Goal: Task Accomplishment & Management: Complete application form

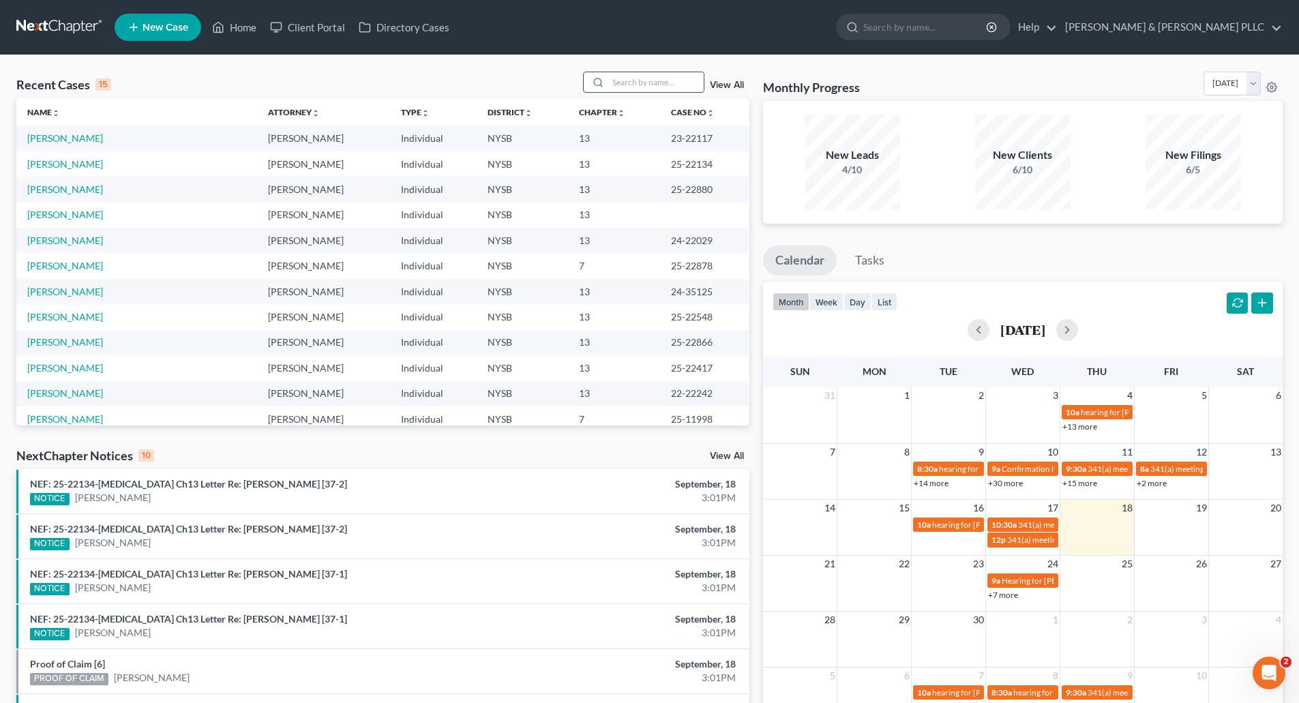
click at [608, 78] on div at bounding box center [596, 82] width 25 height 20
click at [631, 78] on input "search" at bounding box center [655, 82] width 95 height 20
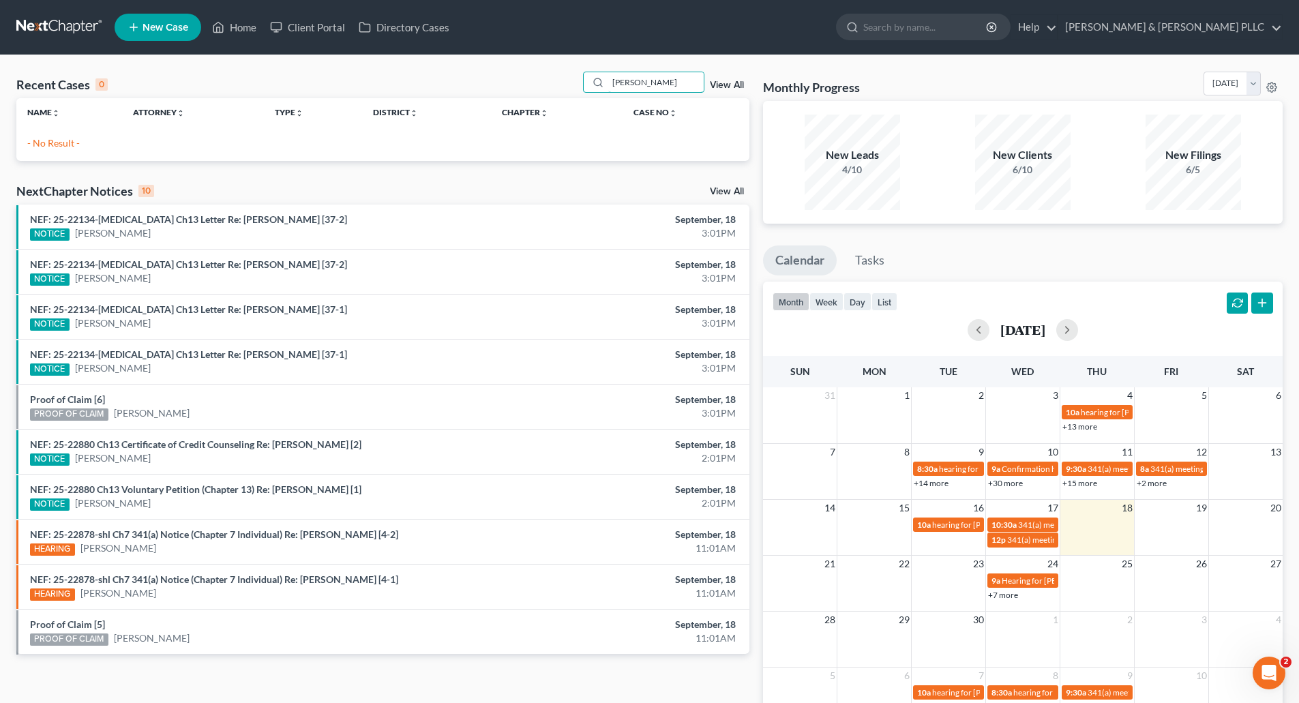
type input "[PERSON_NAME]"
click at [159, 25] on span "New Case" at bounding box center [166, 28] width 46 height 10
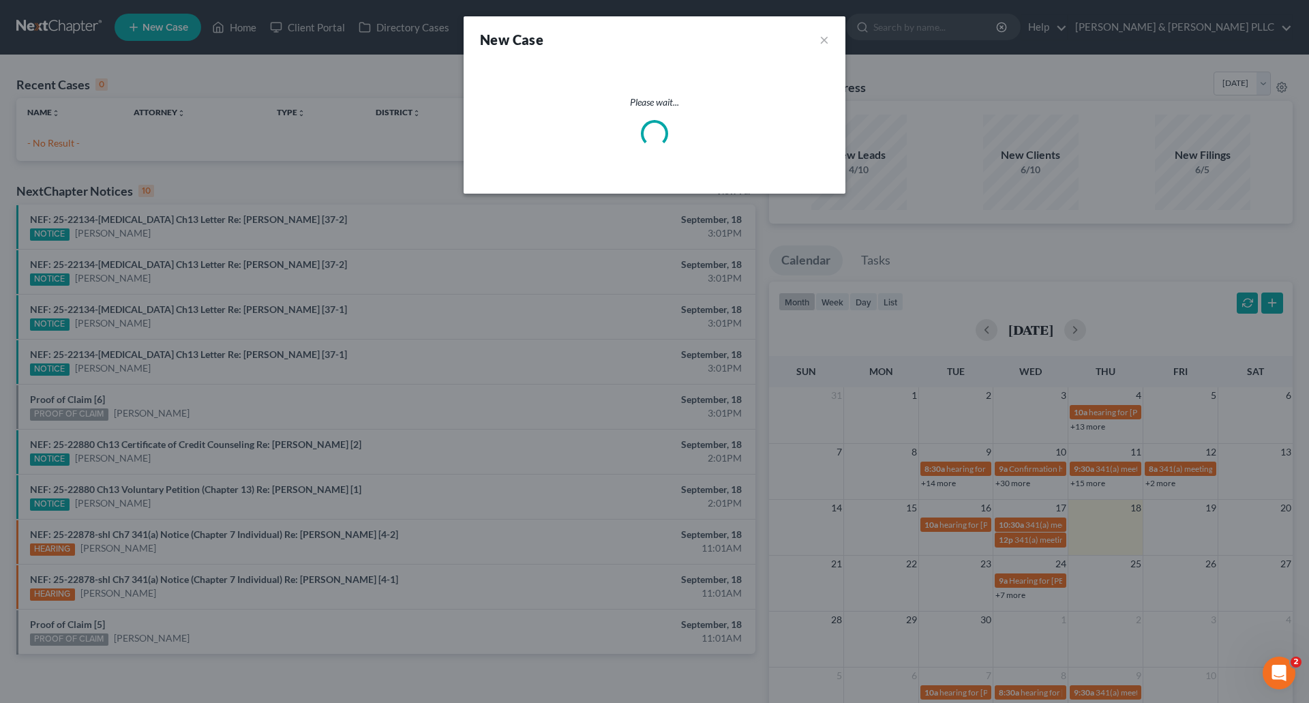
select select "55"
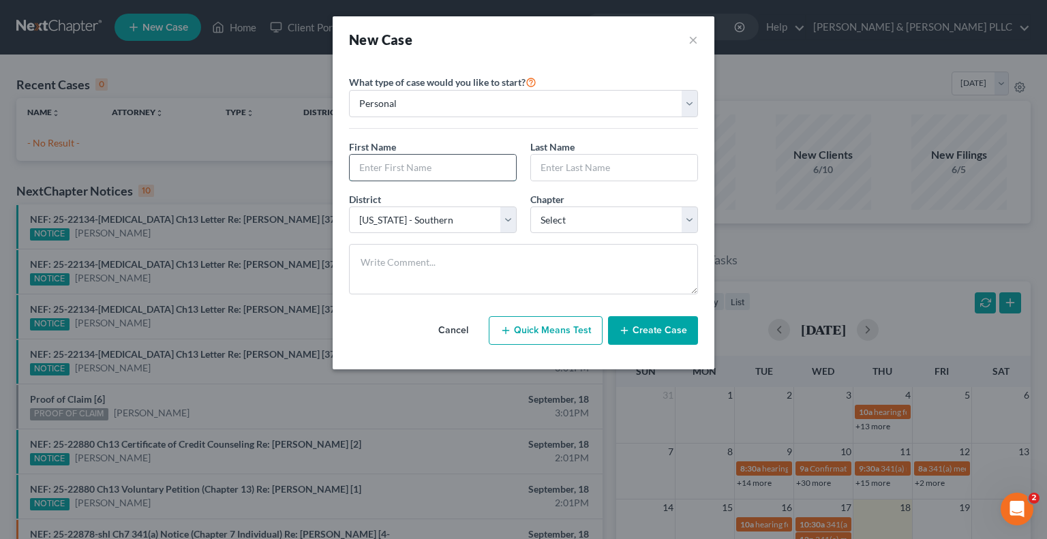
click at [413, 170] on input "text" at bounding box center [433, 168] width 166 height 26
type input "[PERSON_NAME]"
click at [507, 215] on select "Select [US_STATE] - [GEOGRAPHIC_DATA] [US_STATE] - [GEOGRAPHIC_DATA][US_STATE] …" at bounding box center [433, 220] width 168 height 27
select select "12"
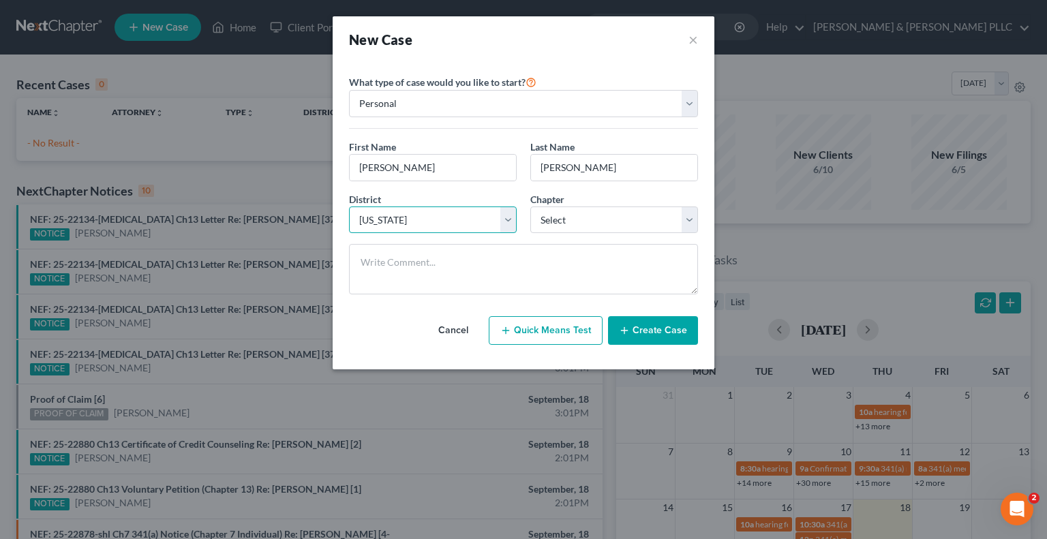
click at [349, 207] on select "Select [US_STATE] - [GEOGRAPHIC_DATA] [US_STATE] - [GEOGRAPHIC_DATA][US_STATE] …" at bounding box center [433, 220] width 168 height 27
click at [690, 214] on select "Select 7 11 12 13" at bounding box center [615, 220] width 168 height 27
select select "0"
click at [531, 207] on select "Select 7 11 12 13" at bounding box center [615, 220] width 168 height 27
click at [652, 331] on button "Create Case" at bounding box center [653, 330] width 90 height 29
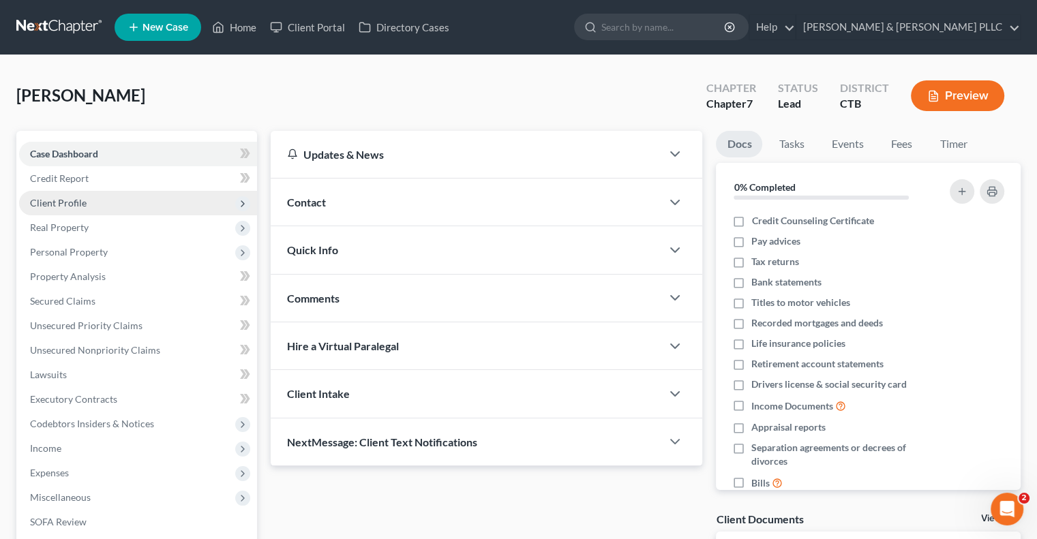
click at [64, 198] on span "Client Profile" at bounding box center [58, 203] width 57 height 12
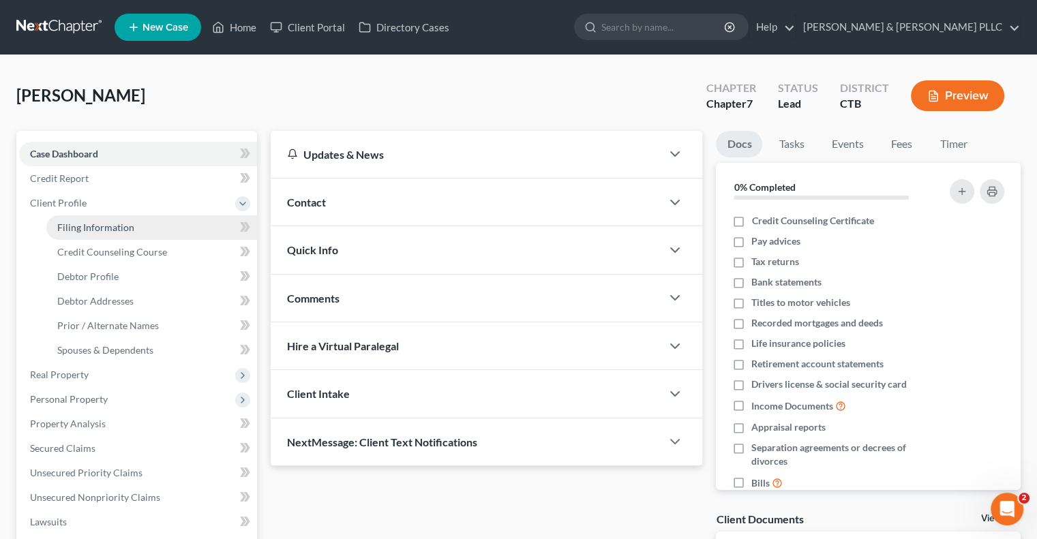
click at [125, 232] on span "Filing Information" at bounding box center [95, 228] width 77 height 12
select select "1"
select select "0"
select select "12"
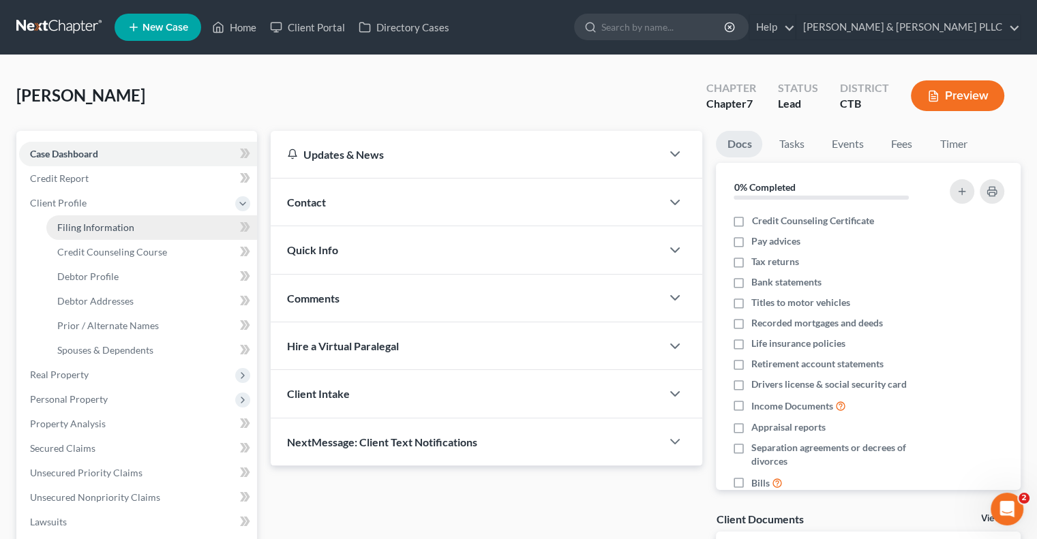
select select "6"
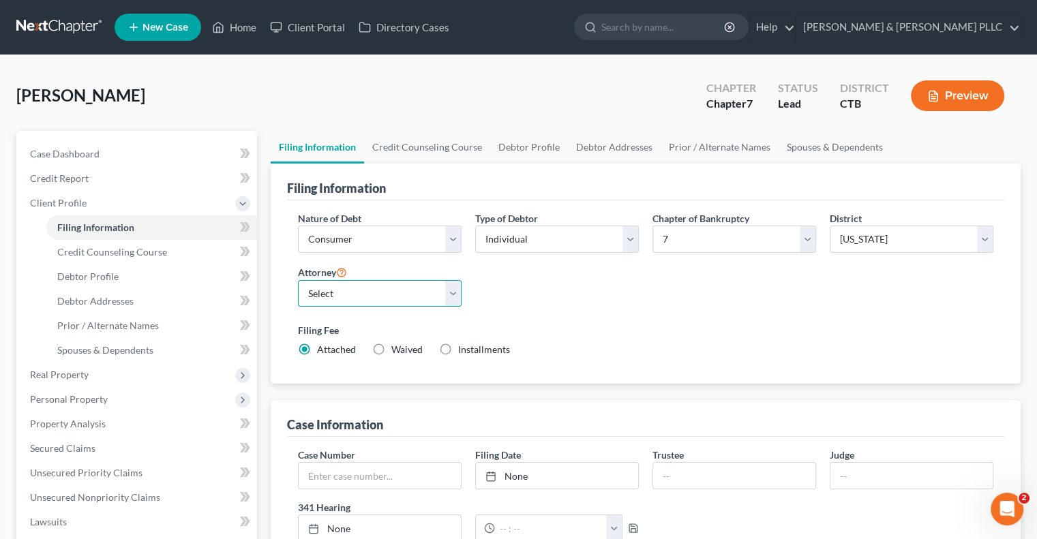
click at [453, 295] on select "Select [PERSON_NAME] - NYSB [PERSON_NAME] - NYEB [PERSON_NAME] - CTB [PERSON_NA…" at bounding box center [380, 293] width 164 height 27
select select "2"
click at [298, 280] on select "Select [PERSON_NAME] - NYSB [PERSON_NAME] - NYEB [PERSON_NAME] - CTB [PERSON_NA…" at bounding box center [380, 293] width 164 height 27
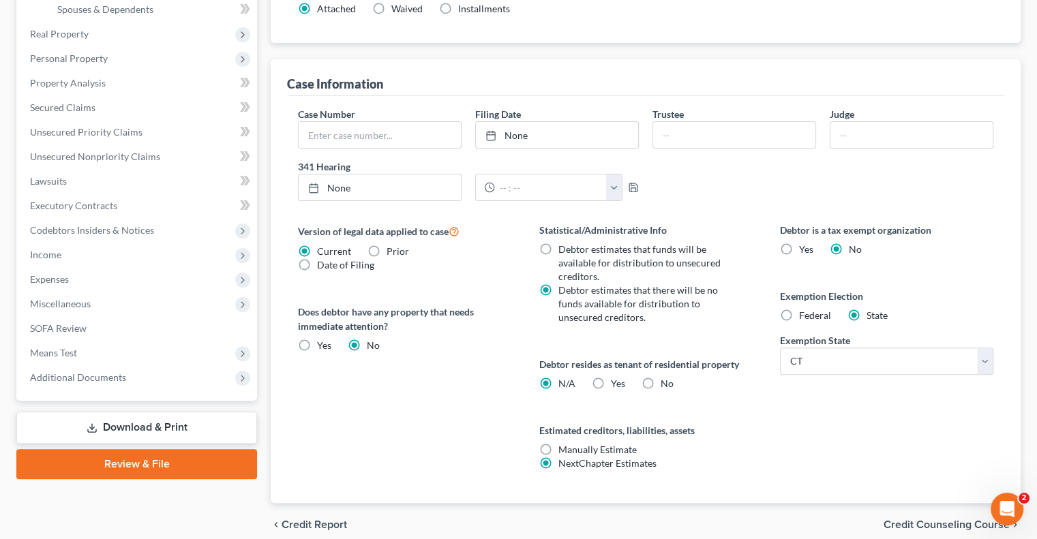
scroll to position [398, 0]
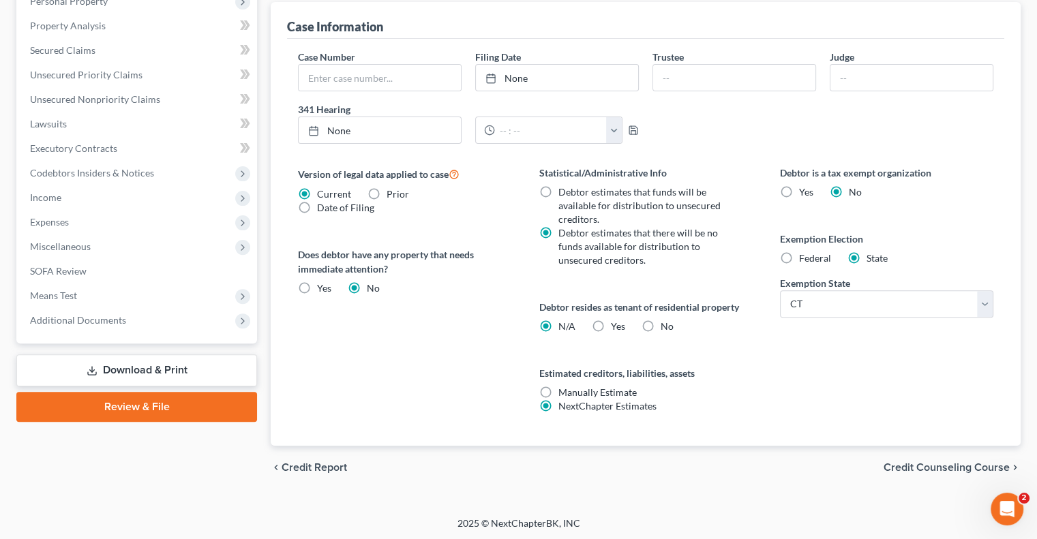
click at [917, 464] on span "Credit Counseling Course" at bounding box center [947, 467] width 126 height 11
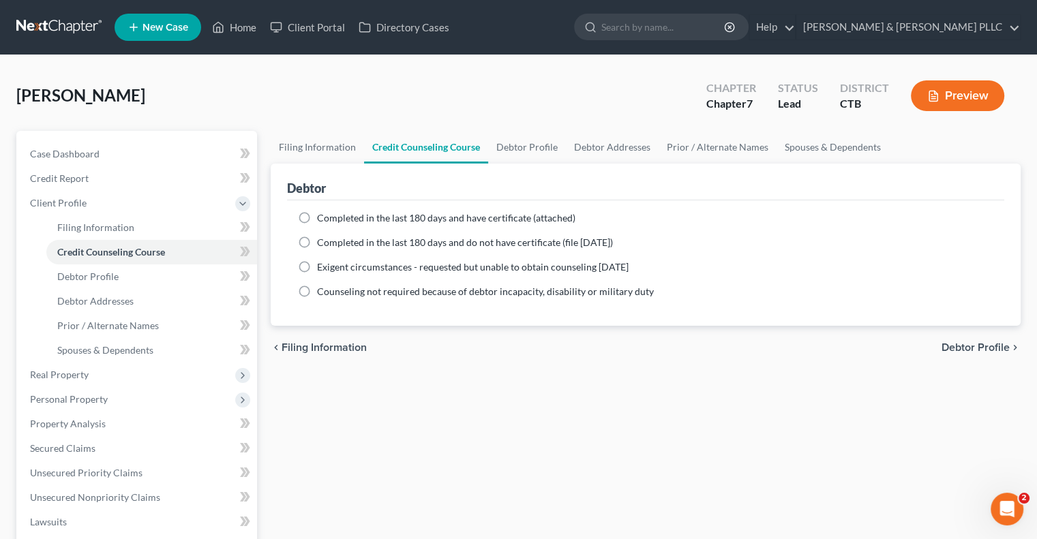
click at [317, 217] on label "Completed in the last 180 days and have certificate (attached)" at bounding box center [446, 218] width 258 height 14
click at [323, 217] on input "Completed in the last 180 days and have certificate (attached)" at bounding box center [327, 215] width 9 height 9
radio input "true"
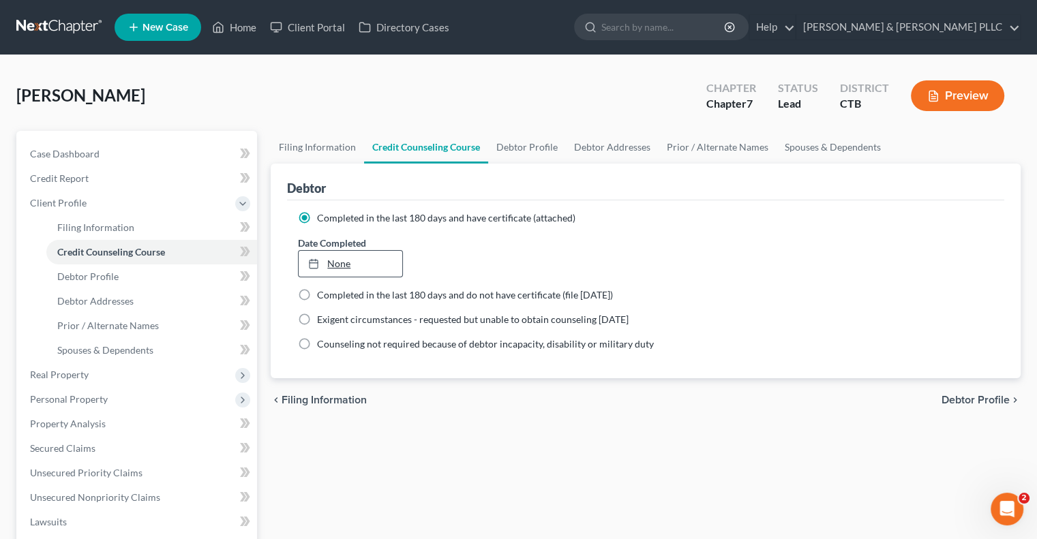
type input "[DATE]"
click at [339, 261] on link "[DATE]" at bounding box center [350, 264] width 103 height 26
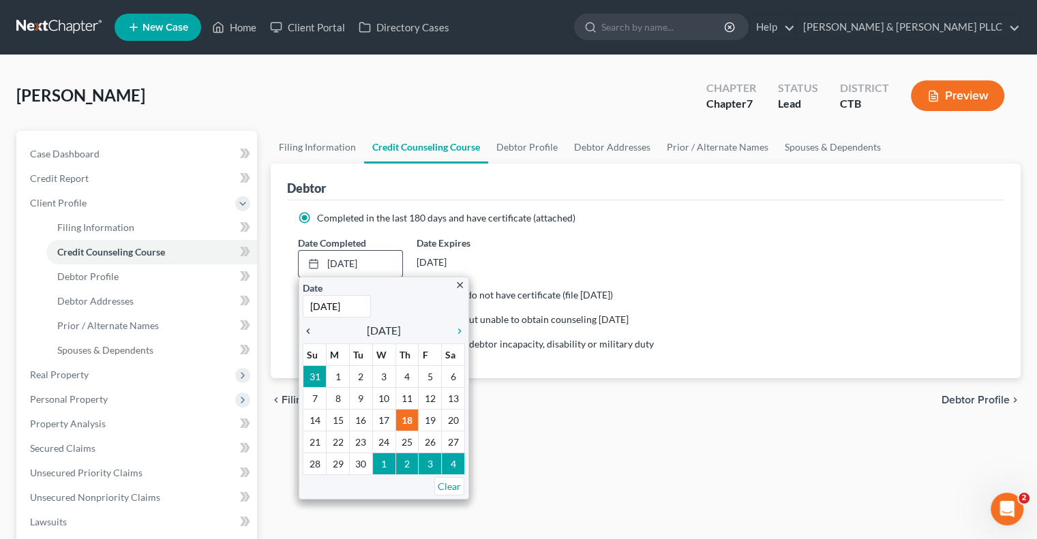
click at [308, 324] on div "chevron_left" at bounding box center [312, 330] width 18 height 13
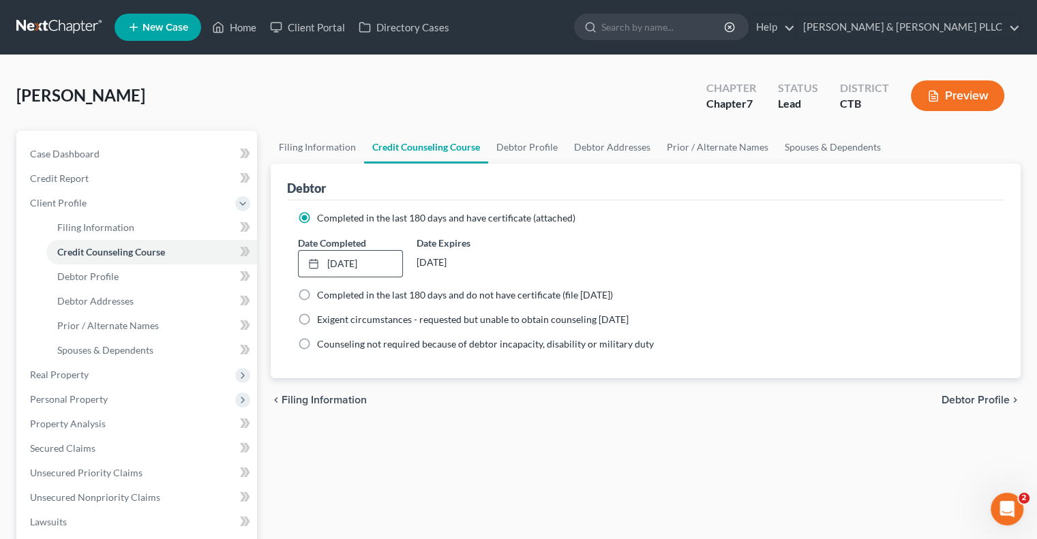
click at [982, 396] on span "Debtor Profile" at bounding box center [976, 400] width 68 height 11
select select "0"
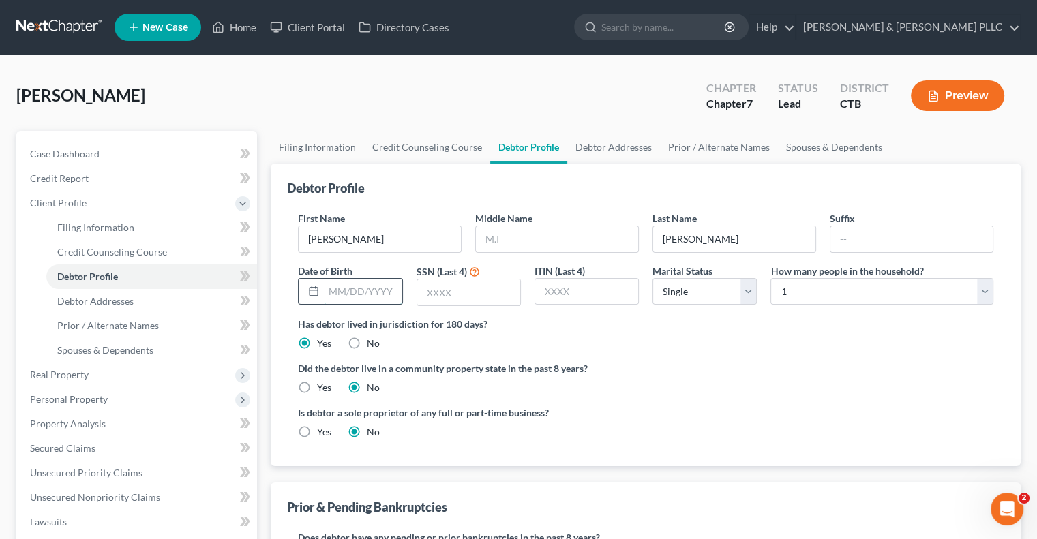
click at [339, 289] on input "text" at bounding box center [363, 292] width 78 height 26
type input "[DATE]"
click at [428, 292] on input "text" at bounding box center [468, 293] width 103 height 26
type input "2486"
click at [749, 293] on select "Select Single Married Separated Divorced Widowed" at bounding box center [705, 291] width 104 height 27
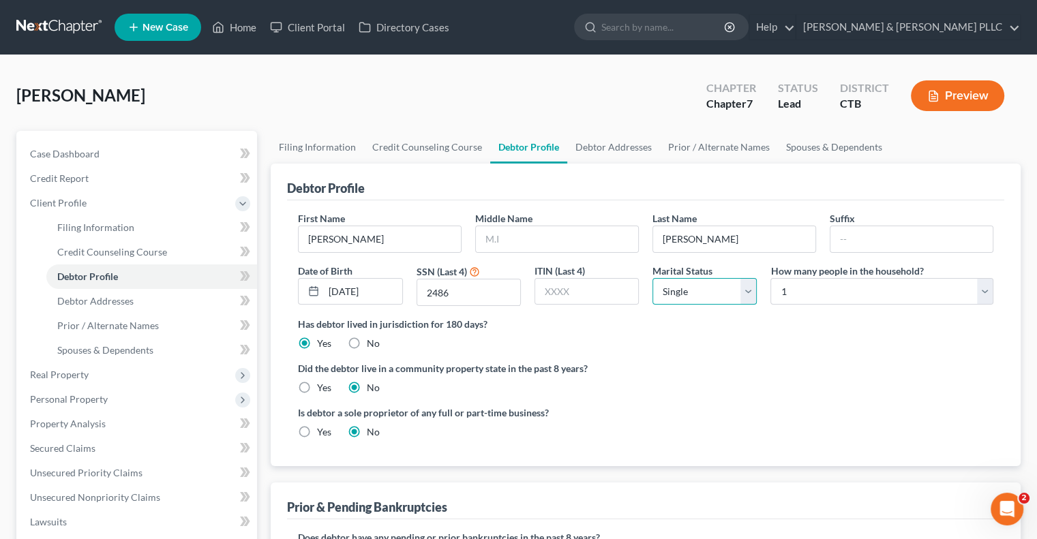
select select "1"
click at [653, 278] on select "Select Single Married Separated Divorced Widowed" at bounding box center [705, 291] width 104 height 27
click at [983, 292] on select "Select 1 2 3 4 5 6 7 8 9 10 11 12 13 14 15 16 17 18 19 20" at bounding box center [882, 291] width 223 height 27
select select "3"
click at [771, 278] on select "Select 1 2 3 4 5 6 7 8 9 10 11 12 13 14 15 16 17 18 19 20" at bounding box center [882, 291] width 223 height 27
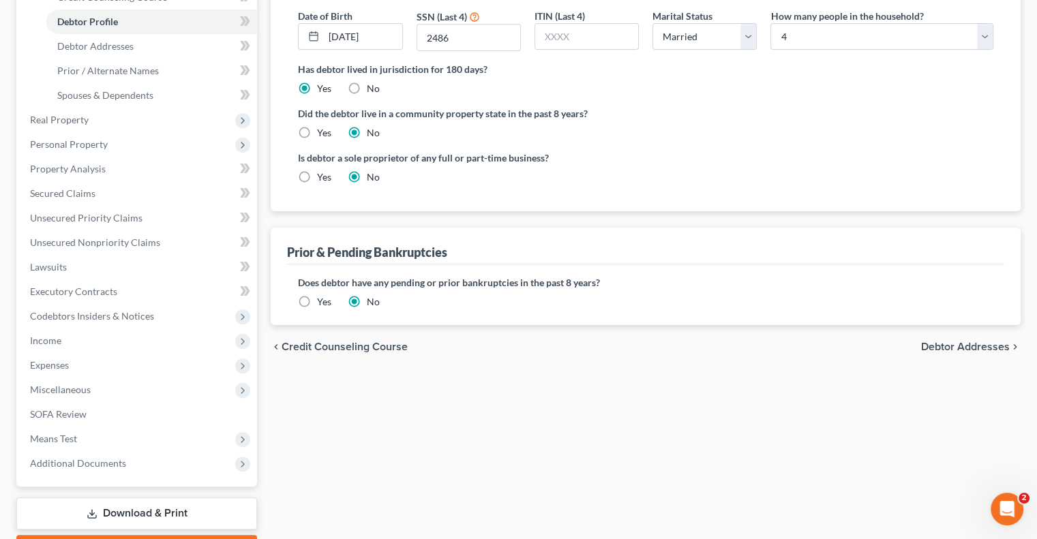
scroll to position [273, 0]
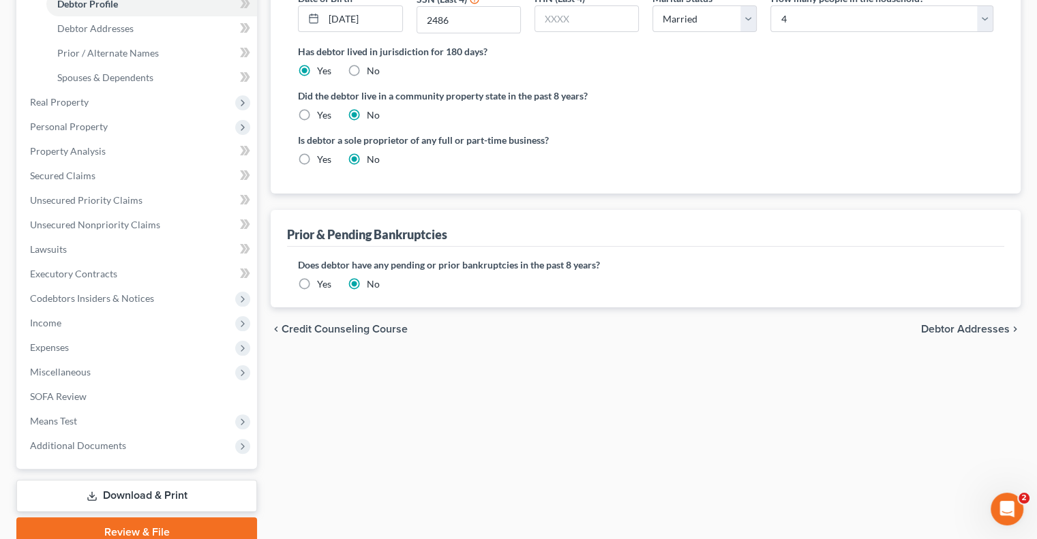
click at [971, 325] on span "Debtor Addresses" at bounding box center [965, 329] width 89 height 11
select select "0"
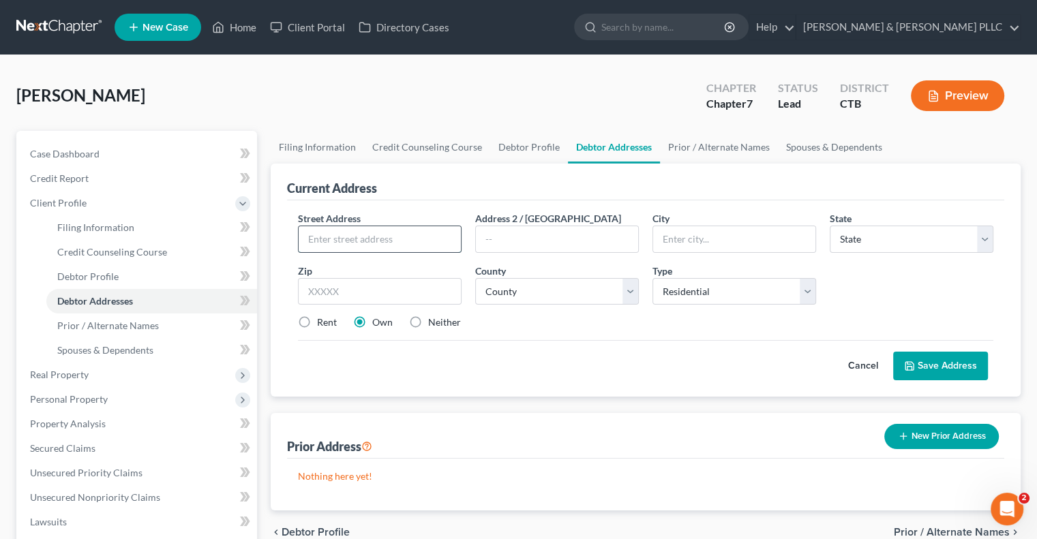
click at [327, 235] on input "text" at bounding box center [380, 239] width 162 height 26
type input "[STREET_ADDRESS]"
click at [686, 236] on input "text" at bounding box center [734, 239] width 162 height 26
type input "[GEOGRAPHIC_DATA]"
click at [988, 239] on select "State [US_STATE] AK AR AZ CA CO CT DE DC [GEOGRAPHIC_DATA] [GEOGRAPHIC_DATA] GU…" at bounding box center [912, 239] width 164 height 27
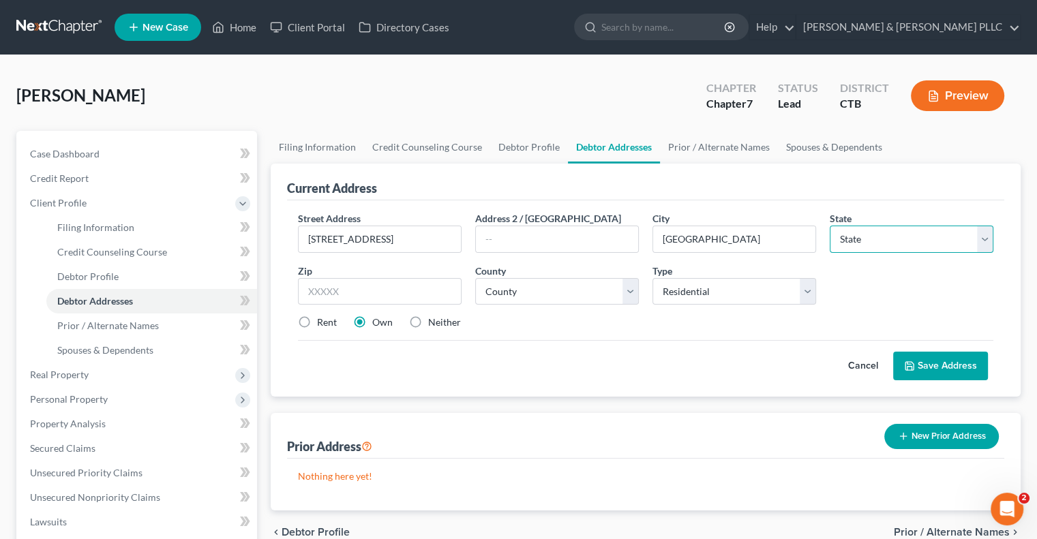
select select "6"
click at [830, 226] on select "State [US_STATE] AK AR AZ CA CO CT DE DC [GEOGRAPHIC_DATA] [GEOGRAPHIC_DATA] GU…" at bounding box center [912, 239] width 164 height 27
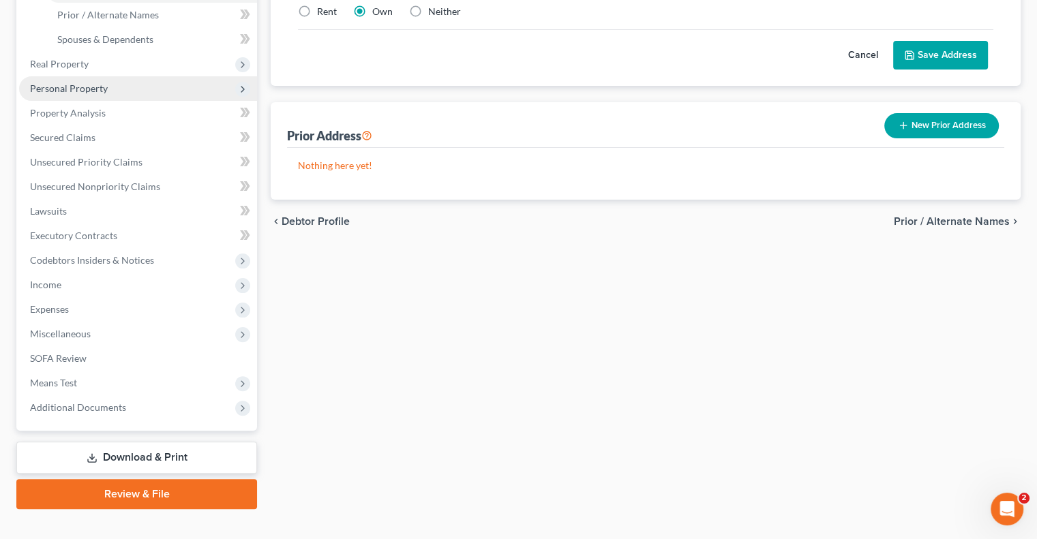
scroll to position [331, 0]
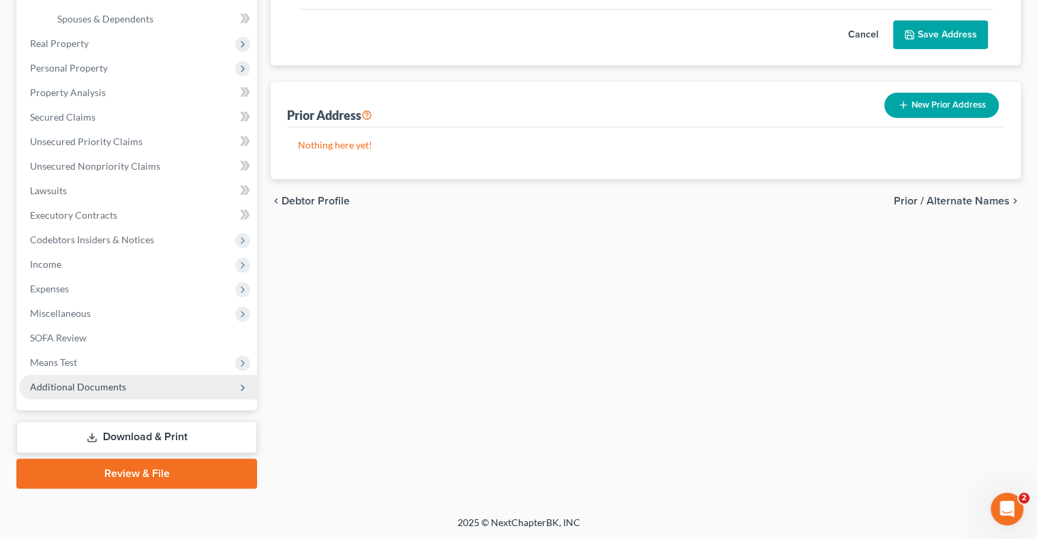
click at [98, 391] on span "Additional Documents" at bounding box center [78, 387] width 96 height 12
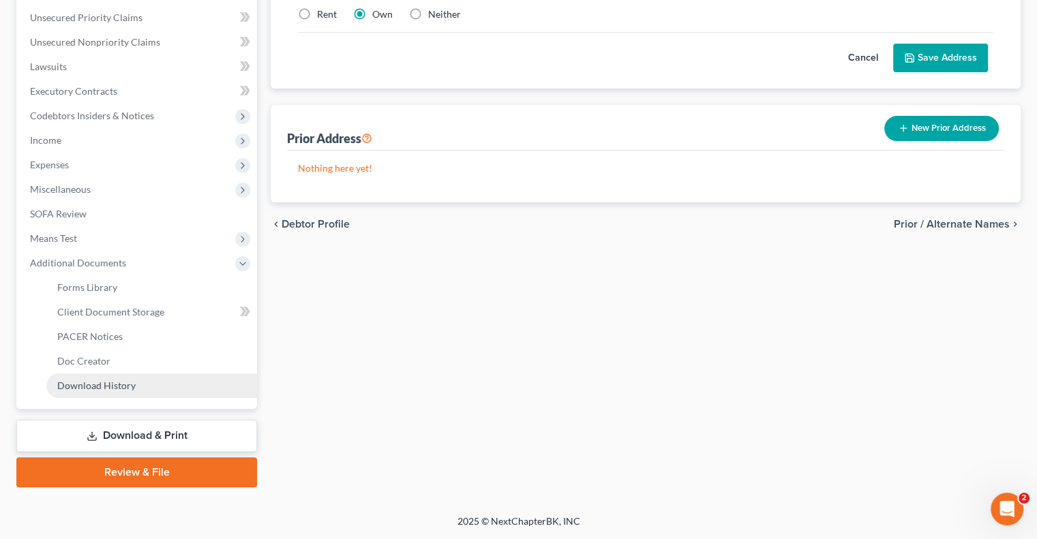
scroll to position [307, 0]
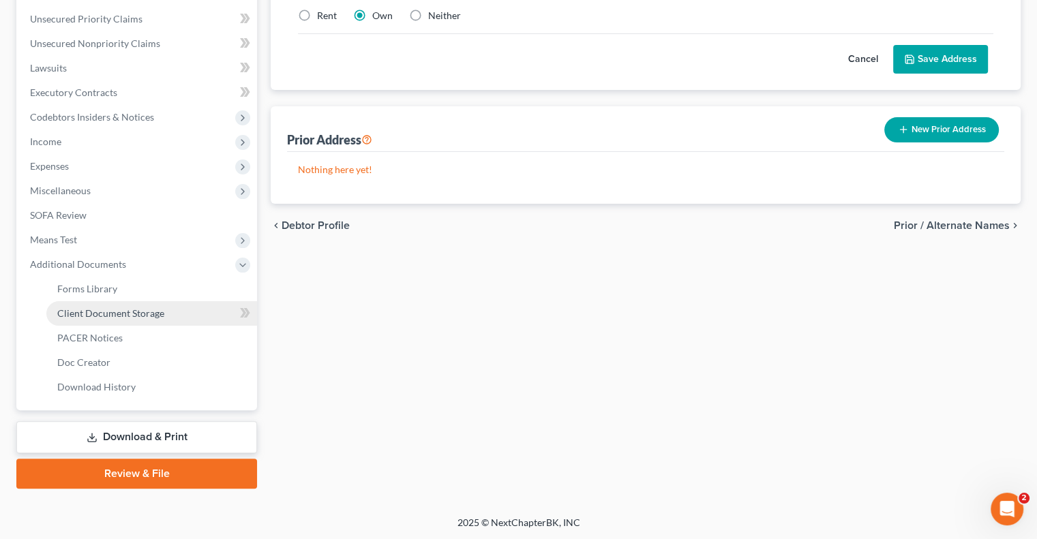
click at [136, 317] on span "Client Document Storage" at bounding box center [110, 314] width 107 height 12
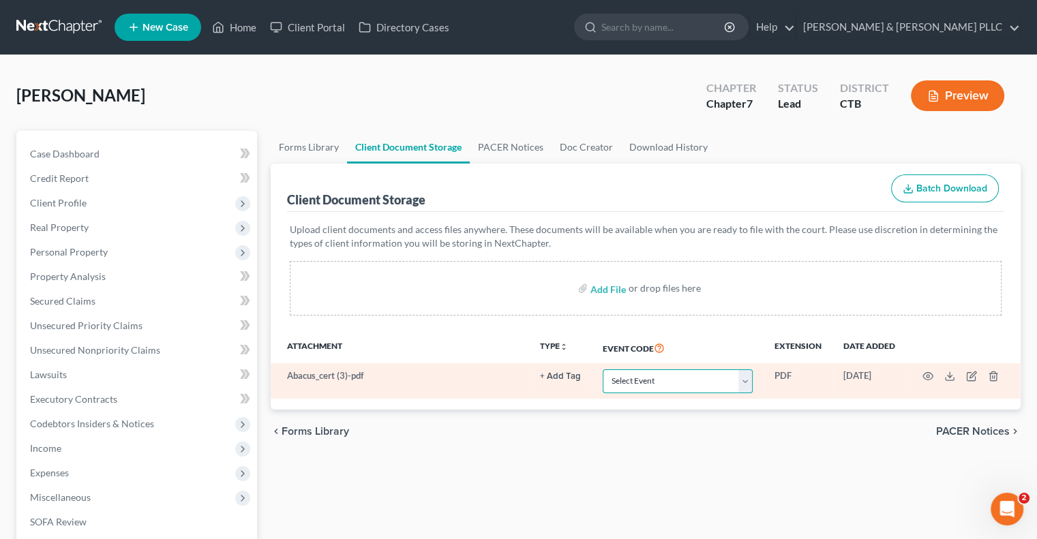
click at [742, 378] on select "Select Event Certificate of Credit Counseling Chapter 13 Plan Form 122 - Means …" at bounding box center [678, 382] width 150 height 24
select select "0"
click at [603, 370] on select "Select Event Certificate of Credit Counseling Chapter 13 Plan Form 122 - Means …" at bounding box center [678, 382] width 150 height 24
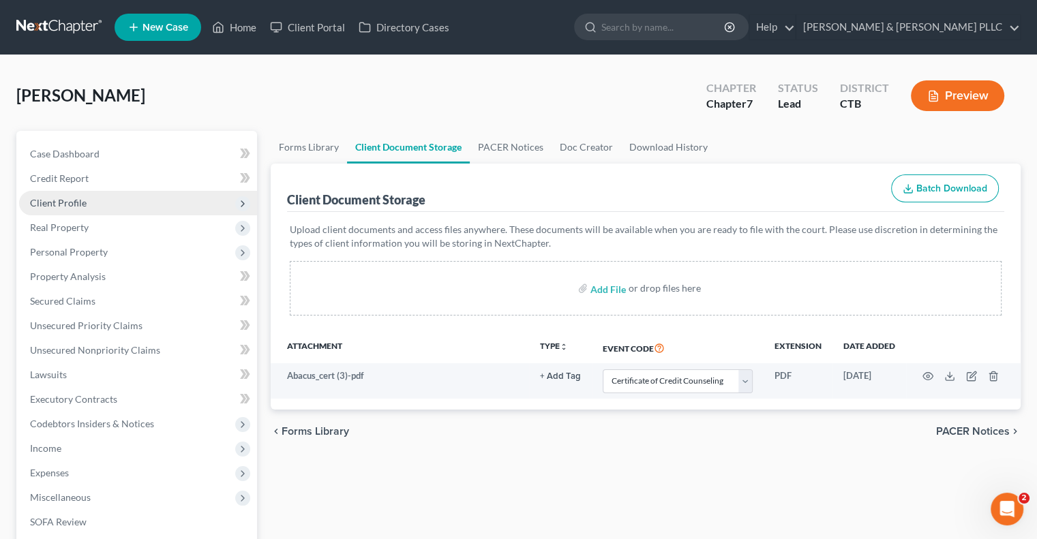
click at [55, 192] on span "Client Profile" at bounding box center [138, 203] width 238 height 25
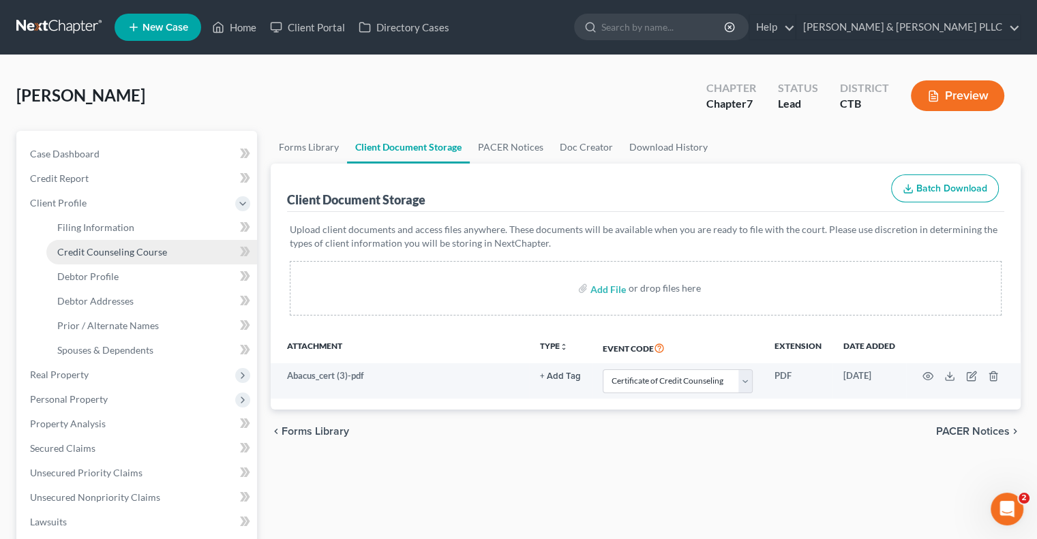
click at [95, 248] on span "Credit Counseling Course" at bounding box center [112, 252] width 110 height 12
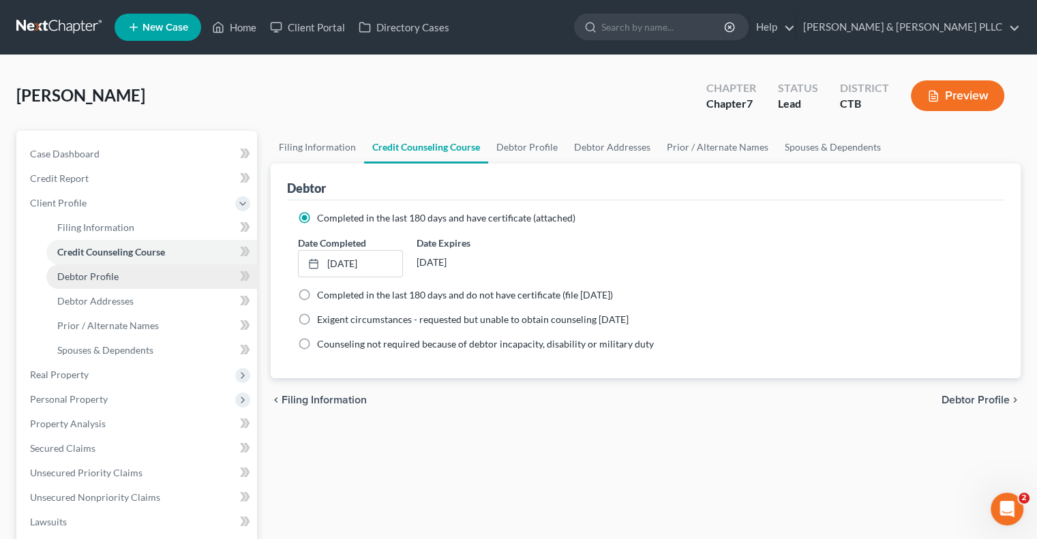
click at [95, 275] on span "Debtor Profile" at bounding box center [87, 277] width 61 height 12
select select "1"
select select "3"
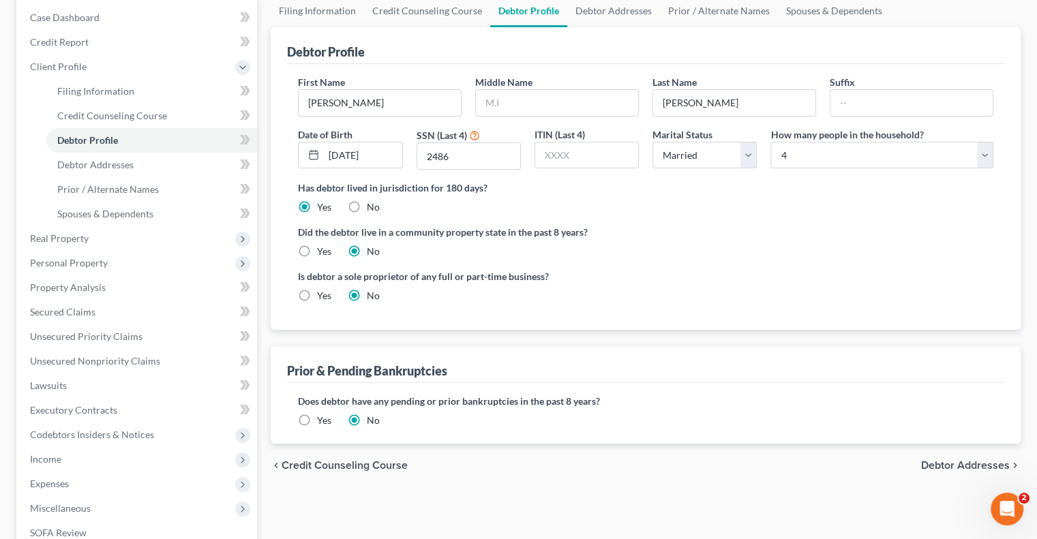
scroll to position [205, 0]
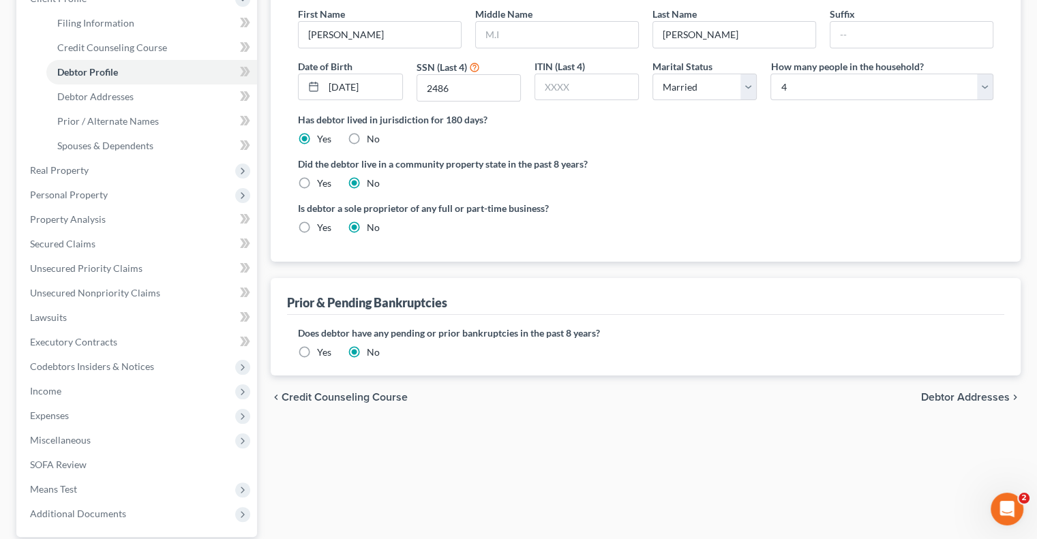
click at [962, 395] on span "Debtor Addresses" at bounding box center [965, 397] width 89 height 11
select select "0"
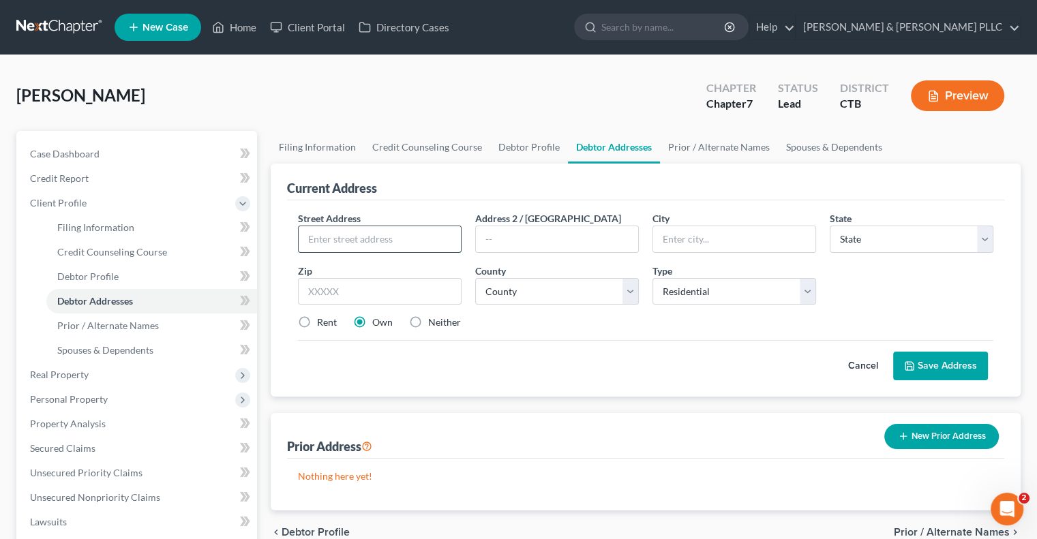
click at [352, 237] on input "text" at bounding box center [380, 239] width 162 height 26
type input "[STREET_ADDRESS]"
type input "[GEOGRAPHIC_DATA]"
click at [990, 231] on select "State [US_STATE] AK AR AZ CA CO CT DE DC [GEOGRAPHIC_DATA] [GEOGRAPHIC_DATA] GU…" at bounding box center [912, 239] width 164 height 27
select select "6"
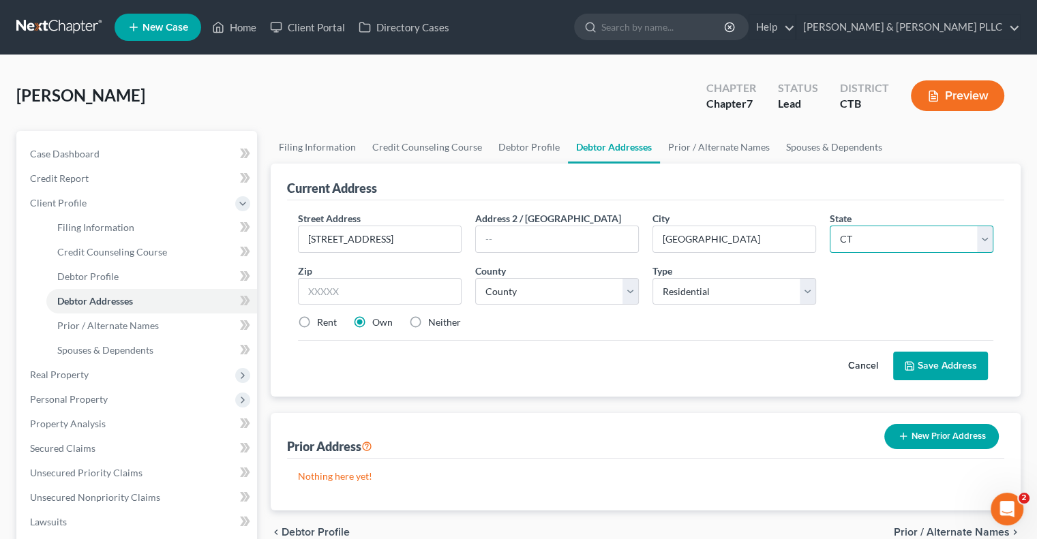
click at [830, 226] on select "State [US_STATE] AK AR AZ CA CO CT DE DC [GEOGRAPHIC_DATA] [GEOGRAPHIC_DATA] GU…" at bounding box center [912, 239] width 164 height 27
click at [319, 296] on input "text" at bounding box center [380, 291] width 164 height 27
type input "06812"
click at [630, 291] on select "County [GEOGRAPHIC_DATA] [GEOGRAPHIC_DATA] [GEOGRAPHIC_DATA] [GEOGRAPHIC_DATA] …" at bounding box center [557, 291] width 164 height 27
select select "0"
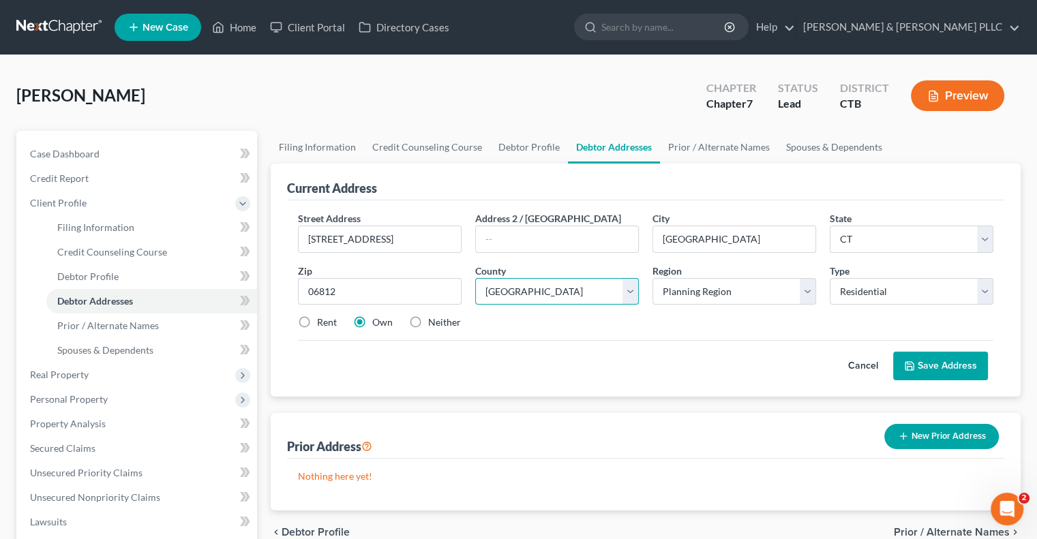
click at [475, 278] on select "County [GEOGRAPHIC_DATA] [GEOGRAPHIC_DATA] [GEOGRAPHIC_DATA] [GEOGRAPHIC_DATA] …" at bounding box center [557, 291] width 164 height 27
click at [809, 284] on select "Planning Region Capitol Planning Region [GEOGRAPHIC_DATA] Planning Region [GEOG…" at bounding box center [735, 291] width 164 height 27
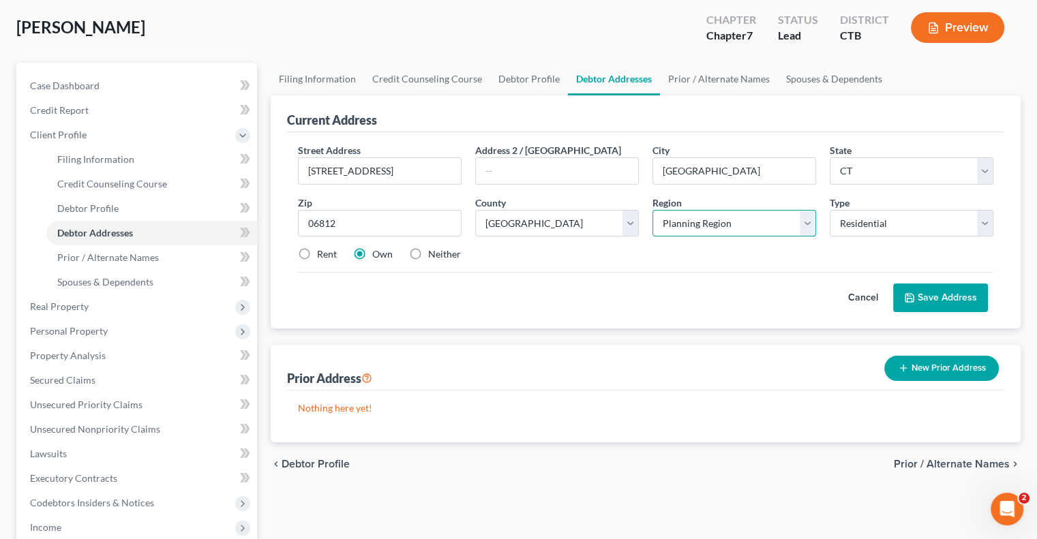
click at [808, 218] on select "Planning Region Capitol Planning Region [GEOGRAPHIC_DATA] Planning Region [GEOG…" at bounding box center [735, 223] width 164 height 27
select select "8"
click at [653, 210] on select "Planning Region Capitol Planning Region [GEOGRAPHIC_DATA] Planning Region [GEOG…" at bounding box center [735, 223] width 164 height 27
click at [961, 297] on button "Save Address" at bounding box center [940, 298] width 95 height 29
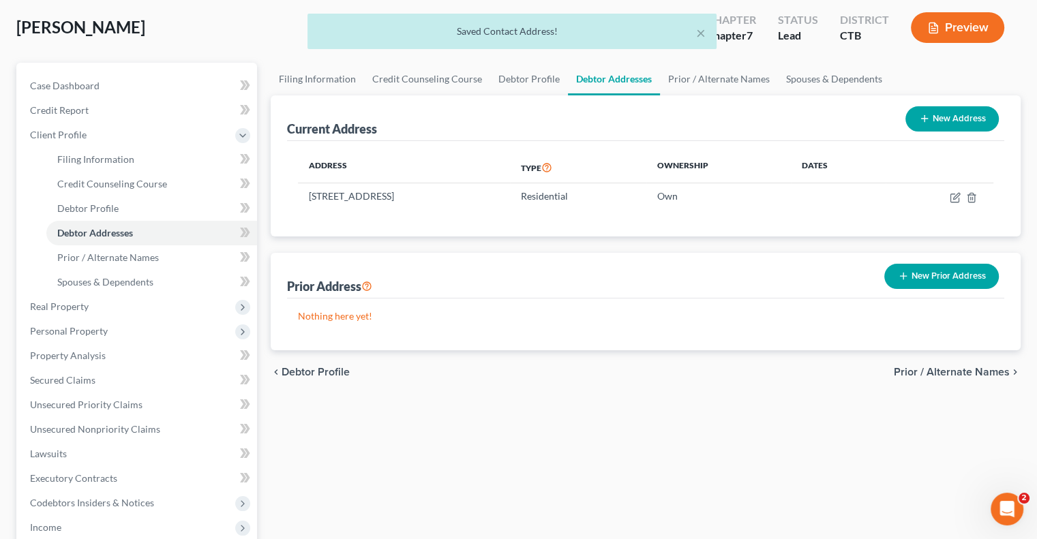
click at [977, 368] on span "Prior / Alternate Names" at bounding box center [952, 372] width 116 height 11
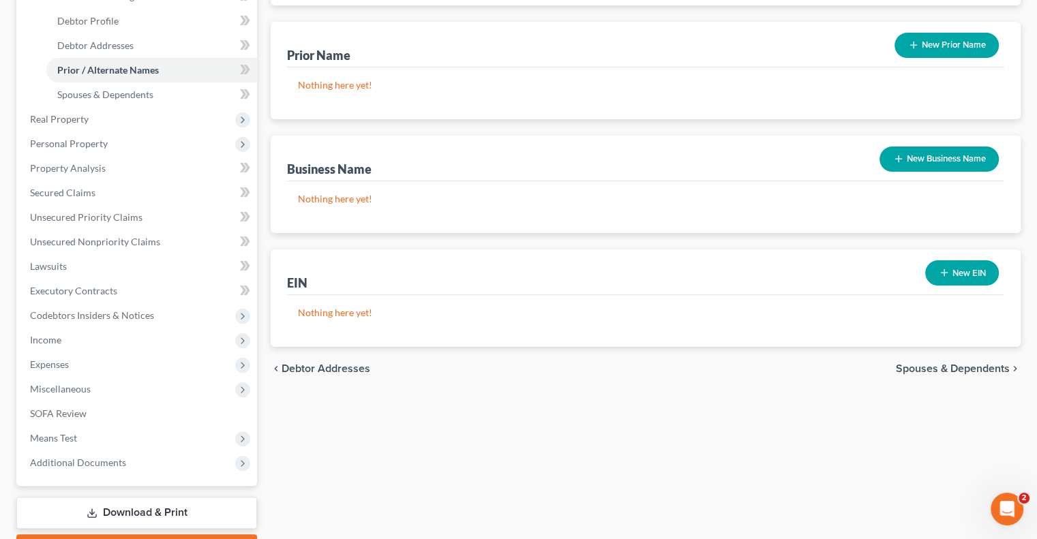
scroll to position [273, 0]
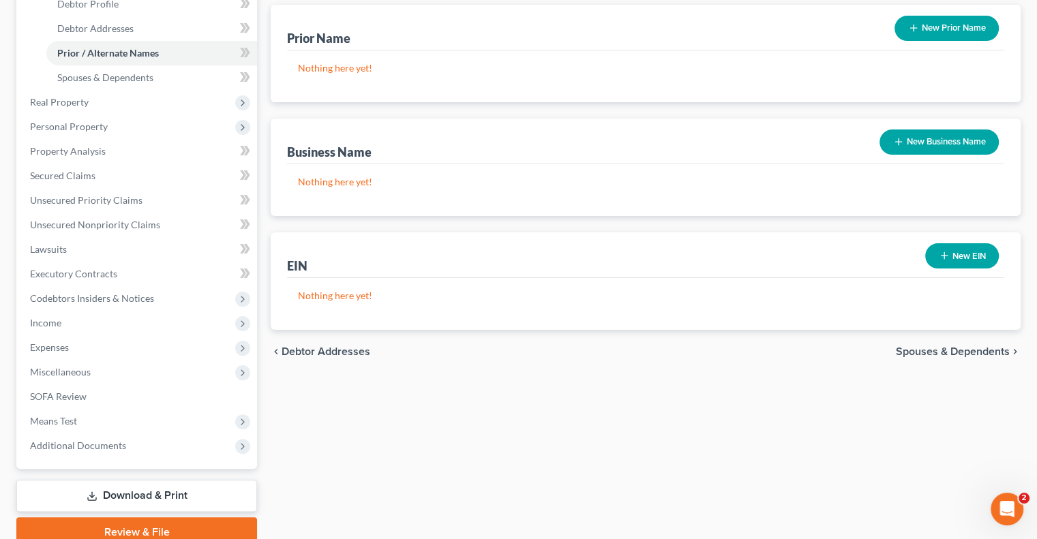
click at [924, 346] on span "Spouses & Dependents" at bounding box center [953, 351] width 114 height 11
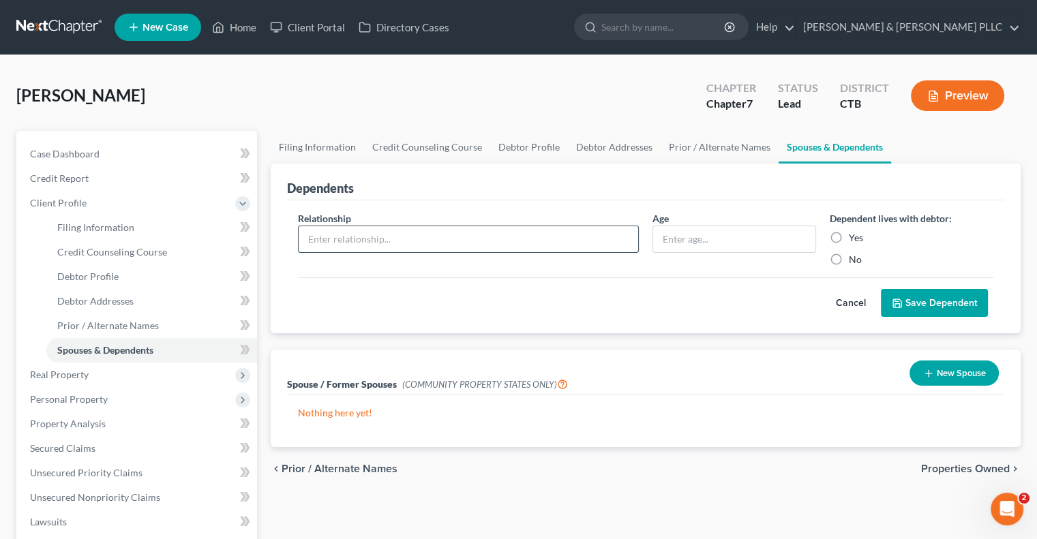
click at [425, 239] on input "text" at bounding box center [469, 239] width 340 height 26
type input "Daughter"
drag, startPoint x: 837, startPoint y: 234, endPoint x: 891, endPoint y: 277, distance: 69.4
click at [849, 236] on label "Yes" at bounding box center [856, 238] width 14 height 14
click at [854, 236] on input "Yes" at bounding box center [858, 235] width 9 height 9
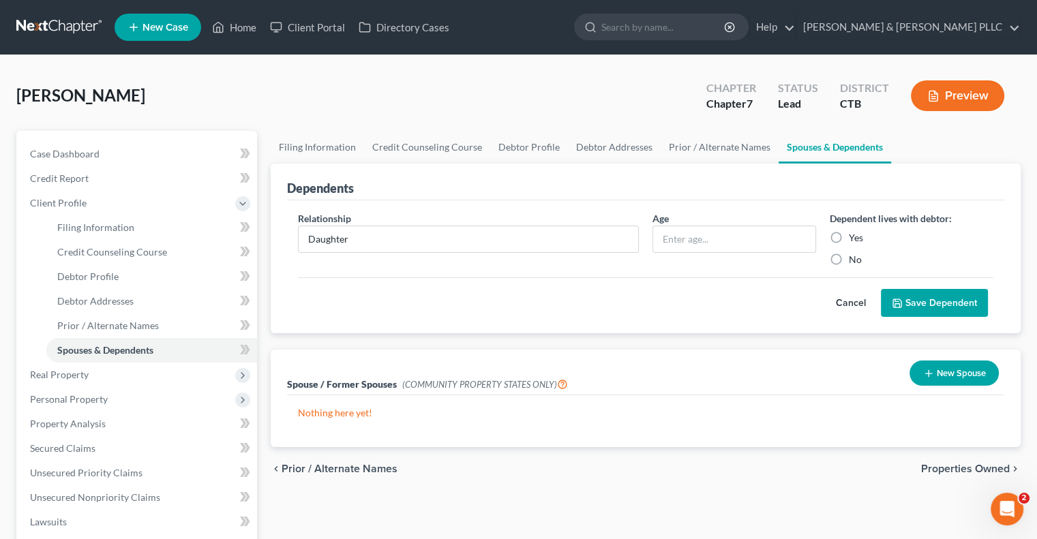
radio input "true"
click at [923, 308] on button "Save Dependent" at bounding box center [934, 303] width 107 height 29
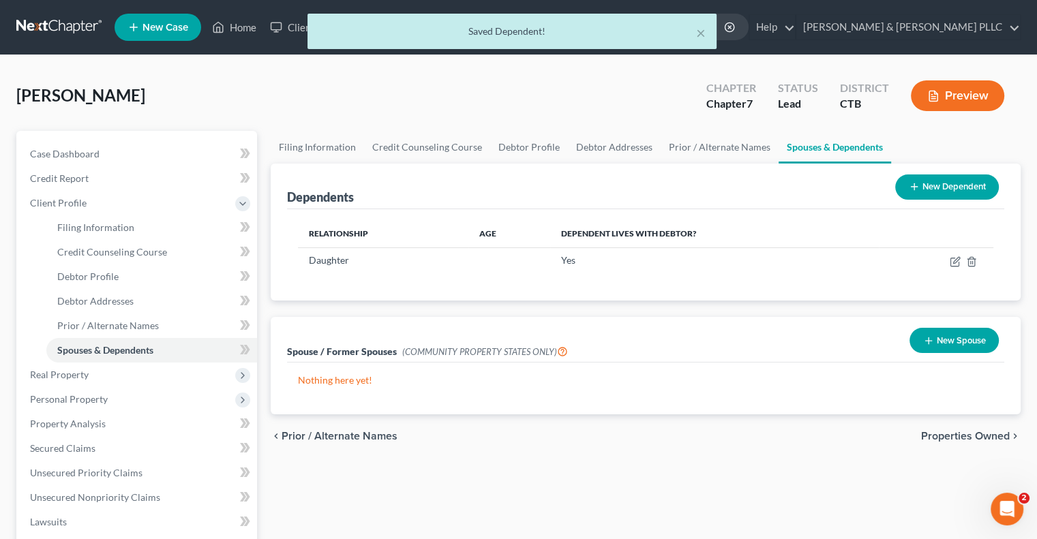
click at [955, 190] on button "New Dependent" at bounding box center [947, 187] width 104 height 25
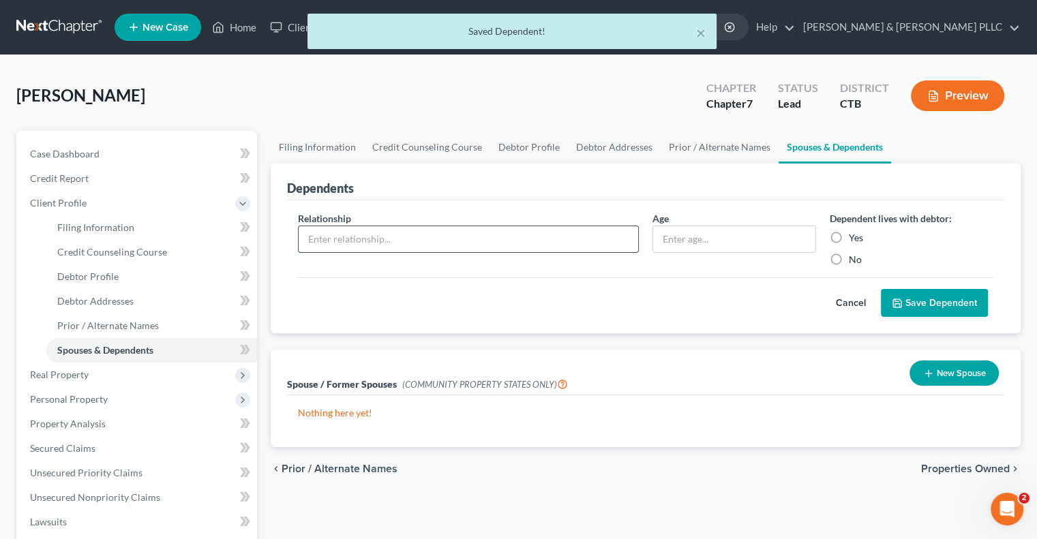
click at [377, 233] on input "text" at bounding box center [469, 239] width 340 height 26
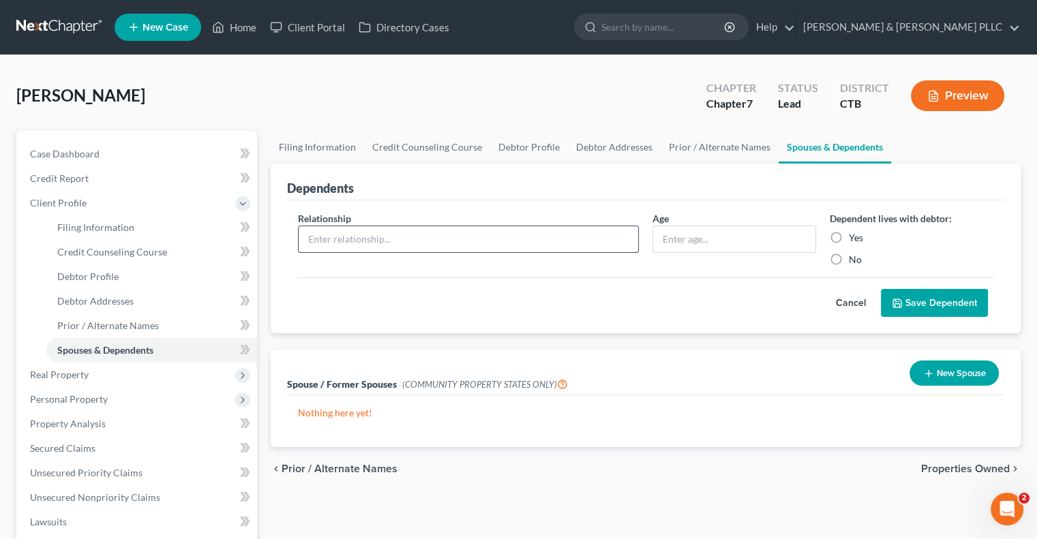
type input "Son"
click at [849, 237] on label "Yes" at bounding box center [856, 238] width 14 height 14
click at [854, 237] on input "Yes" at bounding box center [858, 235] width 9 height 9
radio input "true"
click at [908, 299] on button "Save Dependent" at bounding box center [934, 303] width 107 height 29
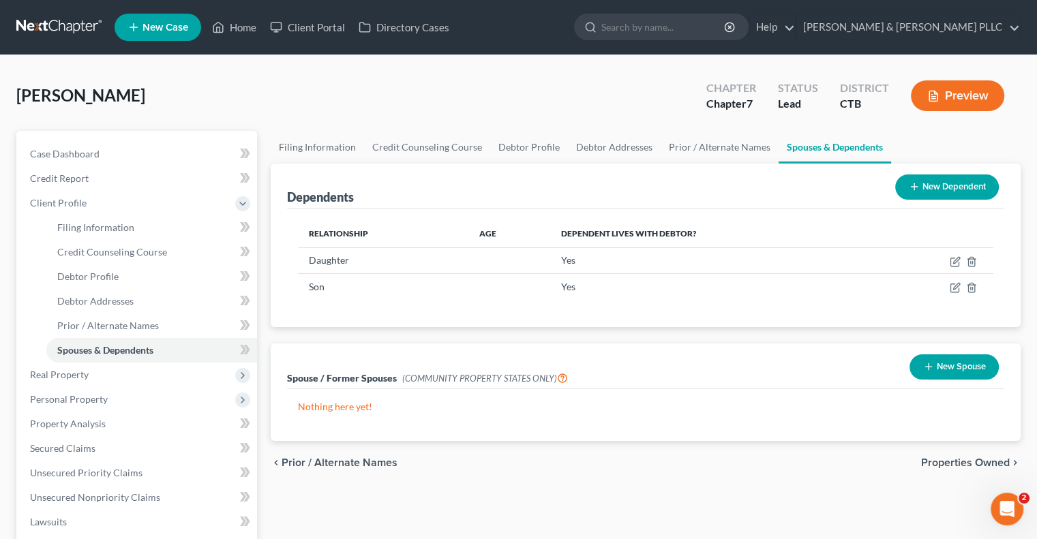
click at [947, 459] on span "Properties Owned" at bounding box center [965, 463] width 89 height 11
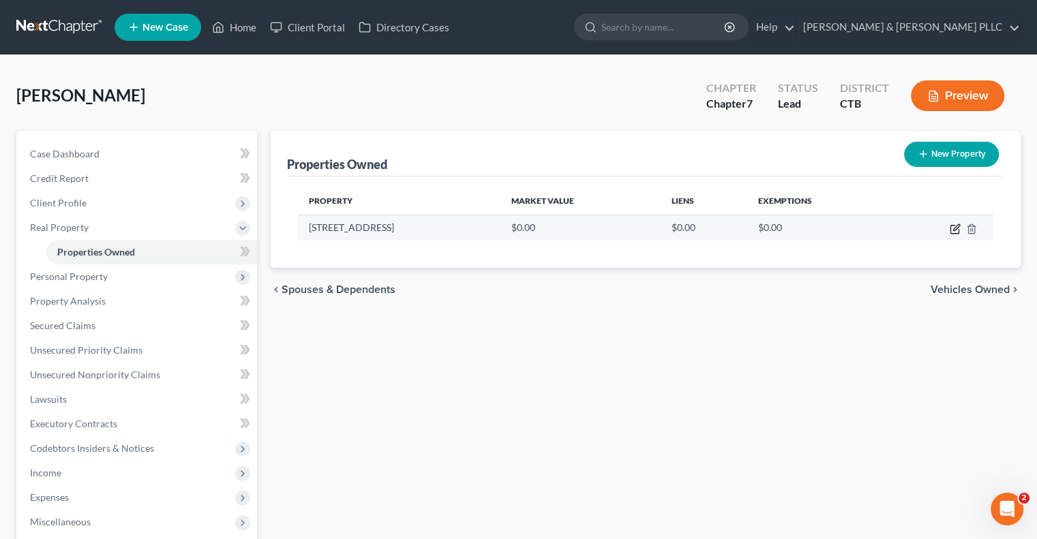
click at [952, 226] on icon "button" at bounding box center [955, 229] width 11 height 11
select select "6"
select select "0"
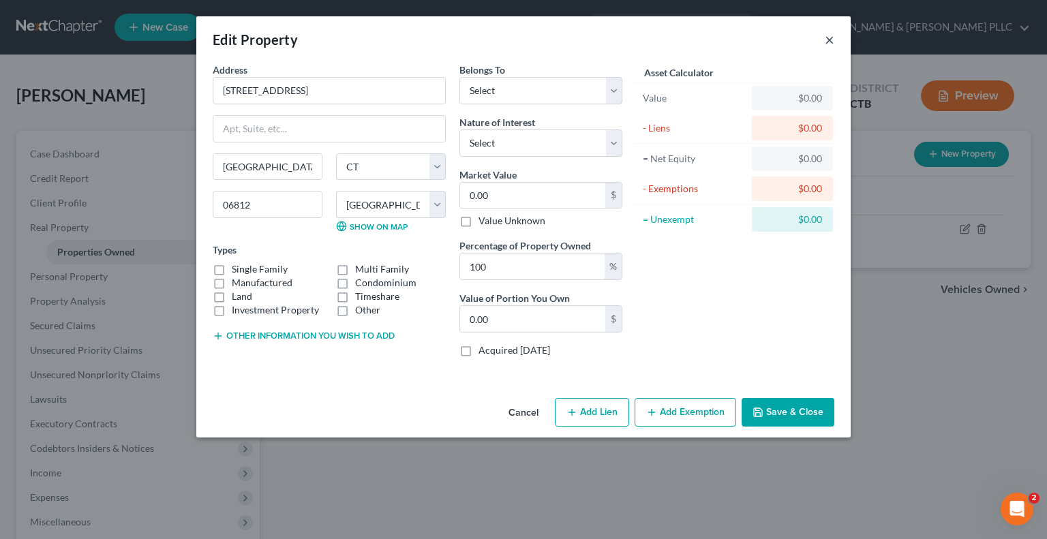
click at [829, 40] on button "×" at bounding box center [830, 39] width 10 height 16
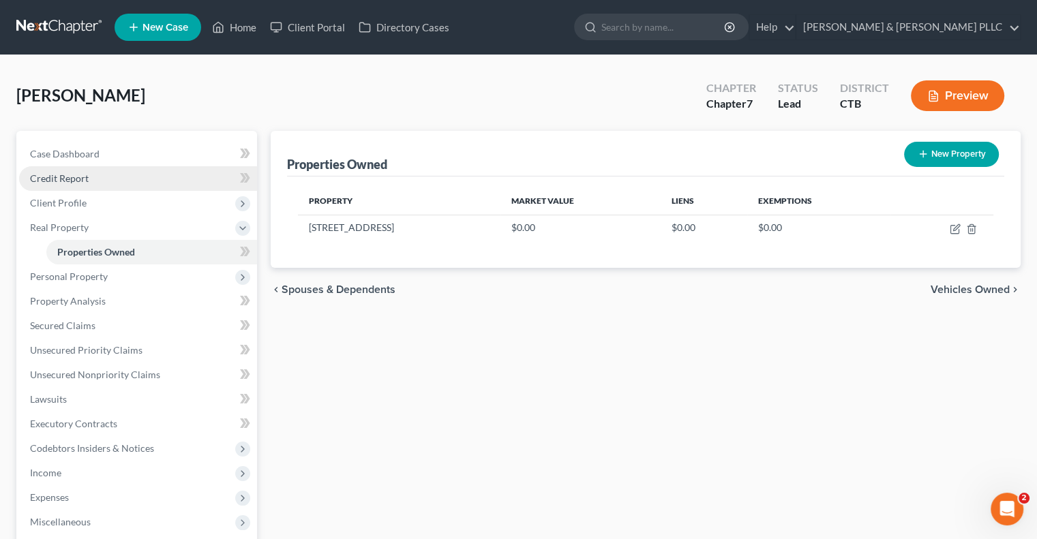
click at [57, 179] on span "Credit Report" at bounding box center [59, 179] width 59 height 12
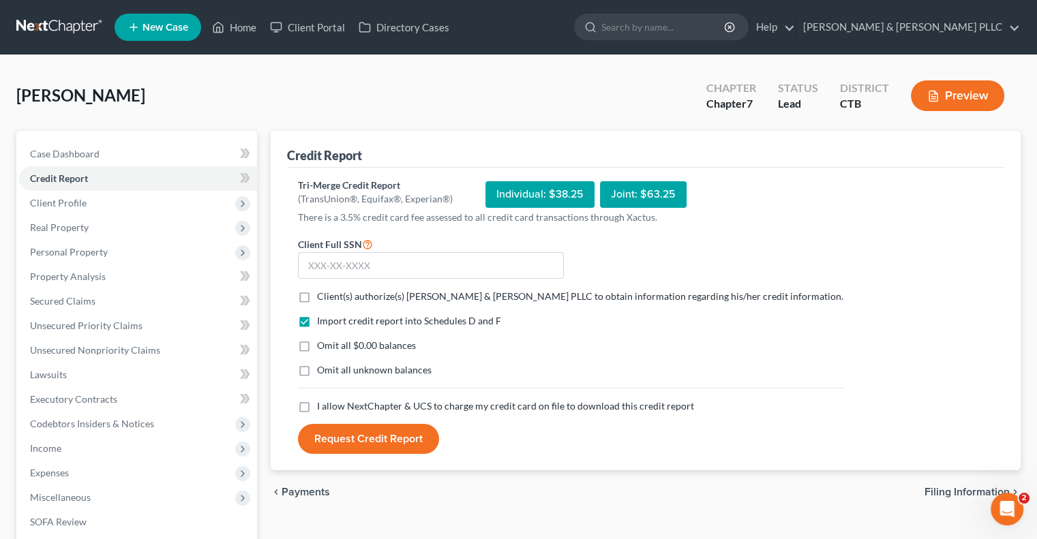
click at [317, 294] on label "Client(s) authorize(s) [PERSON_NAME] & [PERSON_NAME] PLLC to obtain information…" at bounding box center [580, 297] width 526 height 14
click at [323, 294] on input "Client(s) authorize(s) [PERSON_NAME] & [PERSON_NAME] PLLC to obtain information…" at bounding box center [327, 294] width 9 height 9
checkbox input "true"
click at [317, 408] on label "I allow NextChapter & UCS to charge my credit card on file to download this cre…" at bounding box center [505, 407] width 377 height 14
click at [323, 408] on input "I allow NextChapter & UCS to charge my credit card on file to download this cre…" at bounding box center [327, 404] width 9 height 9
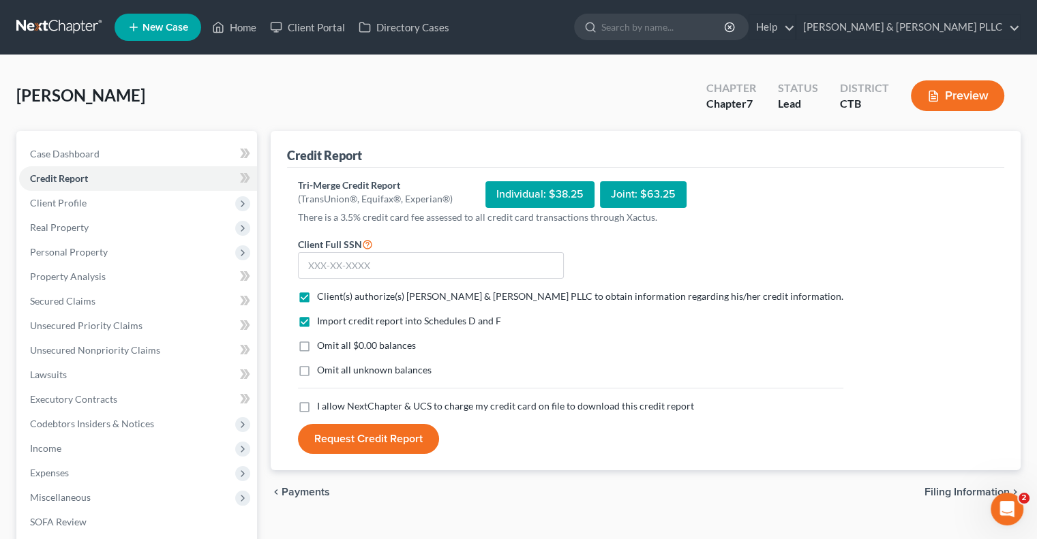
checkbox input "true"
click at [315, 267] on input "text" at bounding box center [431, 265] width 266 height 27
type input "133-78-2486"
click at [398, 443] on button "Request Credit Report" at bounding box center [368, 439] width 141 height 30
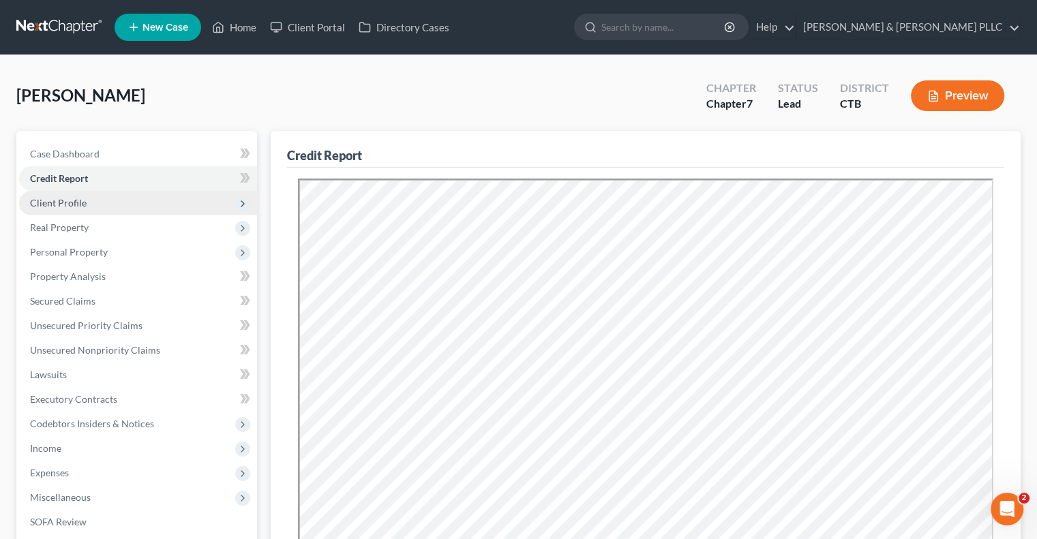
click at [76, 204] on span "Client Profile" at bounding box center [58, 203] width 57 height 12
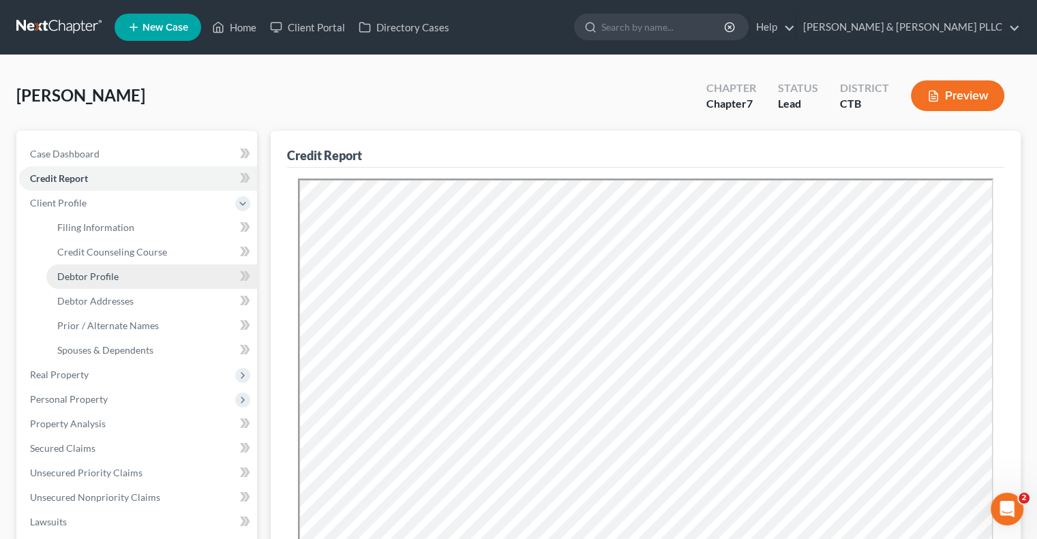
click at [101, 278] on span "Debtor Profile" at bounding box center [87, 277] width 61 height 12
select select "1"
select select "3"
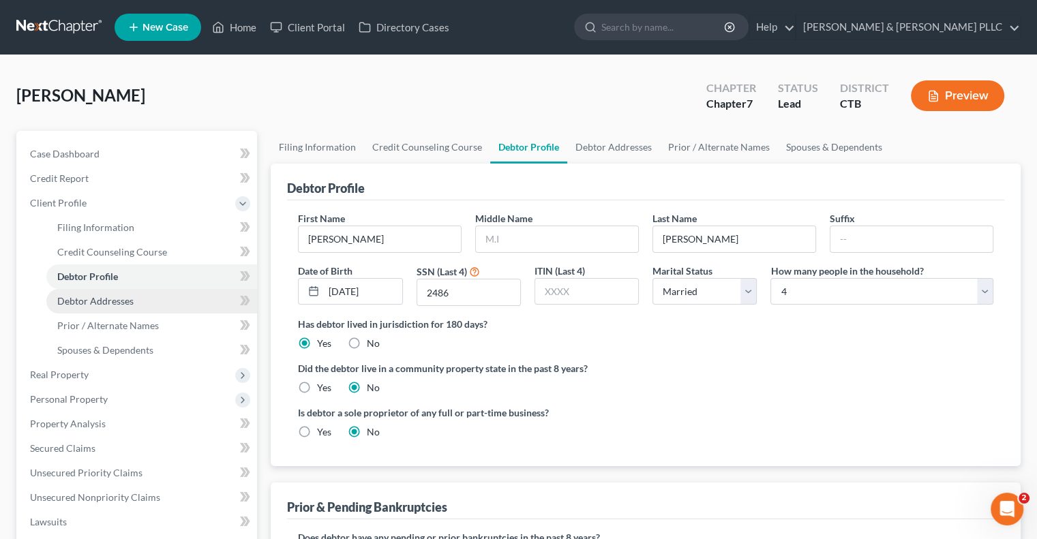
click at [104, 299] on span "Debtor Addresses" at bounding box center [95, 301] width 76 height 12
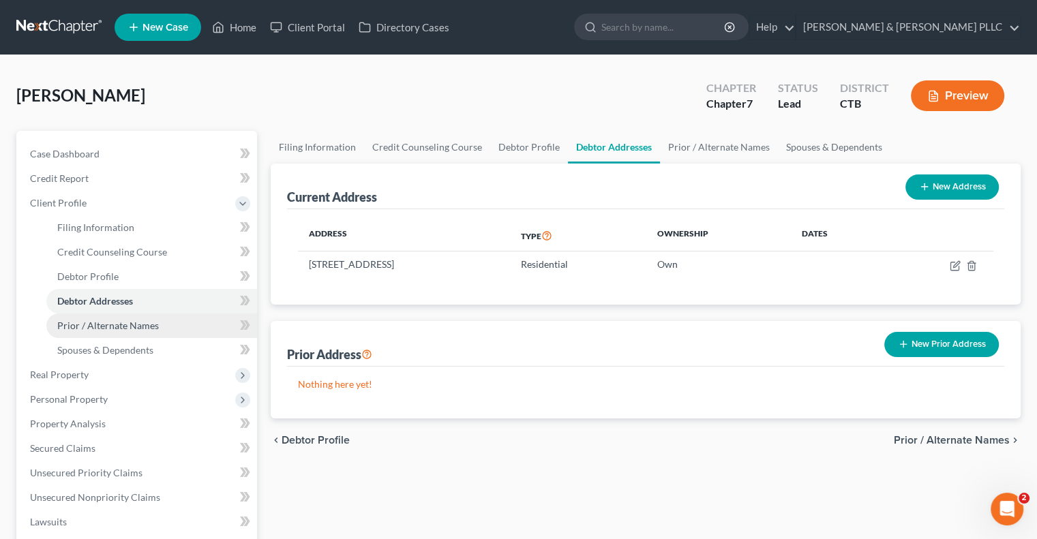
click at [109, 323] on span "Prior / Alternate Names" at bounding box center [108, 326] width 102 height 12
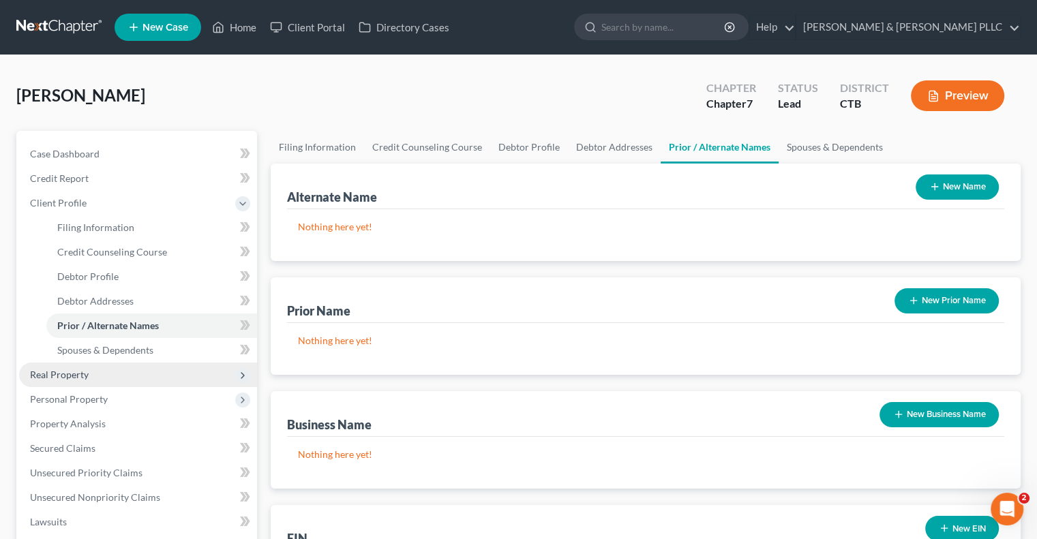
click at [68, 373] on span "Real Property" at bounding box center [59, 375] width 59 height 12
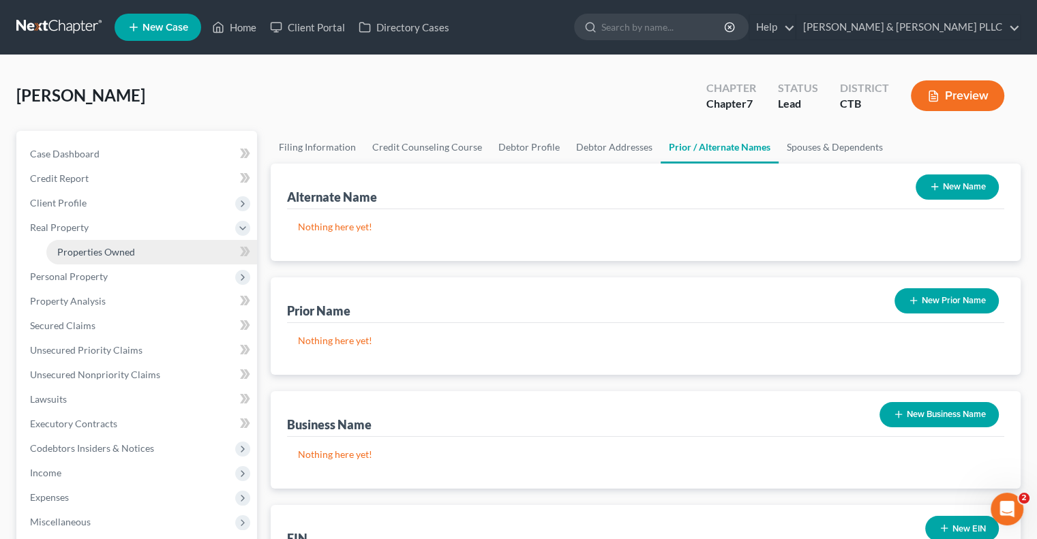
click at [106, 250] on span "Properties Owned" at bounding box center [96, 252] width 78 height 12
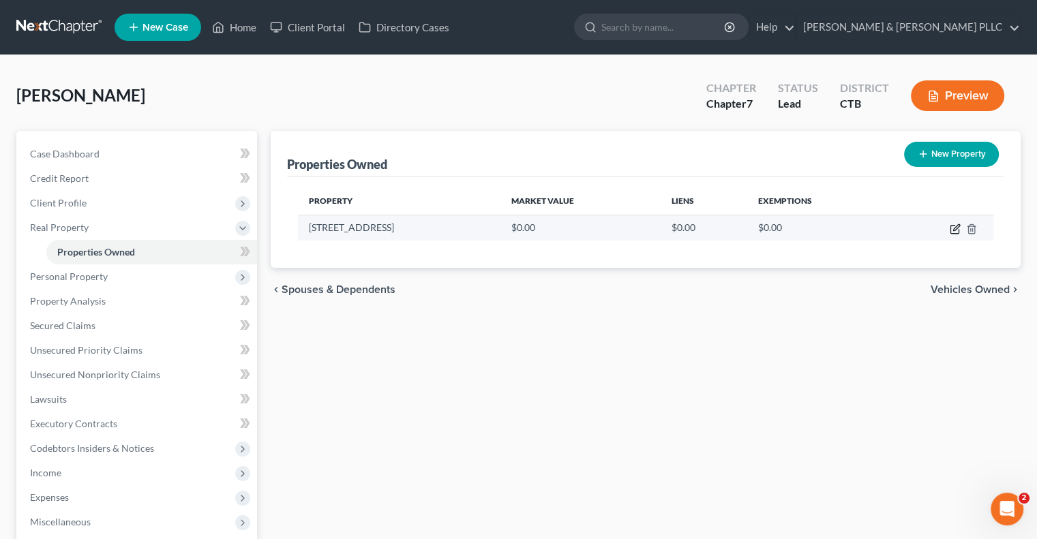
click at [954, 227] on icon "button" at bounding box center [955, 229] width 11 height 11
select select "6"
select select "0"
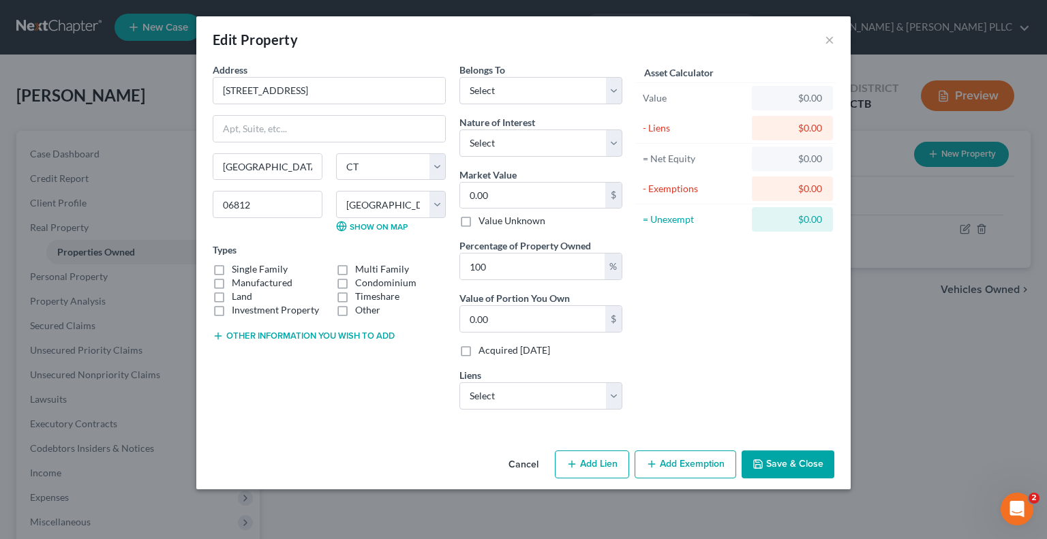
click at [232, 267] on label "Single Family" at bounding box center [260, 270] width 56 height 14
click at [237, 267] on input "Single Family" at bounding box center [241, 267] width 9 height 9
checkbox input "true"
click at [617, 84] on select "Select Debtor 1 Only Debtor 2 Only Debtor 1 And Debtor 2 Only At Least One Of T…" at bounding box center [541, 90] width 163 height 27
select select "3"
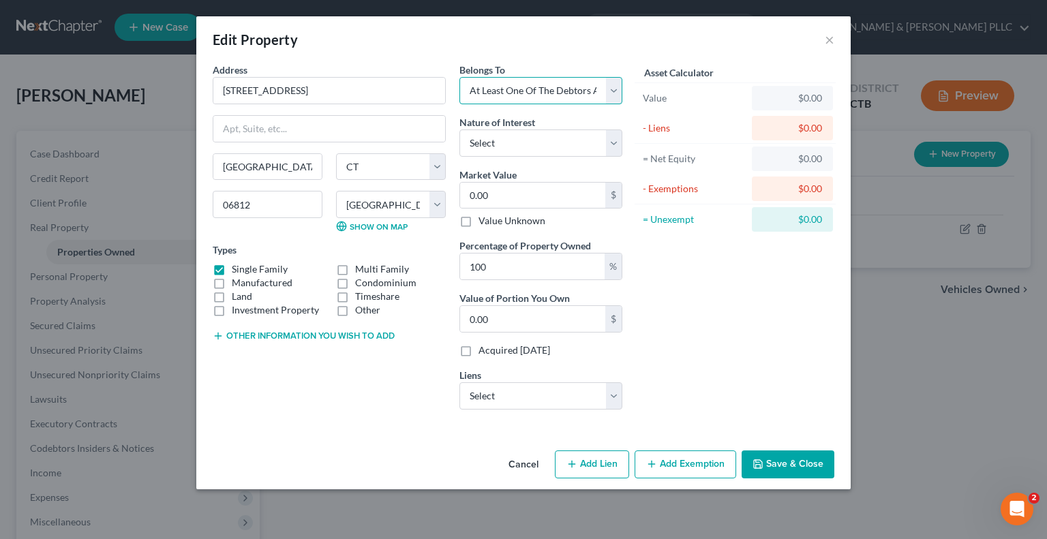
click at [460, 77] on select "Select Debtor 1 Only Debtor 2 Only Debtor 1 And Debtor 2 Only At Least One Of T…" at bounding box center [541, 90] width 163 height 27
click at [613, 138] on select "Select Fee Simple Joint Tenant Life Estate Equitable Interest Future Interest T…" at bounding box center [541, 143] width 163 height 27
select select "1"
click at [460, 130] on select "Select Fee Simple Joint Tenant Life Estate Equitable Interest Future Interest T…" at bounding box center [541, 143] width 163 height 27
drag, startPoint x: 466, startPoint y: 194, endPoint x: 472, endPoint y: 186, distance: 9.7
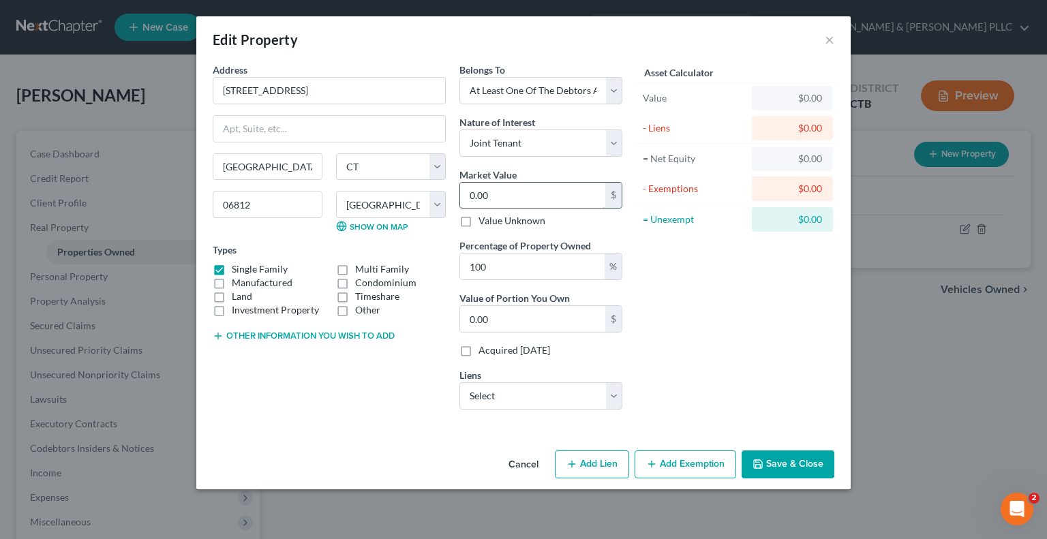
click at [466, 194] on input "0.00" at bounding box center [532, 196] width 145 height 26
type input "7"
type input "7.00"
type input "76"
type input "76.00"
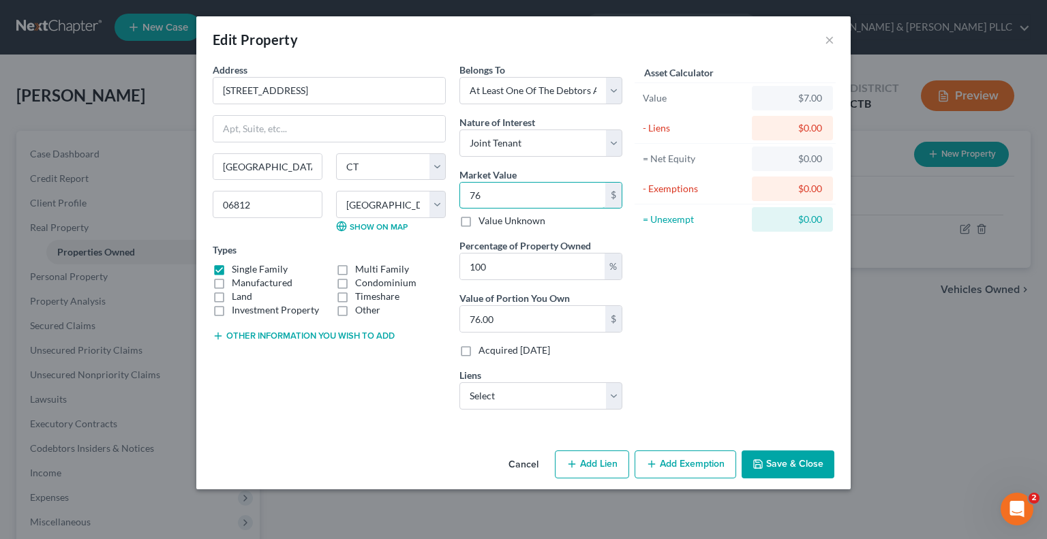
type input "764"
type input "764.00"
type input "7640"
type input "7,640.00"
type input "7,6400"
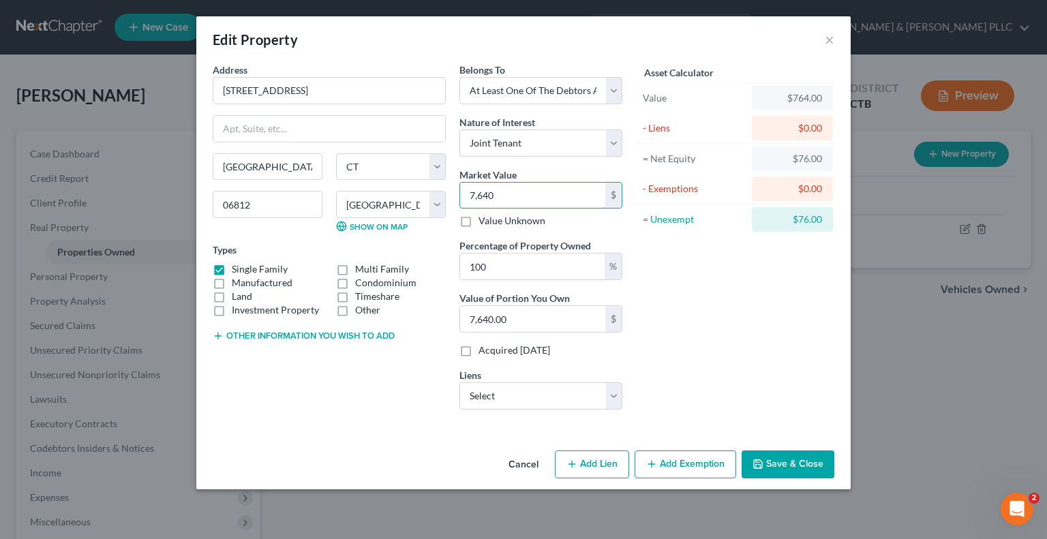
type input "76,400.00"
type input "76,4000"
type input "764,000.00"
type input "764,000"
click at [617, 393] on select "Select Carngtn Mtg - $432,216.00 Kia Fin Am - $0.00 Tot Mtg Svs - $0.00 Vw Cred…" at bounding box center [541, 396] width 163 height 27
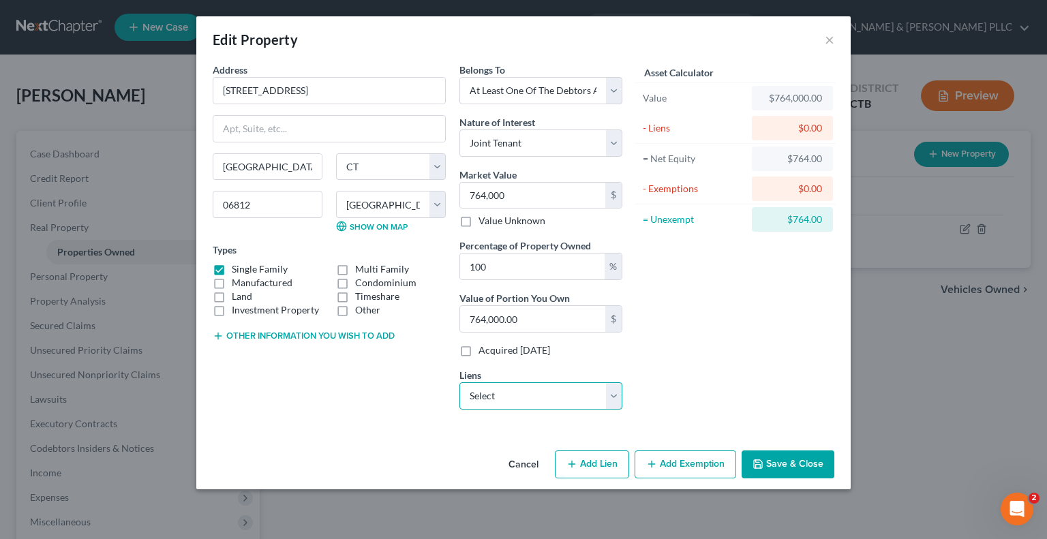
select select "0"
click at [460, 383] on select "Select Carngtn Mtg - $432,216.00 Kia Fin Am - $0.00 Tot Mtg Svs - $0.00 Vw Cred…" at bounding box center [541, 396] width 163 height 27
select select
select select "4"
select select "0"
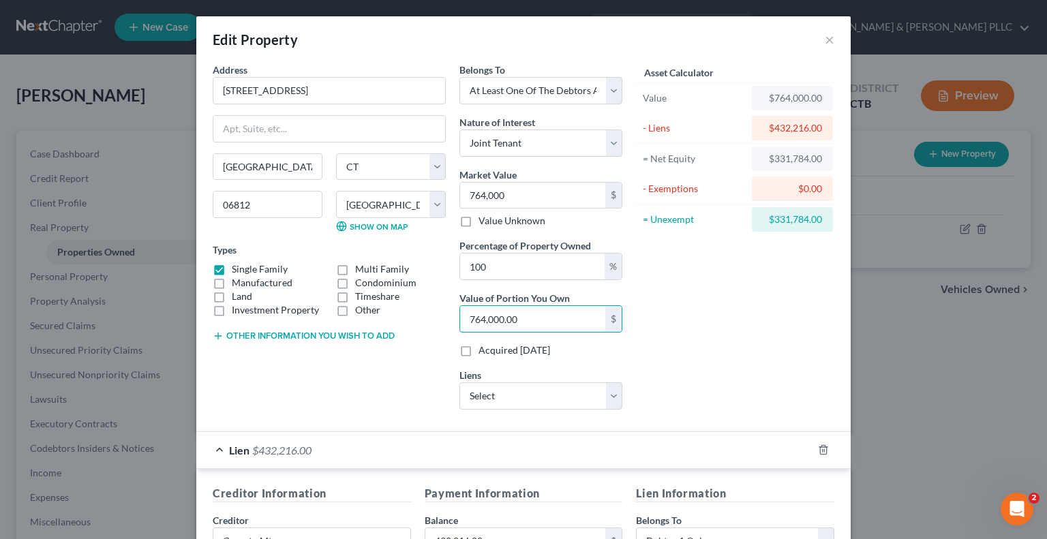
type input "0.00"
type input "6"
type input "0.01"
type input "61"
type input "0.08"
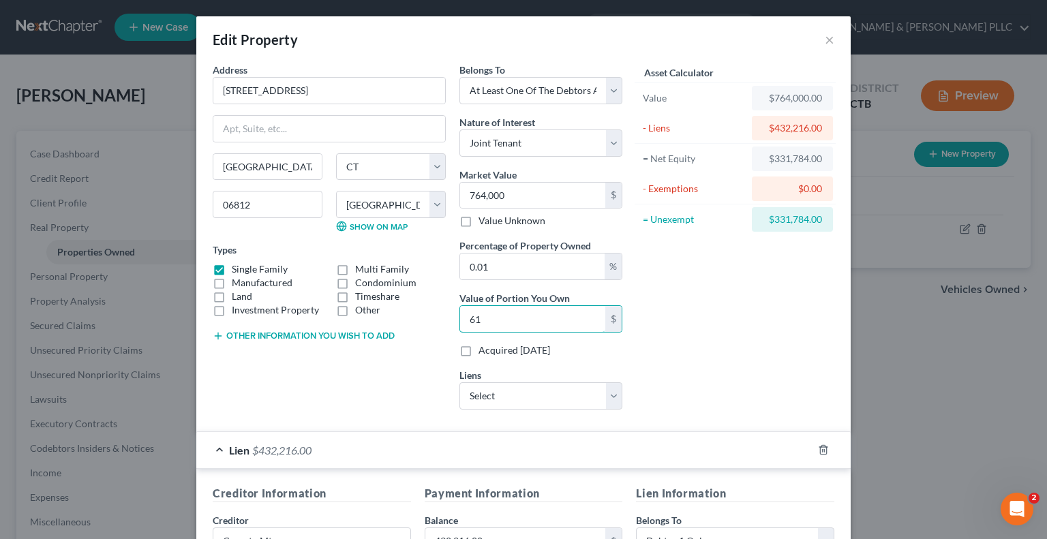
type input "615"
type input "0.80"
type input "6,150"
type input "8.05"
type input "61,500"
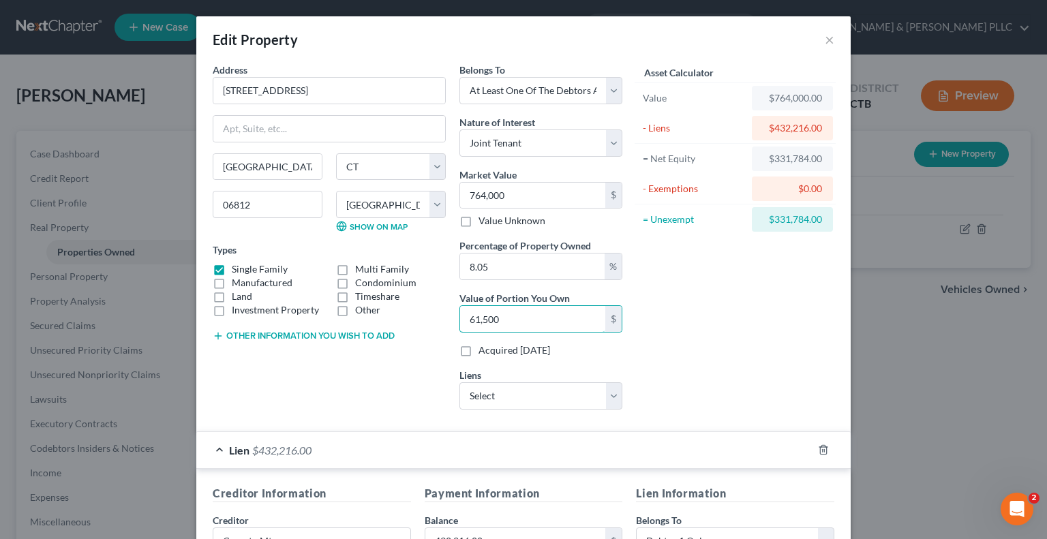
type input "80.50"
type input "615,000"
click at [608, 393] on select "Select Kia Fin Am - $0.00 Tot Mtg Svs - $0.00 Vw Credit - $0.00" at bounding box center [541, 396] width 163 height 27
click at [670, 381] on div "Asset Calculator Value $764,000.00 - Liens $432,216.00 = Net Equity $331,784.00…" at bounding box center [735, 242] width 212 height 358
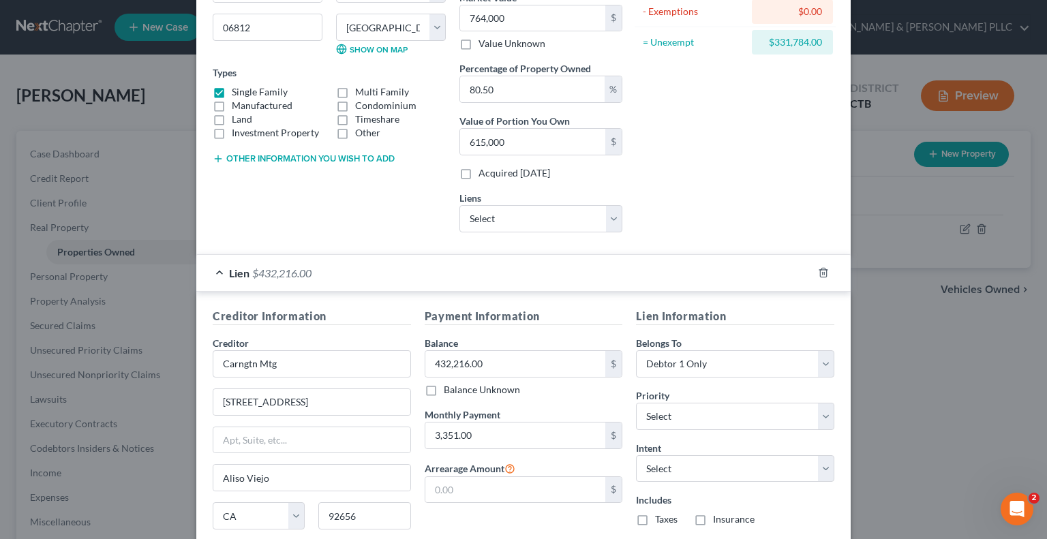
scroll to position [273, 0]
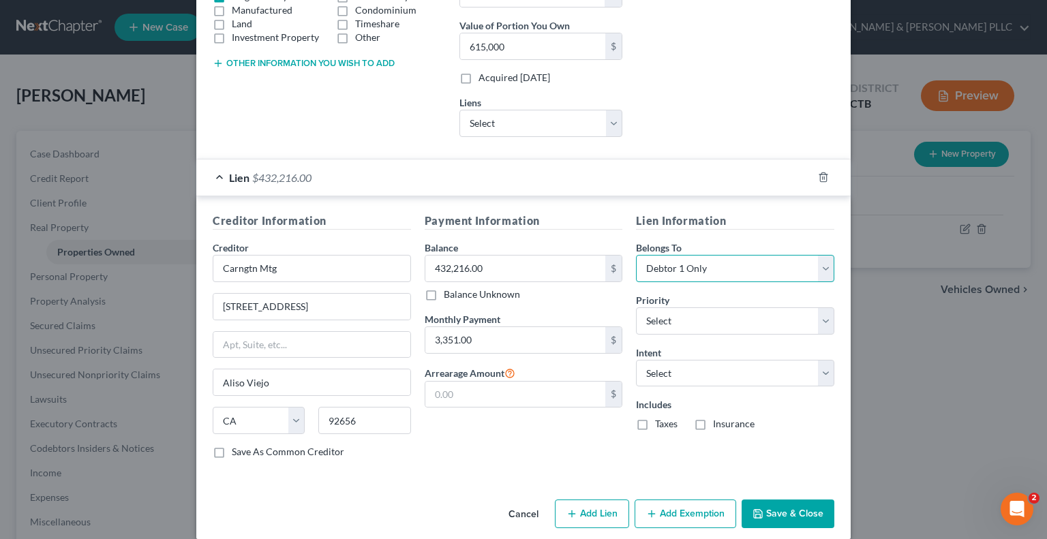
click at [822, 269] on select "Select Debtor 1 Only Debtor 2 Only Debtor 1 And Debtor 2 Only At Least One Of T…" at bounding box center [735, 268] width 198 height 27
select select "3"
click at [636, 255] on select "Select Debtor 1 Only Debtor 2 Only Debtor 1 And Debtor 2 Only At Least One Of T…" at bounding box center [735, 268] width 198 height 27
click at [818, 318] on select "Select 1st 2nd 3rd 4th 5th 6th 7th 8th 9th 10th 11th 12th 13th 14th 15th 16th 1…" at bounding box center [735, 321] width 198 height 27
select select "0"
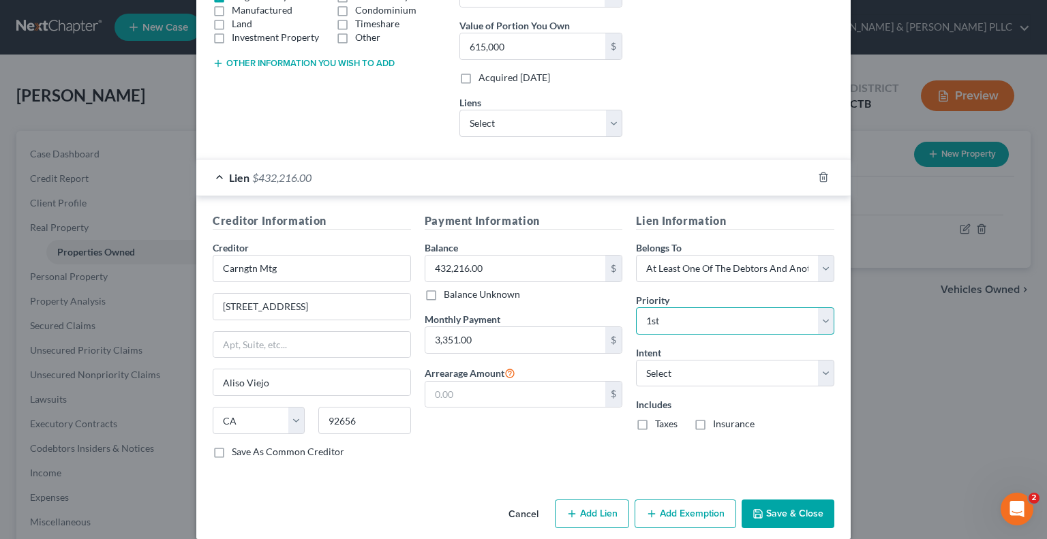
click at [636, 308] on select "Select 1st 2nd 3rd 4th 5th 6th 7th 8th 9th 10th 11th 12th 13th 14th 15th 16th 1…" at bounding box center [735, 321] width 198 height 27
click at [818, 366] on select "Select Surrender Redeem Reaffirm Avoid Other" at bounding box center [735, 373] width 198 height 27
select select "4"
click at [636, 360] on select "Select Surrender Redeem Reaffirm Avoid Other" at bounding box center [735, 373] width 198 height 27
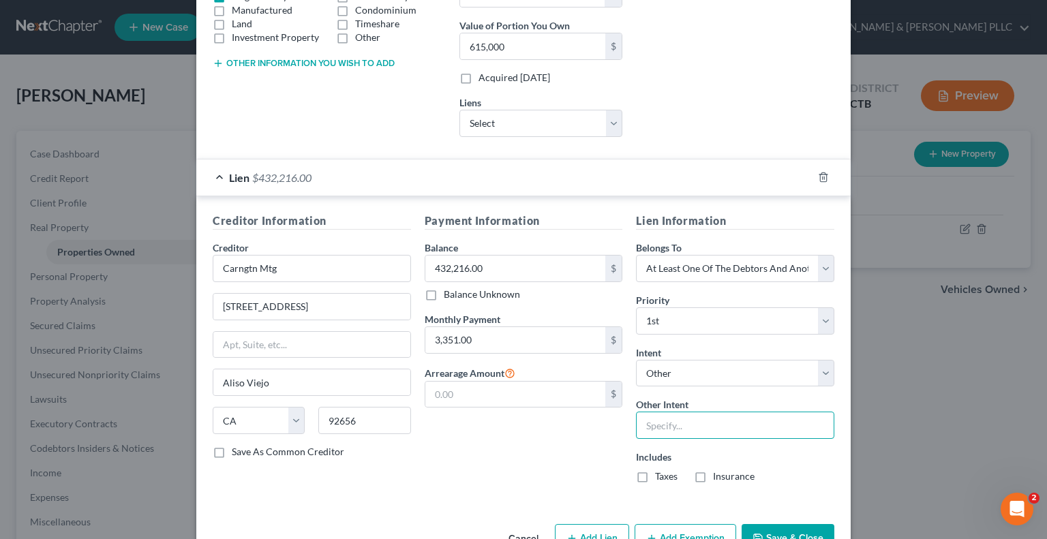
click at [691, 423] on input "text" at bounding box center [735, 425] width 198 height 27
type input "Retain and Pay"
click at [655, 475] on label "Taxes" at bounding box center [666, 477] width 23 height 14
click at [661, 475] on input "Taxes" at bounding box center [665, 474] width 9 height 9
checkbox input "true"
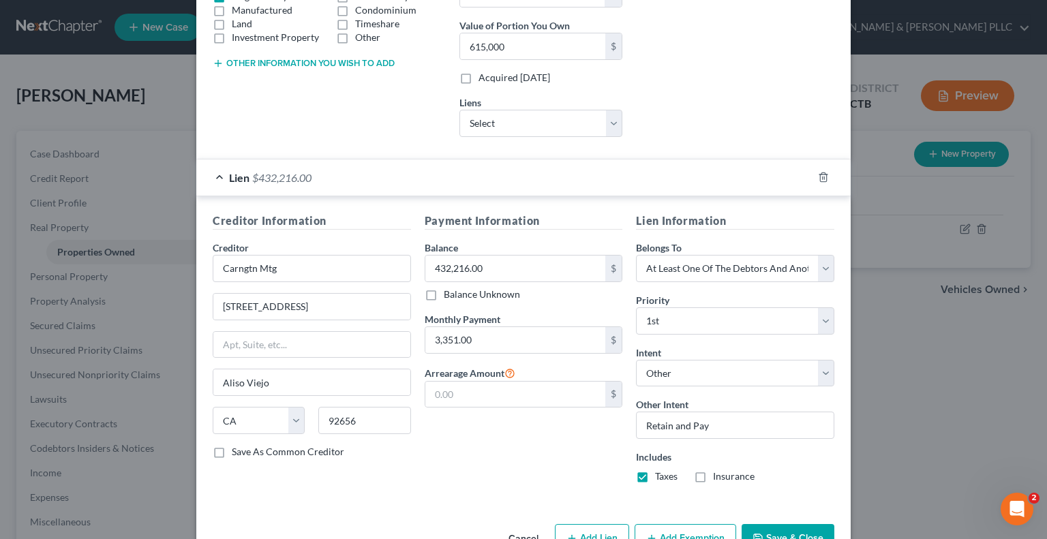
click at [713, 474] on label "Insurance" at bounding box center [734, 477] width 42 height 14
click at [719, 474] on input "Insurance" at bounding box center [723, 474] width 9 height 9
checkbox input "true"
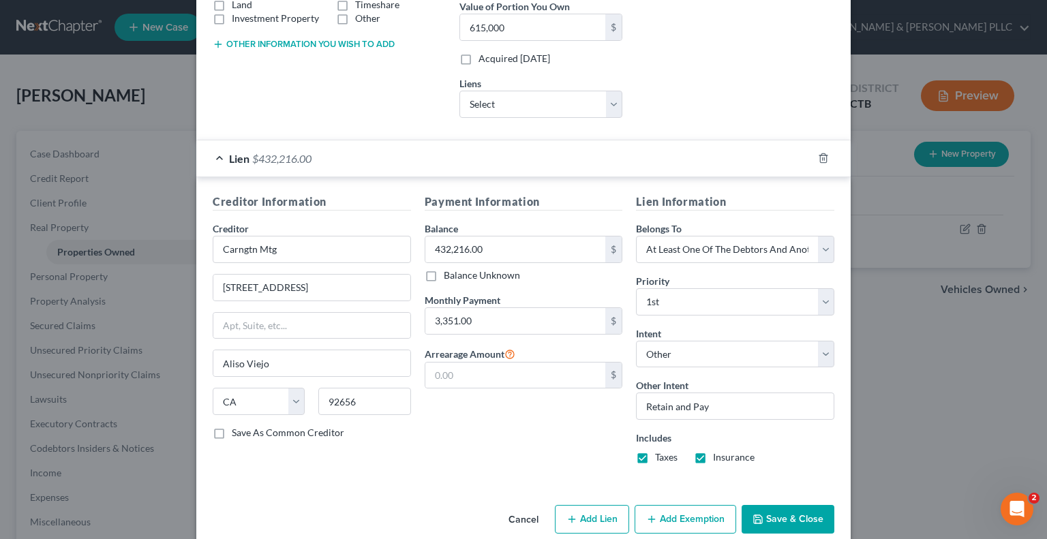
scroll to position [310, 0]
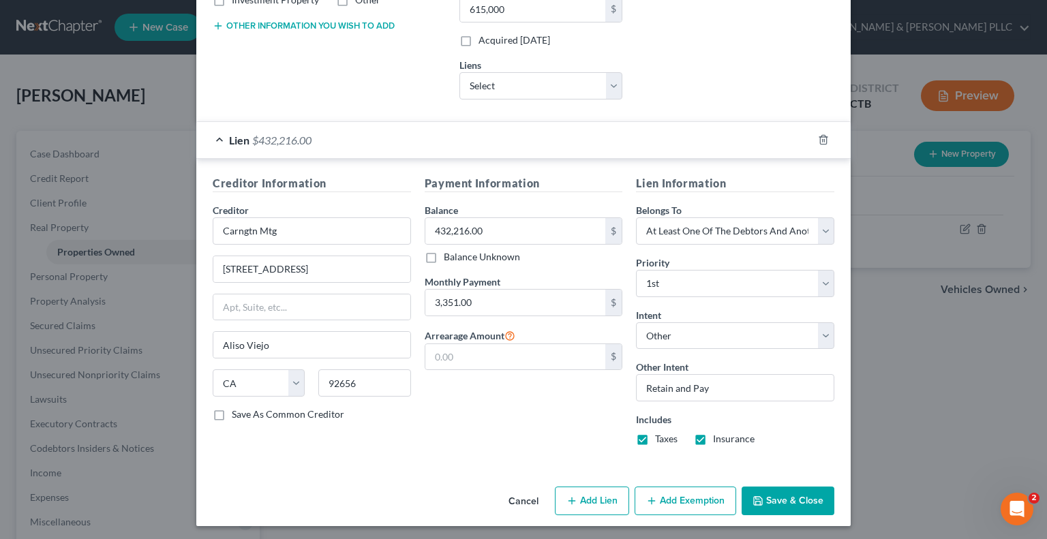
click at [676, 499] on button "Add Exemption" at bounding box center [686, 501] width 102 height 29
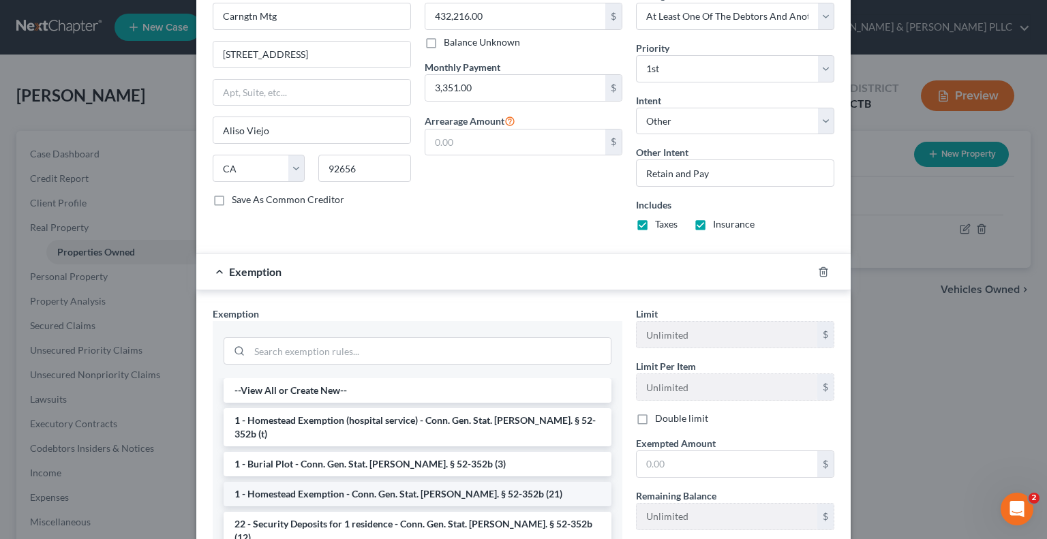
scroll to position [583, 0]
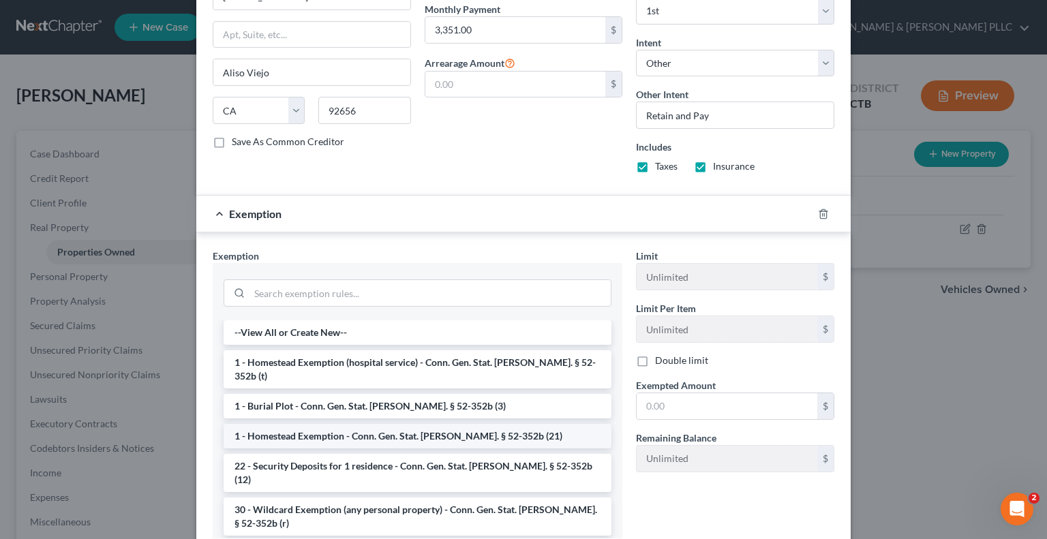
click at [333, 424] on li "1 - Homestead Exemption - Conn. Gen. Stat. [PERSON_NAME]. § 52-352b (21)" at bounding box center [418, 436] width 388 height 25
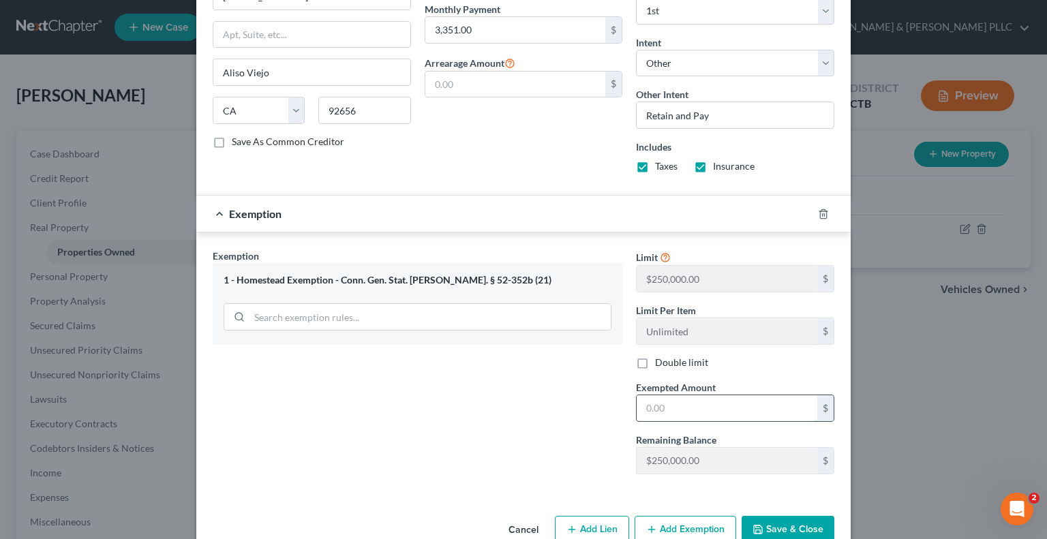
click at [638, 400] on input "text" at bounding box center [727, 409] width 181 height 26
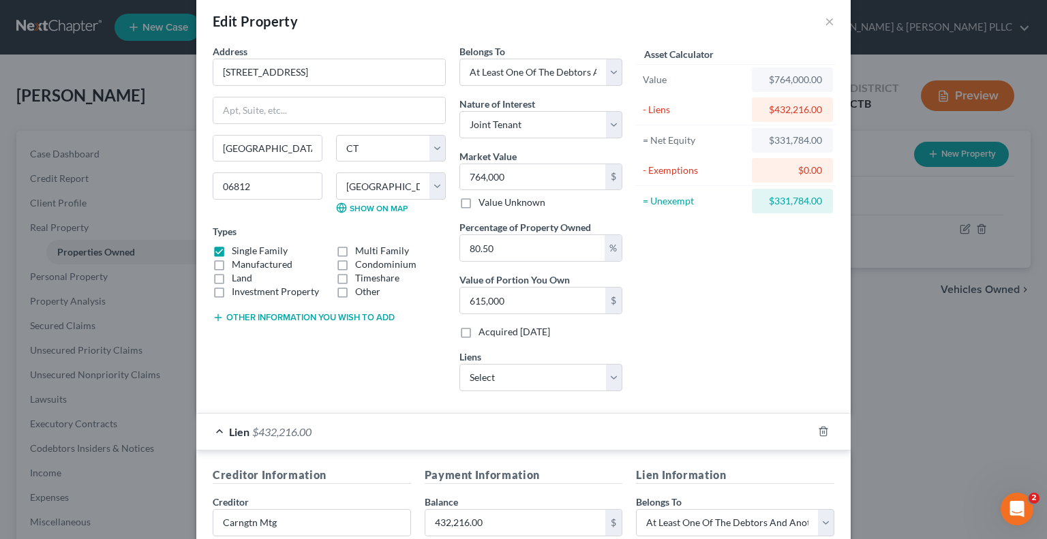
scroll to position [0, 0]
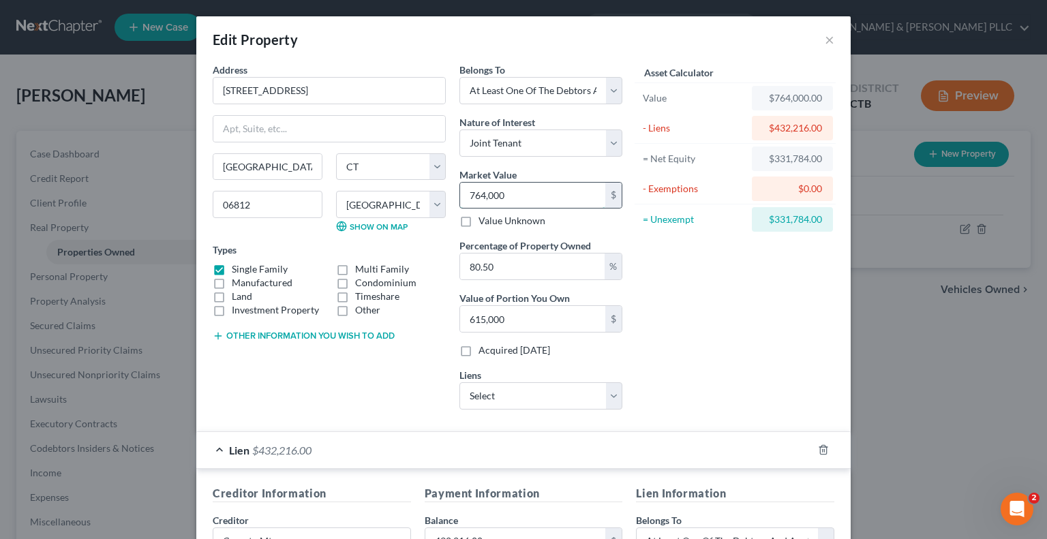
type input "6"
type input "4.83"
type input "61"
type input "49.10"
type input "615"
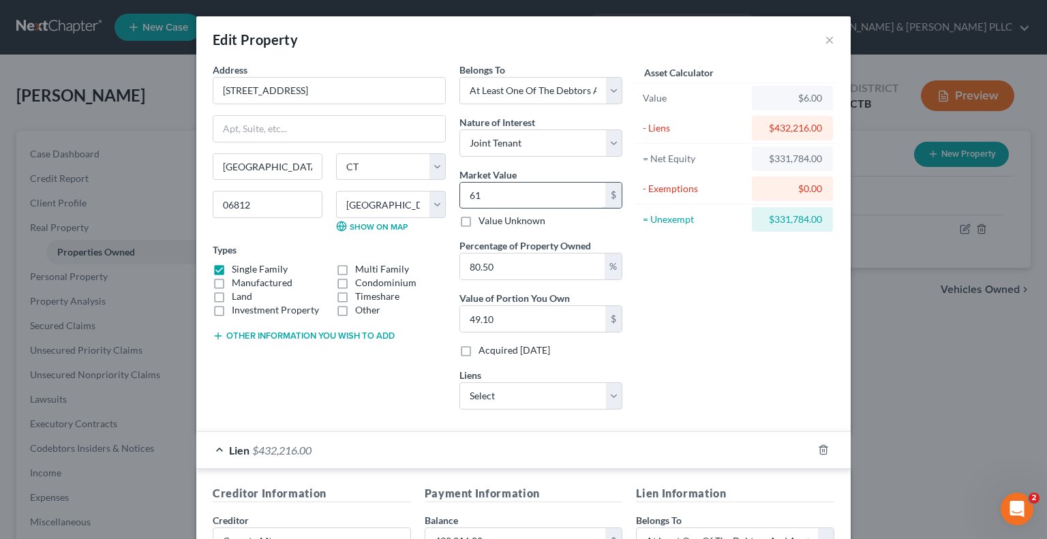
type input "495.07"
type input "6150"
type input "4,950.75"
type input "6,1500"
type input "49,507.50"
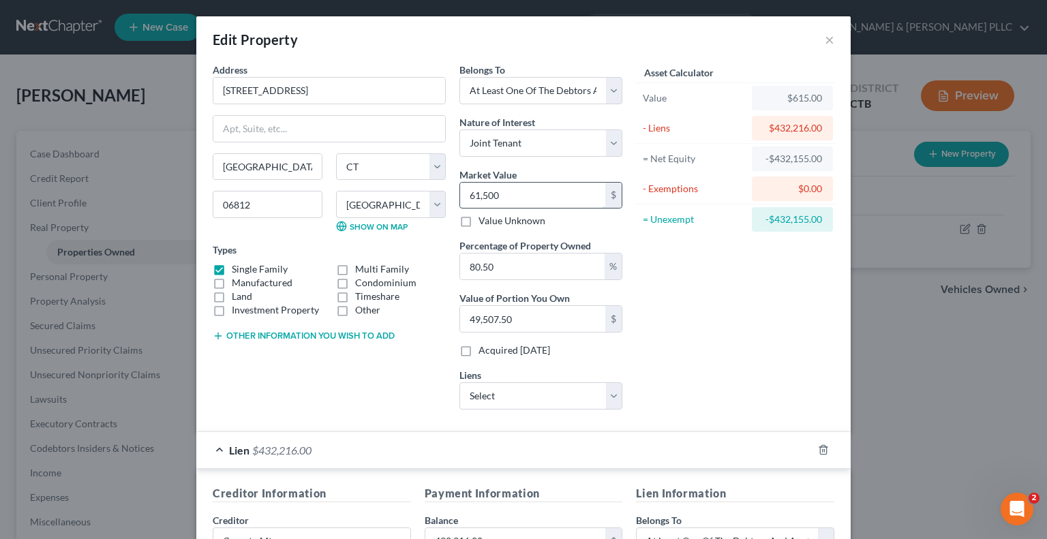
type input "61,5000"
type input "495,075.00"
type input "615,000.00"
drag, startPoint x: 524, startPoint y: 267, endPoint x: 438, endPoint y: 264, distance: 86.0
click at [438, 263] on div "Address * [GEOGRAPHIC_DATA] W [GEOGRAPHIC_DATA] [US_STATE][GEOGRAPHIC_DATA] [GE…" at bounding box center [417, 242] width 423 height 358
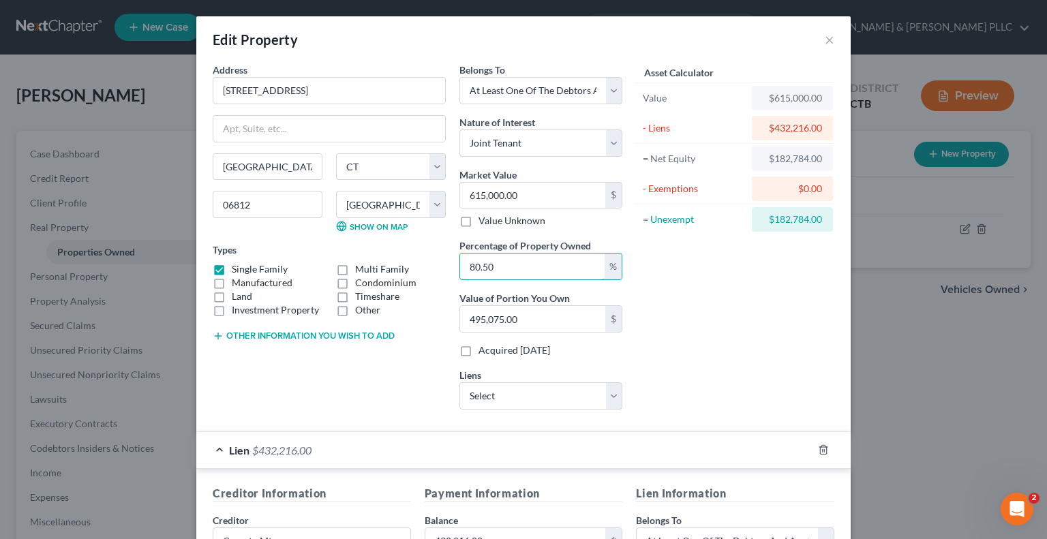
type input "1"
type input "6,150.00"
type input "10"
type input "61,500.00"
type input "100"
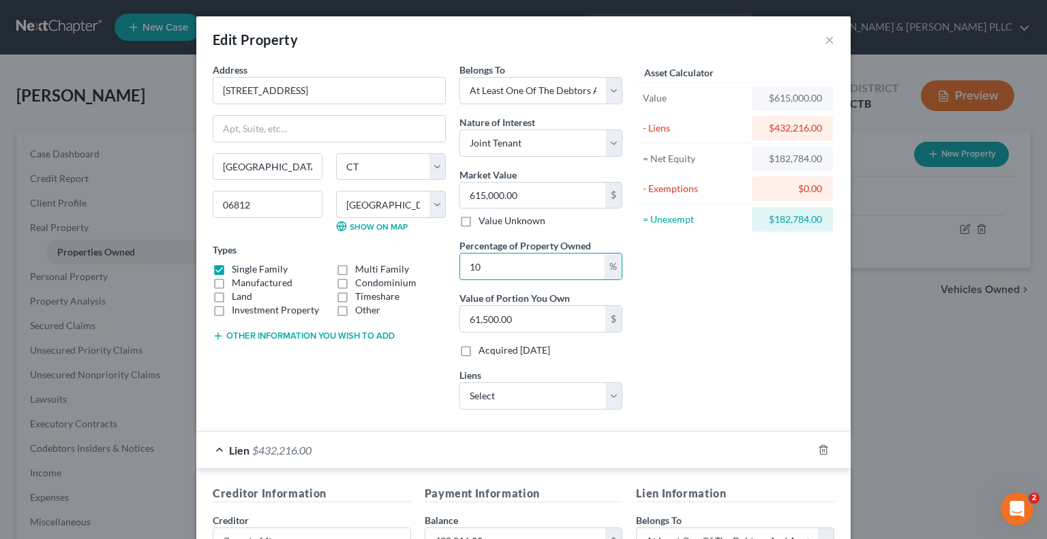
type input "615,000.00"
type input "100"
click at [745, 327] on div "Asset Calculator Value $615,000.00 - Liens $432,216.00 = Net Equity $182,784.00…" at bounding box center [735, 242] width 212 height 358
type input "65,000.00"
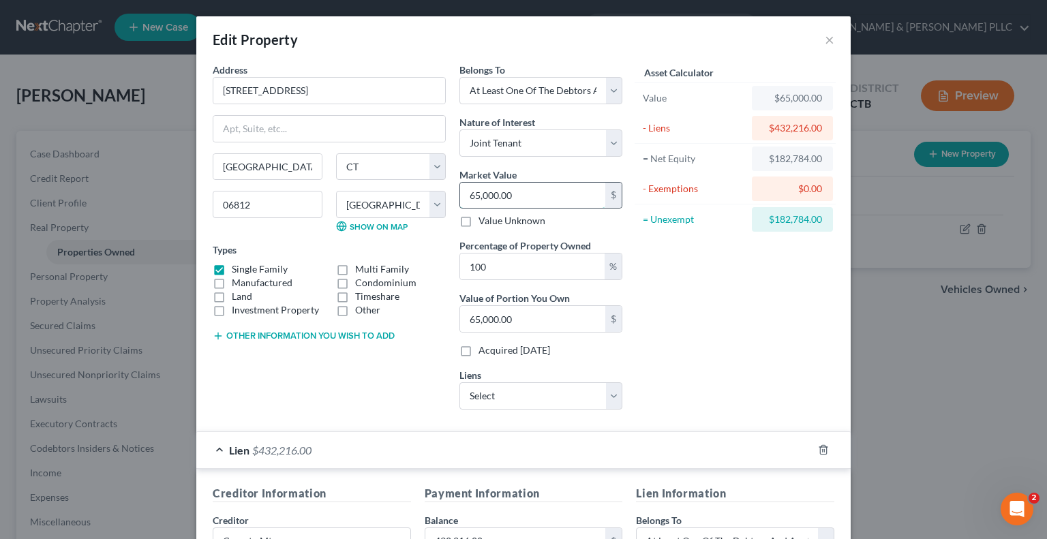
type input "650,000.00"
type input "65,000.00"
type input "6,000.00"
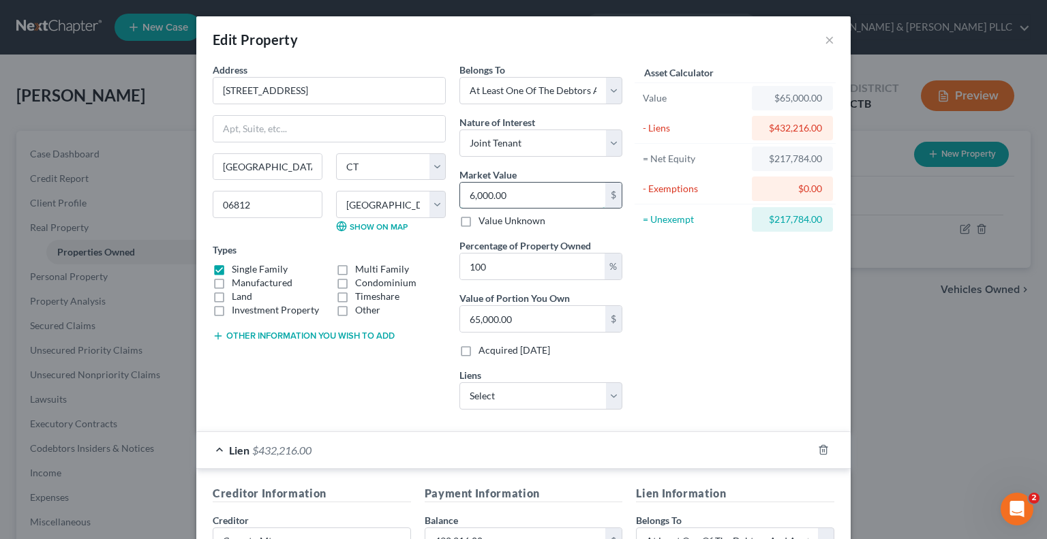
type input "6,000.00"
type input "63,000.00"
type input "630,000.00"
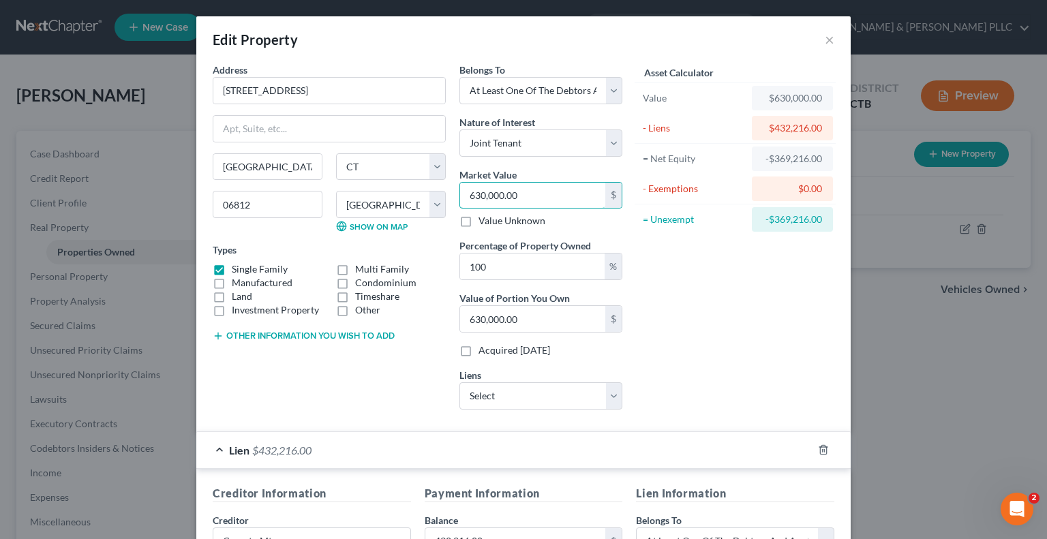
type input "630,000.00"
click at [734, 354] on div "Asset Calculator Value $630,000.00 - Liens $432,216.00 = Net Equity -$369,216.0…" at bounding box center [735, 242] width 212 height 358
click at [717, 329] on div "Asset Calculator Value $630,000.00 - Liens $432,216.00 = Net Equity -$369,216.0…" at bounding box center [735, 242] width 212 height 358
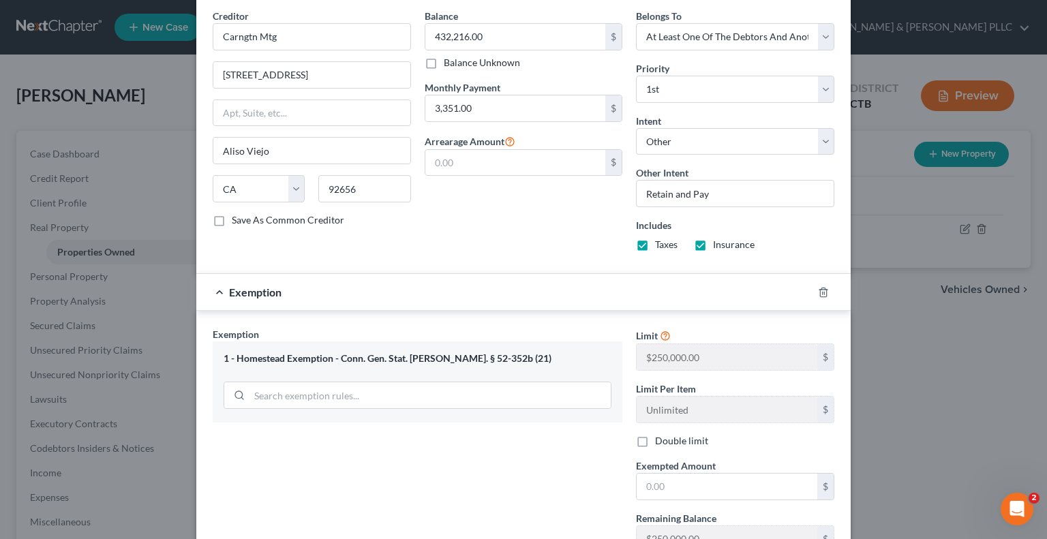
scroll to position [546, 0]
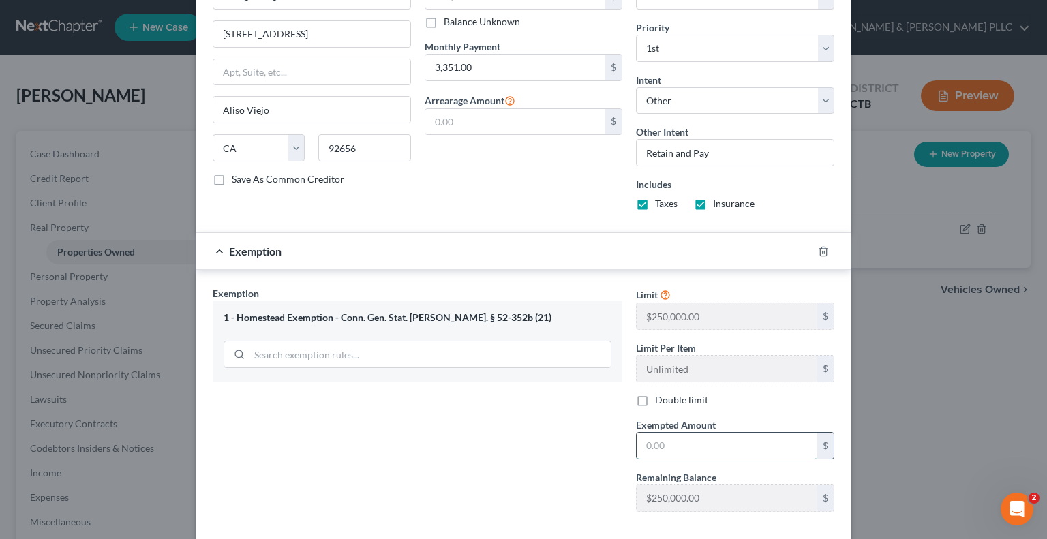
click at [710, 443] on input "text" at bounding box center [727, 446] width 181 height 26
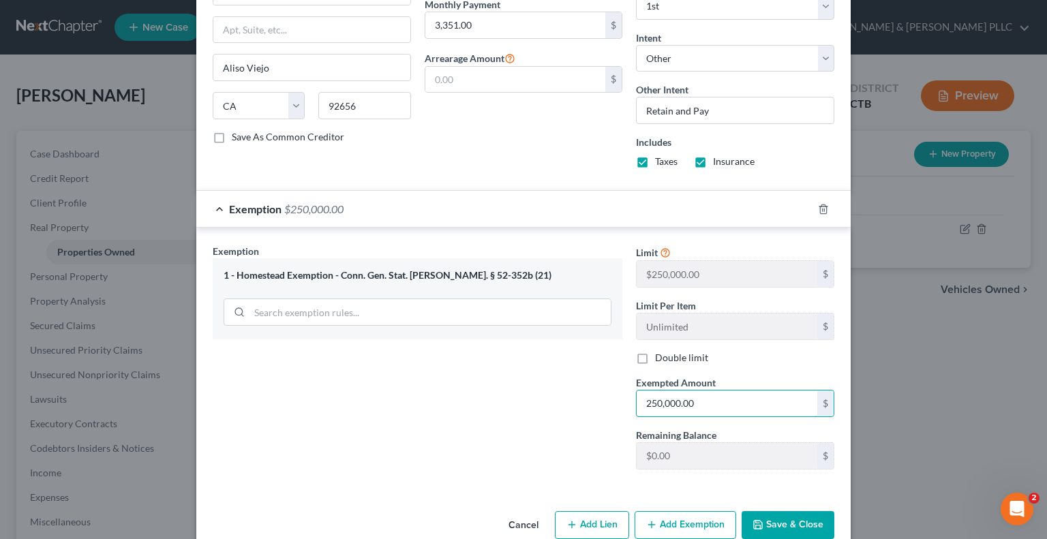
scroll to position [611, 0]
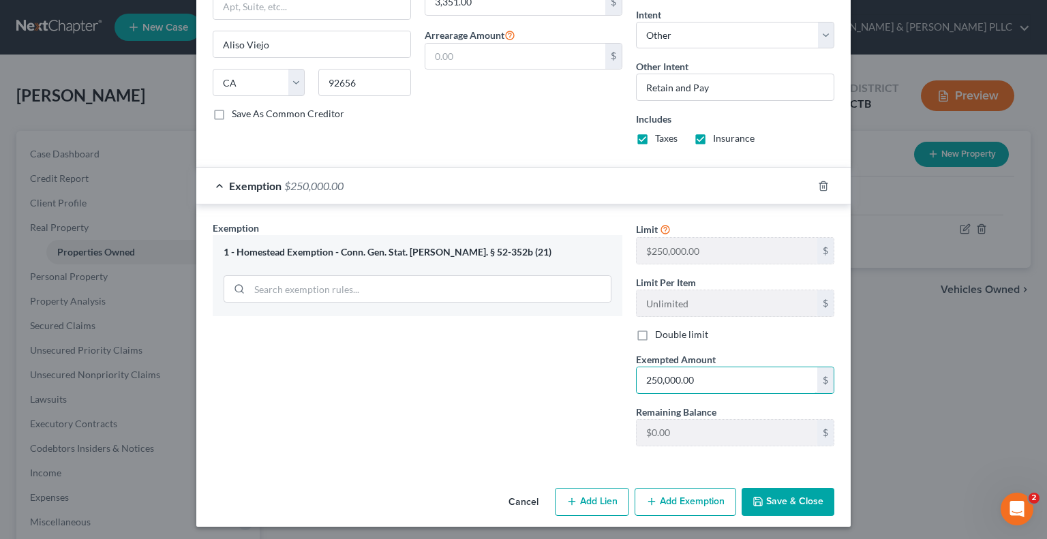
type input "250,000.00"
click at [799, 503] on button "Save & Close" at bounding box center [788, 502] width 93 height 29
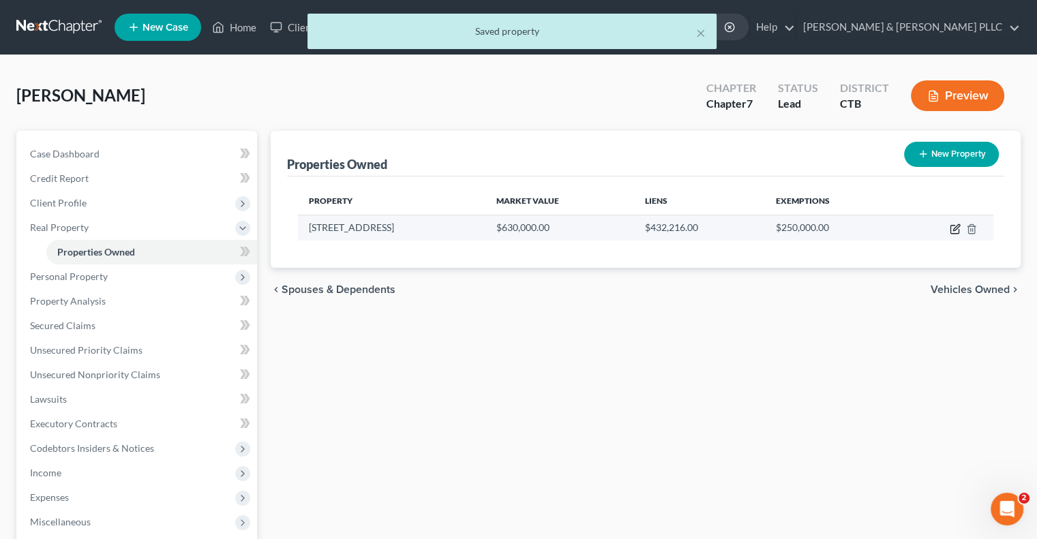
click at [952, 226] on icon "button" at bounding box center [955, 230] width 8 height 8
select select "6"
select select "0"
select select "3"
select select "1"
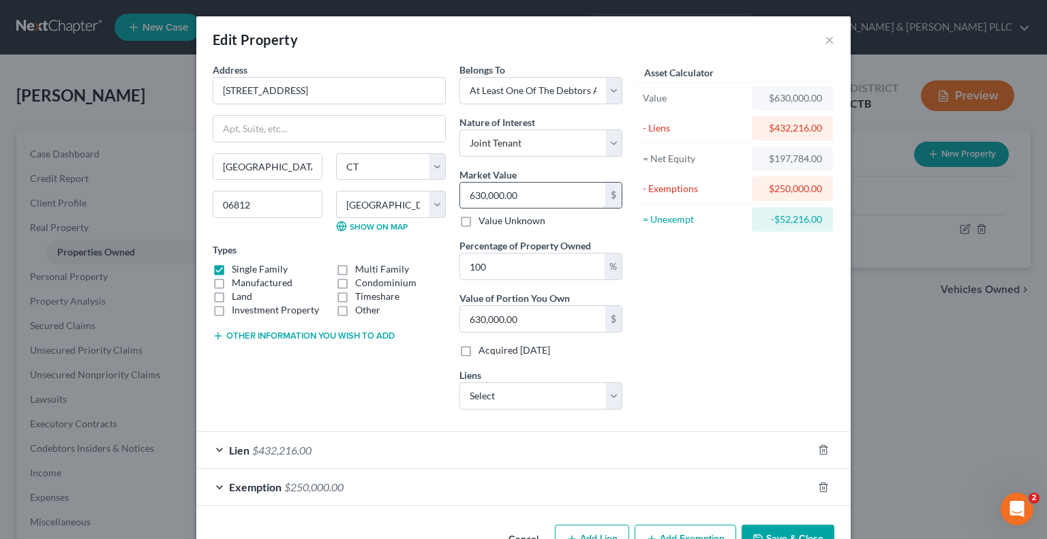
drag, startPoint x: 470, startPoint y: 192, endPoint x: 479, endPoint y: 181, distance: 13.5
click at [470, 191] on input "630,000.00" at bounding box center [532, 196] width 145 height 26
type input "63,000.00"
type input "638,000.00"
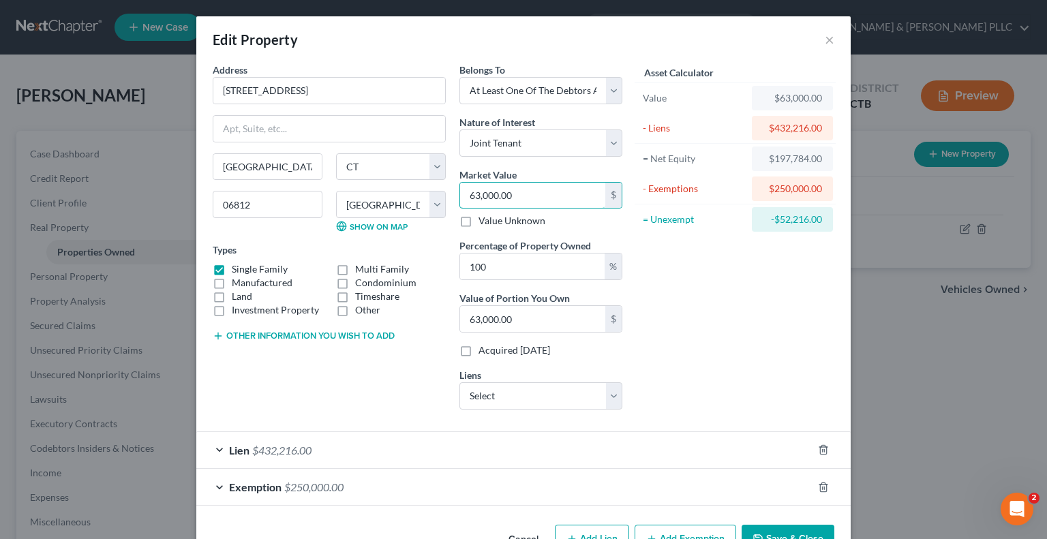
type input "638,000.00"
type input "63,000.00"
type input "6,000.00"
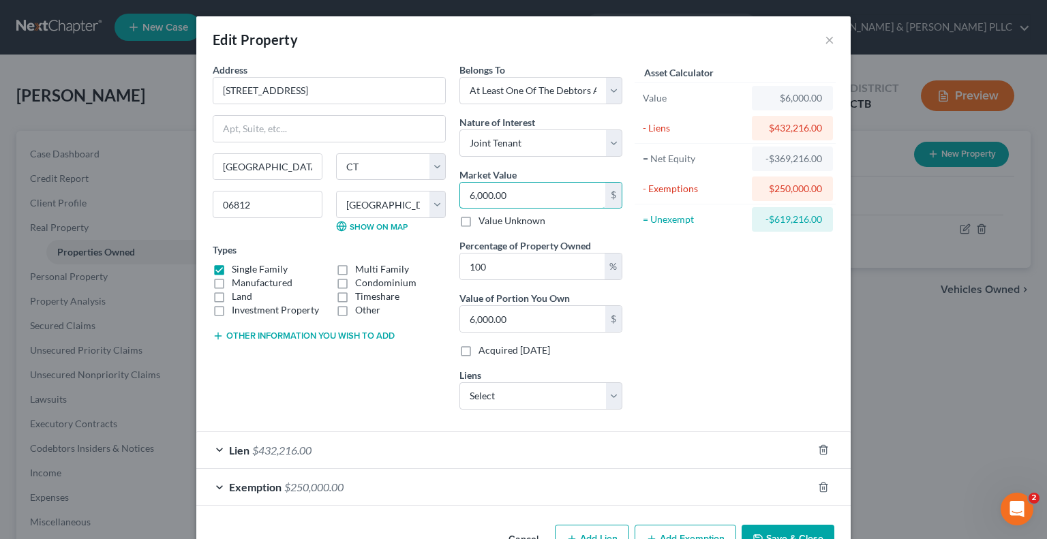
type input "68,000.00"
type input "680,000.00"
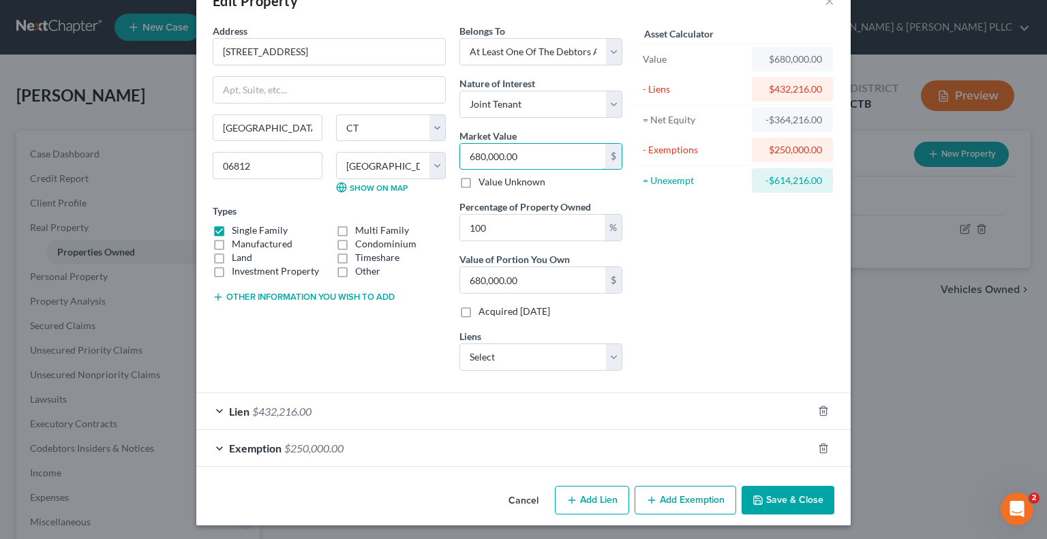
type input "680,000.00"
click at [772, 498] on button "Save & Close" at bounding box center [788, 500] width 93 height 29
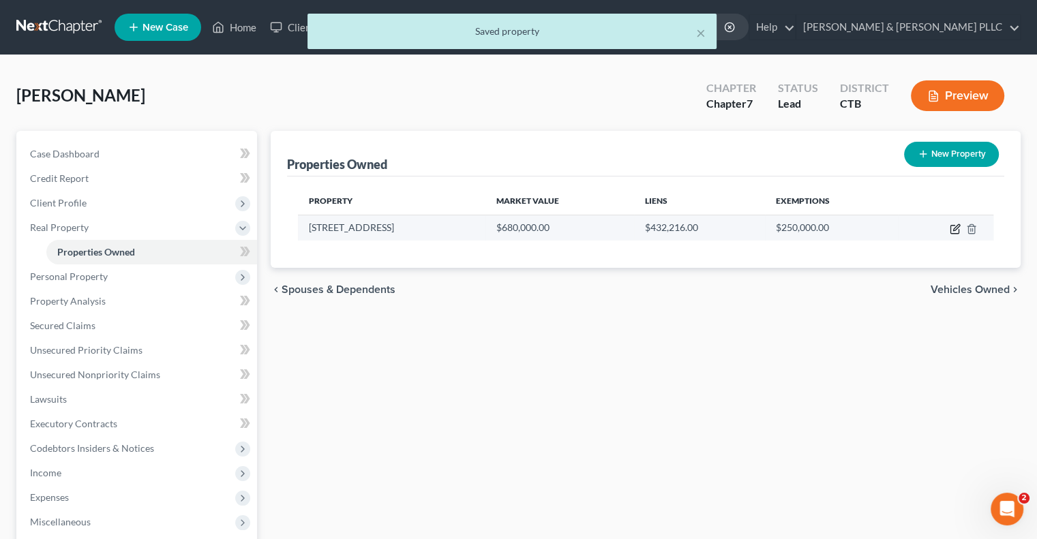
click at [955, 227] on icon "button" at bounding box center [955, 229] width 11 height 11
select select "6"
select select "0"
select select "3"
select select "1"
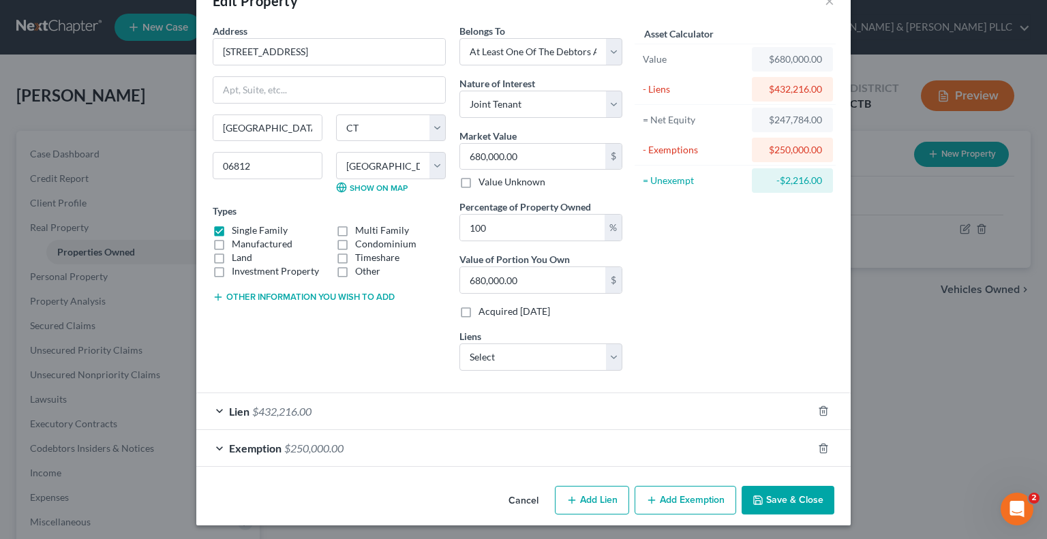
click at [797, 501] on button "Save & Close" at bounding box center [788, 500] width 93 height 29
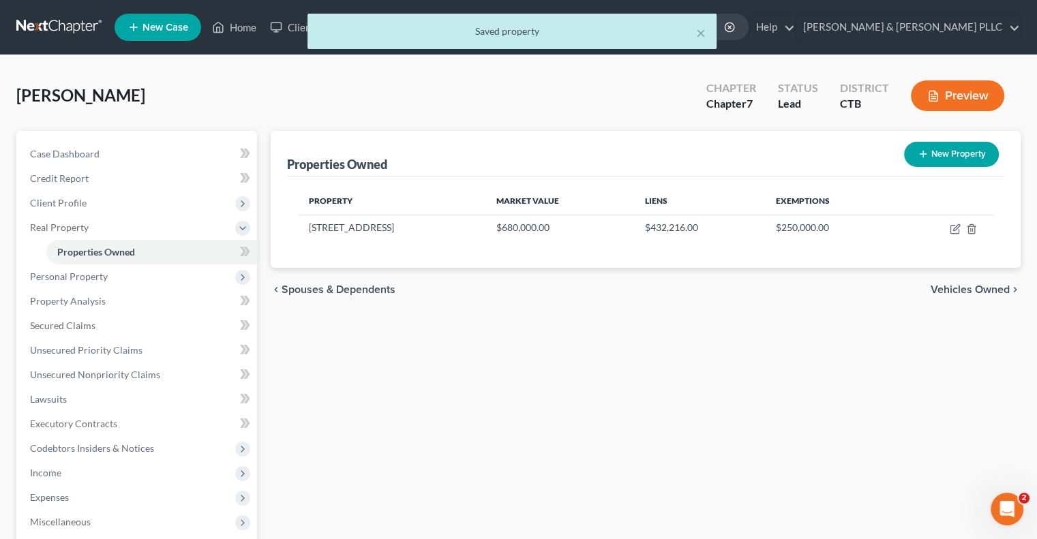
click at [947, 288] on span "Vehicles Owned" at bounding box center [970, 289] width 79 height 11
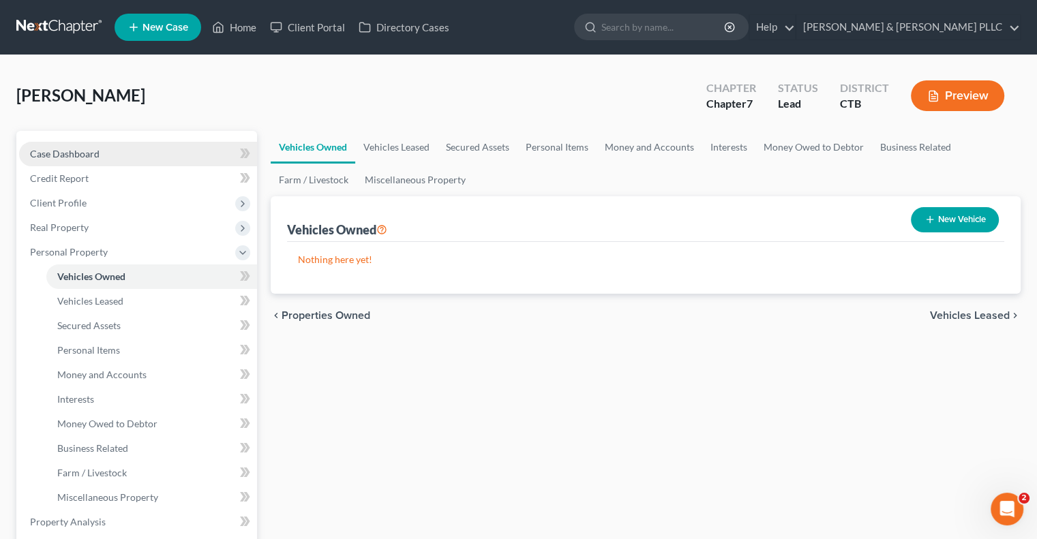
click at [68, 152] on span "Case Dashboard" at bounding box center [65, 154] width 70 height 12
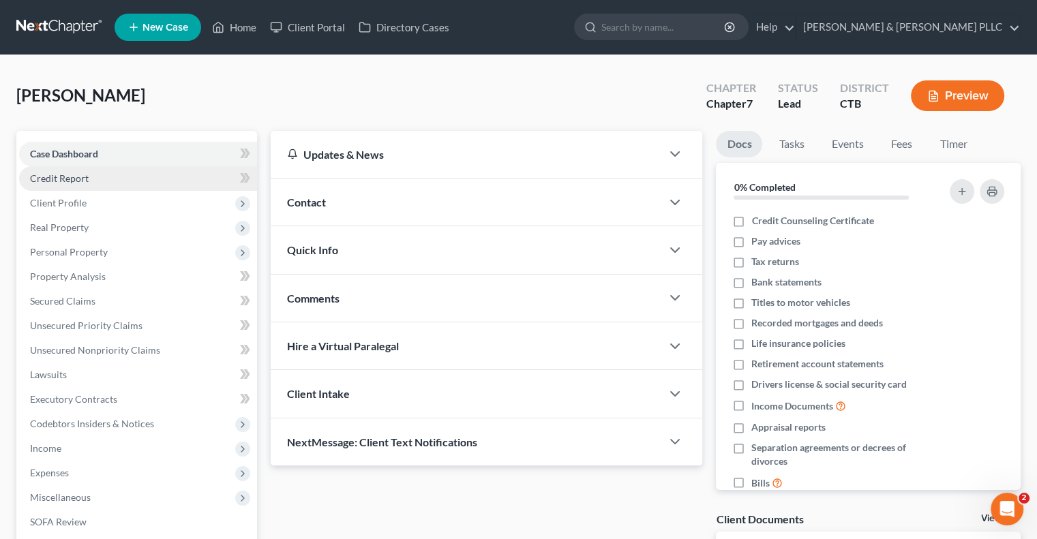
click at [61, 174] on span "Credit Report" at bounding box center [59, 179] width 59 height 12
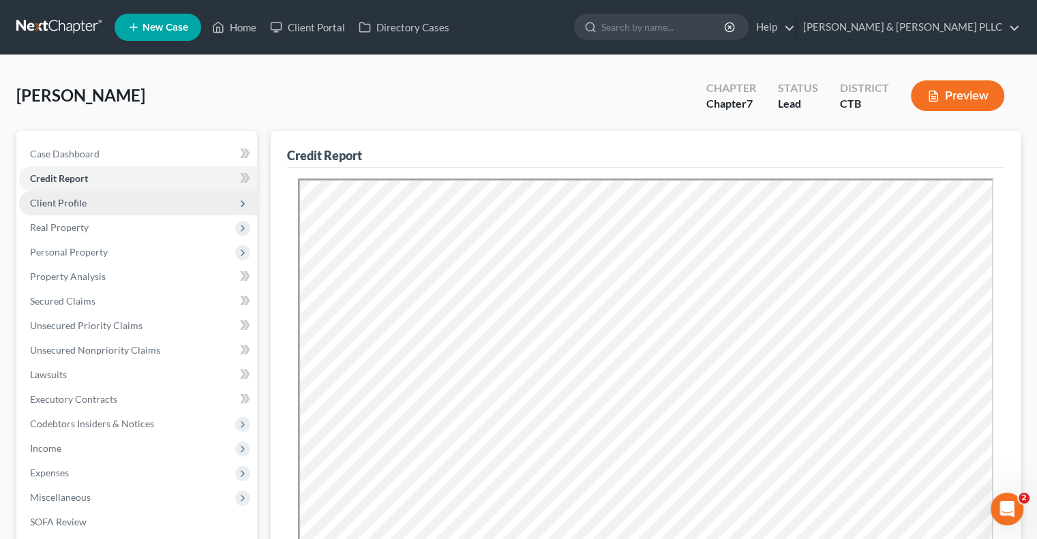
click at [76, 201] on span "Client Profile" at bounding box center [58, 203] width 57 height 12
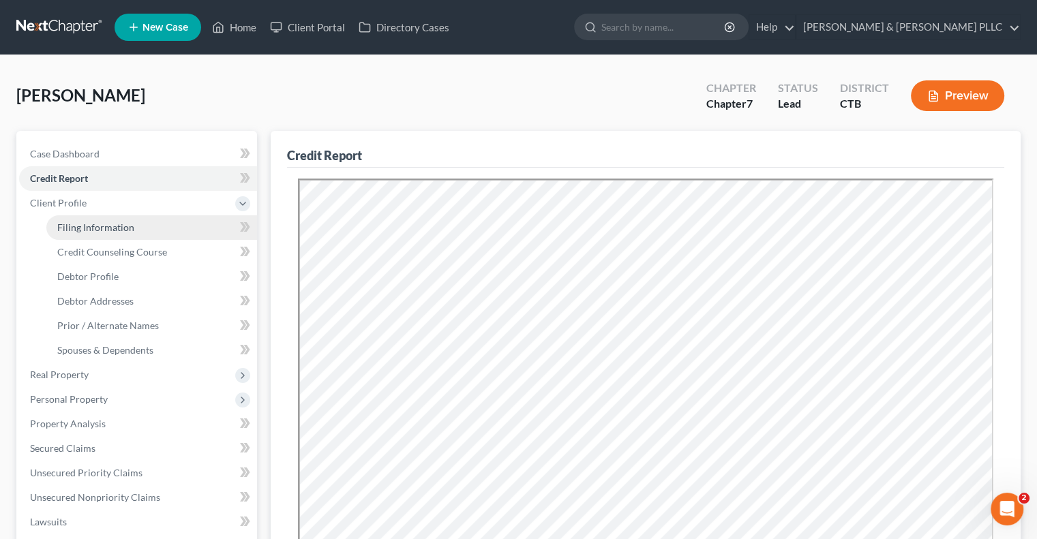
click at [117, 230] on span "Filing Information" at bounding box center [95, 228] width 77 height 12
select select "1"
select select "0"
select select "12"
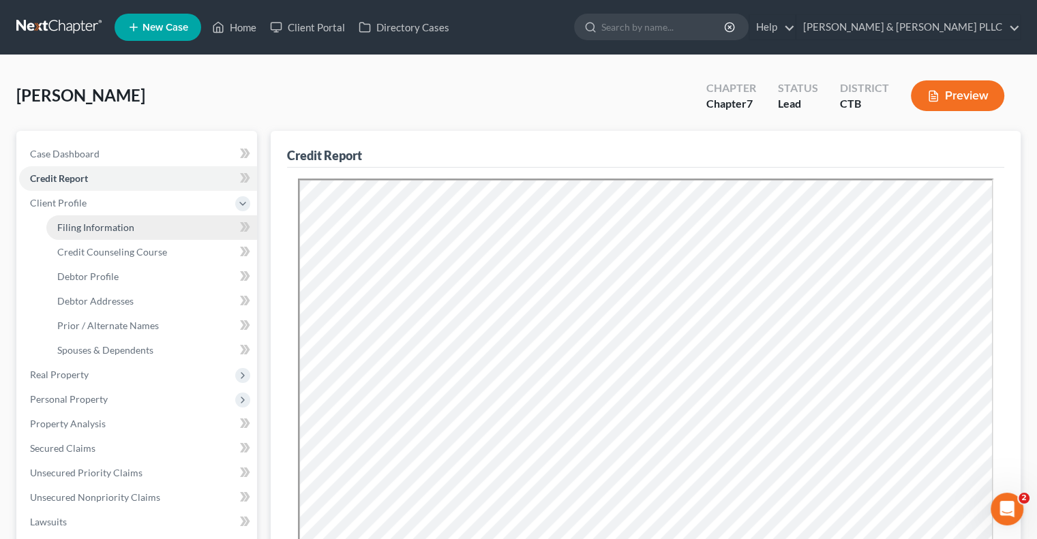
select select "2"
select select "6"
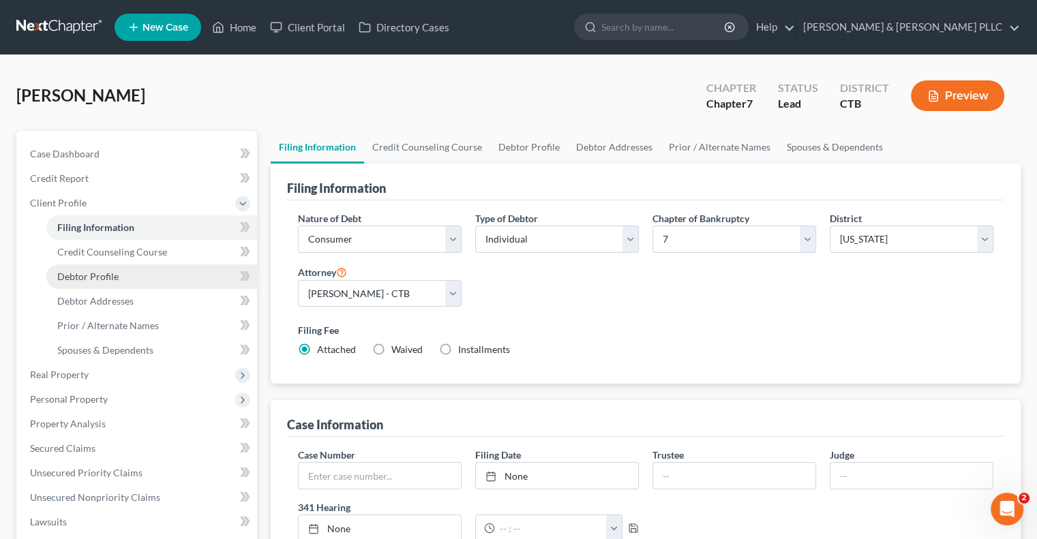
click at [110, 278] on span "Debtor Profile" at bounding box center [87, 277] width 61 height 12
select select "1"
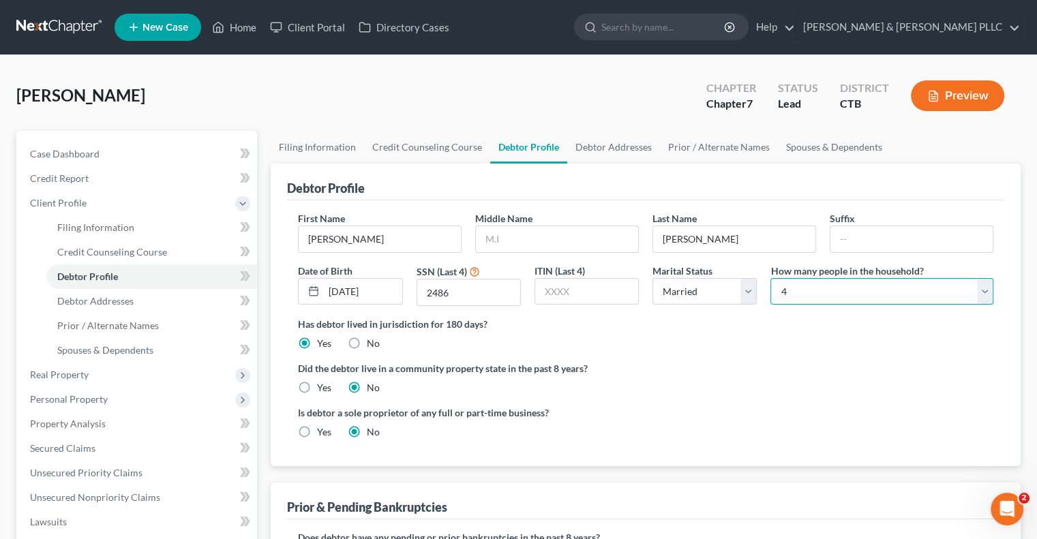
click at [989, 288] on select "Select 1 2 3 4 5 6 7 8 9 10 11 12 13 14 15 16 17 18 19 20" at bounding box center [882, 291] width 223 height 27
select select "4"
click at [771, 278] on select "Select 1 2 3 4 5 6 7 8 9 10 11 12 13 14 15 16 17 18 19 20" at bounding box center [882, 291] width 223 height 27
click at [111, 349] on span "Spouses & Dependents" at bounding box center [105, 350] width 96 height 12
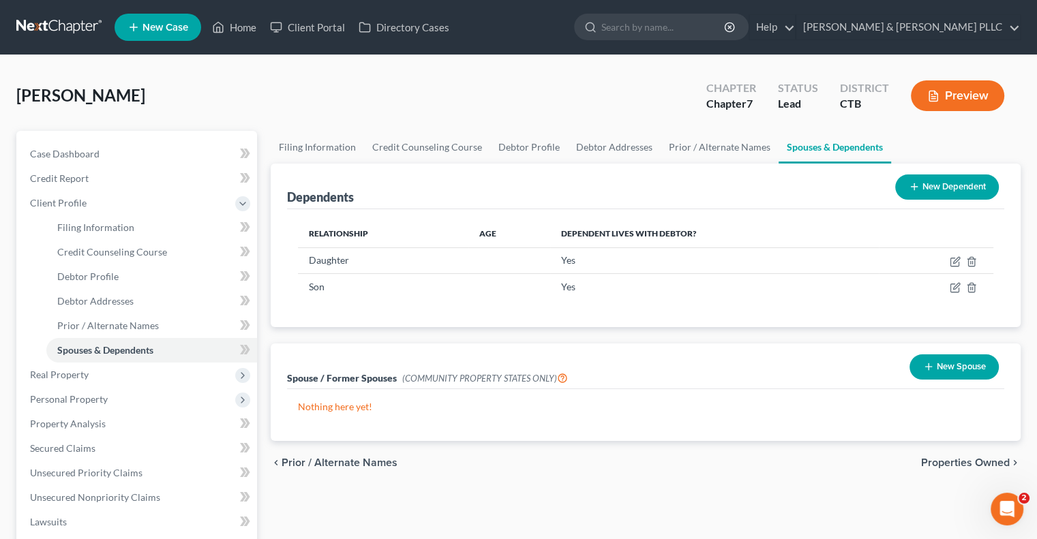
click at [949, 183] on button "New Dependent" at bounding box center [947, 187] width 104 height 25
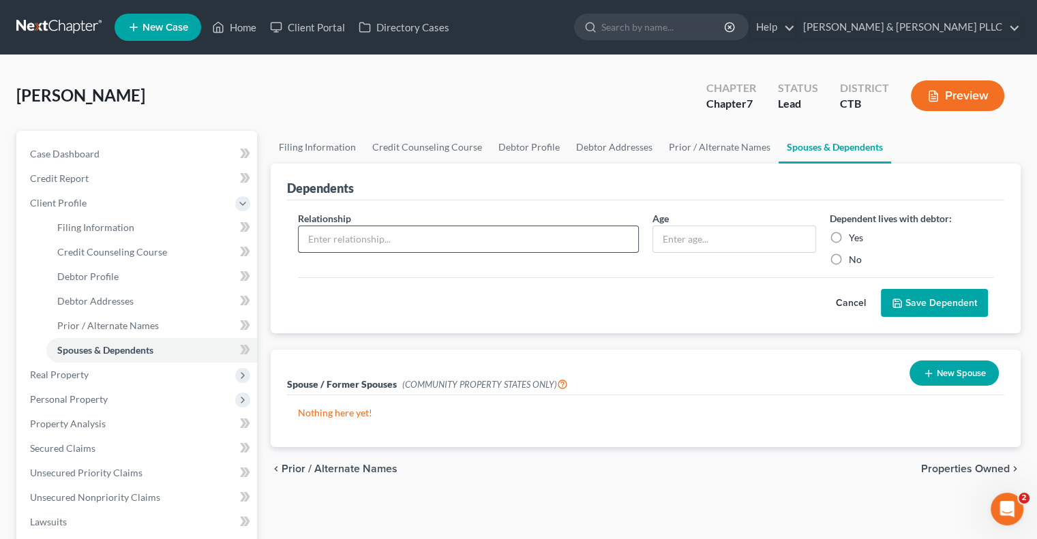
click at [328, 241] on input "text" at bounding box center [469, 239] width 340 height 26
type input "Child"
click at [849, 231] on label "Yes" at bounding box center [856, 238] width 14 height 14
click at [854, 231] on input "Yes" at bounding box center [858, 235] width 9 height 9
radio input "true"
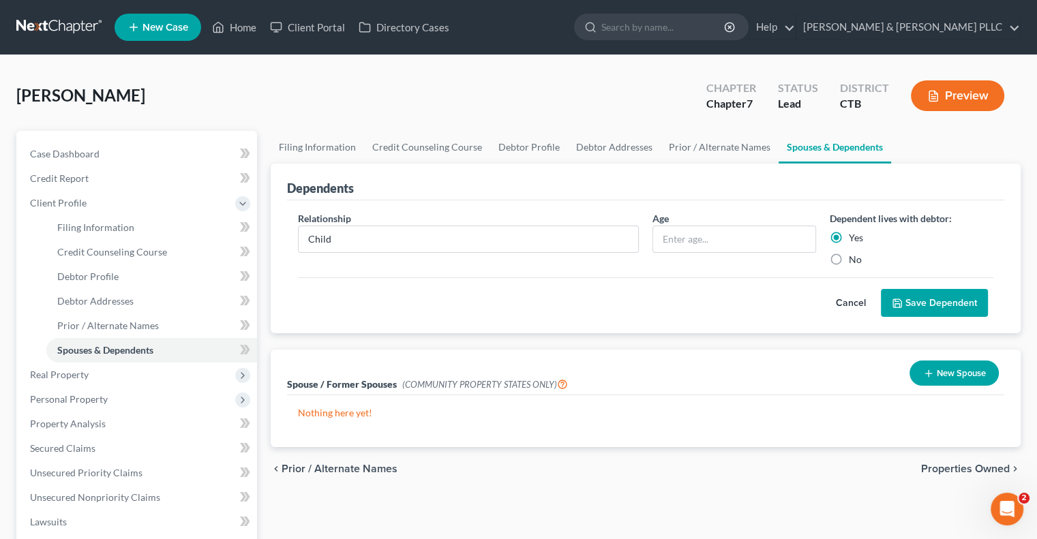
click at [922, 297] on button "Save Dependent" at bounding box center [934, 303] width 107 height 29
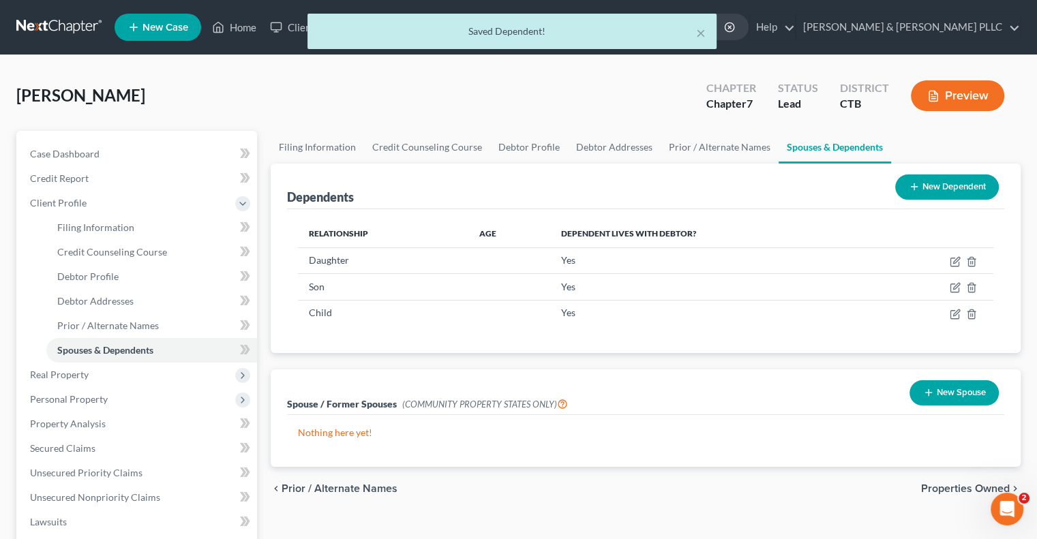
click at [949, 490] on span "Properties Owned" at bounding box center [965, 488] width 89 height 11
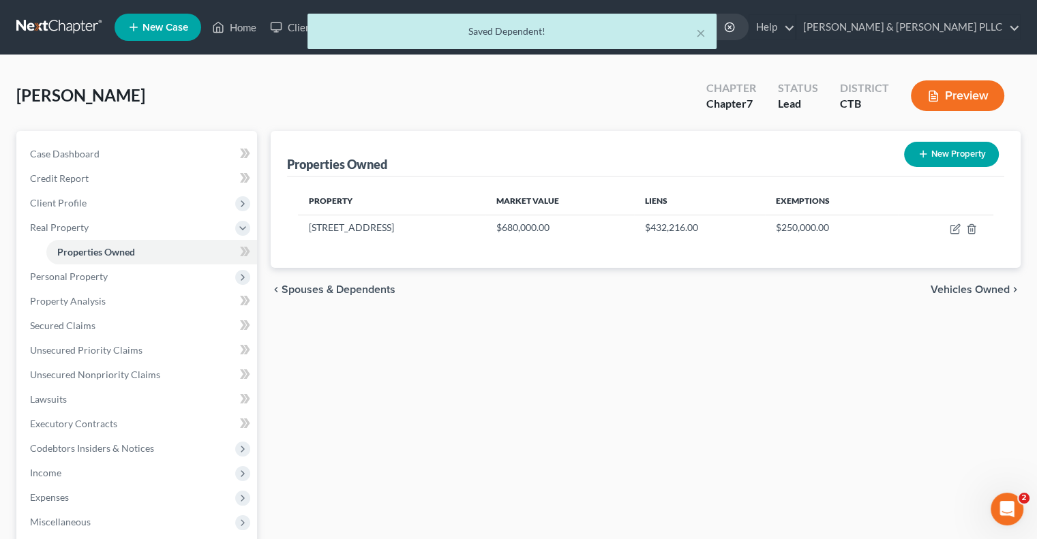
click at [964, 288] on span "Vehicles Owned" at bounding box center [970, 289] width 79 height 11
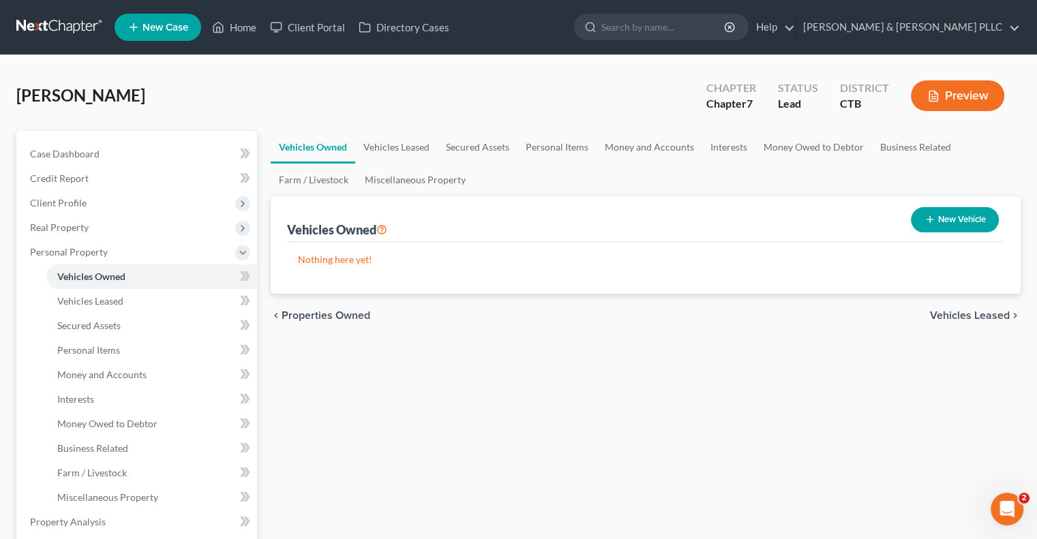
click at [962, 215] on button "New Vehicle" at bounding box center [955, 219] width 88 height 25
select select "0"
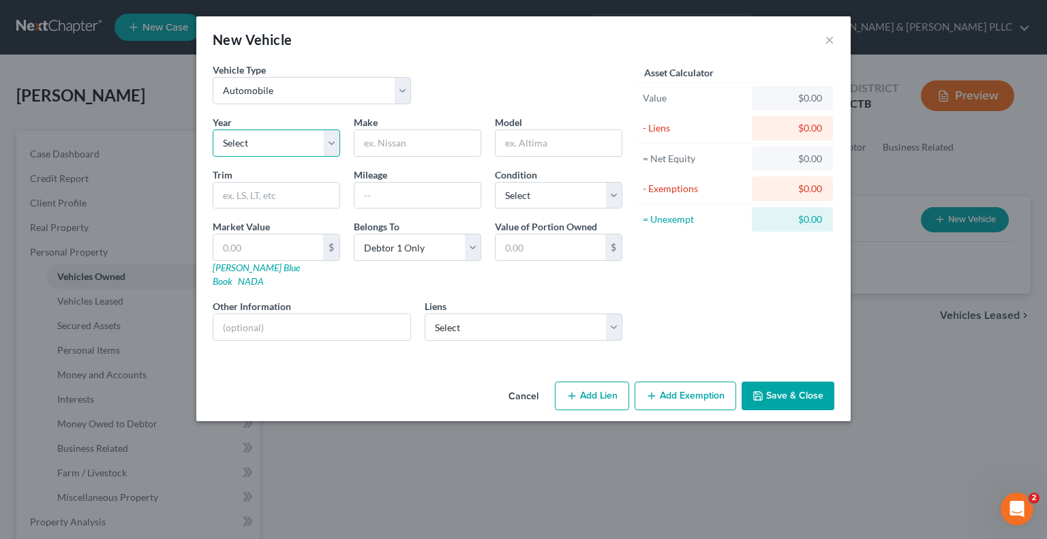
click at [332, 138] on select "Select 2026 2025 2024 2023 2022 2021 2020 2019 2018 2017 2016 2015 2014 2013 20…" at bounding box center [277, 143] width 128 height 27
select select "3"
click at [213, 130] on select "Select 2026 2025 2024 2023 2022 2021 2020 2019 2018 2017 2016 2015 2014 2013 20…" at bounding box center [277, 143] width 128 height 27
click at [406, 144] on input "text" at bounding box center [418, 143] width 126 height 26
type input "Tesla"
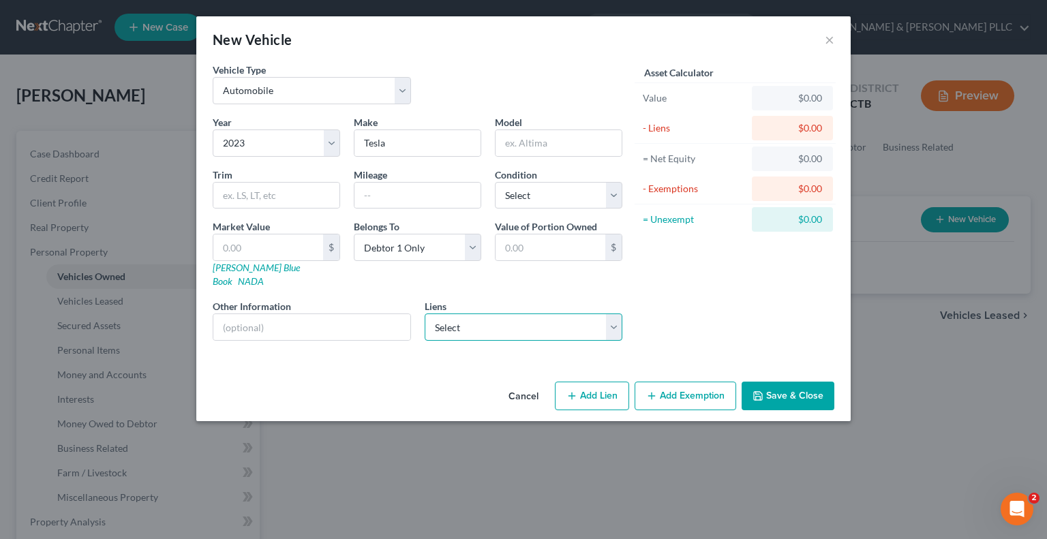
click at [614, 314] on select "Select Kia Fin Am - $0.00 Tot Mtg Svs - $0.00 Vw Credit - $0.00" at bounding box center [524, 327] width 198 height 27
click at [682, 296] on div "Asset Calculator Value $0.00 - Liens $0.00 = Net Equity $0.00 - Exemptions $0.0…" at bounding box center [735, 207] width 212 height 289
click at [785, 382] on button "Save & Close" at bounding box center [788, 396] width 93 height 29
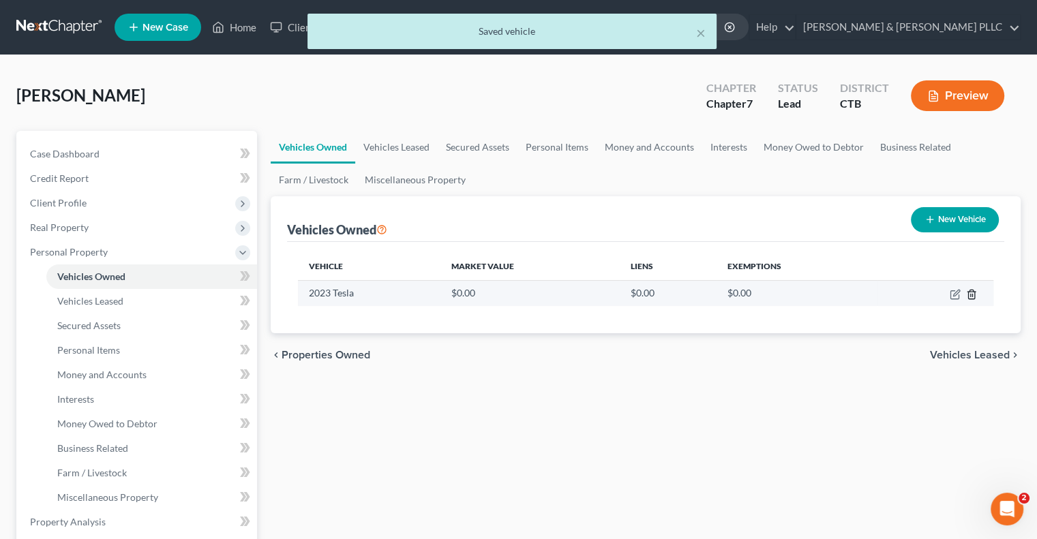
click at [971, 291] on icon "button" at bounding box center [971, 294] width 11 height 11
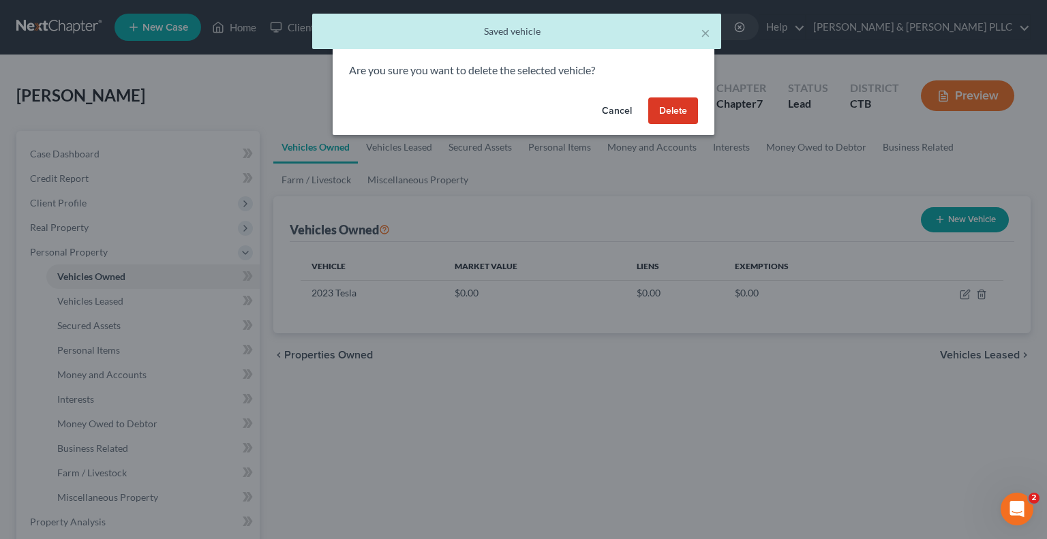
drag, startPoint x: 683, startPoint y: 110, endPoint x: 724, endPoint y: 135, distance: 47.7
click at [683, 110] on button "Delete" at bounding box center [674, 111] width 50 height 27
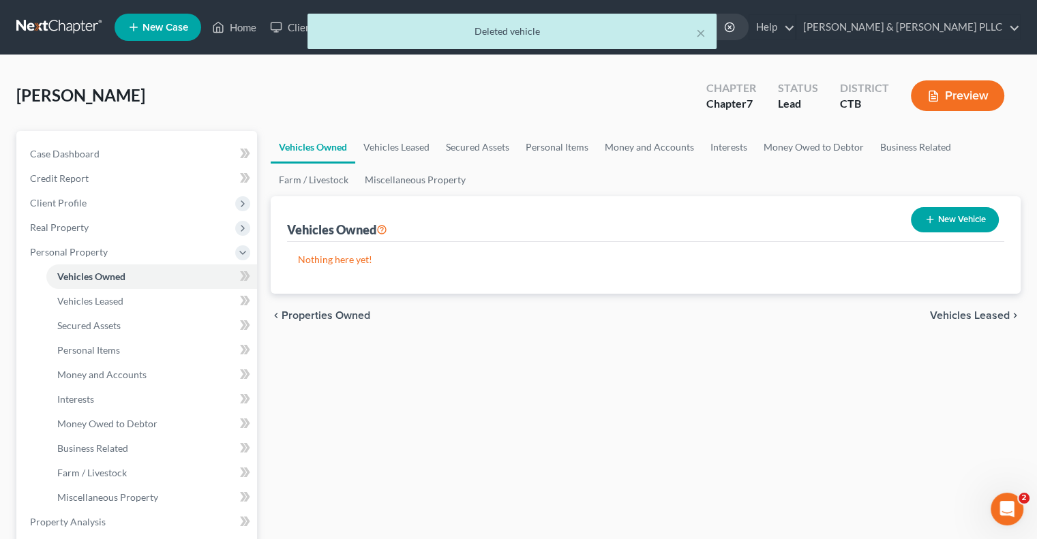
click at [949, 313] on span "Vehicles Leased" at bounding box center [970, 315] width 80 height 11
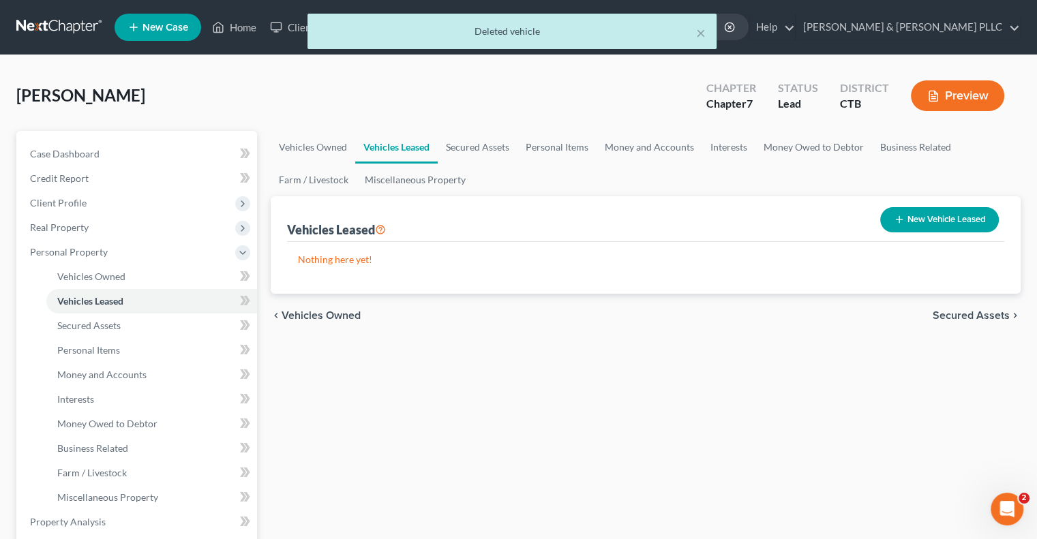
click at [948, 213] on button "New Vehicle Leased" at bounding box center [939, 219] width 119 height 25
select select "0"
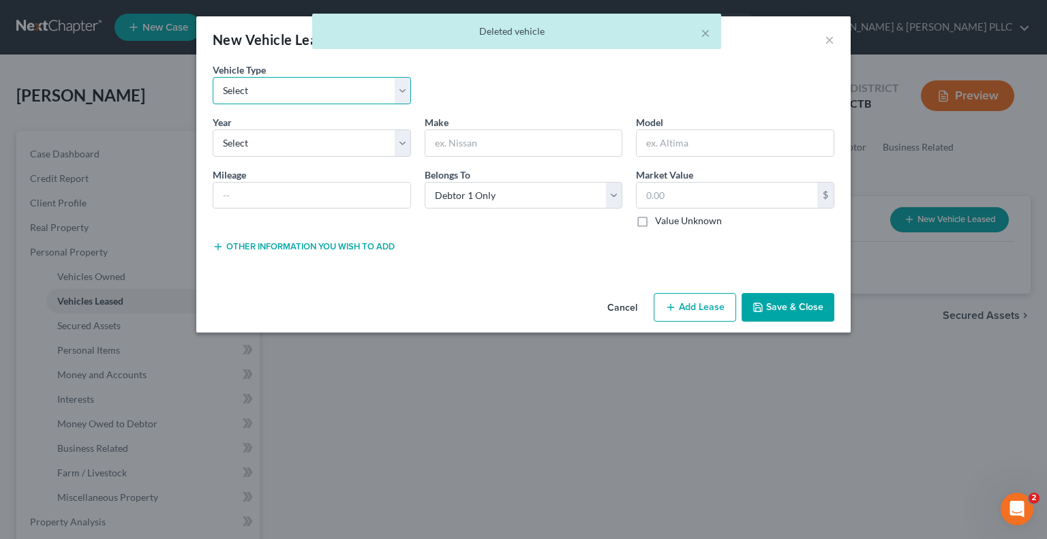
click at [285, 89] on select "Select Automobile Truck Trailer Watercraft Aircraft Motor Home Atv Other Vehicle" at bounding box center [312, 90] width 198 height 27
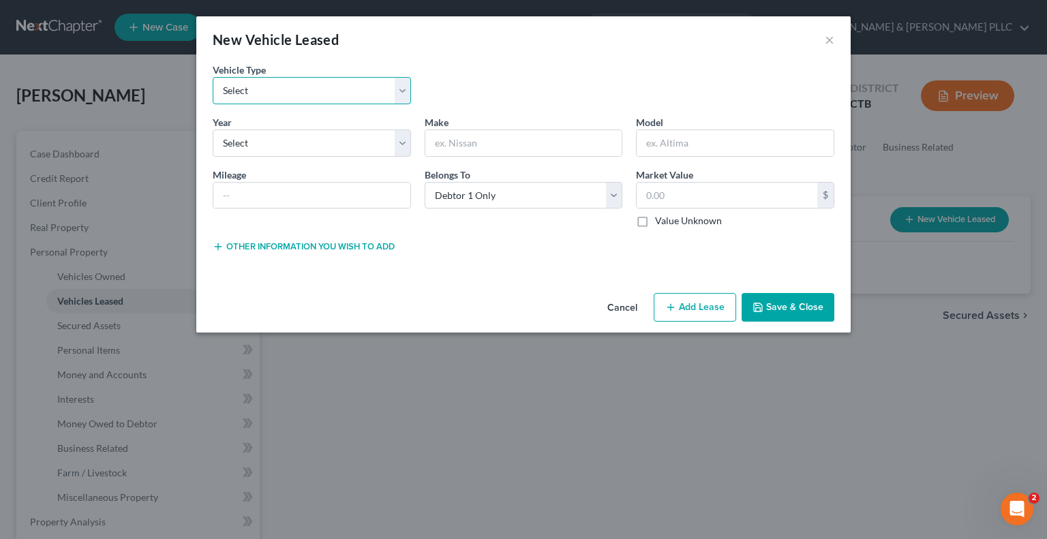
select select "0"
click at [213, 77] on select "Select Automobile Truck Trailer Watercraft Aircraft Motor Home Atv Other Vehicle" at bounding box center [312, 90] width 198 height 27
click at [284, 143] on select "Select 2026 2025 2024 2023 2022 2021 2020 2019 2018 2017 2016 2015 2014 2013 20…" at bounding box center [312, 143] width 198 height 27
select select "2"
click at [213, 130] on select "Select 2026 2025 2024 2023 2022 2021 2020 2019 2018 2017 2016 2015 2014 2013 20…" at bounding box center [312, 143] width 198 height 27
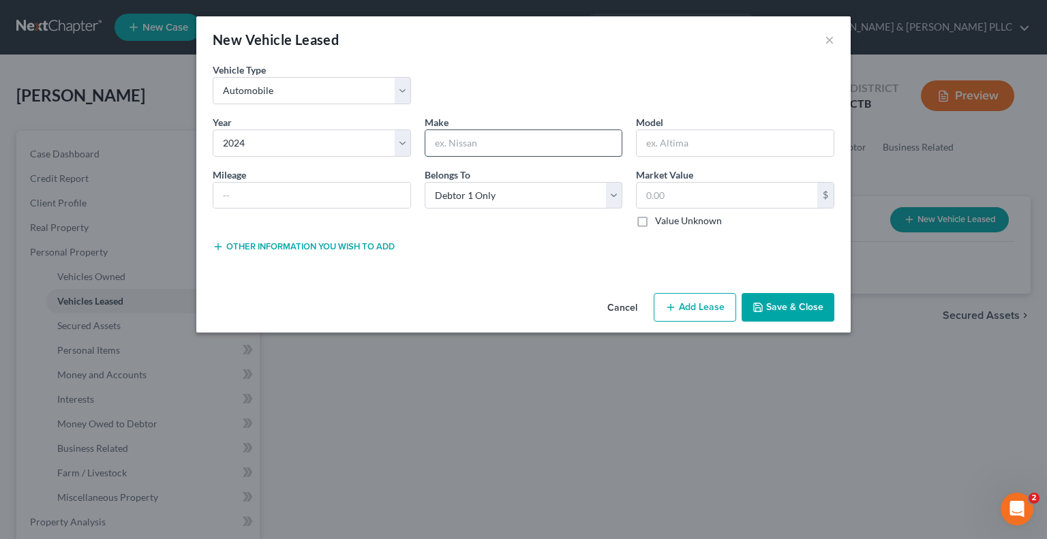
click at [447, 140] on input "text" at bounding box center [524, 143] width 197 height 26
type input "Tesla"
click at [700, 305] on button "Add Lease" at bounding box center [695, 307] width 83 height 29
select select "0"
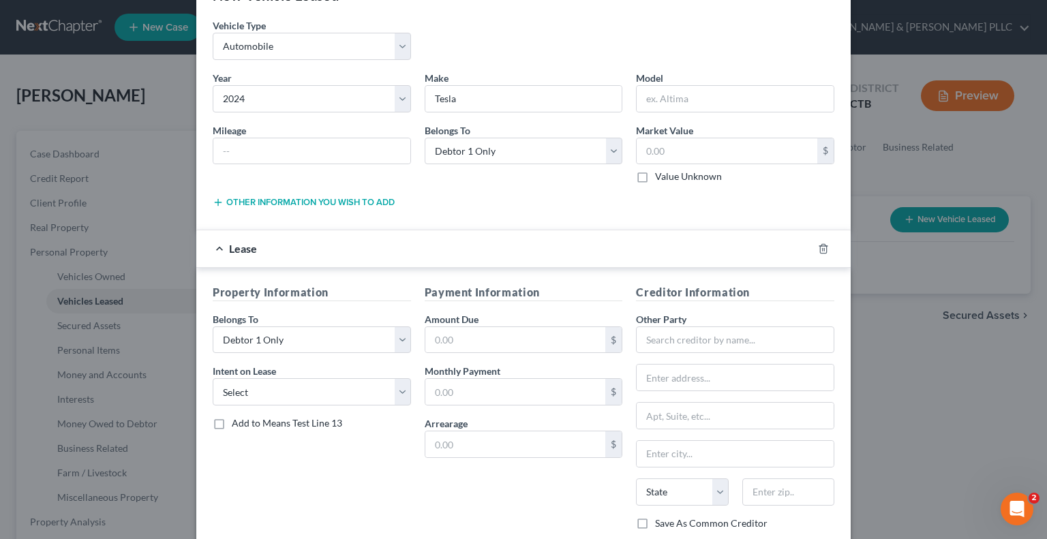
scroll to position [68, 0]
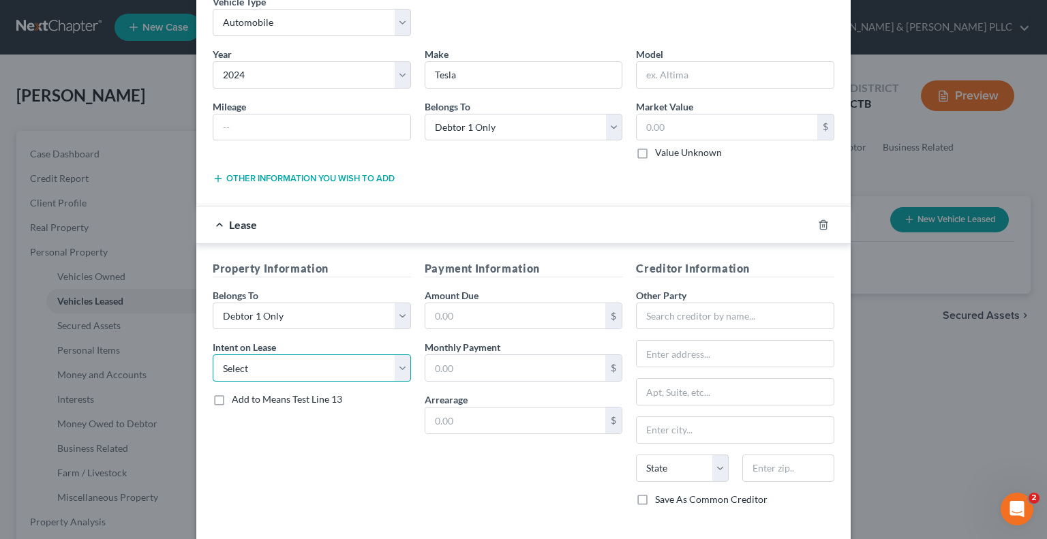
click at [401, 365] on select "Select None Assume Reject" at bounding box center [312, 368] width 198 height 27
select select "1"
click at [213, 355] on select "Select None Assume Reject" at bounding box center [312, 368] width 198 height 27
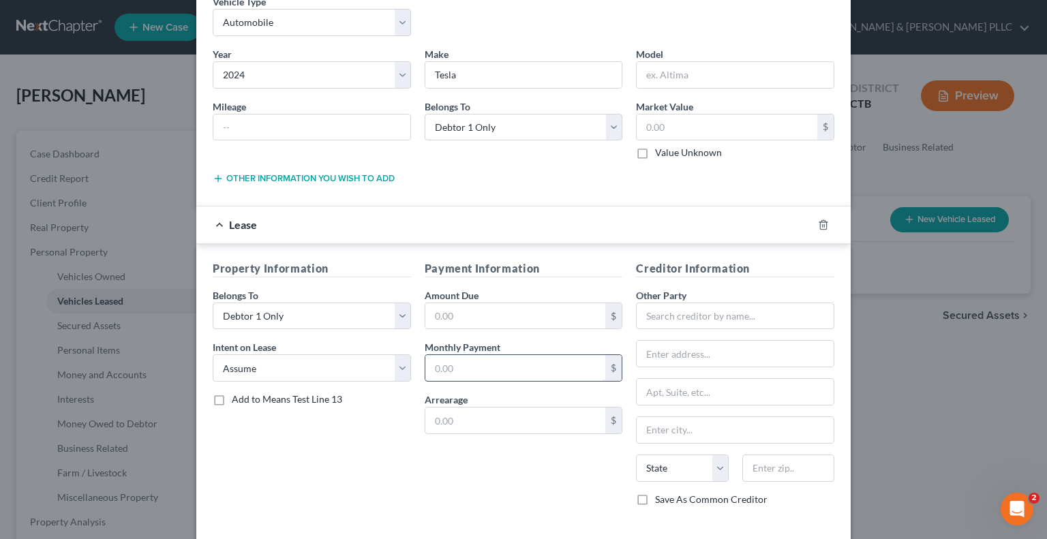
drag, startPoint x: 431, startPoint y: 362, endPoint x: 435, endPoint y: 355, distance: 8.0
click at [431, 362] on input "text" at bounding box center [516, 368] width 181 height 26
type input "442.00"
click at [656, 314] on input "text" at bounding box center [735, 316] width 198 height 27
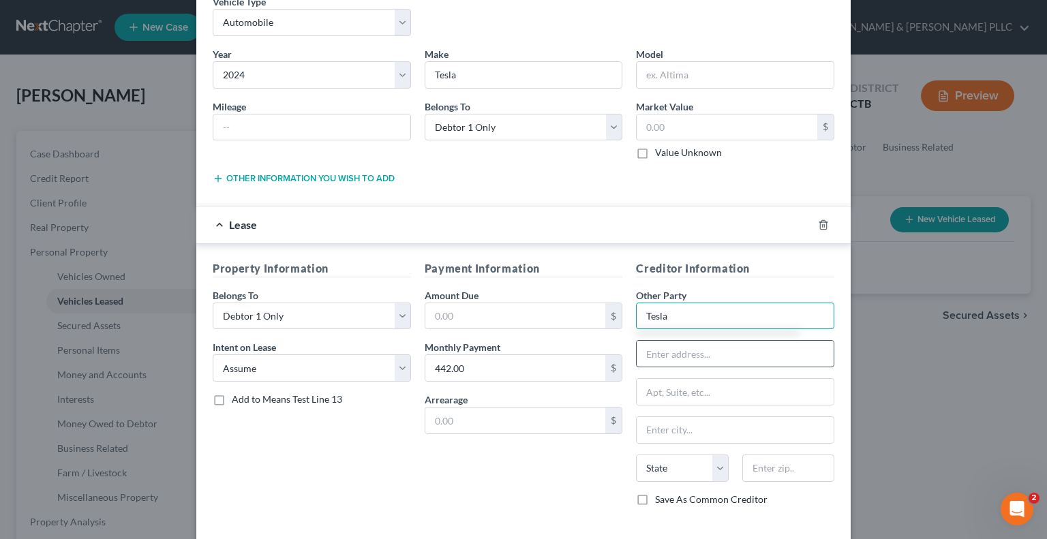
type input "Tesla"
click at [646, 351] on input "text" at bounding box center [735, 354] width 197 height 26
type input "[STREET_ADDRESS]"
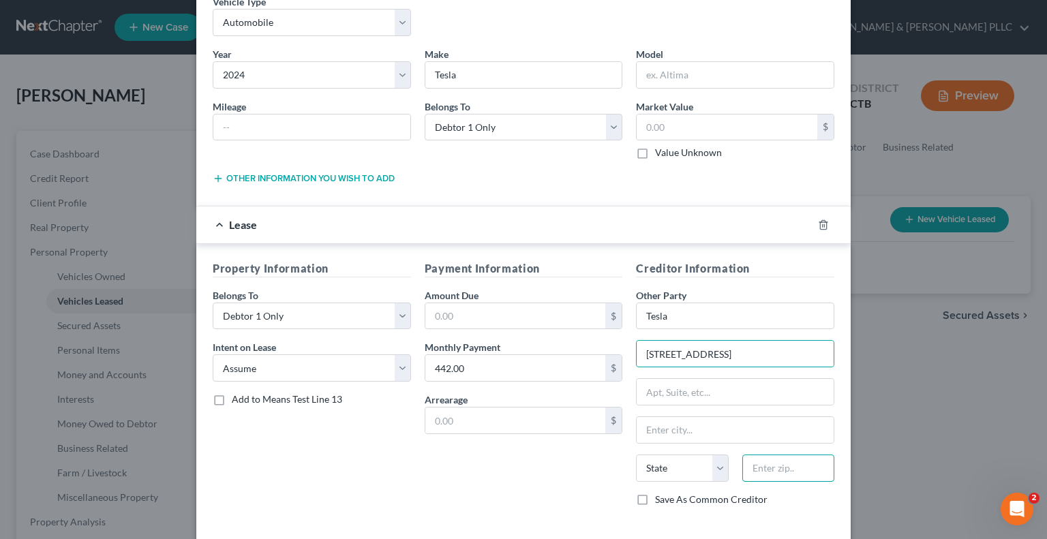
click at [762, 470] on input "text" at bounding box center [789, 468] width 92 height 27
type input "06812"
type input "[GEOGRAPHIC_DATA]"
select select "6"
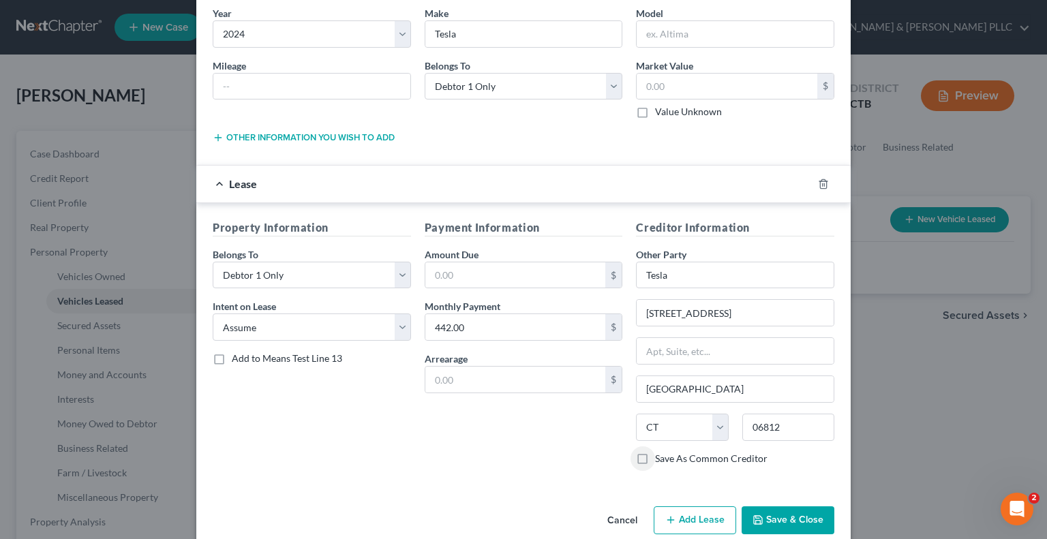
scroll to position [129, 0]
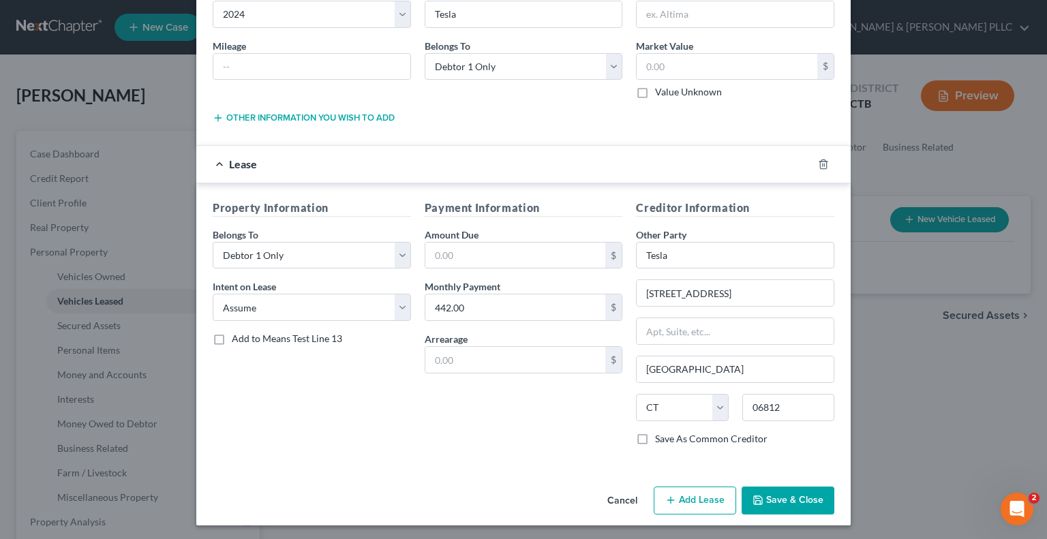
click at [773, 496] on button "Save & Close" at bounding box center [788, 501] width 93 height 29
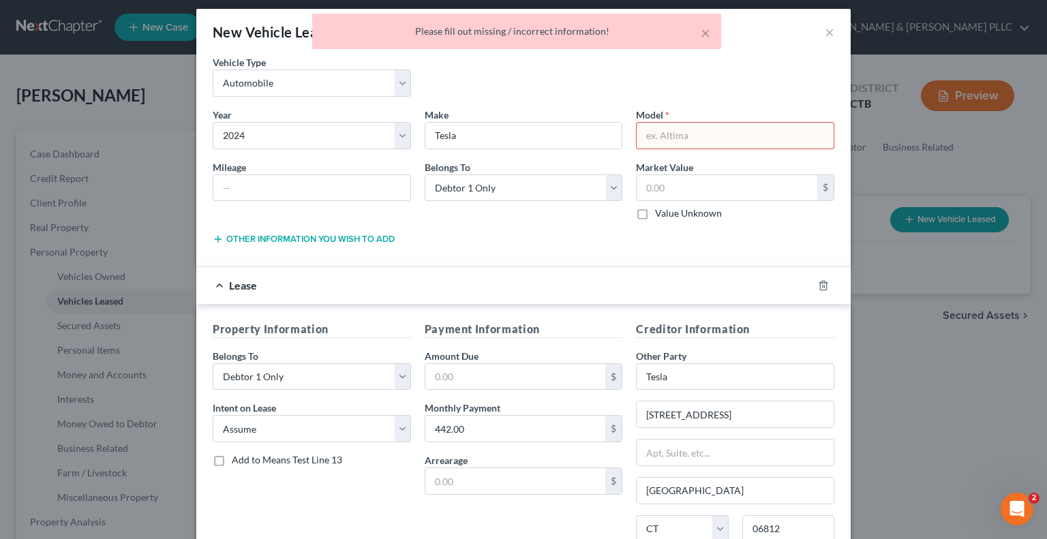
scroll to position [0, 0]
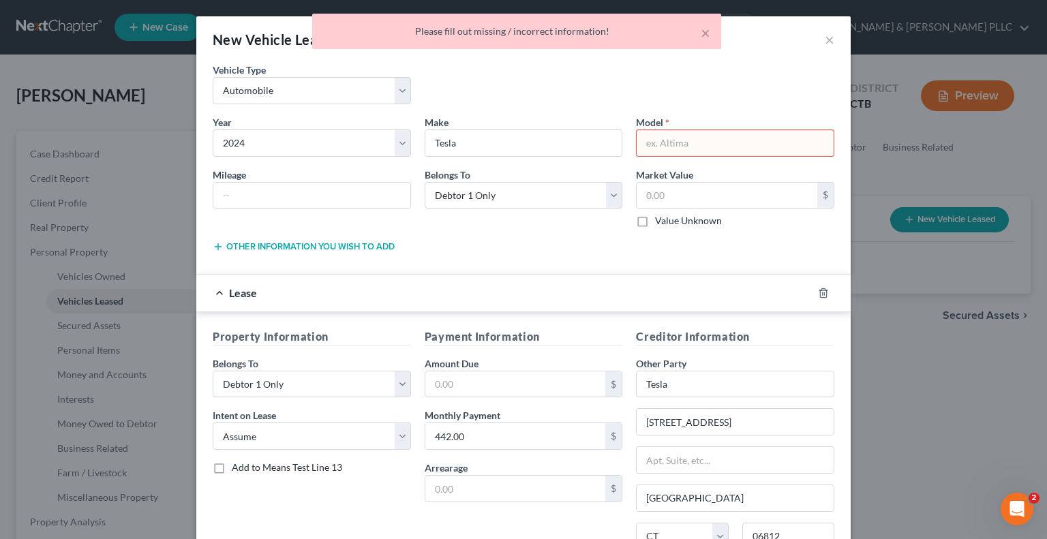
click at [680, 143] on input "text" at bounding box center [735, 143] width 197 height 26
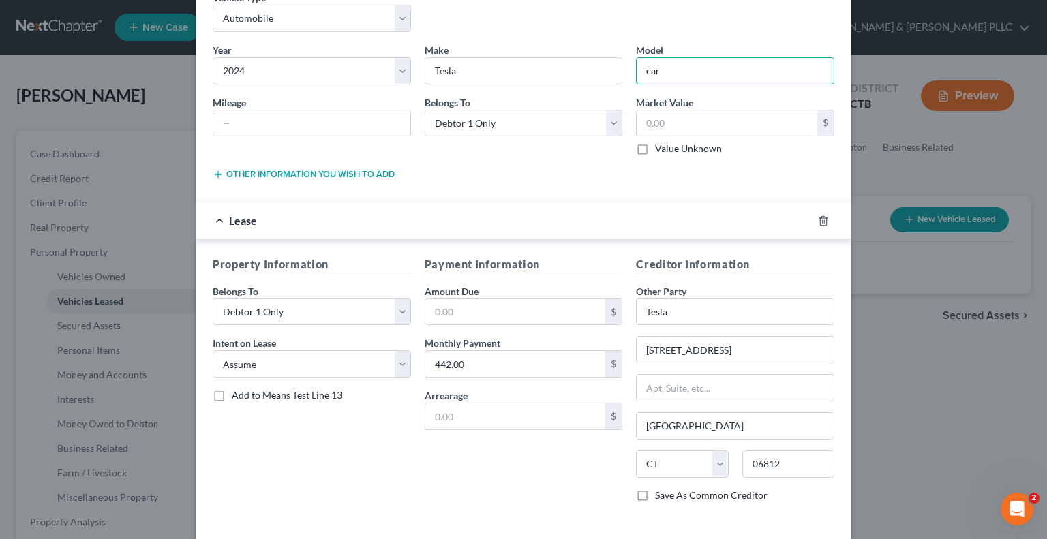
scroll to position [129, 0]
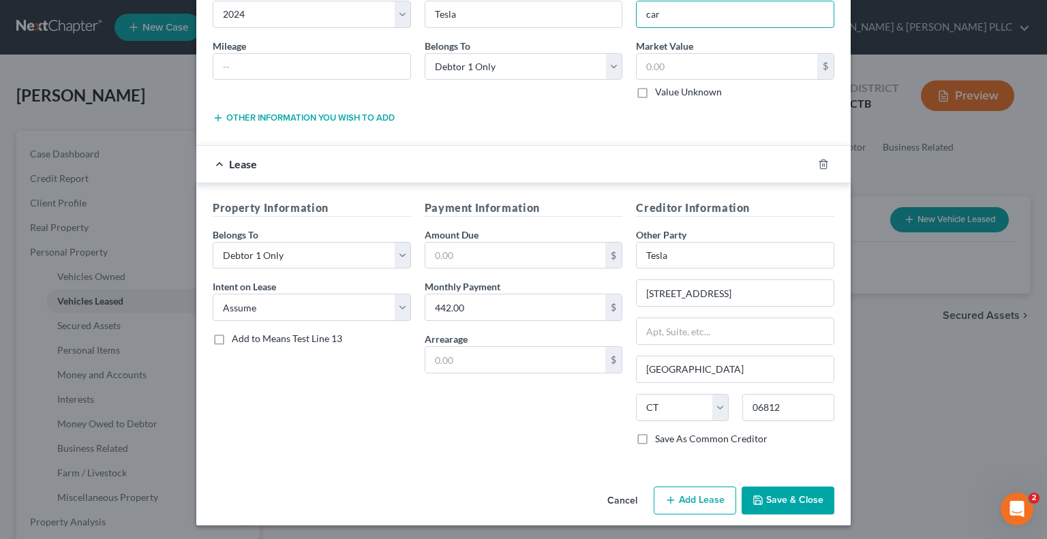
type input "car"
click at [777, 496] on button "Save & Close" at bounding box center [788, 501] width 93 height 29
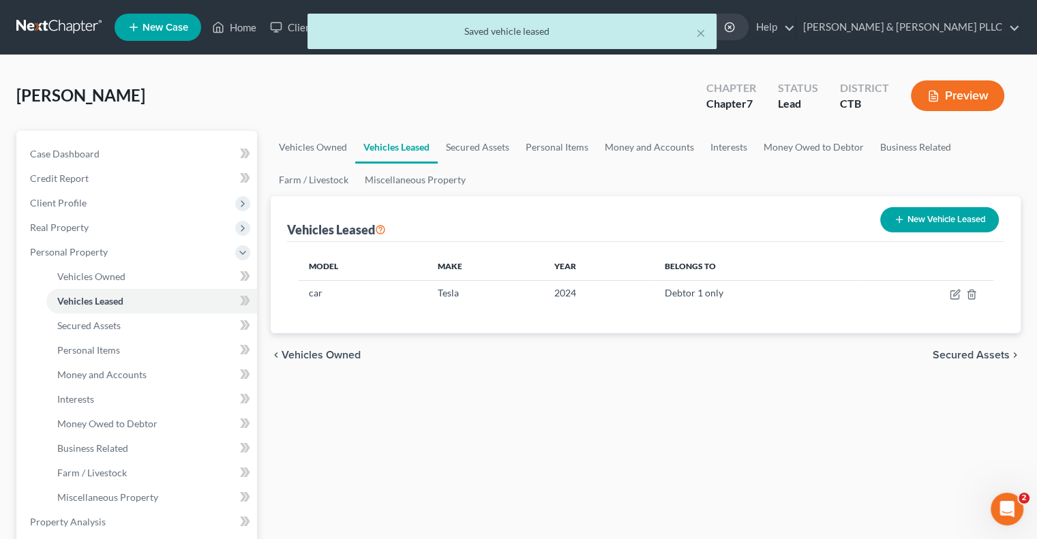
click at [963, 357] on span "Secured Assets" at bounding box center [971, 355] width 77 height 11
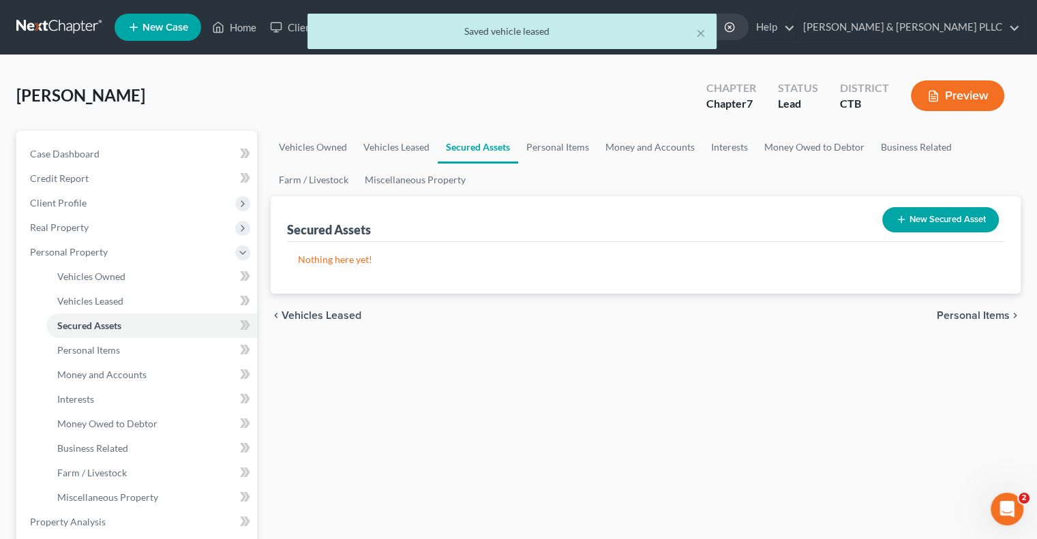
click at [971, 313] on span "Personal Items" at bounding box center [973, 315] width 73 height 11
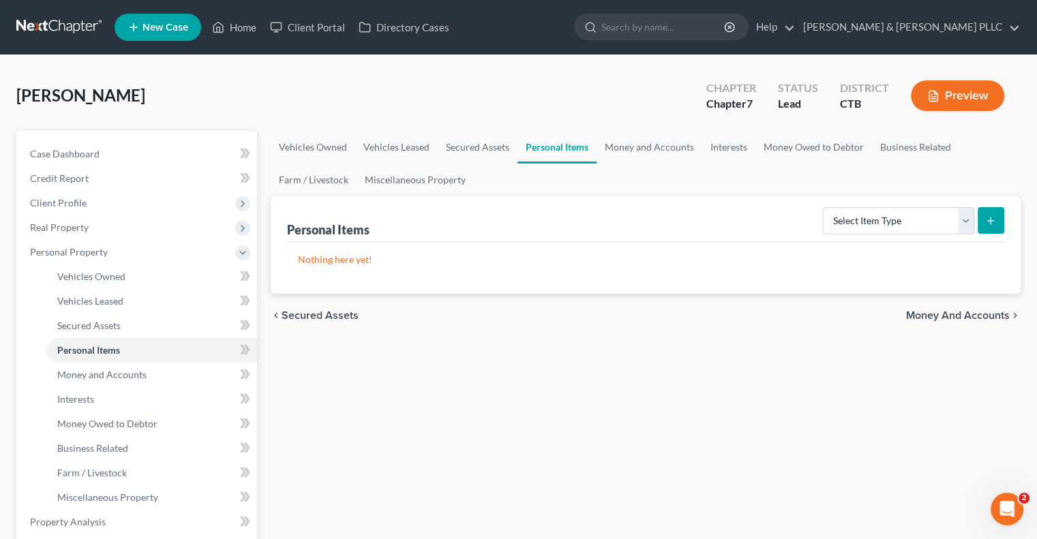
click at [951, 313] on span "Money and Accounts" at bounding box center [958, 315] width 104 height 11
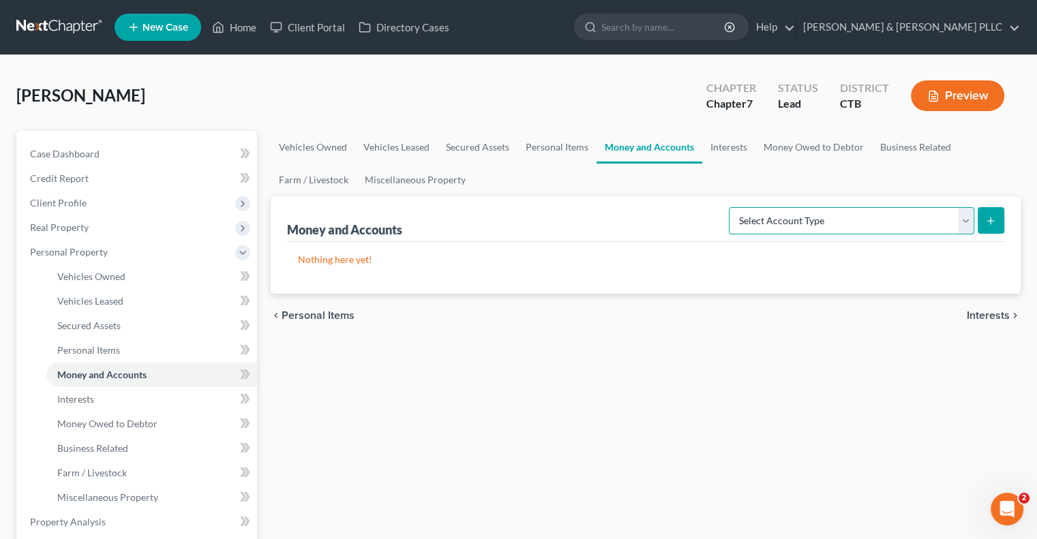
click at [968, 223] on select "Select Account Type Brokerage Cash on Hand Certificates of Deposit Checking Acc…" at bounding box center [851, 220] width 245 height 27
select select "checking"
click at [732, 207] on select "Select Account Type Brokerage Cash on Hand Certificates of Deposit Checking Acc…" at bounding box center [851, 220] width 245 height 27
click at [990, 223] on icon "submit" at bounding box center [990, 220] width 11 height 11
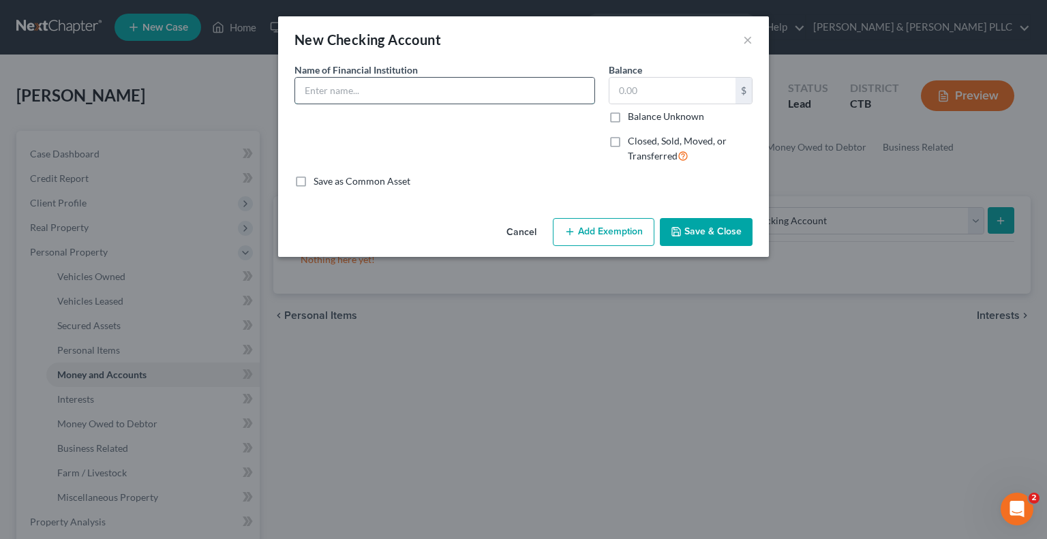
click at [338, 83] on input "text" at bounding box center [444, 91] width 299 height 26
type input "Chase"
click at [718, 230] on button "Save & Close" at bounding box center [706, 232] width 93 height 29
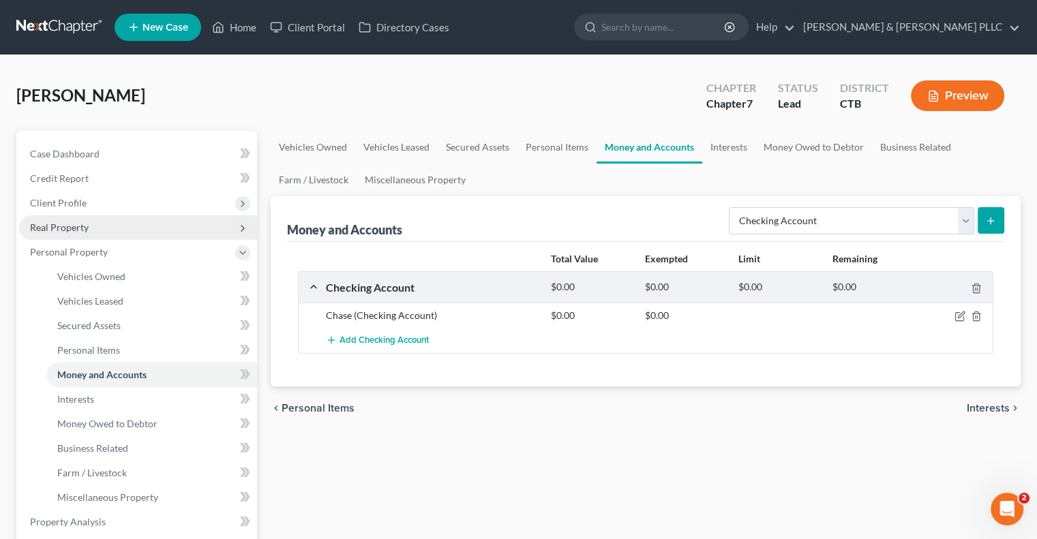
click at [68, 224] on span "Real Property" at bounding box center [59, 228] width 59 height 12
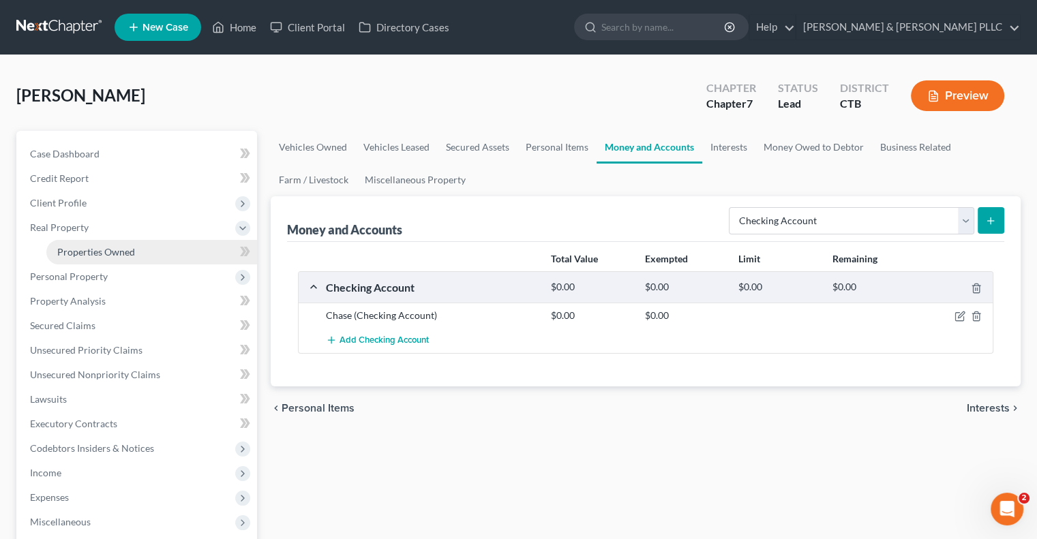
click at [102, 250] on span "Properties Owned" at bounding box center [96, 252] width 78 height 12
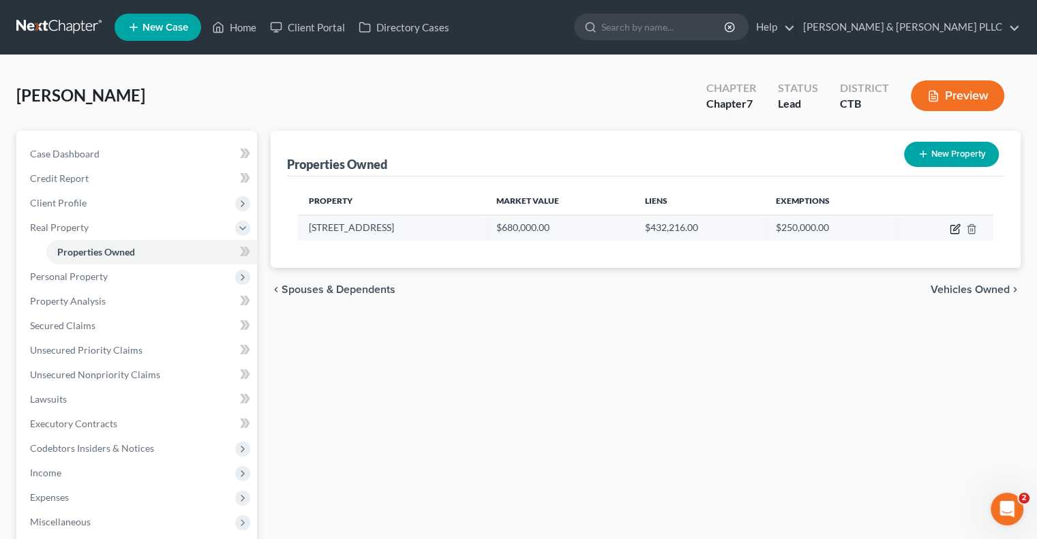
click at [955, 224] on icon "button" at bounding box center [955, 229] width 11 height 11
select select "6"
select select "0"
select select "3"
select select "1"
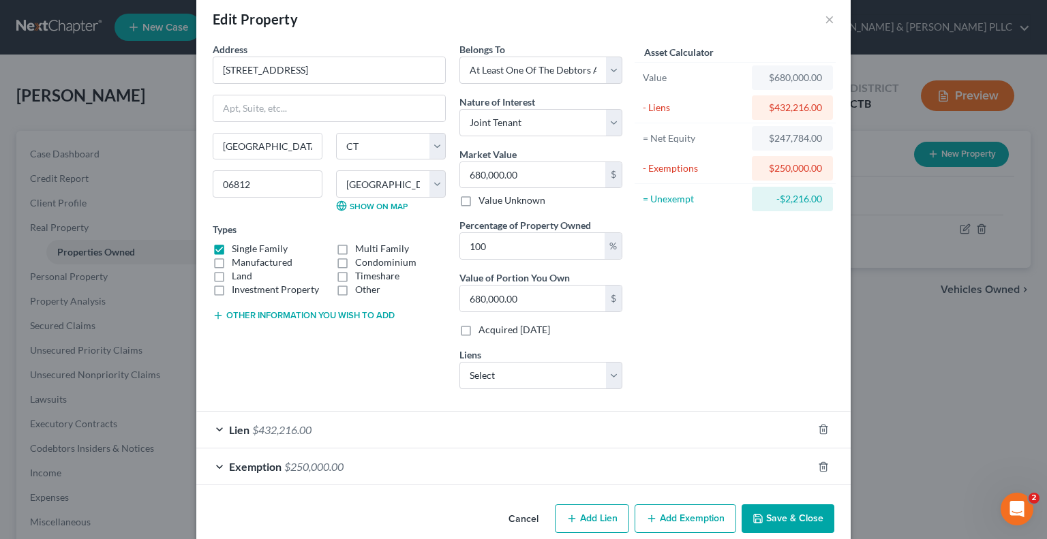
scroll to position [39, 0]
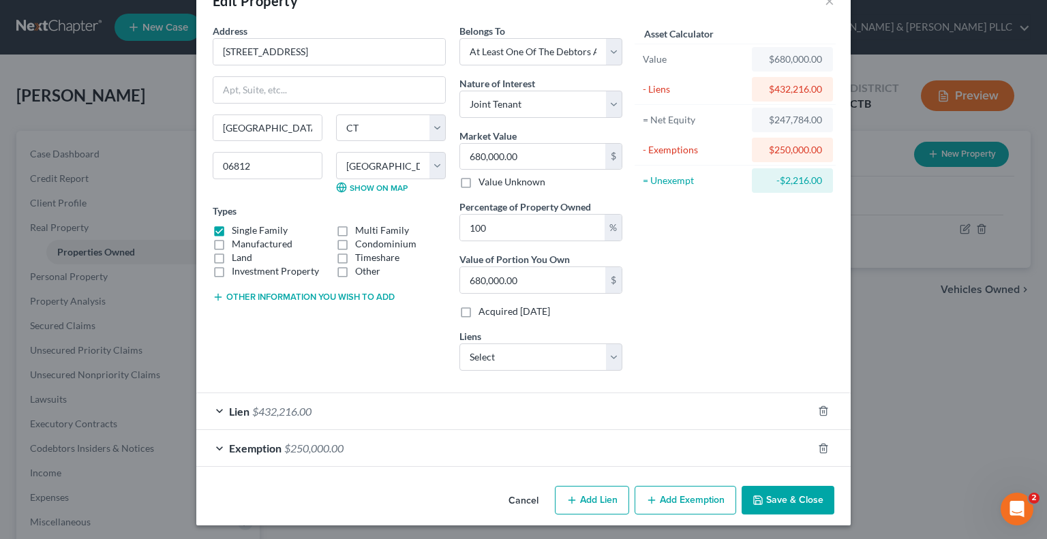
click at [345, 404] on div "Lien $432,216.00" at bounding box center [504, 411] width 616 height 36
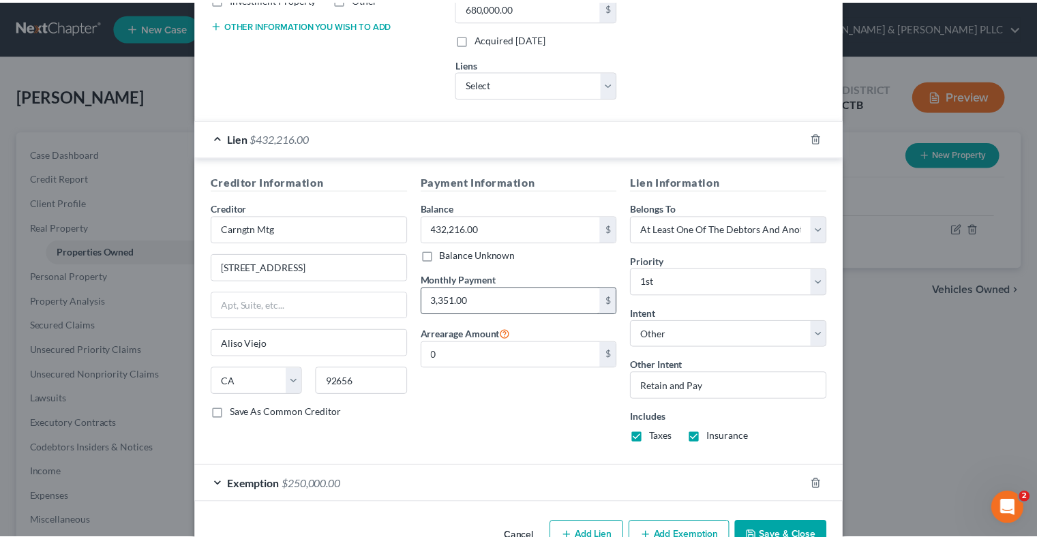
scroll to position [348, 0]
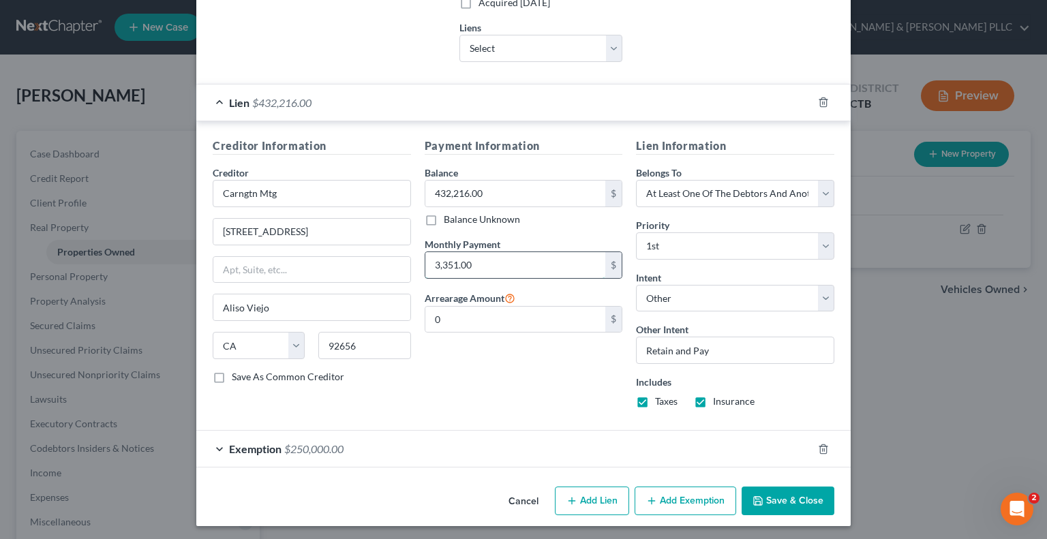
click at [475, 256] on input "3,351.00" at bounding box center [516, 265] width 181 height 26
type input "3,351.13"
click at [791, 494] on button "Save & Close" at bounding box center [788, 501] width 93 height 29
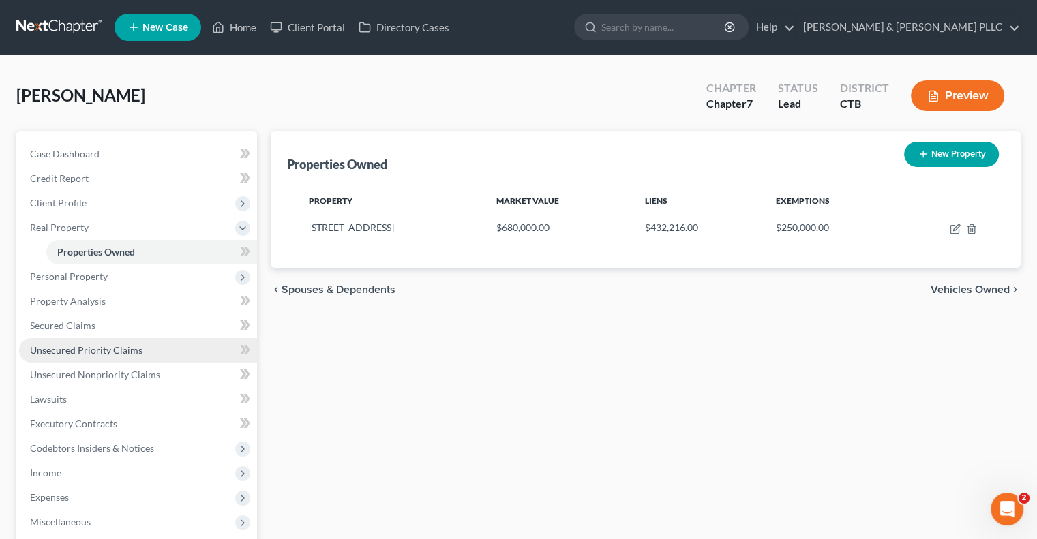
click at [71, 350] on span "Unsecured Priority Claims" at bounding box center [86, 350] width 113 height 12
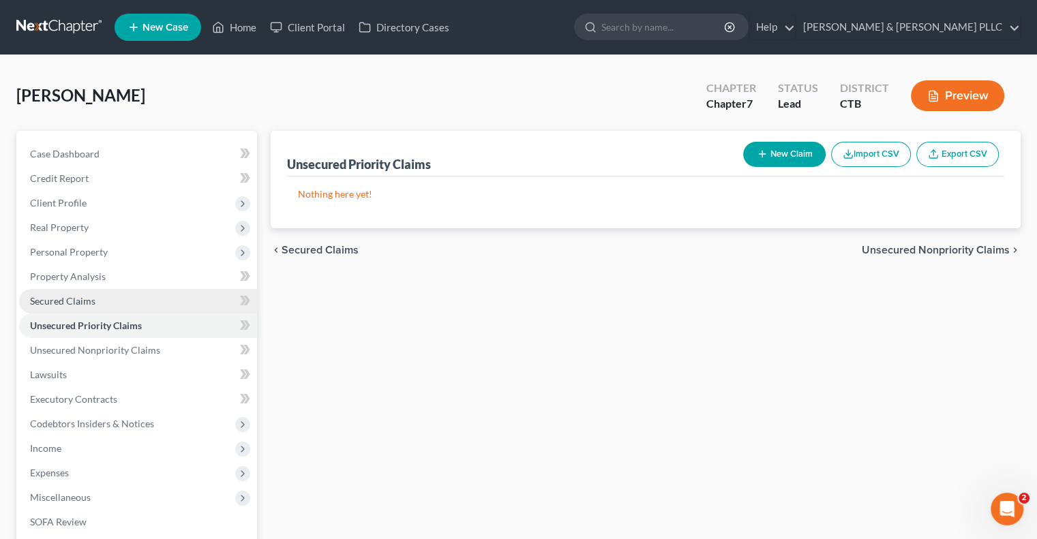
click at [68, 300] on span "Secured Claims" at bounding box center [62, 301] width 65 height 12
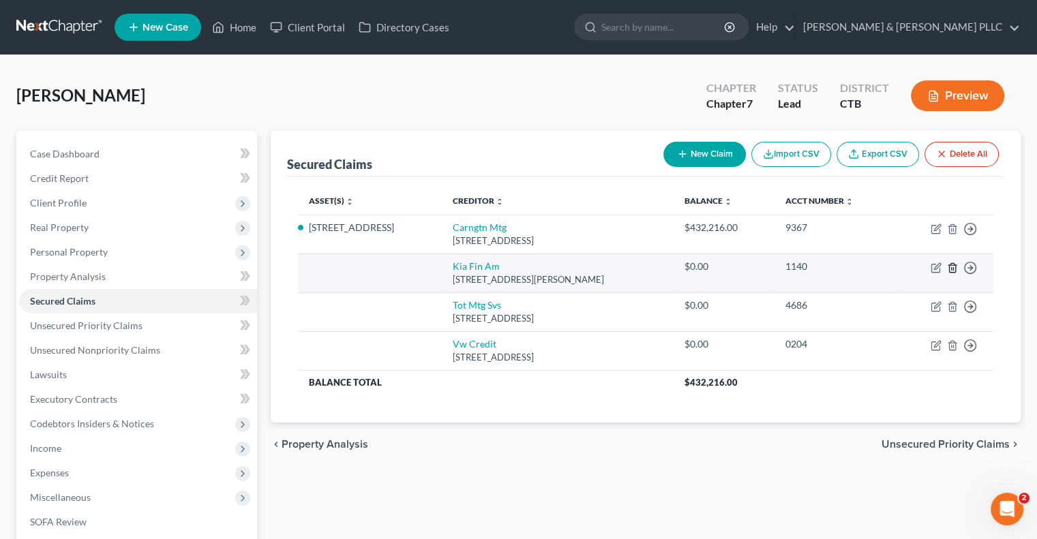
click at [949, 269] on icon "button" at bounding box center [952, 267] width 6 height 9
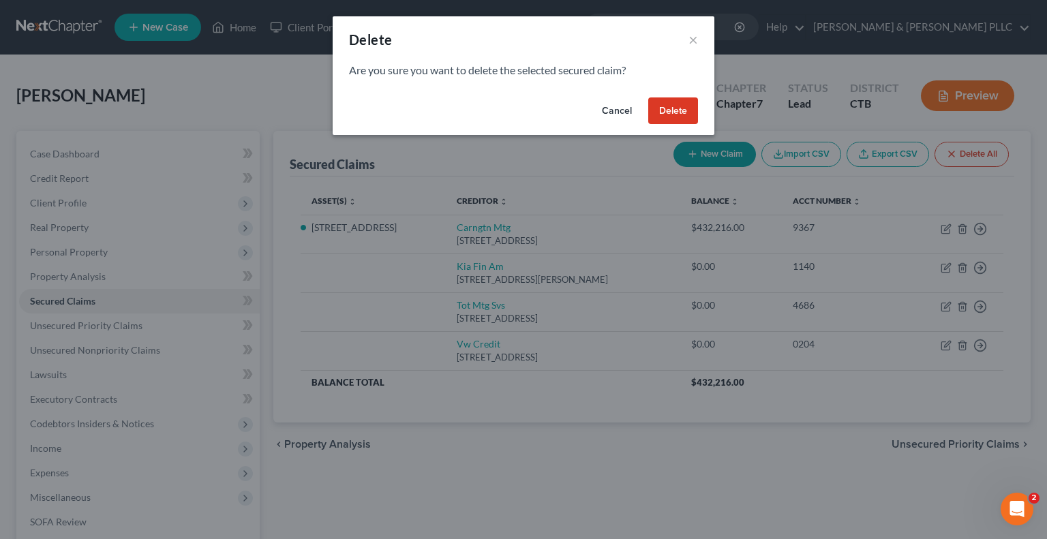
click at [666, 103] on button "Delete" at bounding box center [674, 111] width 50 height 27
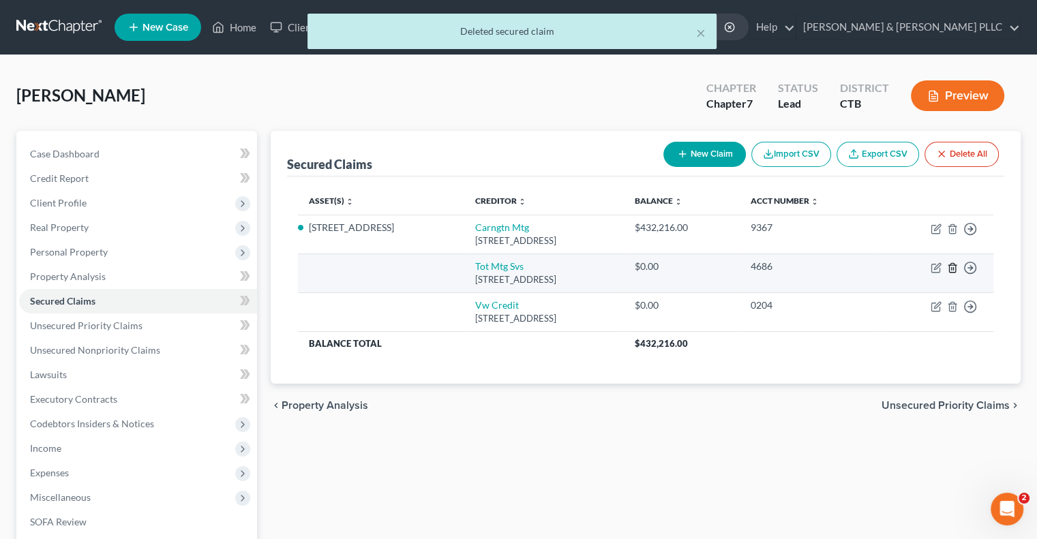
click at [955, 267] on icon "button" at bounding box center [952, 267] width 6 height 9
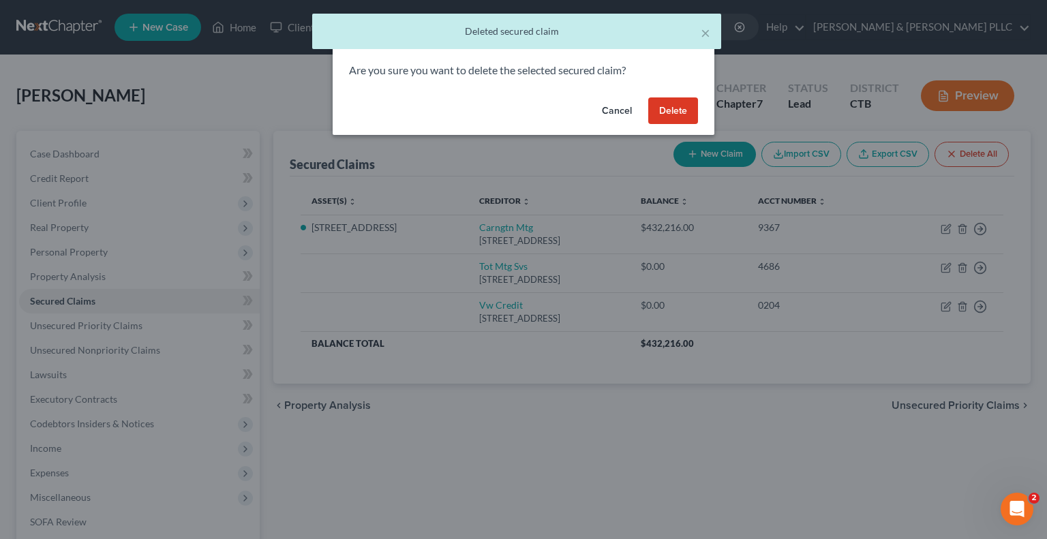
click at [674, 116] on button "Delete" at bounding box center [674, 111] width 50 height 27
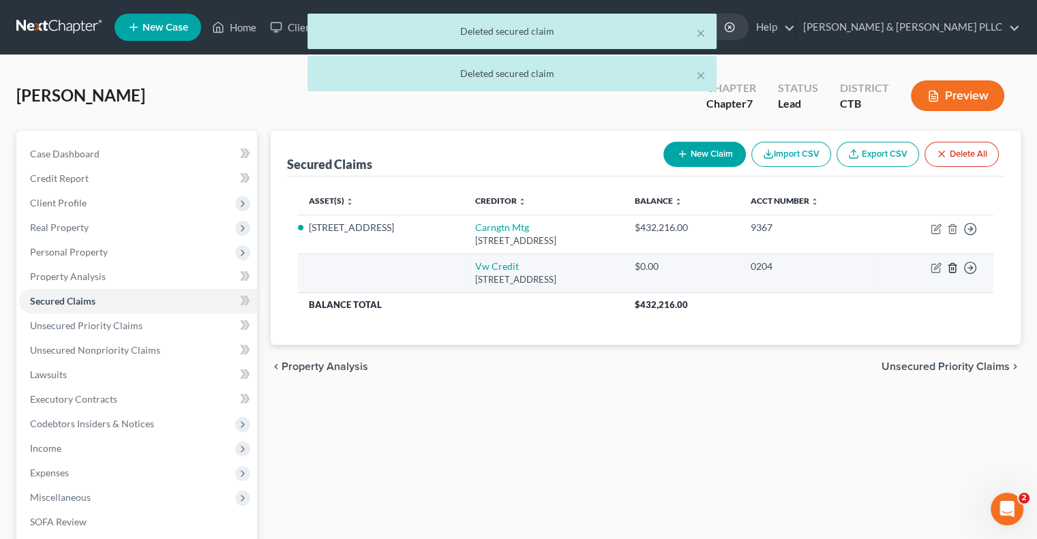
click at [949, 267] on icon "button" at bounding box center [952, 268] width 11 height 11
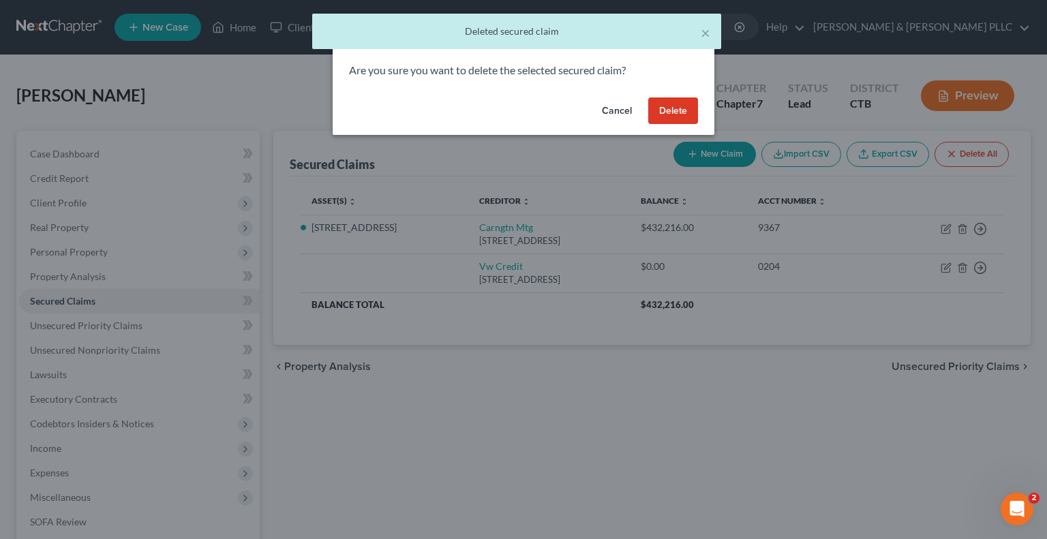
click at [674, 119] on button "Delete" at bounding box center [674, 111] width 50 height 27
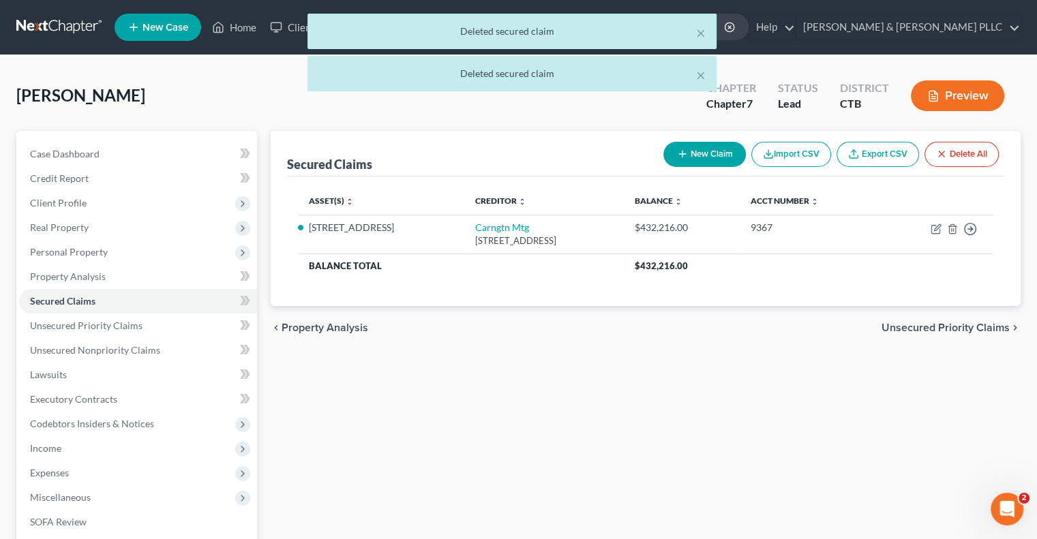
click at [918, 324] on span "Unsecured Priority Claims" at bounding box center [946, 328] width 128 height 11
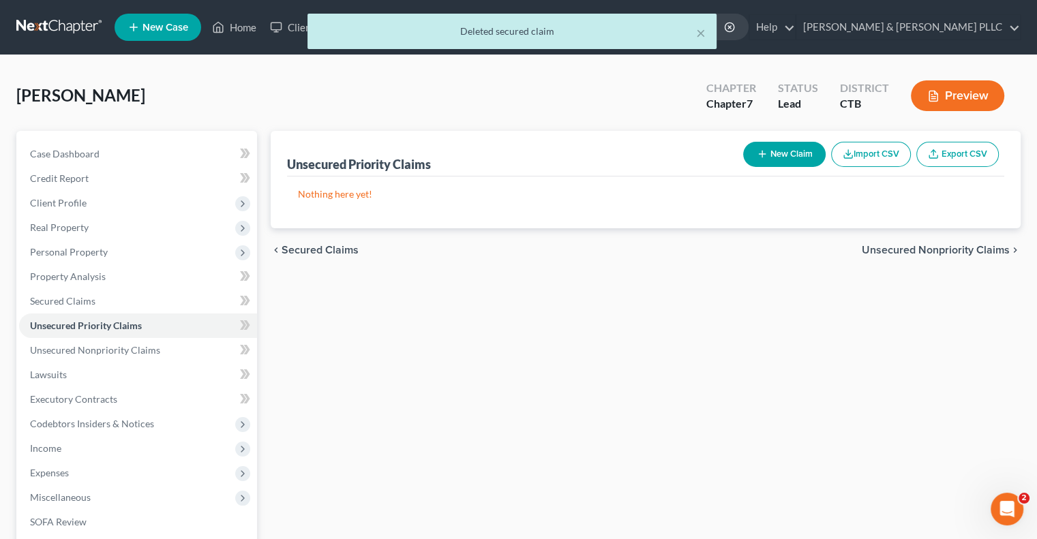
click at [930, 247] on span "Unsecured Nonpriority Claims" at bounding box center [936, 250] width 148 height 11
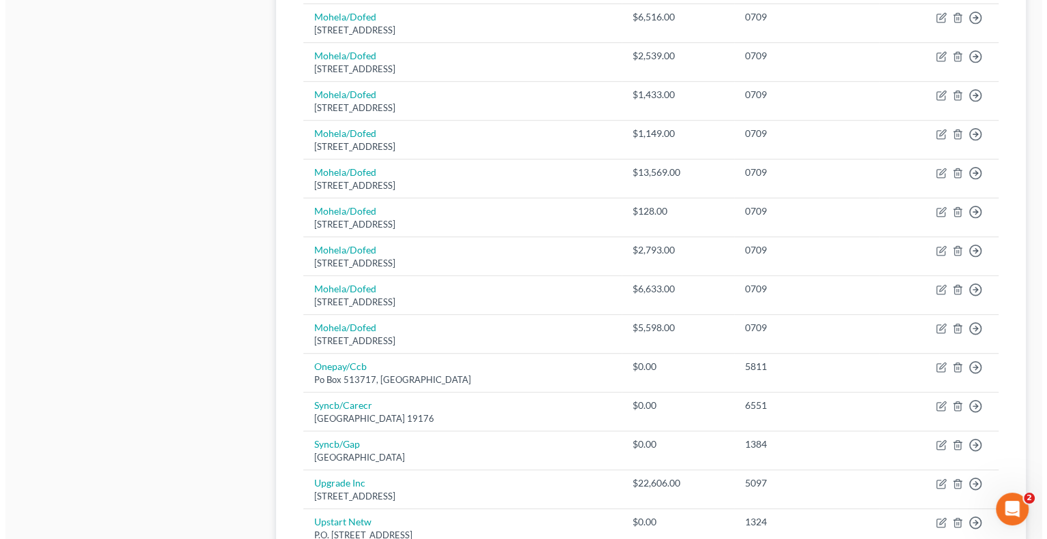
scroll to position [818, 0]
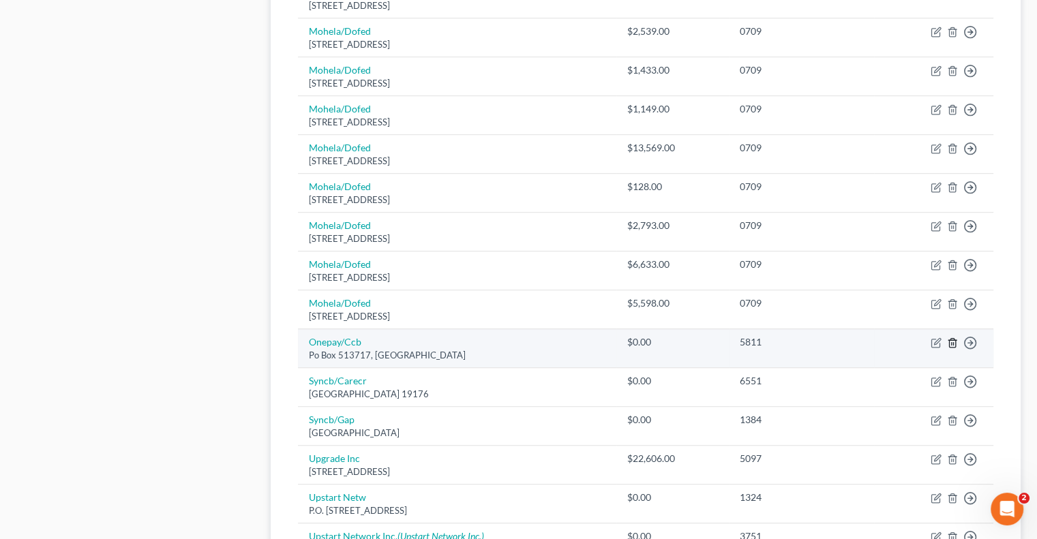
click at [951, 340] on icon "button" at bounding box center [952, 343] width 11 height 11
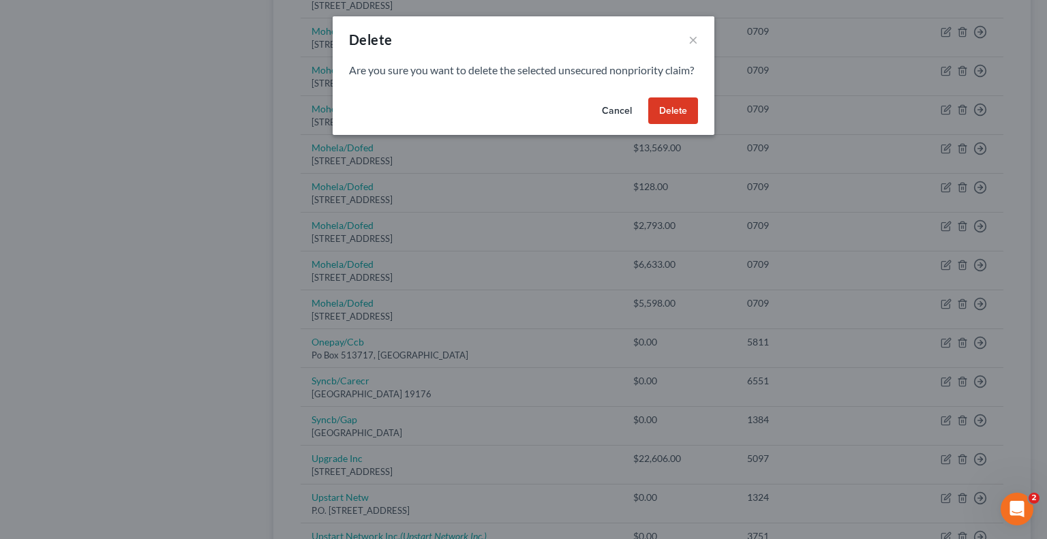
drag, startPoint x: 668, startPoint y: 125, endPoint x: 997, endPoint y: 313, distance: 378.8
click at [669, 125] on button "Delete" at bounding box center [674, 111] width 50 height 27
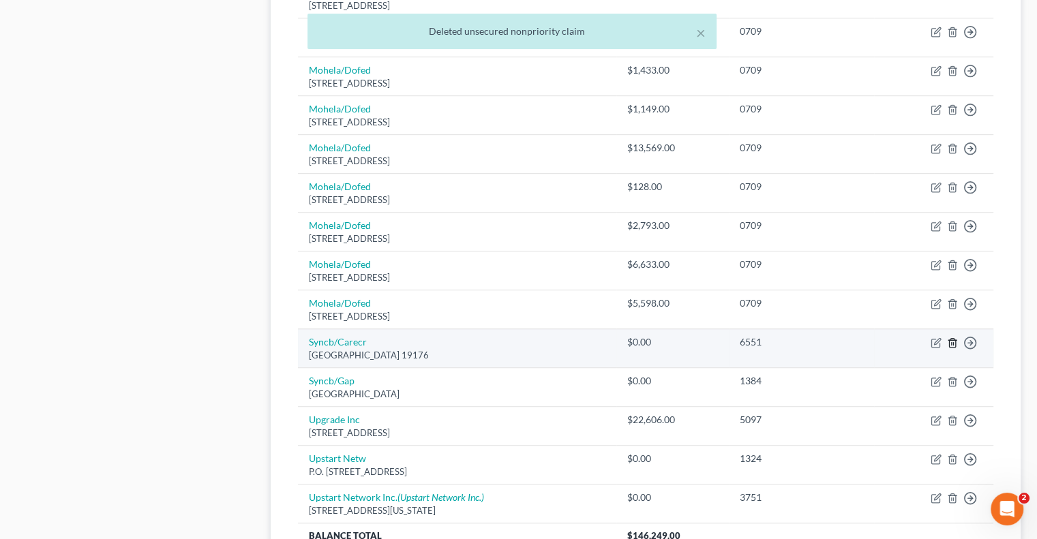
click at [952, 338] on icon "button" at bounding box center [952, 343] width 11 height 11
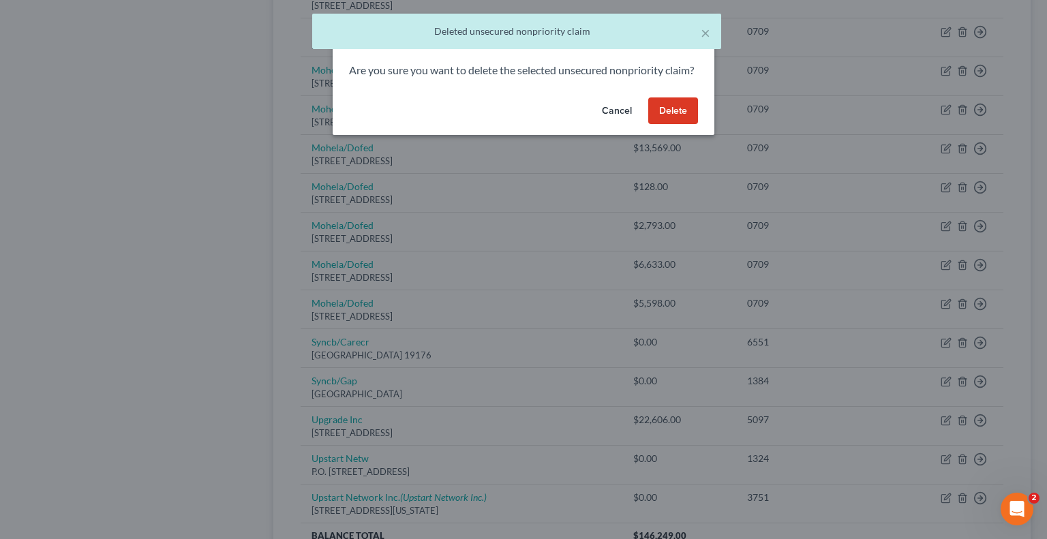
click at [669, 125] on button "Delete" at bounding box center [674, 111] width 50 height 27
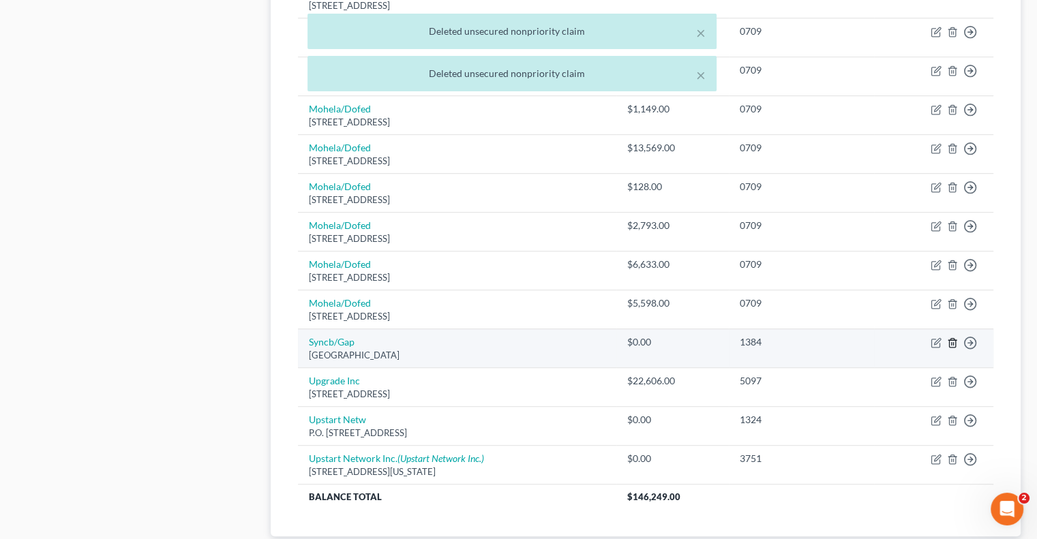
click at [952, 343] on line "button" at bounding box center [952, 344] width 0 height 3
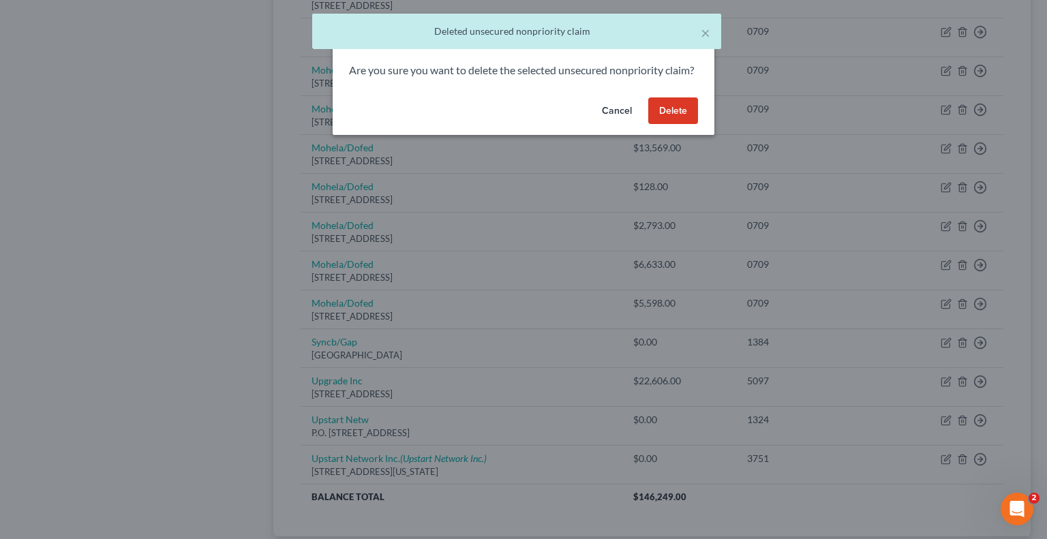
drag, startPoint x: 668, startPoint y: 130, endPoint x: 694, endPoint y: 151, distance: 33.4
click at [668, 125] on button "Delete" at bounding box center [674, 111] width 50 height 27
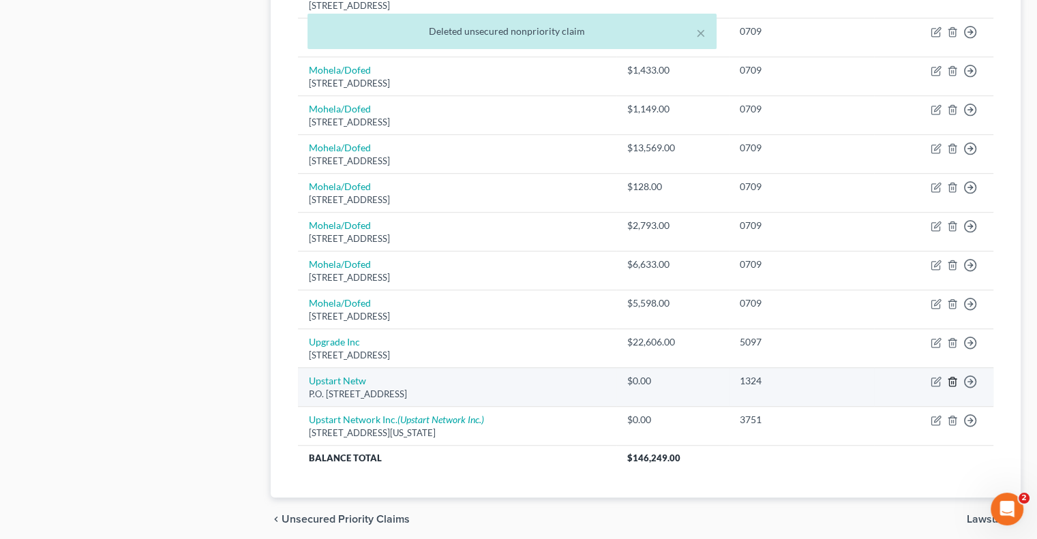
click at [954, 376] on icon "button" at bounding box center [952, 381] width 11 height 11
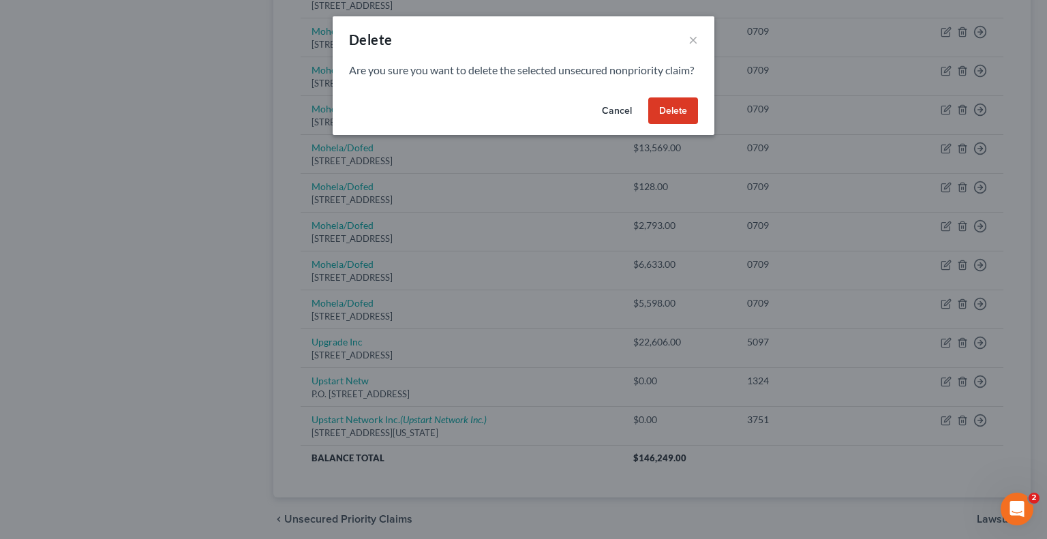
click at [672, 125] on button "Delete" at bounding box center [674, 111] width 50 height 27
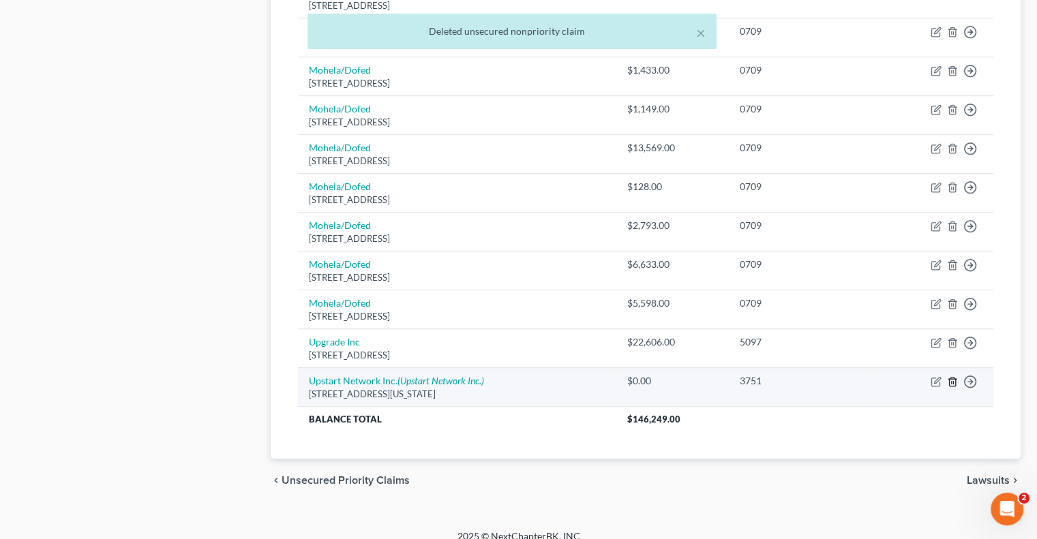
click at [953, 381] on line "button" at bounding box center [953, 382] width 0 height 3
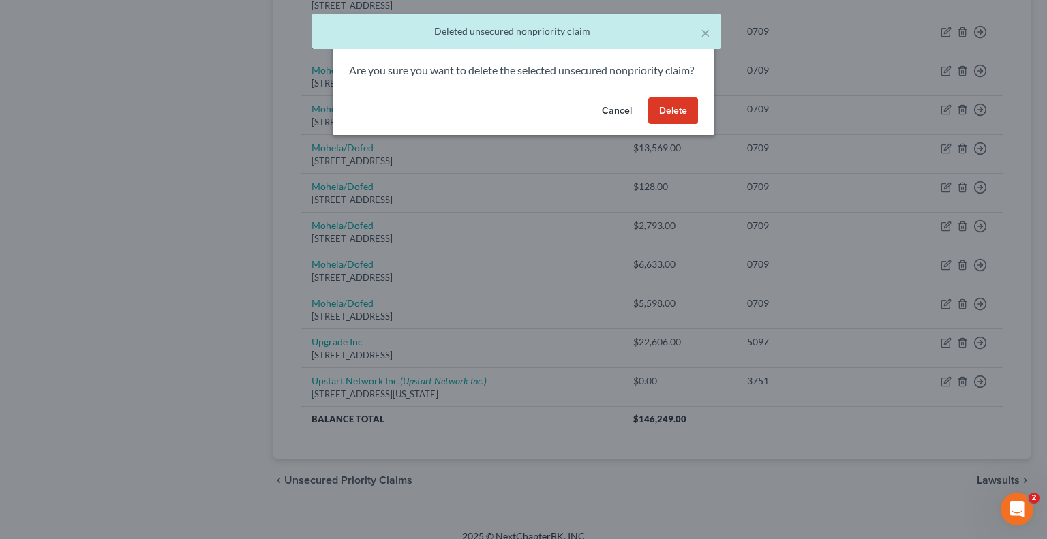
click at [676, 120] on button "Delete" at bounding box center [674, 111] width 50 height 27
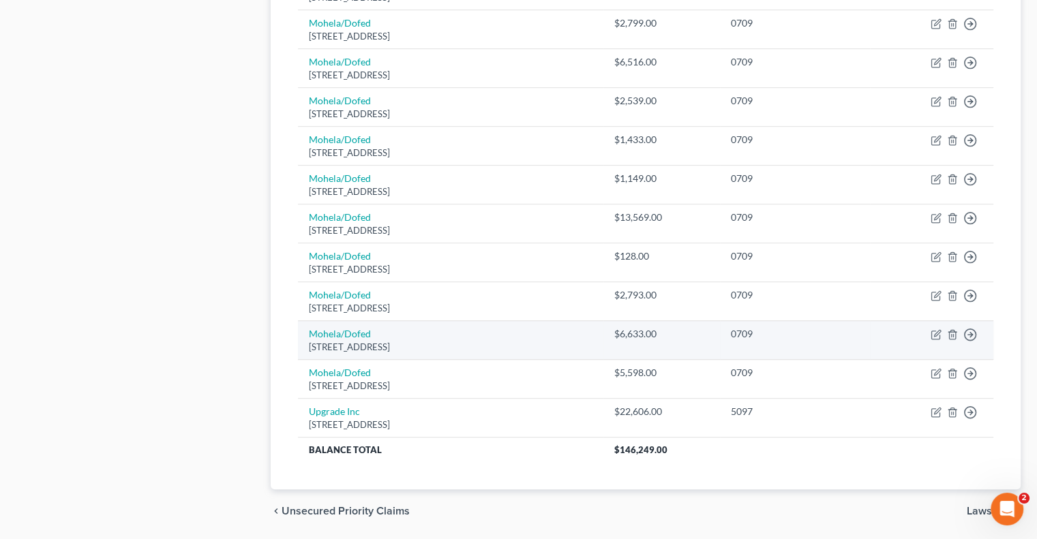
scroll to position [790, 0]
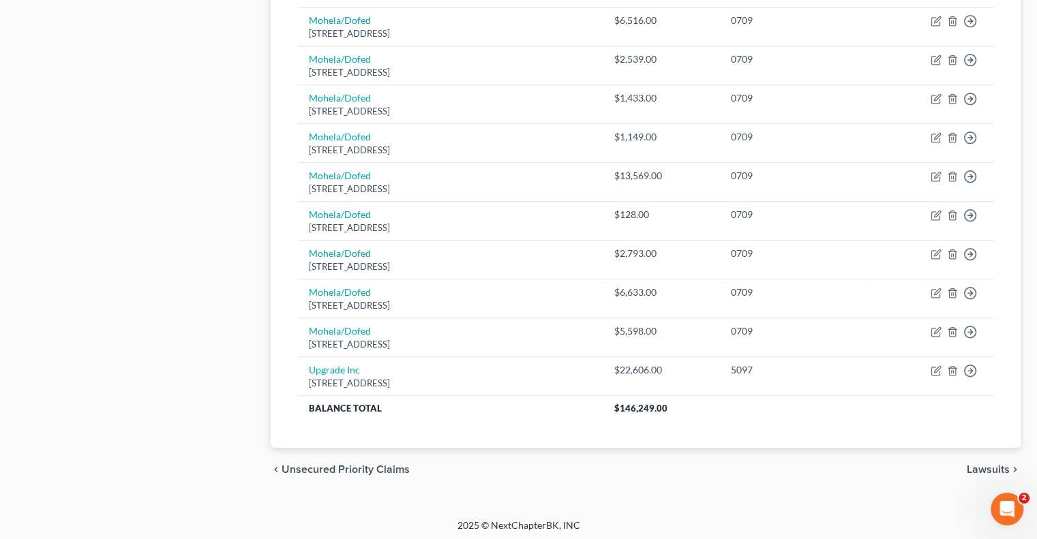
click at [985, 467] on span "Lawsuits" at bounding box center [988, 469] width 43 height 11
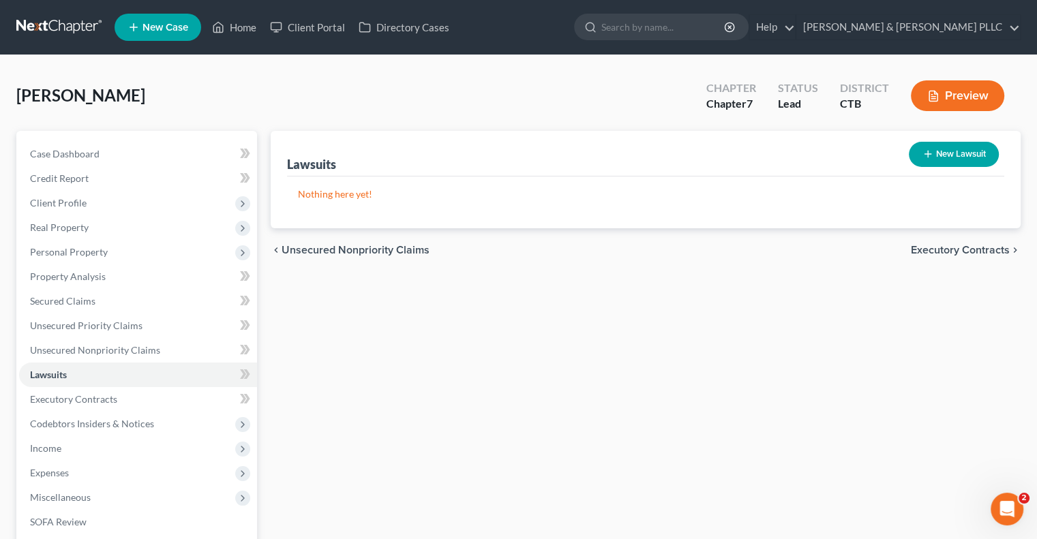
click at [933, 245] on span "Executory Contracts" at bounding box center [960, 250] width 99 height 11
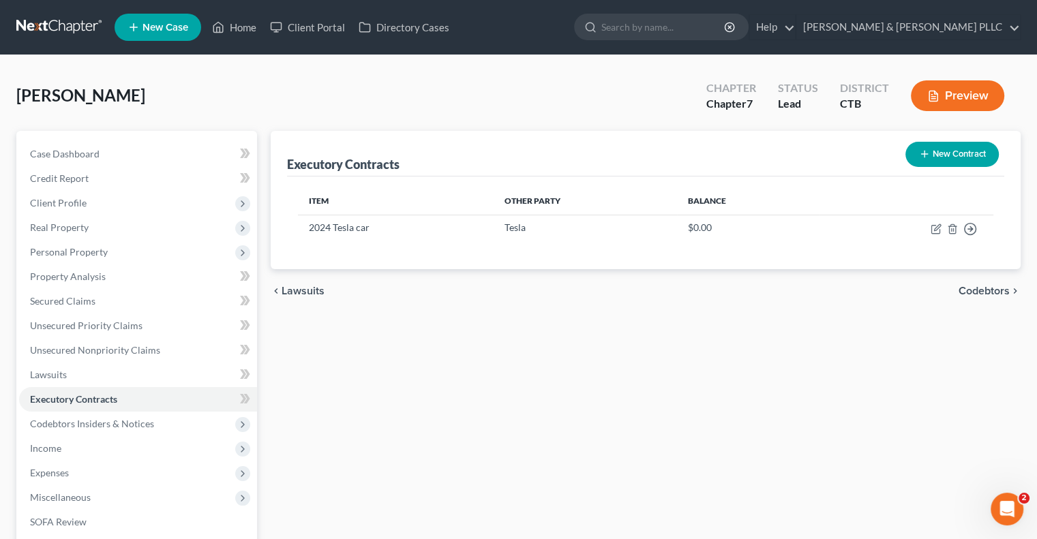
drag, startPoint x: 979, startPoint y: 287, endPoint x: 802, endPoint y: 288, distance: 177.3
click at [802, 288] on div "chevron_left Lawsuits Codebtors chevron_right" at bounding box center [646, 291] width 750 height 44
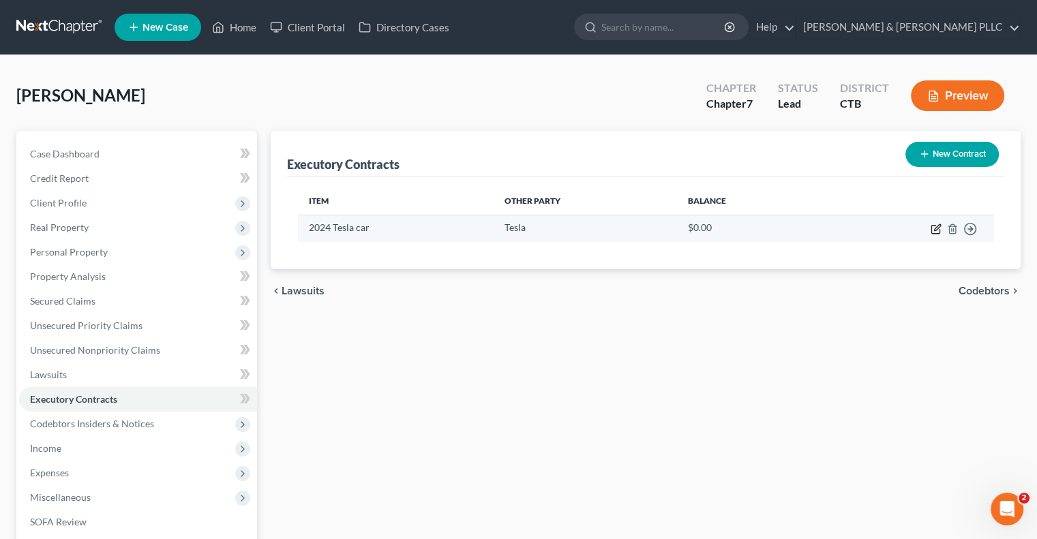
click at [938, 230] on icon "button" at bounding box center [936, 229] width 11 height 11
select select "6"
select select "0"
select select "1"
select select "0"
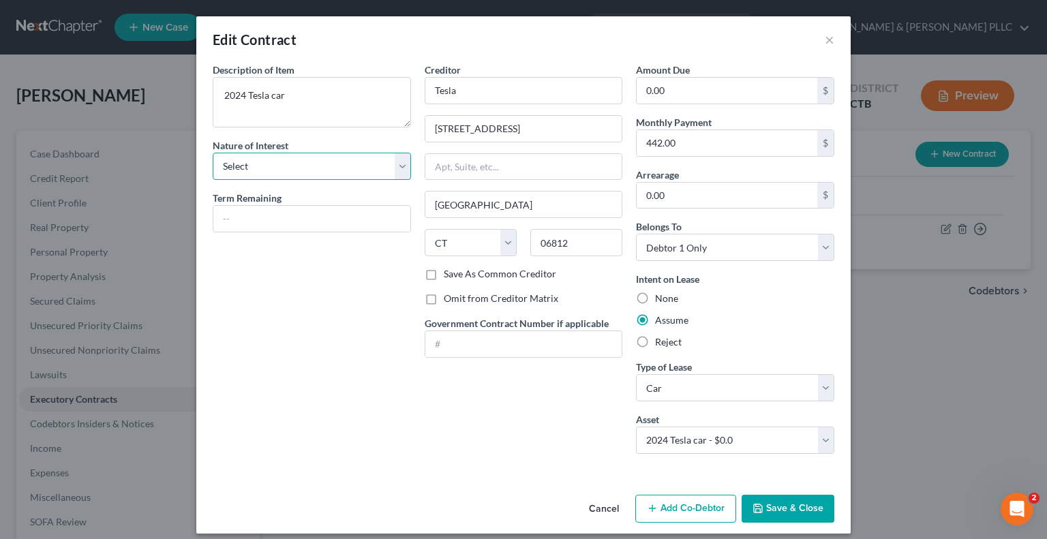
click at [401, 166] on select "Select Purchaser Agent Lessor Lessee" at bounding box center [312, 166] width 198 height 27
select select "3"
click at [213, 153] on select "Select Purchaser Agent Lessor Lessee" at bounding box center [312, 166] width 198 height 27
click at [235, 215] on input "text" at bounding box center [311, 219] width 197 height 26
click at [795, 498] on button "Save & Close" at bounding box center [788, 509] width 93 height 29
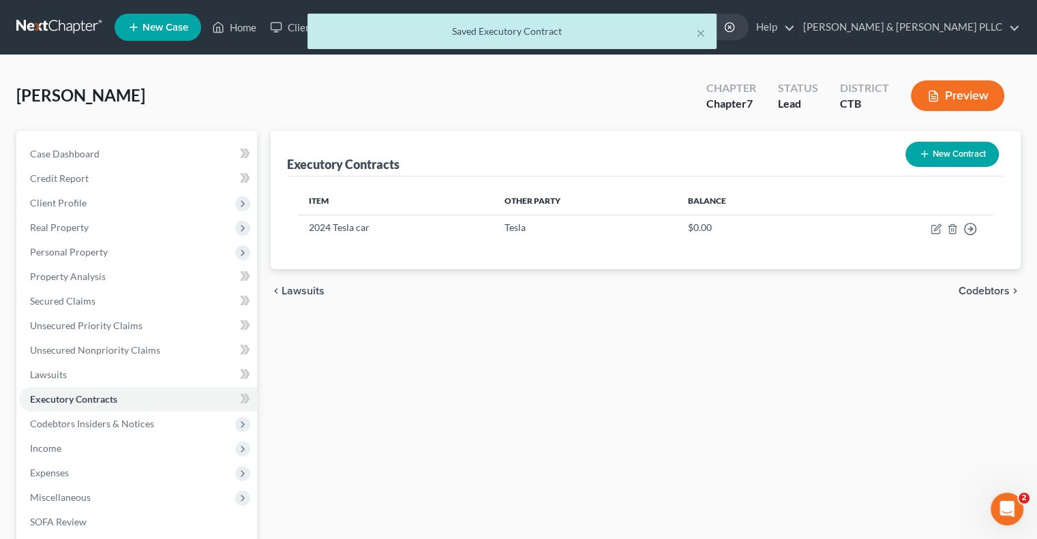
click at [982, 293] on span "Codebtors" at bounding box center [984, 291] width 51 height 11
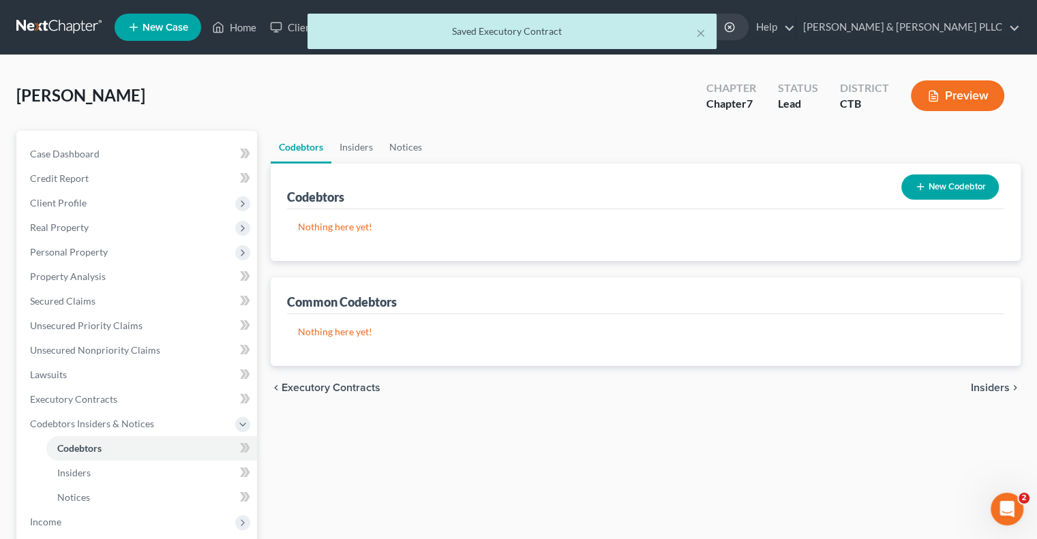
click at [988, 384] on span "Insiders" at bounding box center [990, 388] width 39 height 11
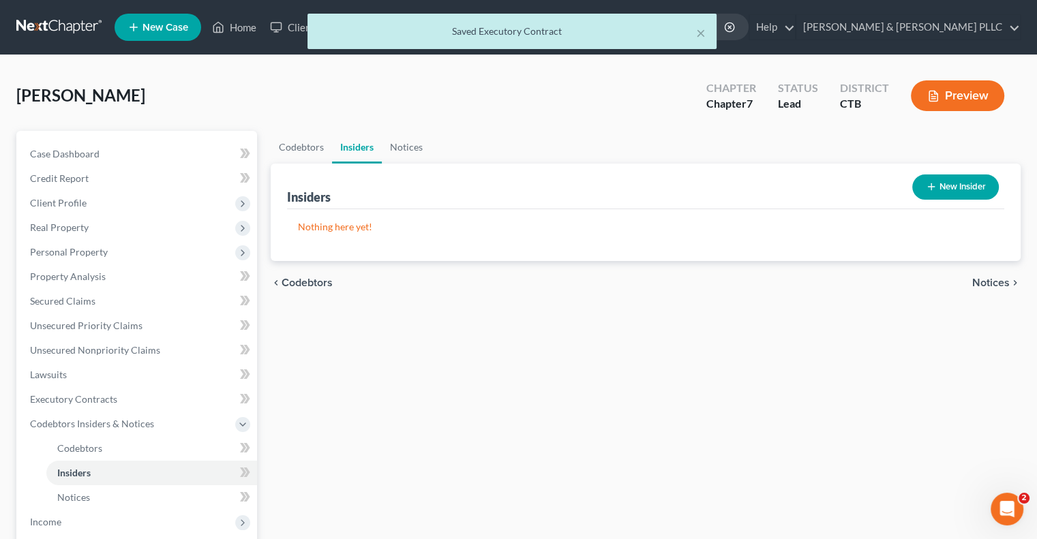
click at [998, 278] on span "Notices" at bounding box center [991, 283] width 38 height 11
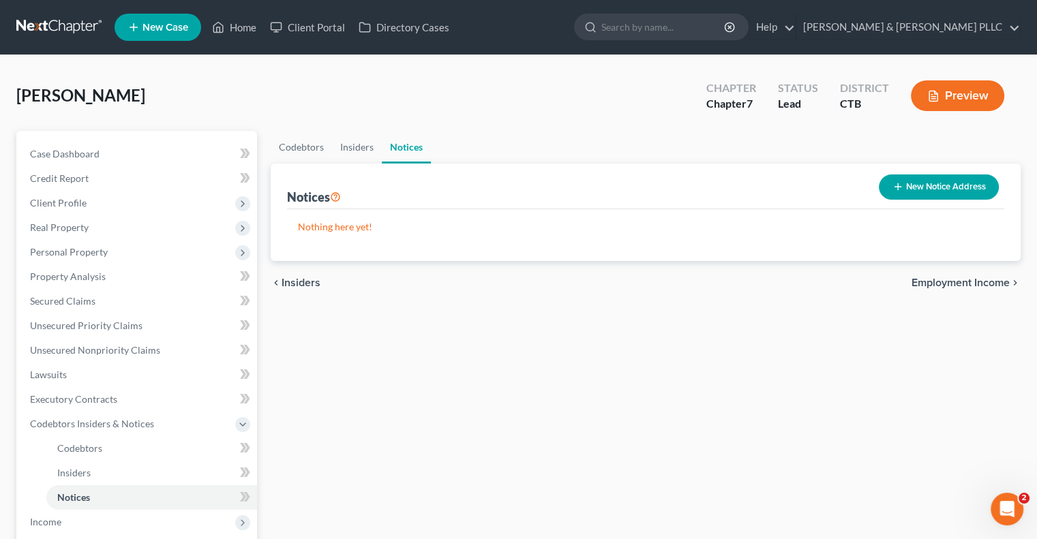
click at [996, 280] on span "Employment Income" at bounding box center [961, 283] width 98 height 11
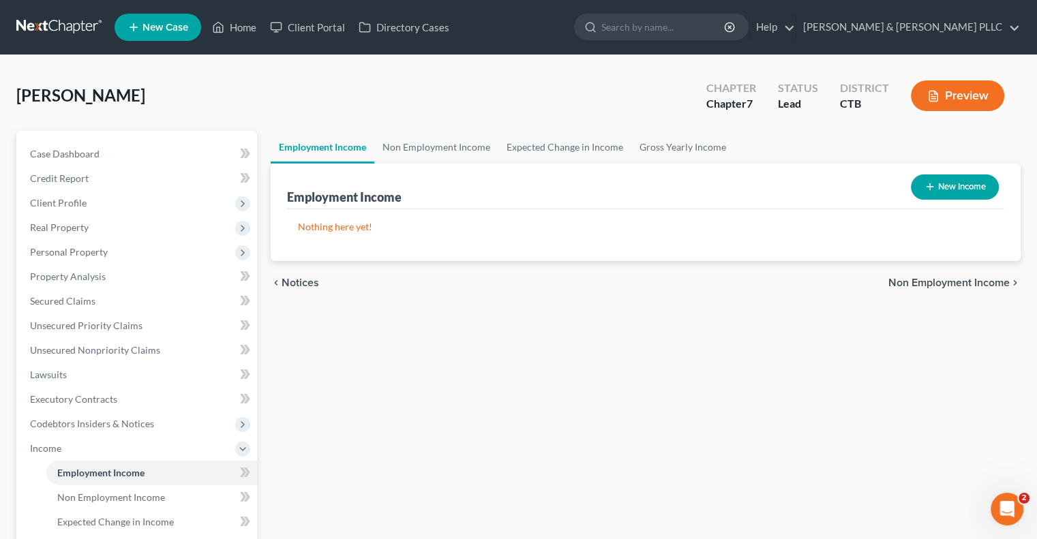
click at [966, 187] on button "New Income" at bounding box center [955, 187] width 88 height 25
select select "0"
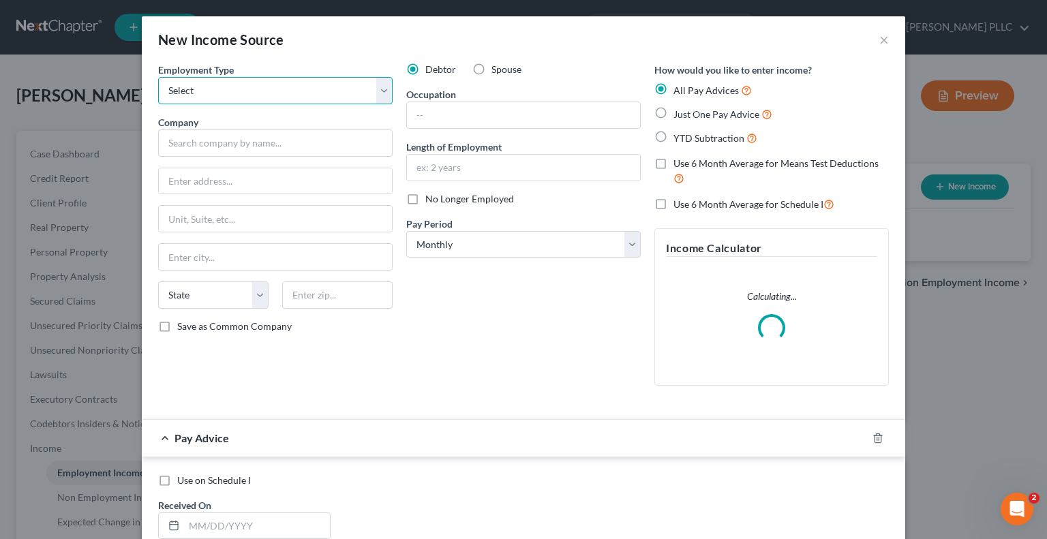
click at [381, 87] on select "Select Full or [DEMOGRAPHIC_DATA] Employment Self Employment" at bounding box center [275, 90] width 235 height 27
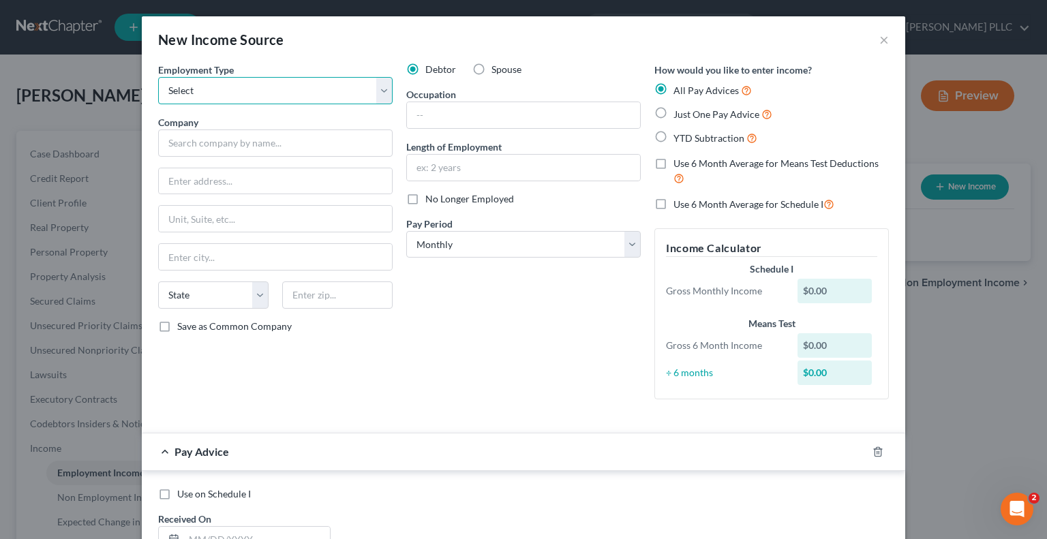
select select "0"
click at [158, 77] on select "Select Full or [DEMOGRAPHIC_DATA] Employment Self Employment" at bounding box center [275, 90] width 235 height 27
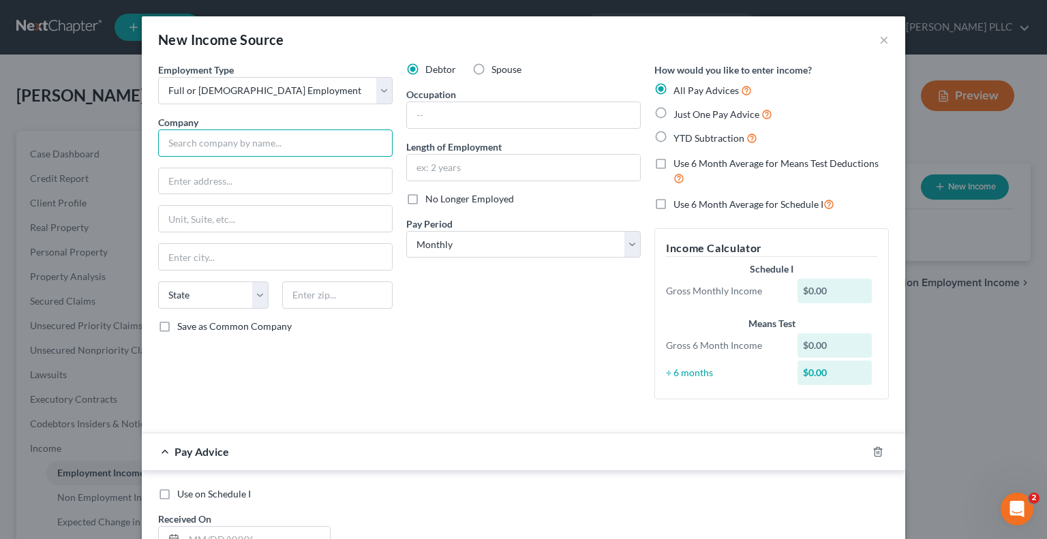
click at [248, 143] on input "text" at bounding box center [275, 143] width 235 height 27
click at [173, 141] on input "text" at bounding box center [275, 143] width 235 height 27
click at [674, 110] on label "Just One Pay Advice" at bounding box center [723, 114] width 99 height 16
click at [679, 110] on input "Just One Pay Advice" at bounding box center [683, 110] width 9 height 9
radio input "true"
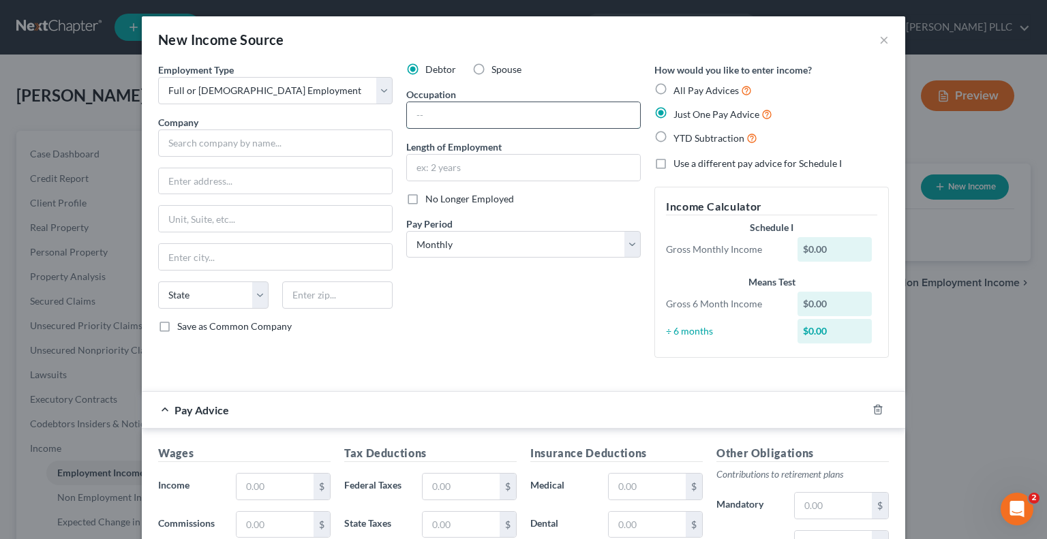
click at [419, 116] on input "text" at bounding box center [523, 115] width 233 height 26
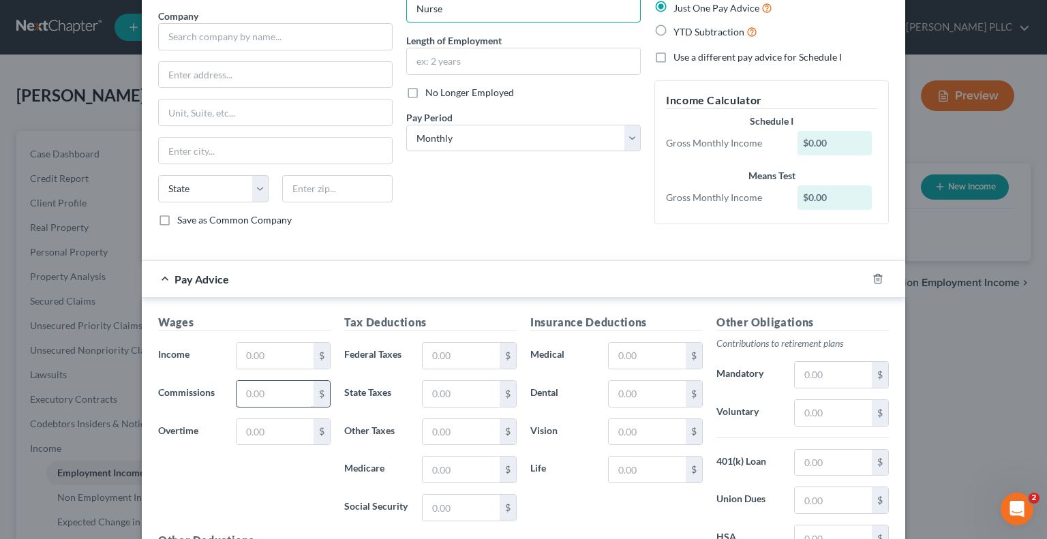
scroll to position [136, 0]
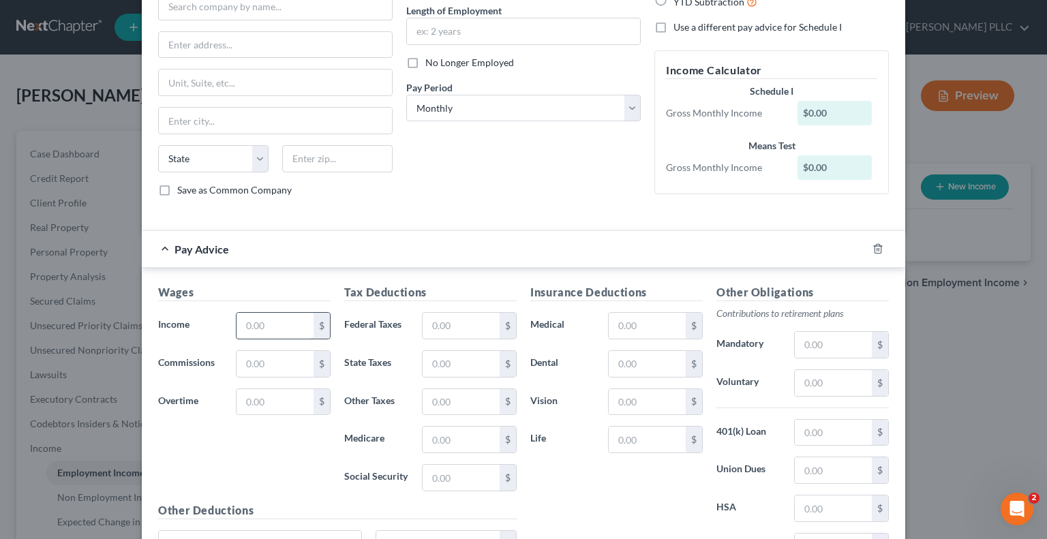
type input "Nurse"
click at [248, 325] on input "text" at bounding box center [275, 326] width 77 height 26
type input "8,666.66"
click at [449, 330] on input "text" at bounding box center [461, 326] width 77 height 26
type input "615.00"
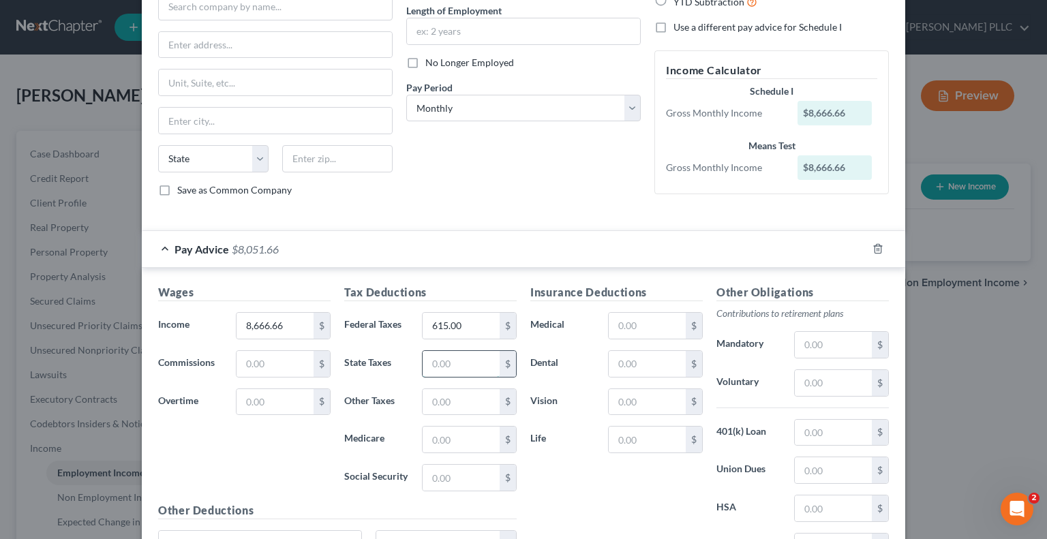
click at [427, 360] on input "text" at bounding box center [461, 364] width 77 height 26
drag, startPoint x: 436, startPoint y: 362, endPoint x: 439, endPoint y: 353, distance: 9.3
click at [437, 362] on input "400.00" at bounding box center [461, 364] width 77 height 26
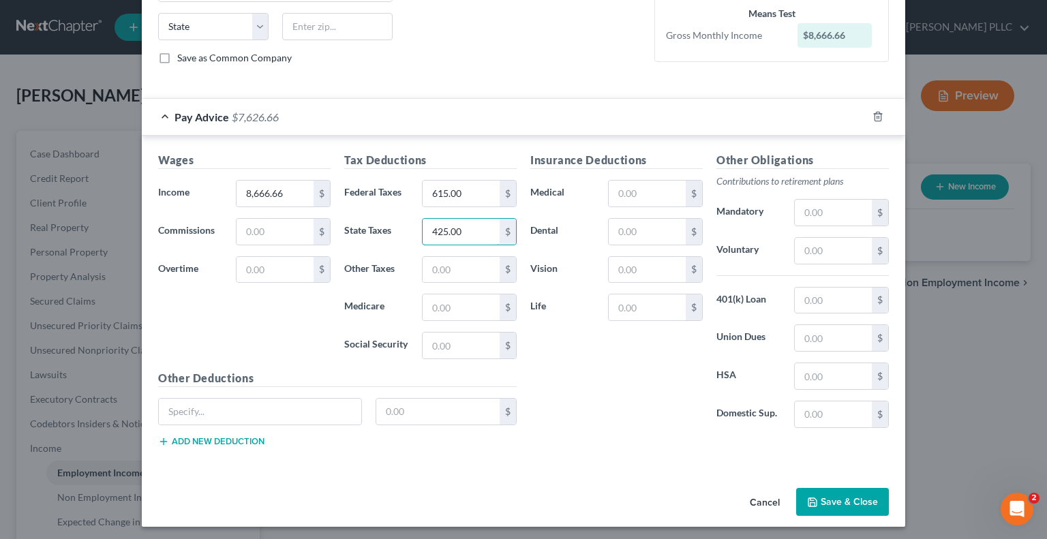
type input "425.00"
click at [861, 499] on button "Save & Close" at bounding box center [843, 502] width 93 height 29
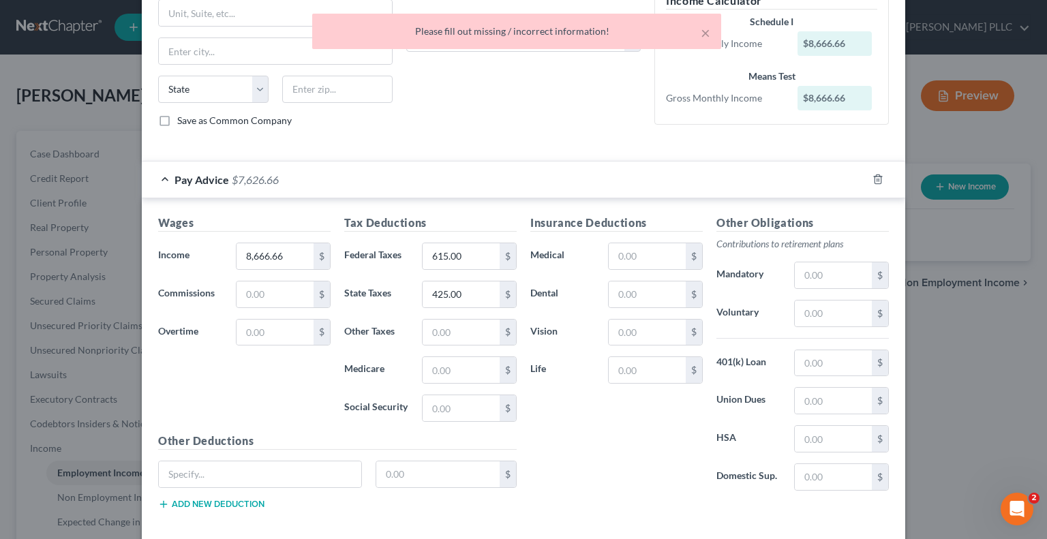
scroll to position [0, 0]
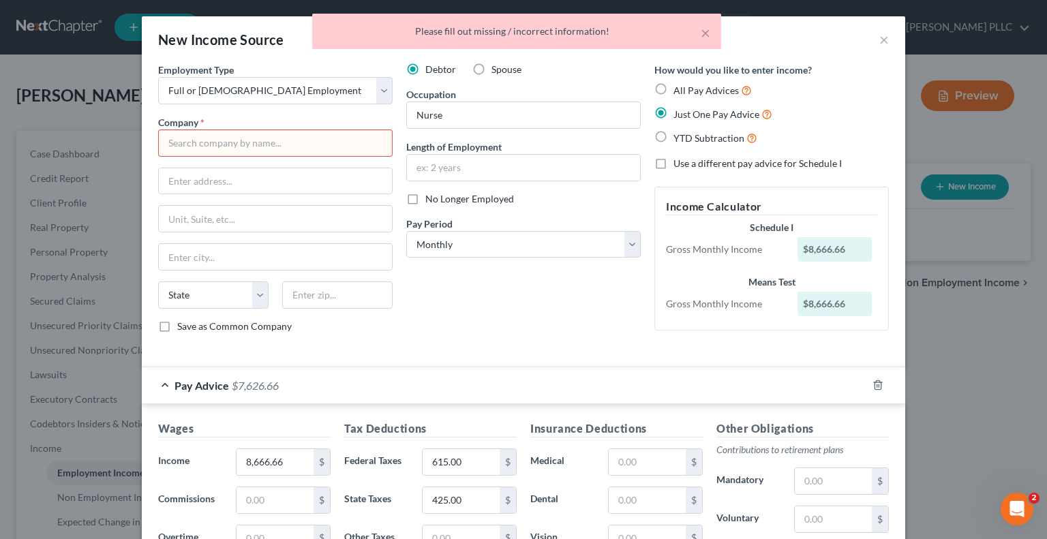
click at [179, 139] on input "text" at bounding box center [275, 143] width 235 height 27
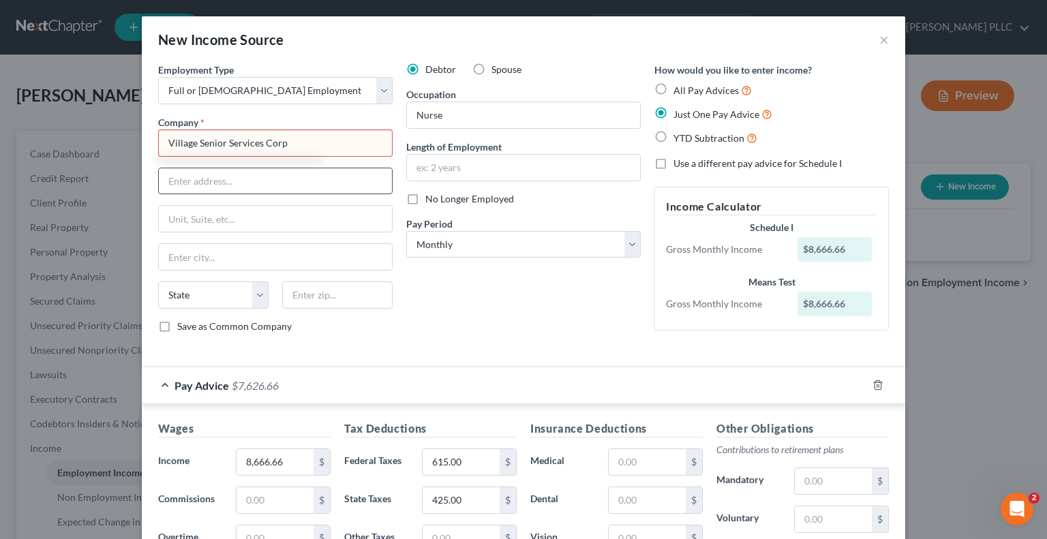
type input "Village Senior Services Corp"
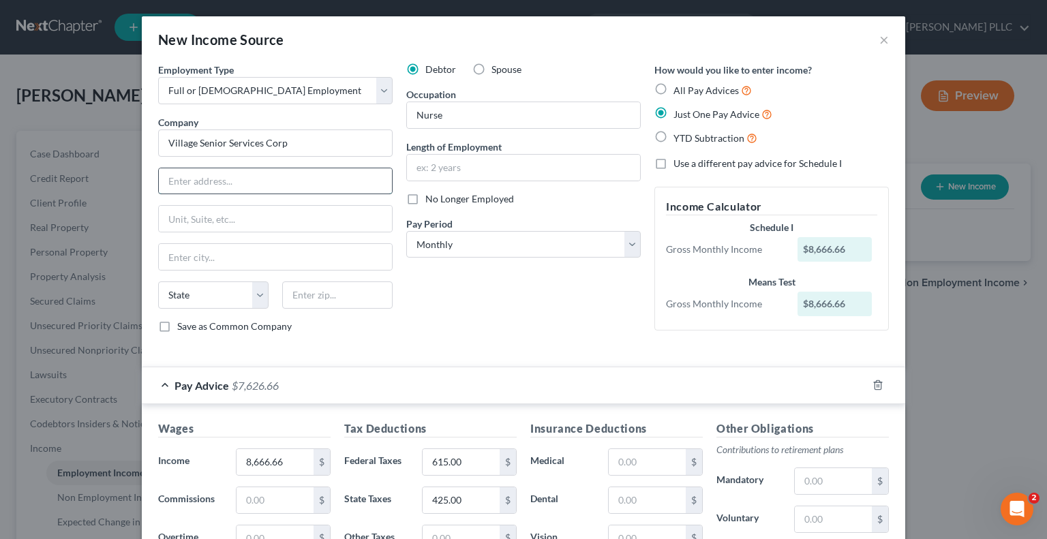
click at [198, 181] on input "text" at bounding box center [275, 181] width 233 height 26
drag, startPoint x: 277, startPoint y: 179, endPoint x: 224, endPoint y: 185, distance: 53.6
click at [224, 185] on input "[STREET_ADDRESS]" at bounding box center [275, 181] width 233 height 26
type input "[STREET_ADDRESS]"
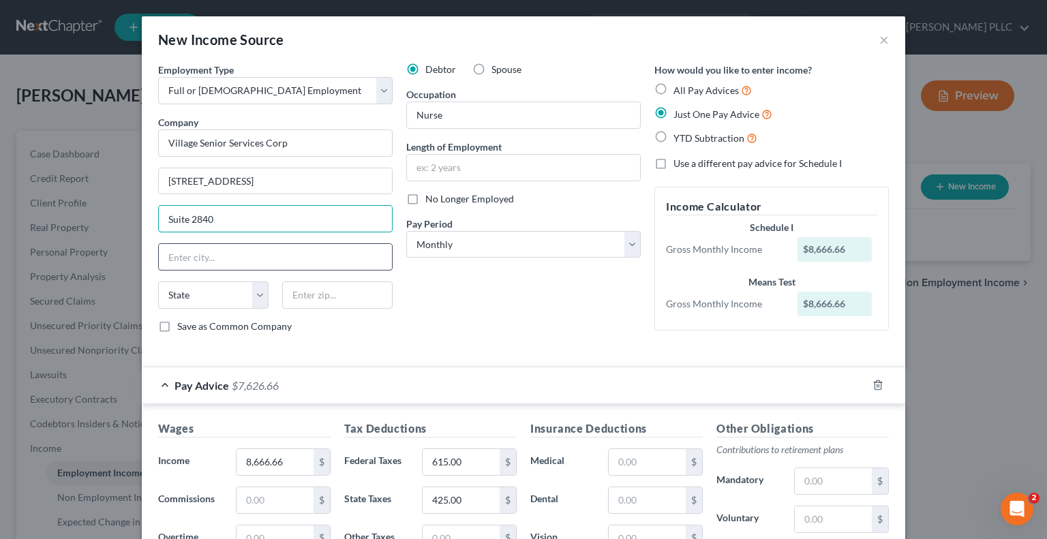
type input "Suite 2840"
click at [203, 257] on input "text" at bounding box center [275, 257] width 233 height 26
type input "[US_STATE]"
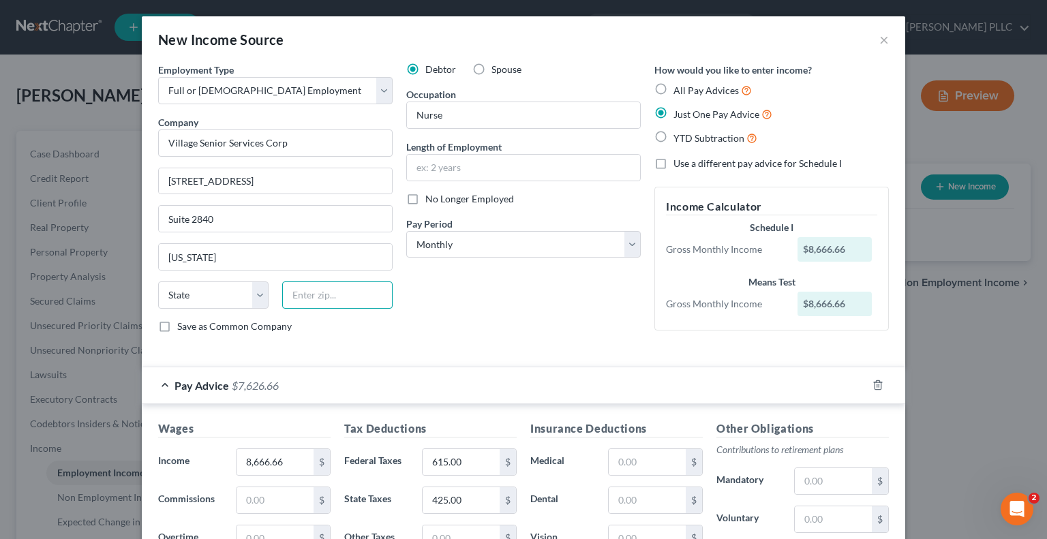
click at [322, 301] on input "text" at bounding box center [337, 295] width 110 height 27
type input "10271"
select select "35"
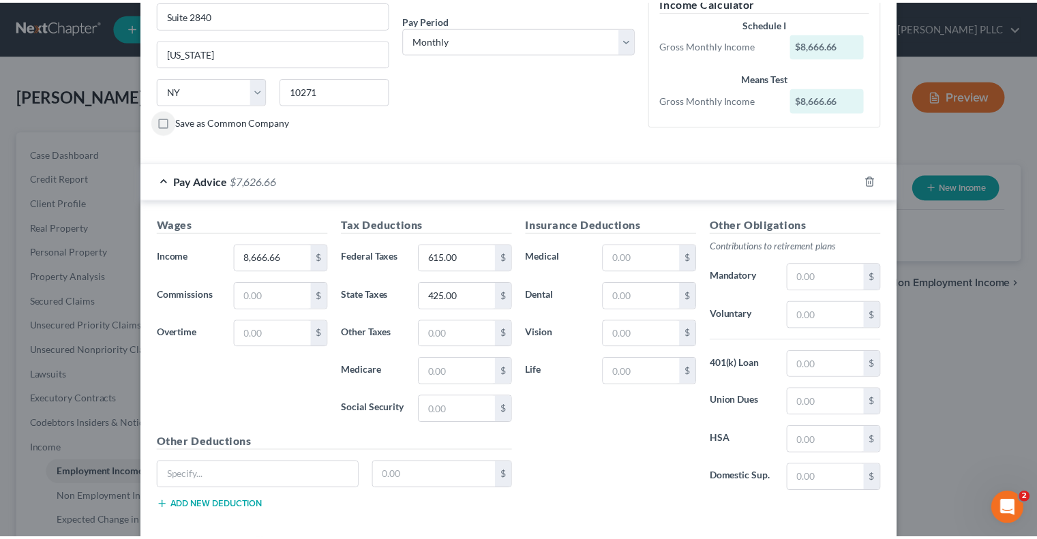
scroll to position [269, 0]
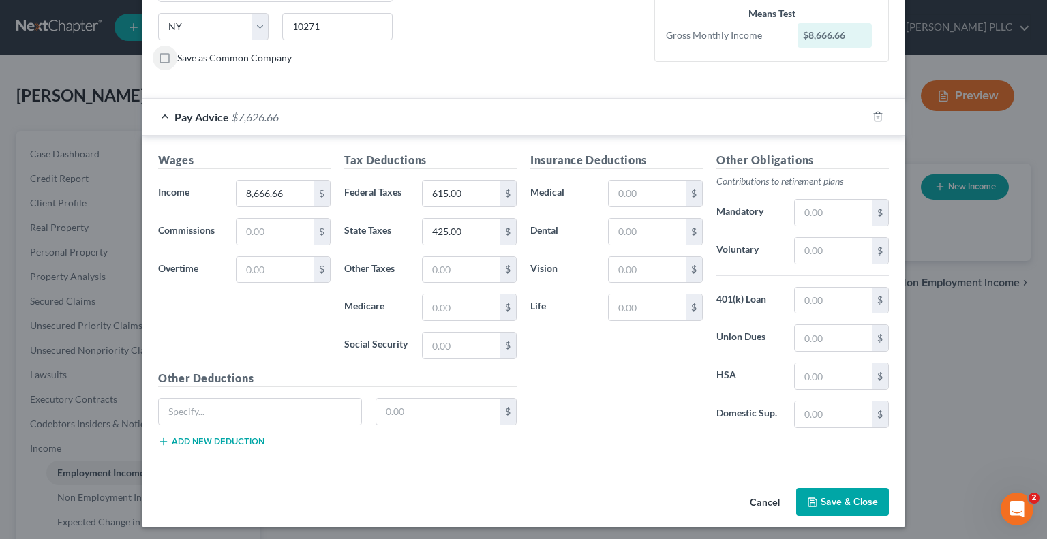
click at [857, 496] on button "Save & Close" at bounding box center [843, 502] width 93 height 29
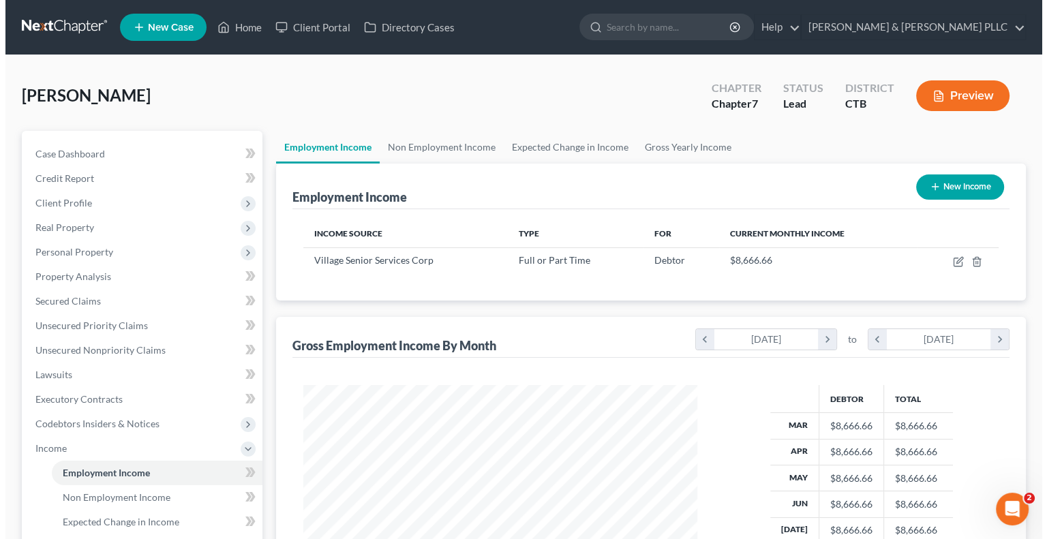
scroll to position [243, 421]
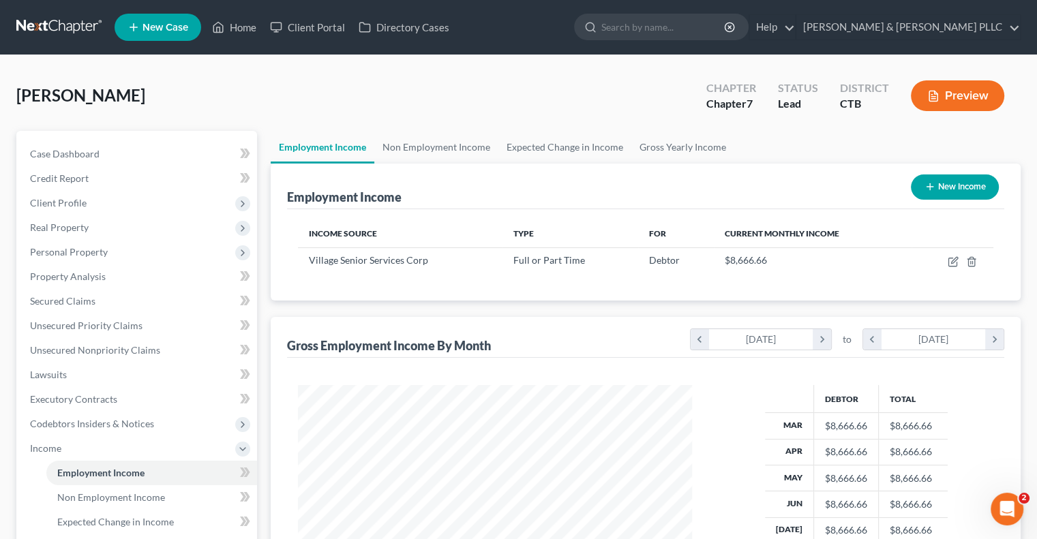
click at [959, 187] on button "New Income" at bounding box center [955, 187] width 88 height 25
select select "0"
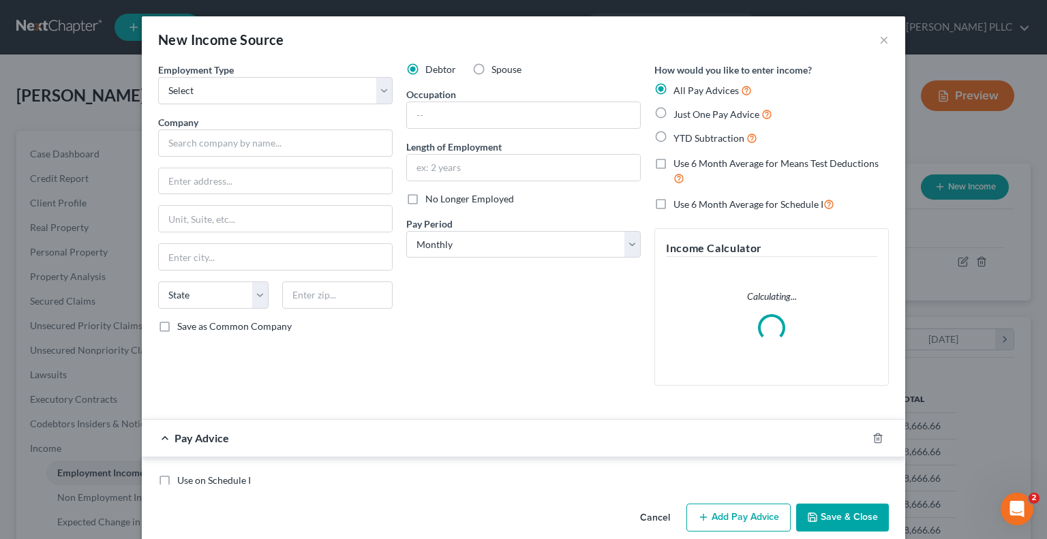
scroll to position [243, 426]
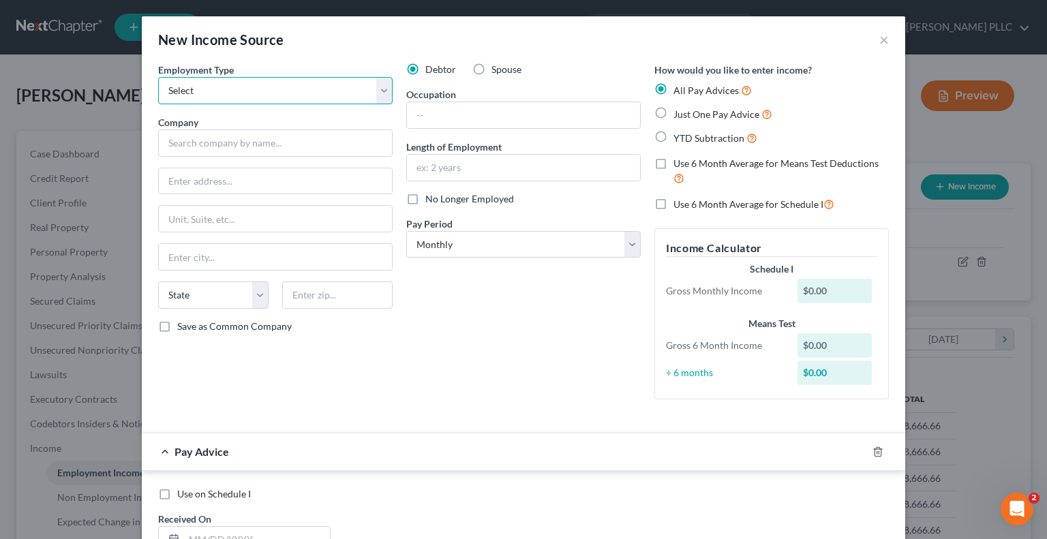
click at [382, 90] on select "Select Full or [DEMOGRAPHIC_DATA] Employment Self Employment" at bounding box center [275, 90] width 235 height 27
select select "0"
click at [158, 77] on select "Select Full or [DEMOGRAPHIC_DATA] Employment Self Employment" at bounding box center [275, 90] width 235 height 27
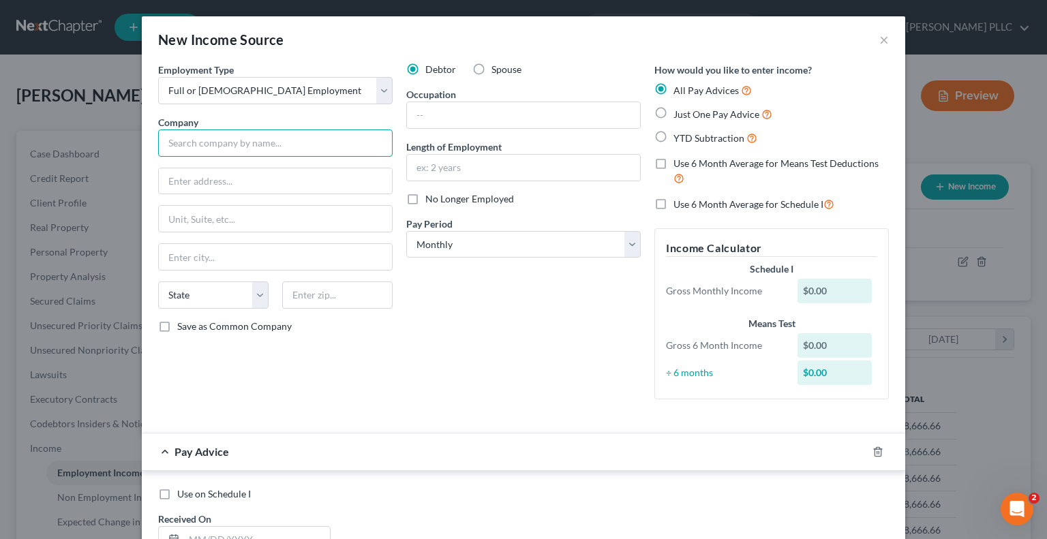
click at [184, 149] on input "text" at bounding box center [275, 143] width 235 height 27
type input "The [GEOGRAPHIC_DATA]"
click at [175, 179] on input "text" at bounding box center [275, 181] width 233 height 26
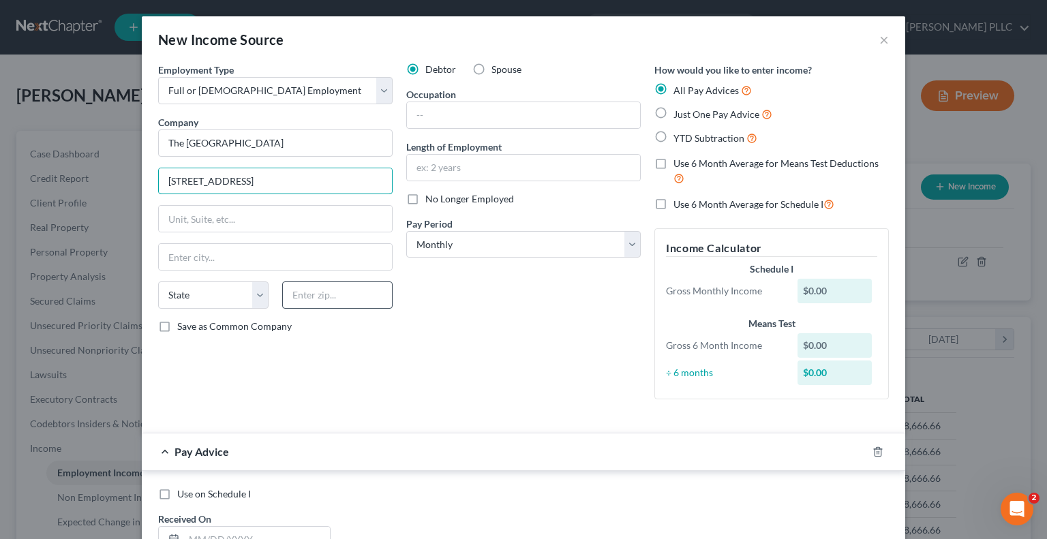
type input "[STREET_ADDRESS]"
click at [323, 298] on input "text" at bounding box center [337, 295] width 110 height 27
type input "06810"
type input "Danbury"
select select "6"
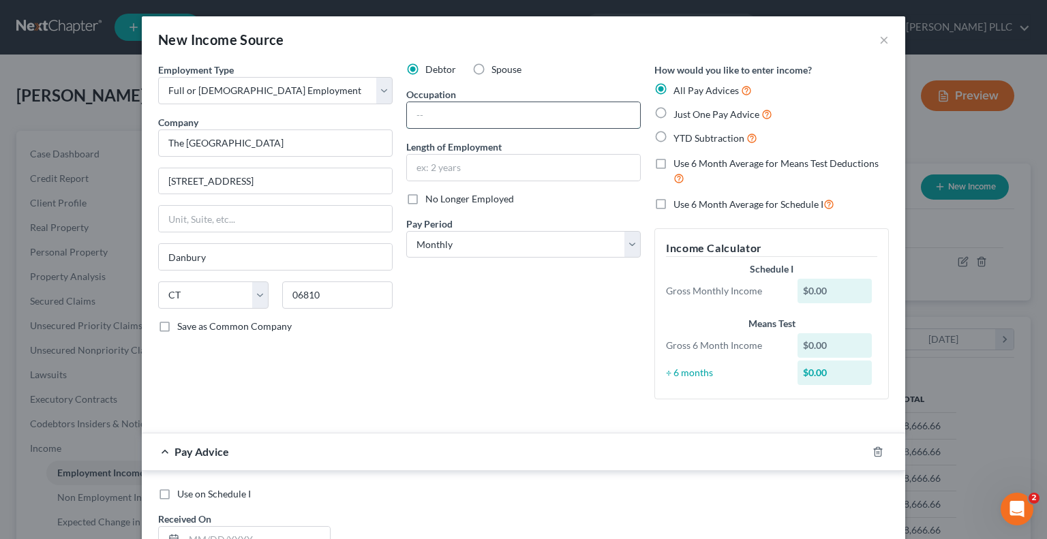
click at [421, 115] on input "text" at bounding box center [523, 115] width 233 height 26
type input "Nurse"
click at [674, 116] on label "Just One Pay Advice" at bounding box center [723, 114] width 99 height 16
click at [679, 115] on input "Just One Pay Advice" at bounding box center [683, 110] width 9 height 9
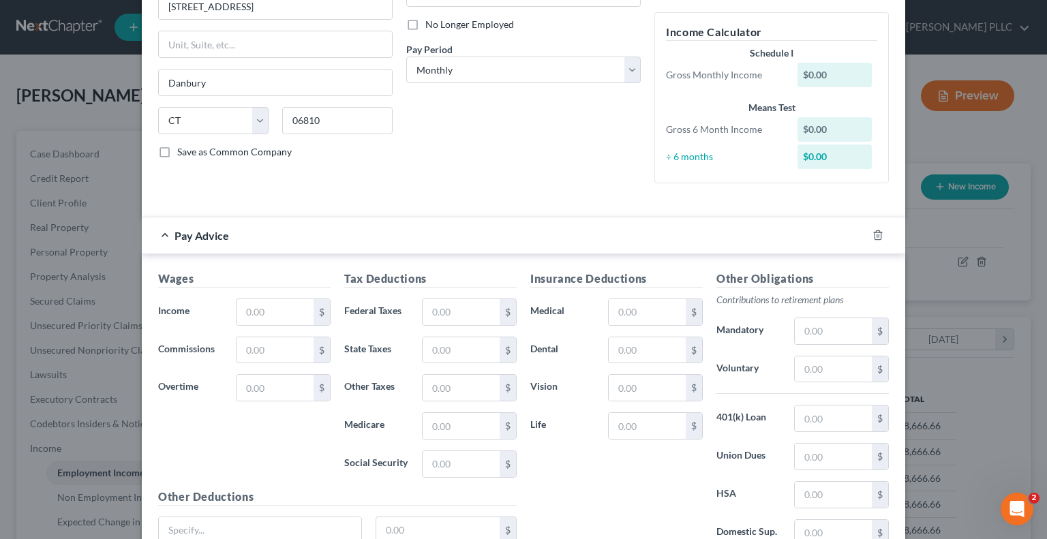
scroll to position [205, 0]
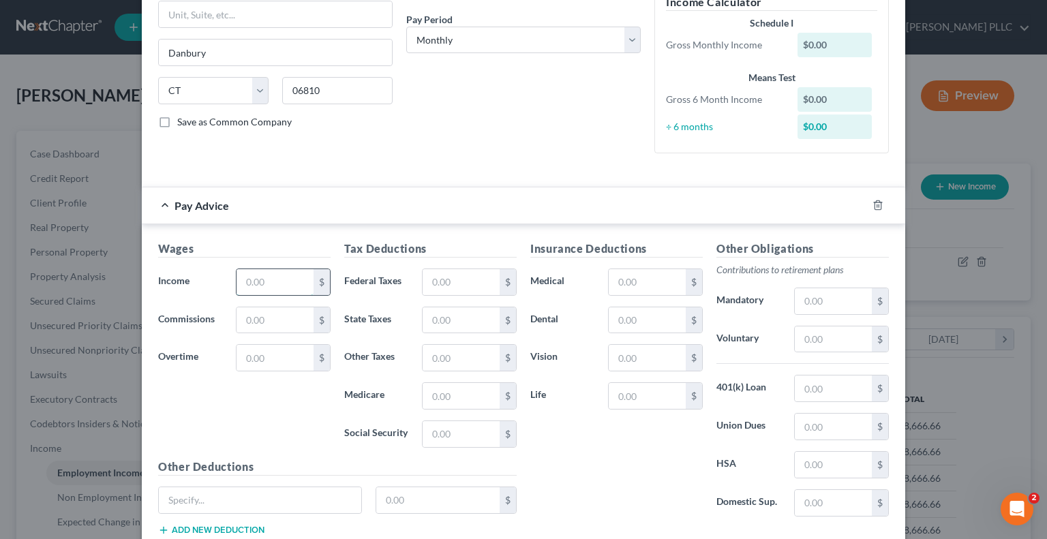
click at [261, 280] on input "text" at bounding box center [275, 282] width 77 height 26
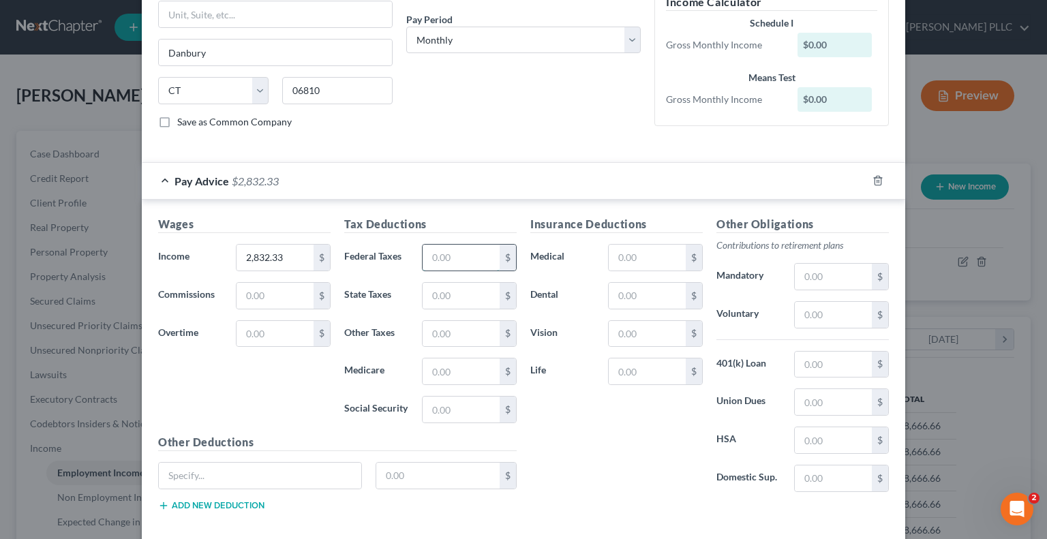
click at [438, 258] on input "text" at bounding box center [461, 258] width 77 height 26
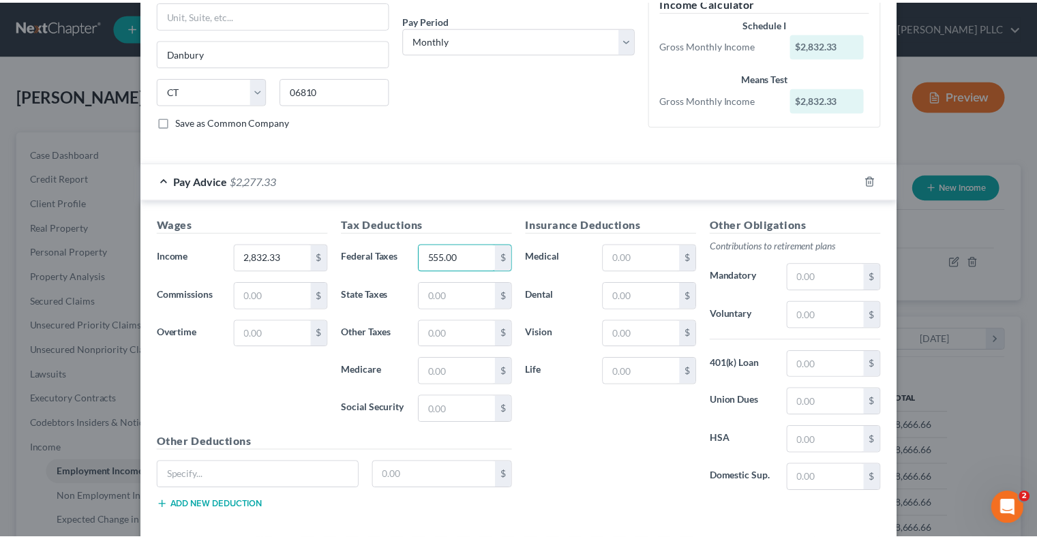
scroll to position [269, 0]
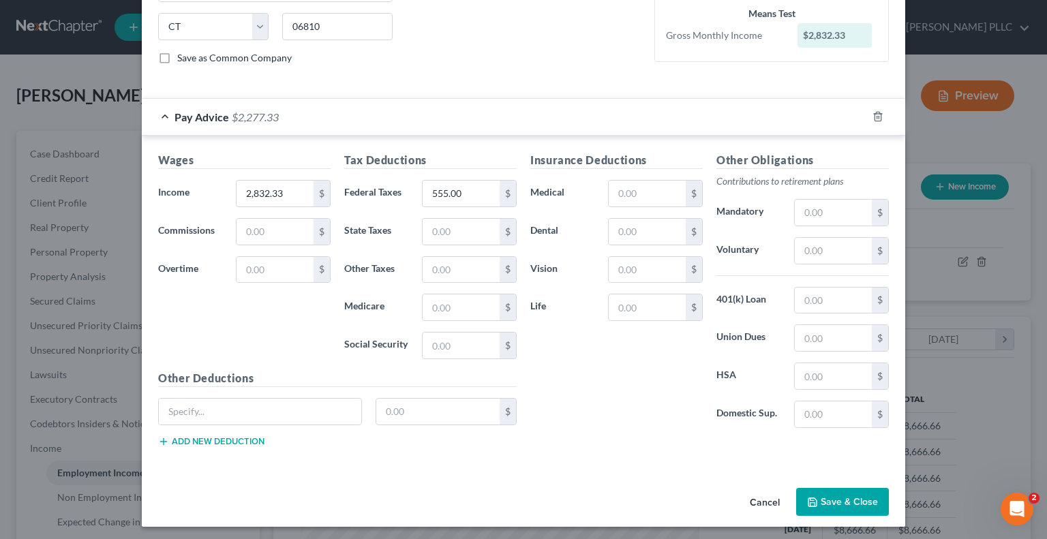
click at [848, 497] on button "Save & Close" at bounding box center [843, 502] width 93 height 29
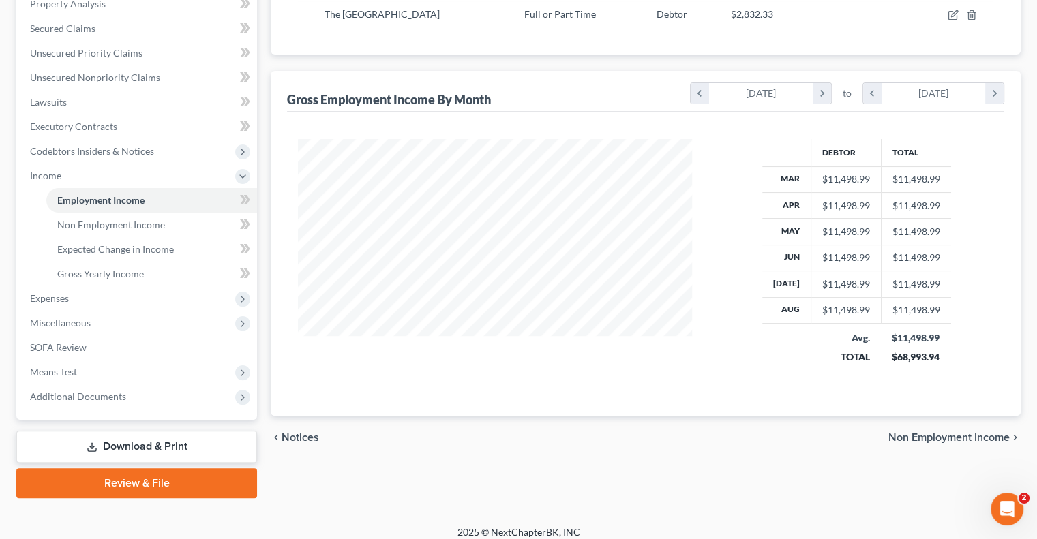
scroll to position [282, 0]
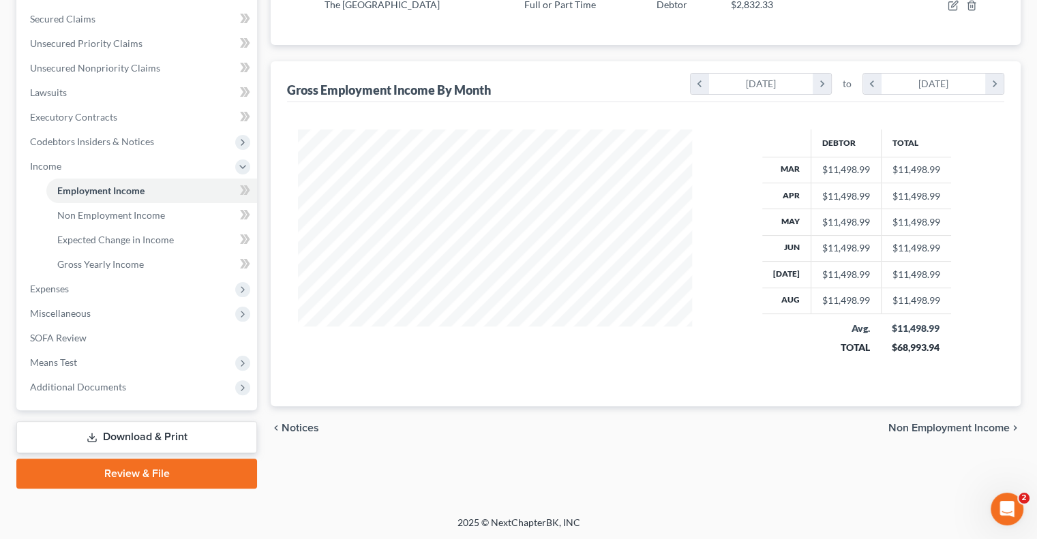
click at [919, 425] on span "Non Employment Income" at bounding box center [949, 428] width 121 height 11
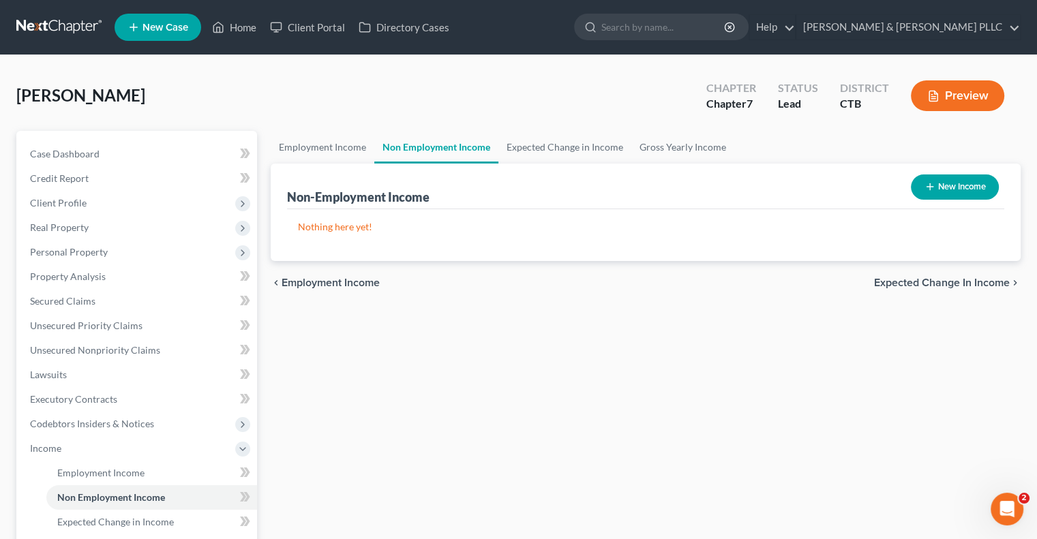
click at [951, 279] on span "Expected Change in Income" at bounding box center [942, 283] width 136 height 11
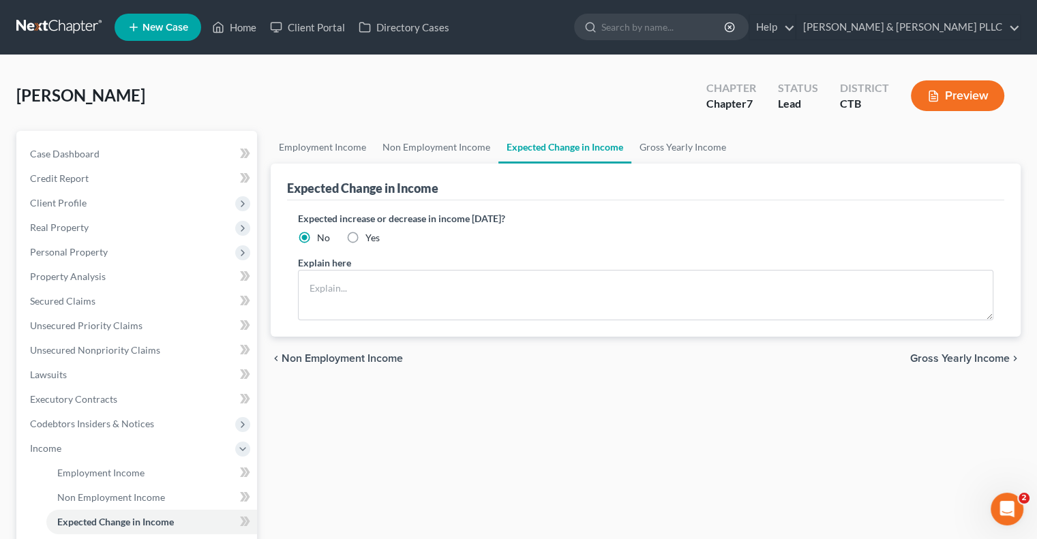
click at [958, 359] on span "Gross Yearly Income" at bounding box center [960, 358] width 100 height 11
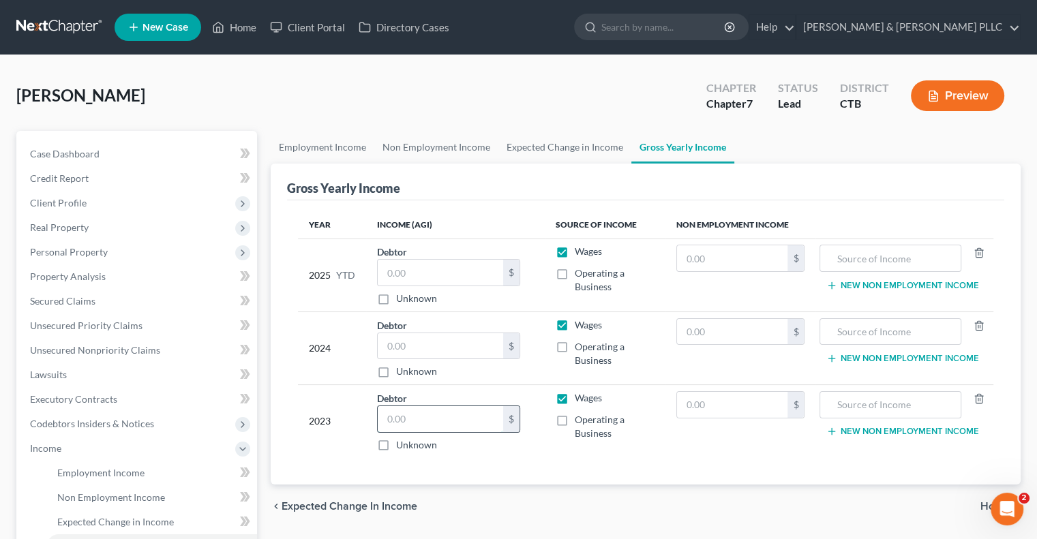
click at [387, 417] on input "text" at bounding box center [440, 419] width 125 height 26
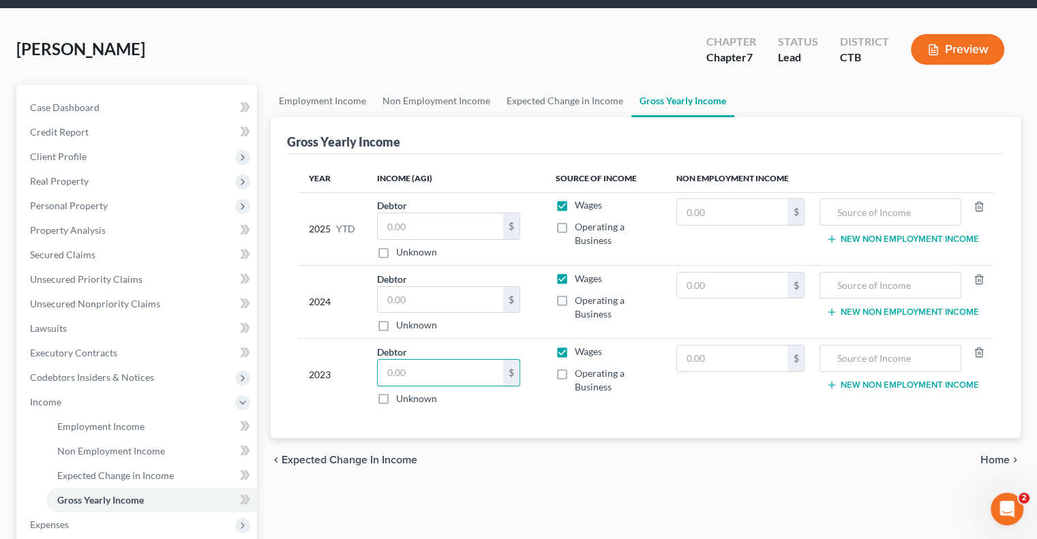
scroll to position [205, 0]
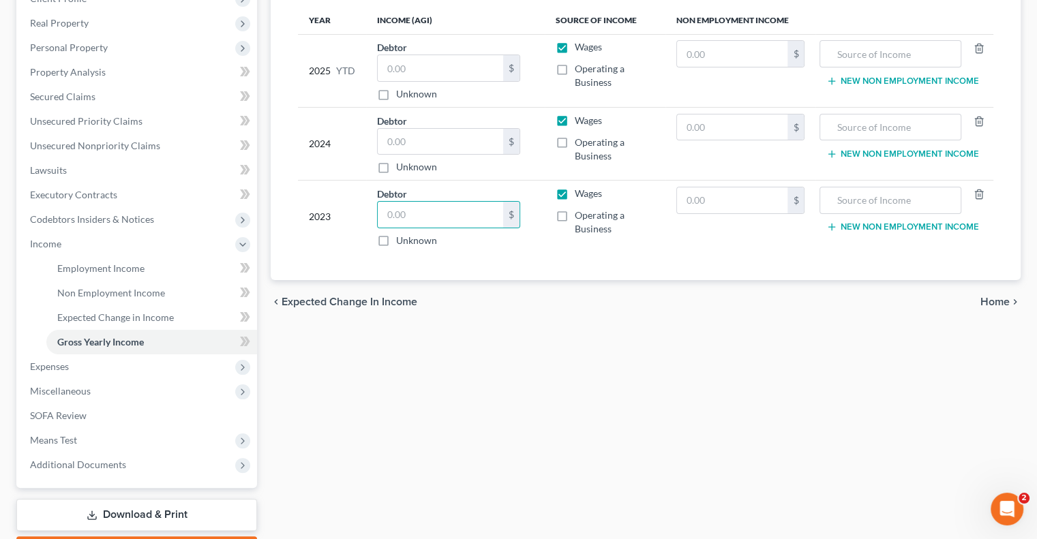
click at [1000, 297] on span "Home" at bounding box center [995, 302] width 29 height 11
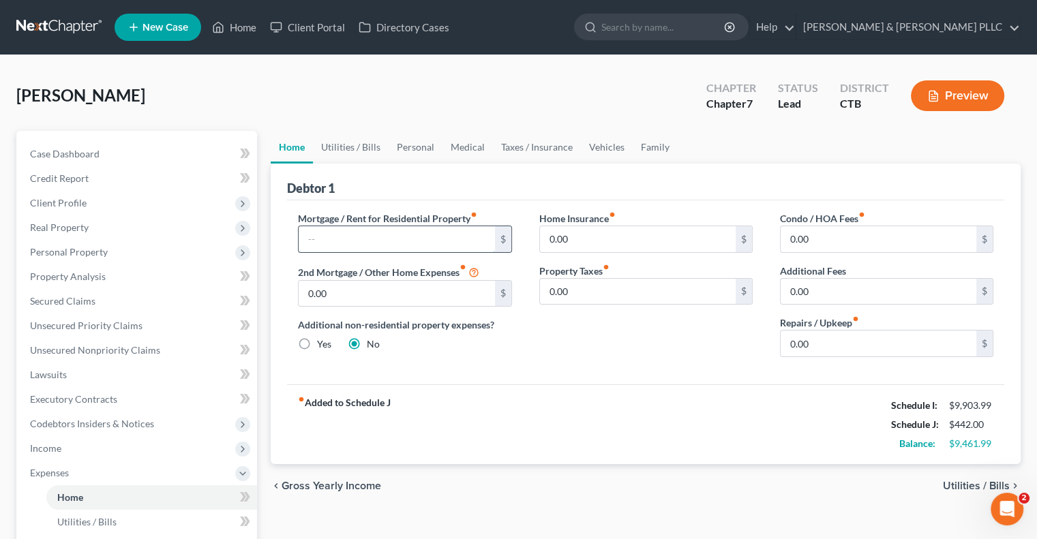
click at [314, 237] on input "text" at bounding box center [397, 239] width 196 height 26
click at [789, 348] on input "0.00" at bounding box center [879, 344] width 196 height 26
click at [968, 483] on span "Utilities / Bills" at bounding box center [976, 486] width 67 height 11
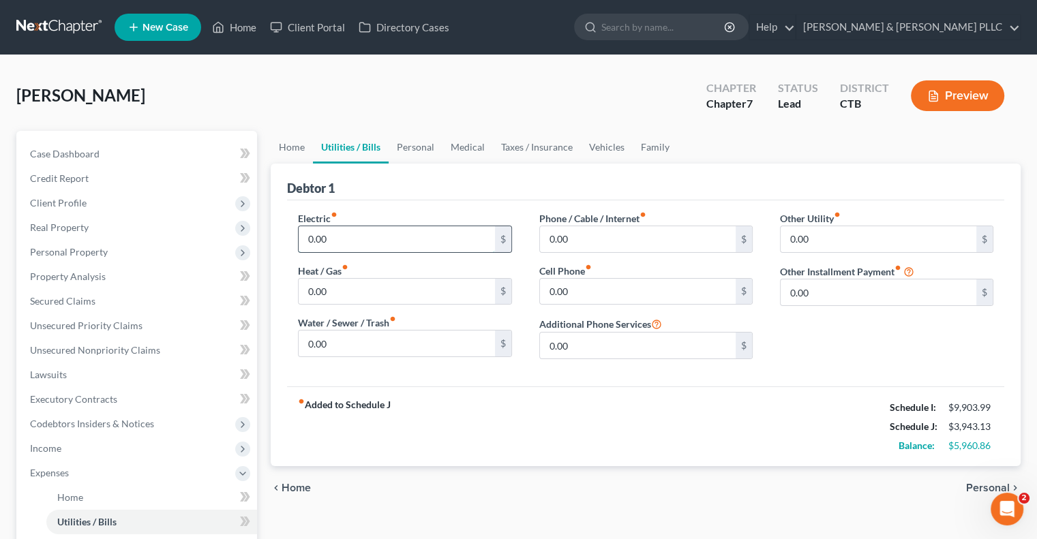
click at [306, 237] on input "0.00" at bounding box center [397, 239] width 196 height 26
click at [305, 342] on input "0.00" at bounding box center [397, 344] width 196 height 26
click at [316, 342] on input "100.00" at bounding box center [397, 344] width 196 height 26
click at [543, 237] on input "0.00" at bounding box center [638, 239] width 196 height 26
click at [979, 483] on span "Personal" at bounding box center [988, 488] width 44 height 11
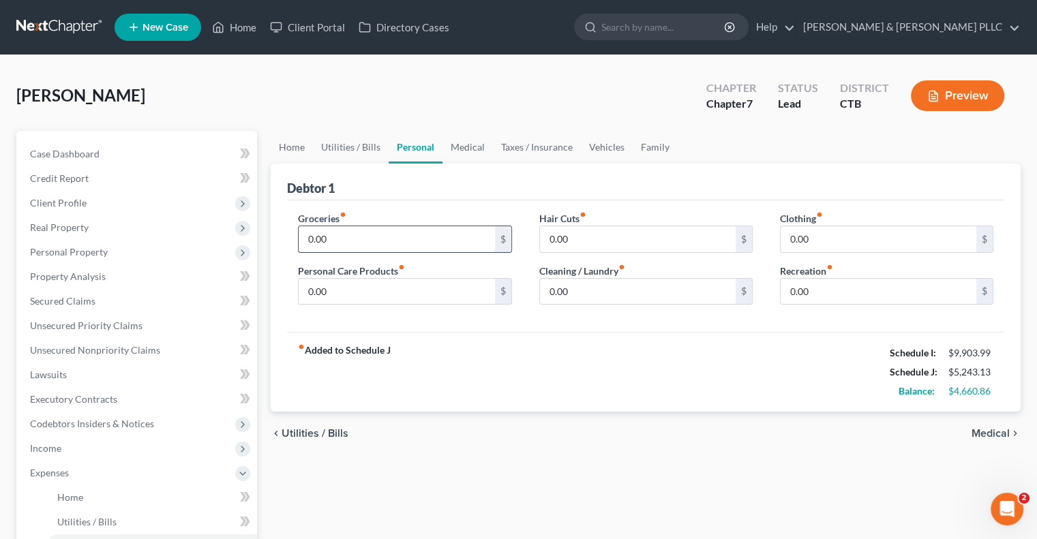
click at [308, 234] on input "0.00" at bounding box center [397, 239] width 196 height 26
drag, startPoint x: 788, startPoint y: 283, endPoint x: 783, endPoint y: 278, distance: 7.7
click at [788, 283] on input "0.00" at bounding box center [879, 292] width 196 height 26
click at [987, 428] on span "Medical" at bounding box center [991, 433] width 38 height 11
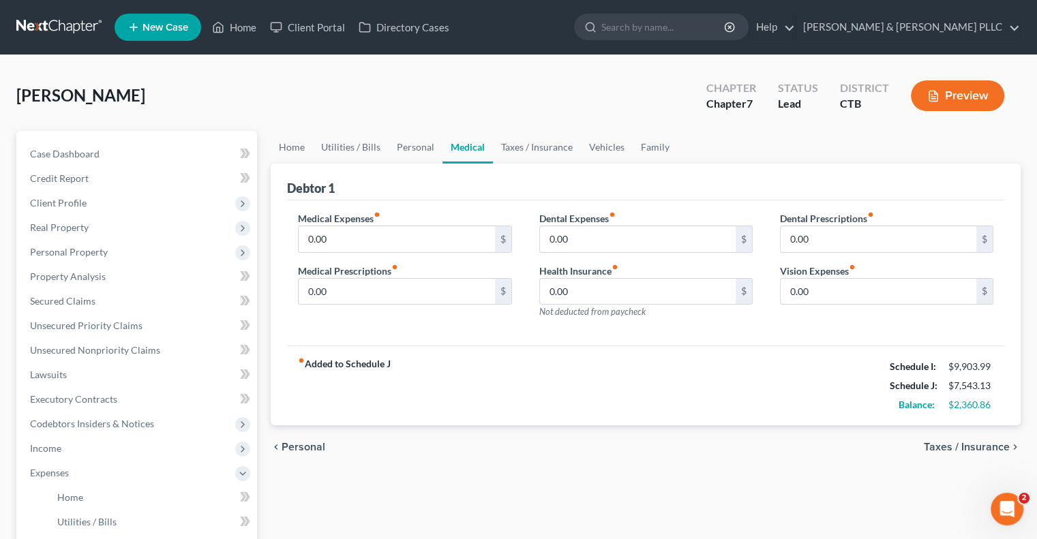
click at [940, 444] on span "Taxes / Insurance" at bounding box center [967, 447] width 86 height 11
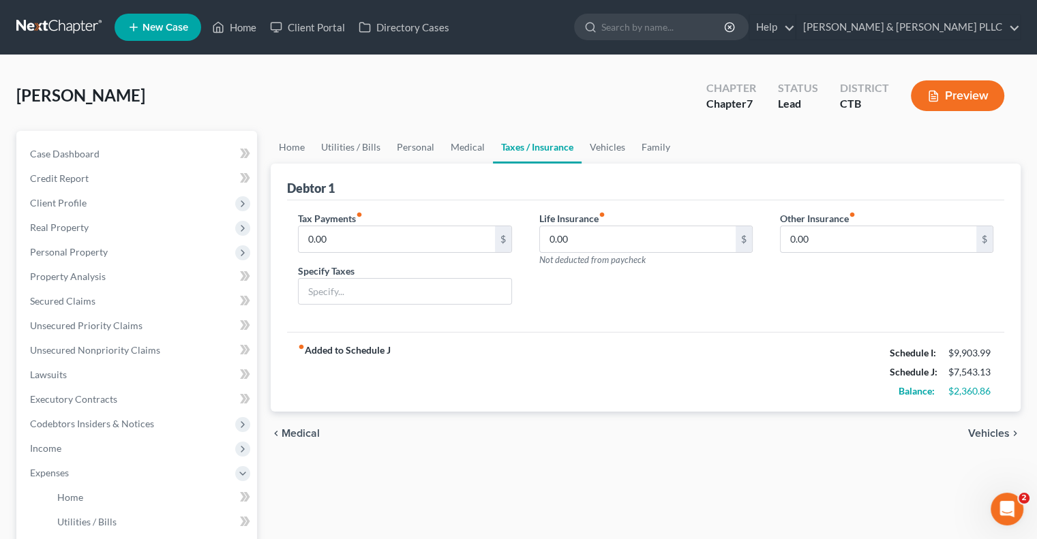
click at [977, 432] on span "Vehicles" at bounding box center [989, 433] width 42 height 11
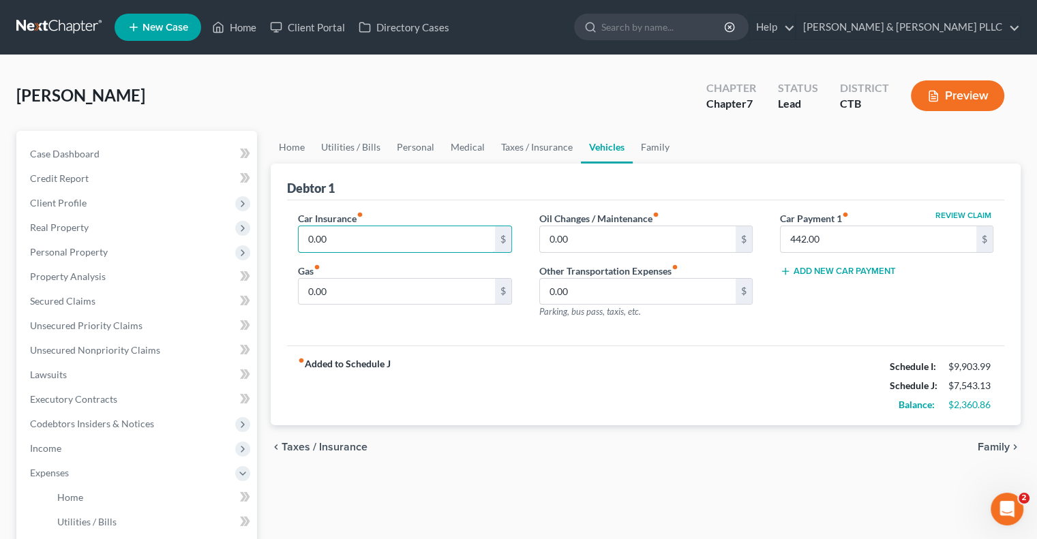
drag, startPoint x: 304, startPoint y: 241, endPoint x: 295, endPoint y: 237, distance: 10.4
click at [304, 241] on input "0.00" at bounding box center [397, 239] width 196 height 26
click at [299, 442] on span "Taxes / Insurance" at bounding box center [325, 447] width 86 height 11
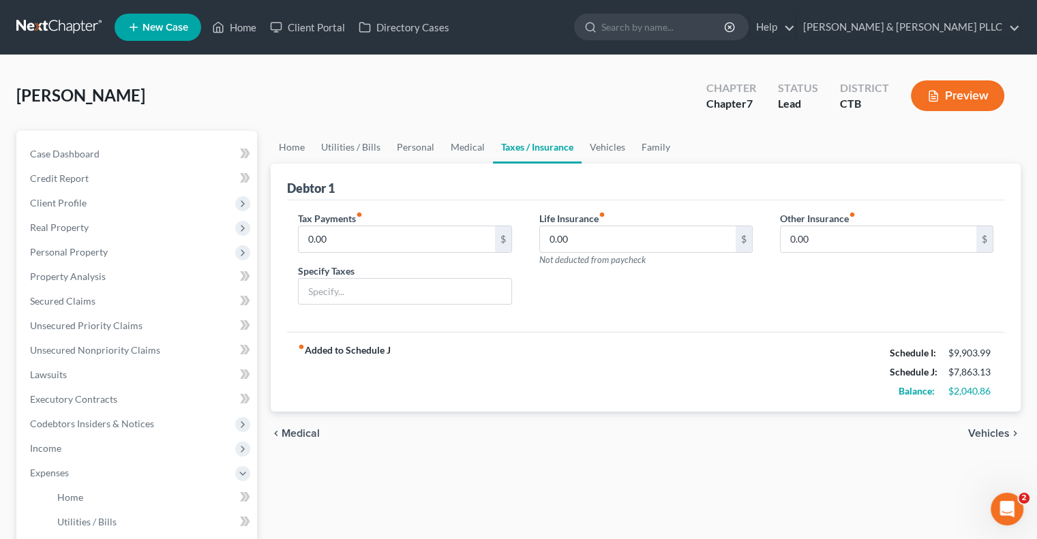
click at [306, 432] on span "Medical" at bounding box center [301, 433] width 38 height 11
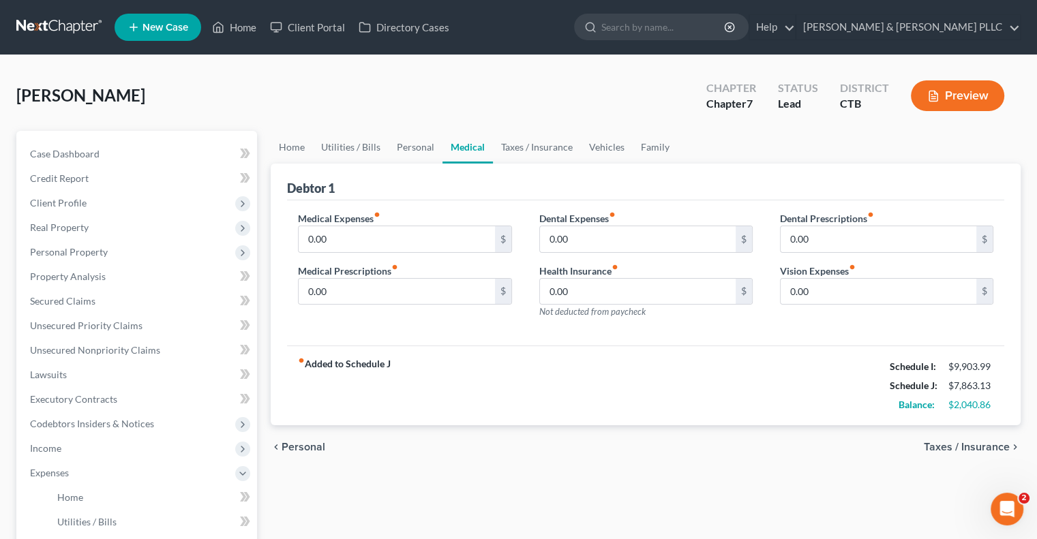
click at [299, 445] on span "Personal" at bounding box center [304, 447] width 44 height 11
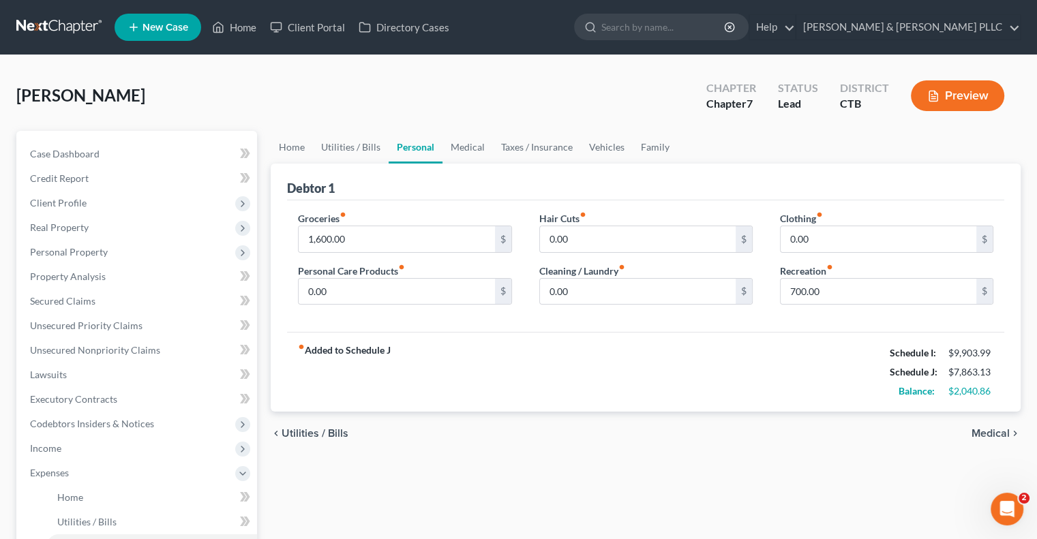
click at [303, 434] on span "Utilities / Bills" at bounding box center [315, 433] width 67 height 11
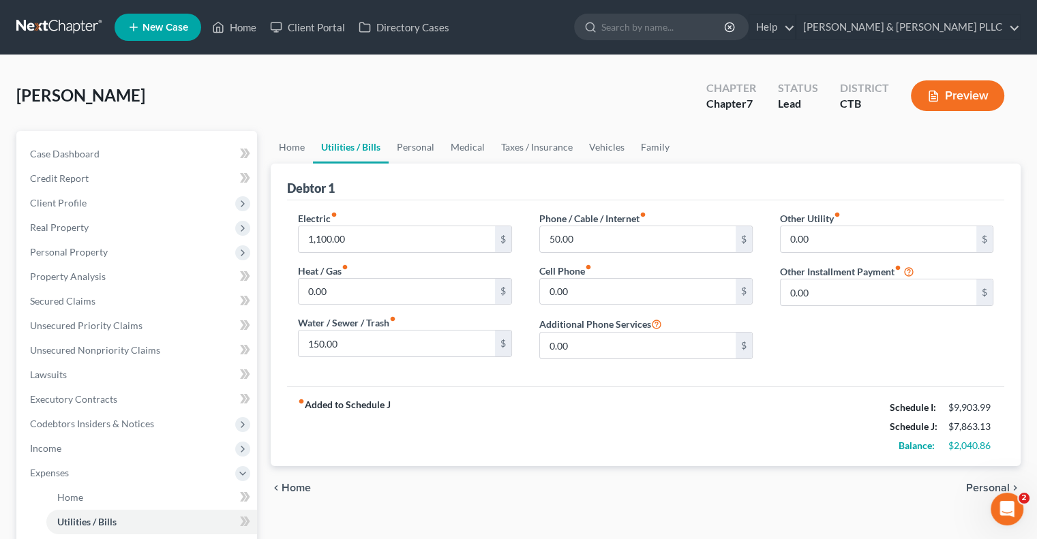
click at [294, 486] on span "Home" at bounding box center [296, 488] width 29 height 11
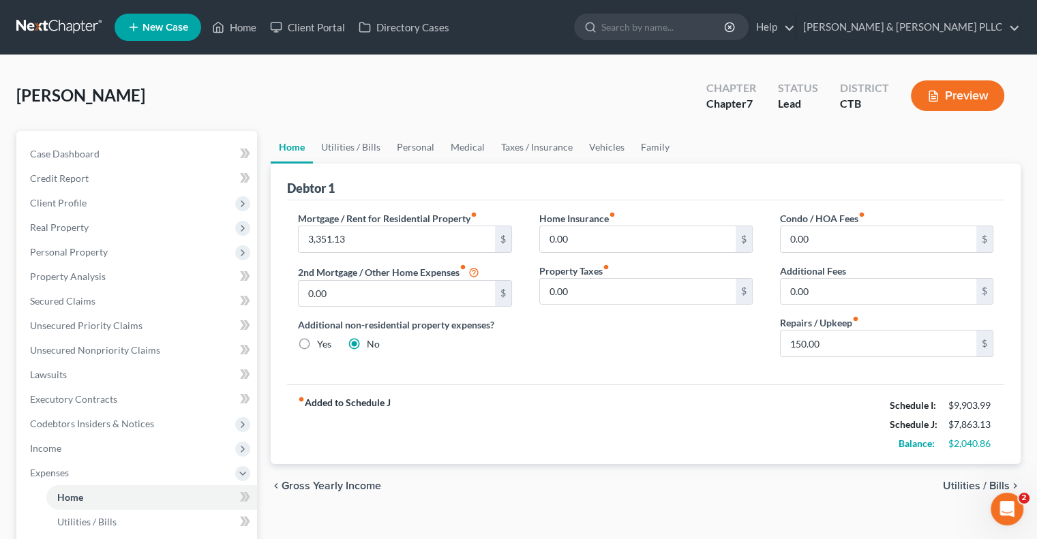
click at [308, 481] on span "Gross Yearly Income" at bounding box center [332, 486] width 100 height 11
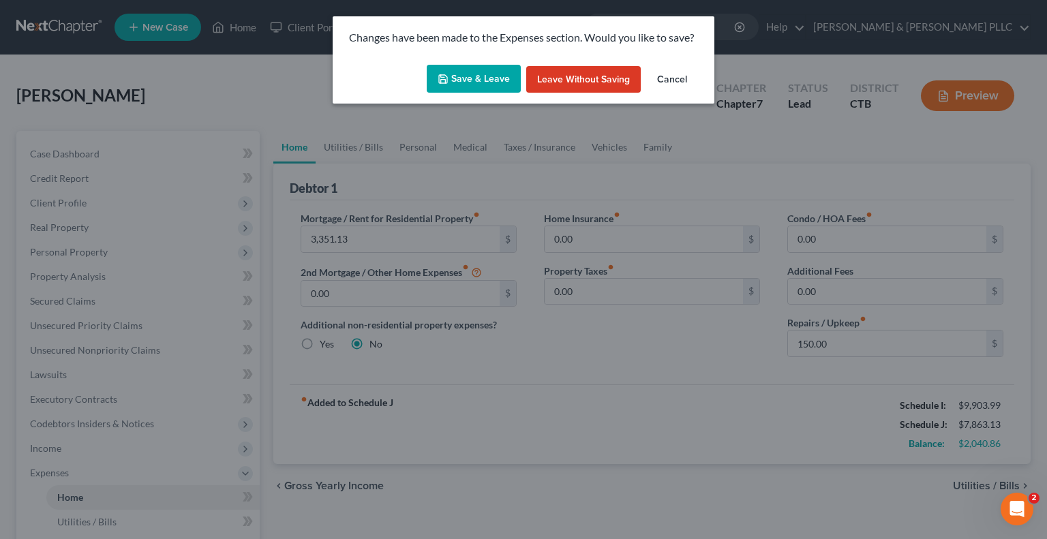
click at [472, 76] on button "Save & Leave" at bounding box center [474, 79] width 94 height 29
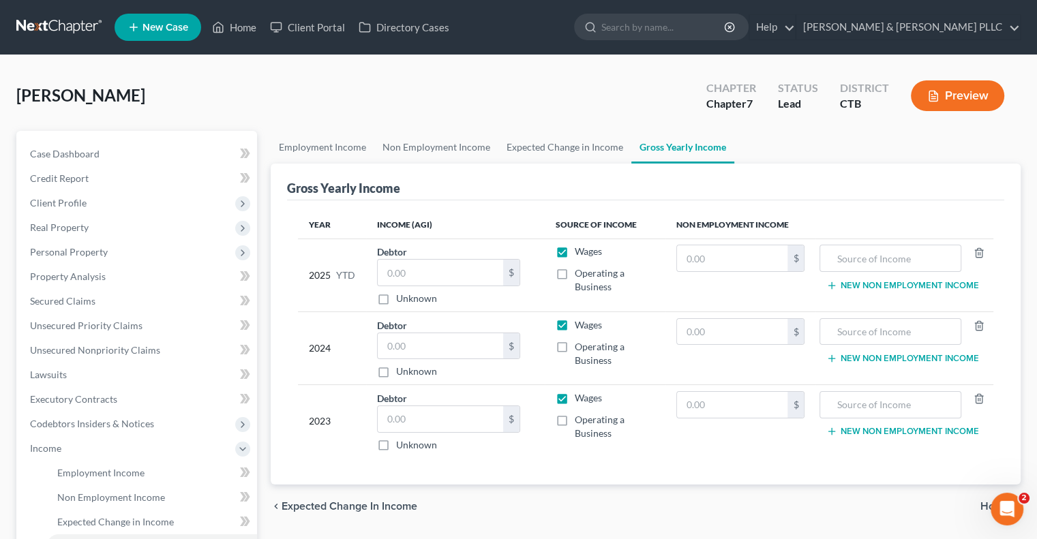
click at [333, 501] on span "Expected Change in Income" at bounding box center [350, 506] width 136 height 11
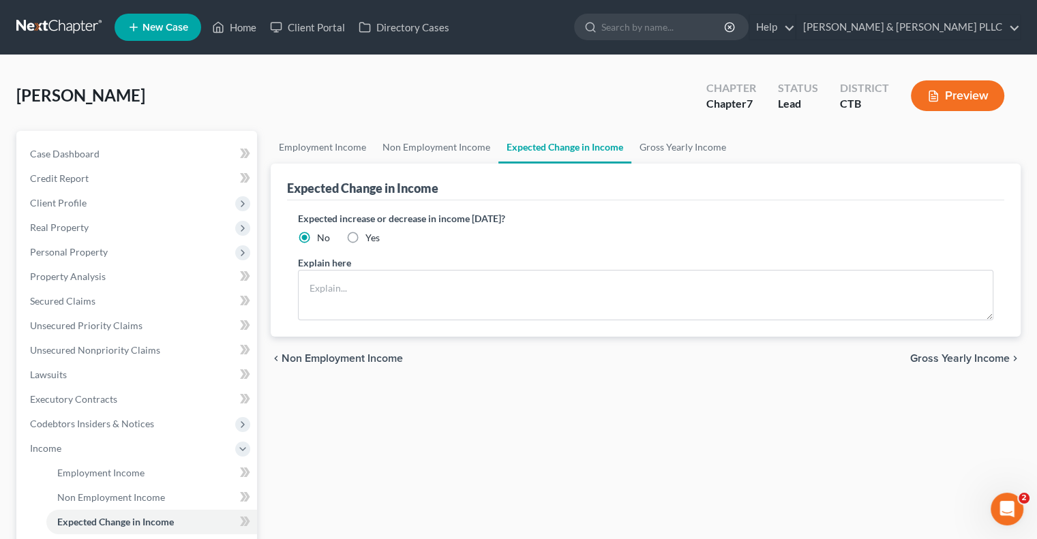
click at [952, 354] on span "Gross Yearly Income" at bounding box center [960, 358] width 100 height 11
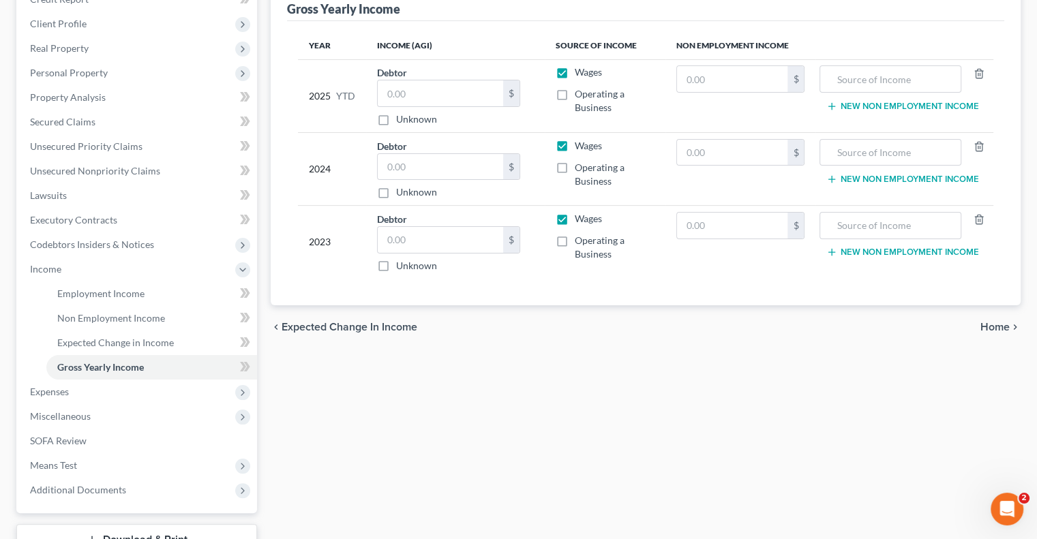
scroll to position [205, 0]
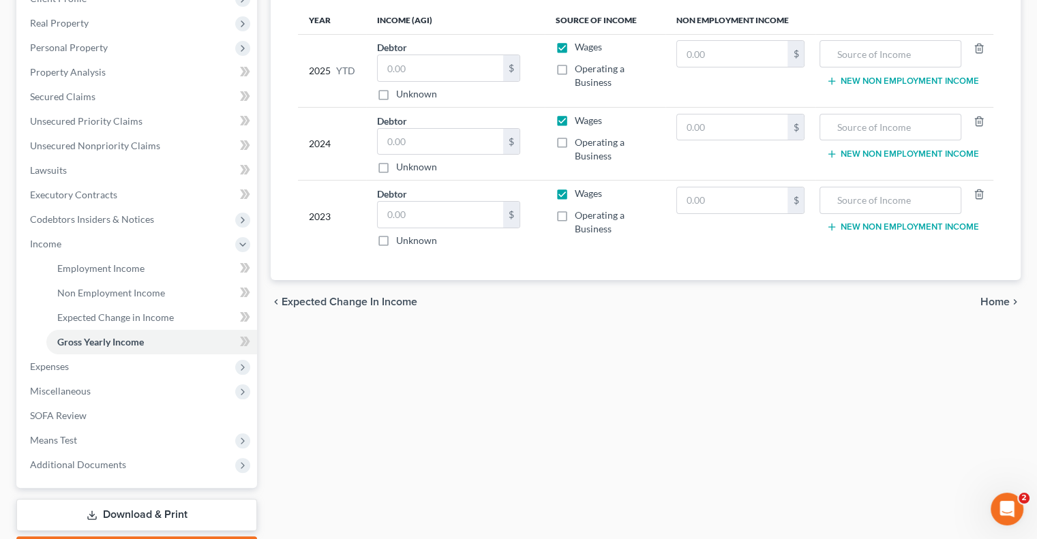
click at [998, 297] on span "Home" at bounding box center [995, 302] width 29 height 11
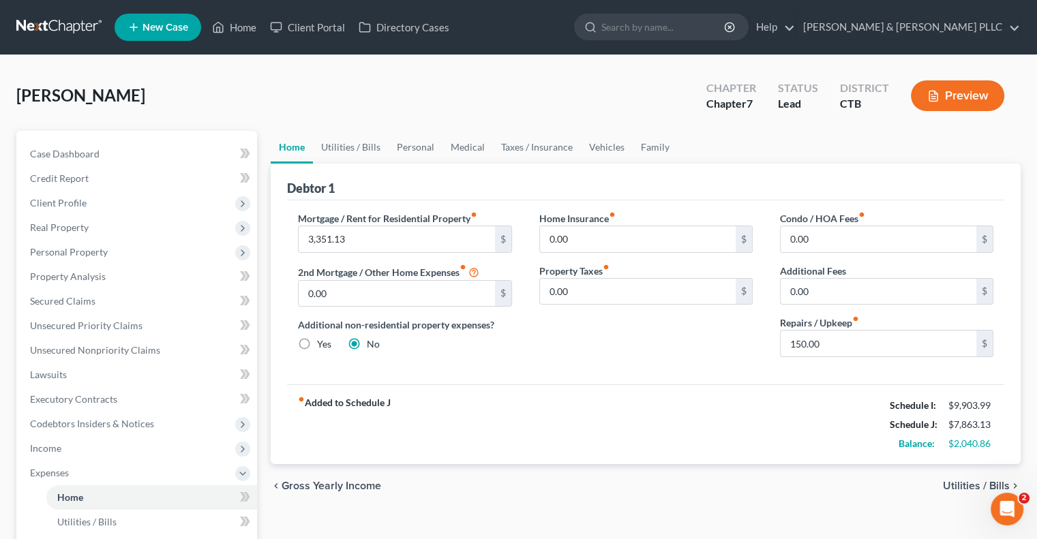
click at [966, 485] on span "Utilities / Bills" at bounding box center [976, 486] width 67 height 11
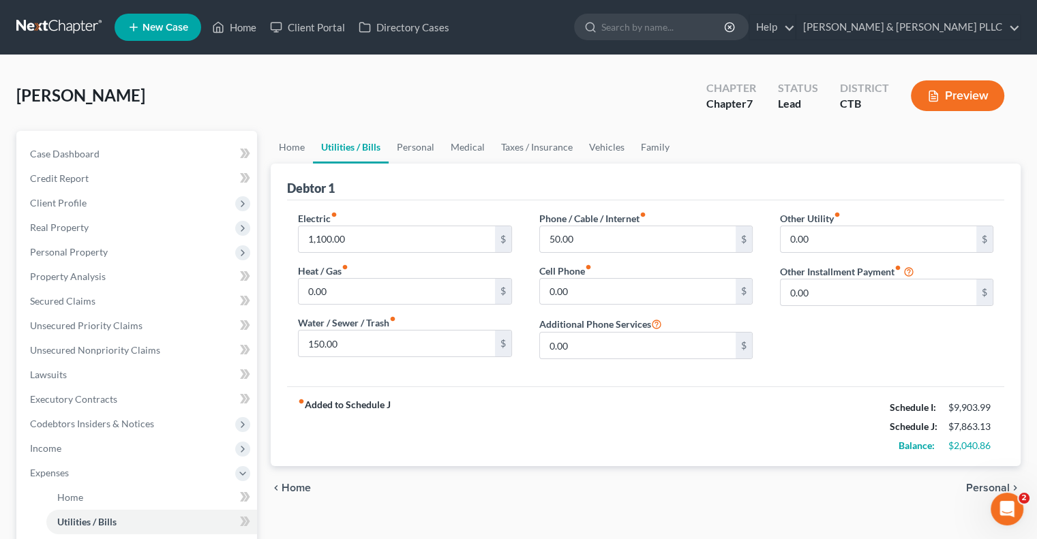
click at [972, 484] on span "Personal" at bounding box center [988, 488] width 44 height 11
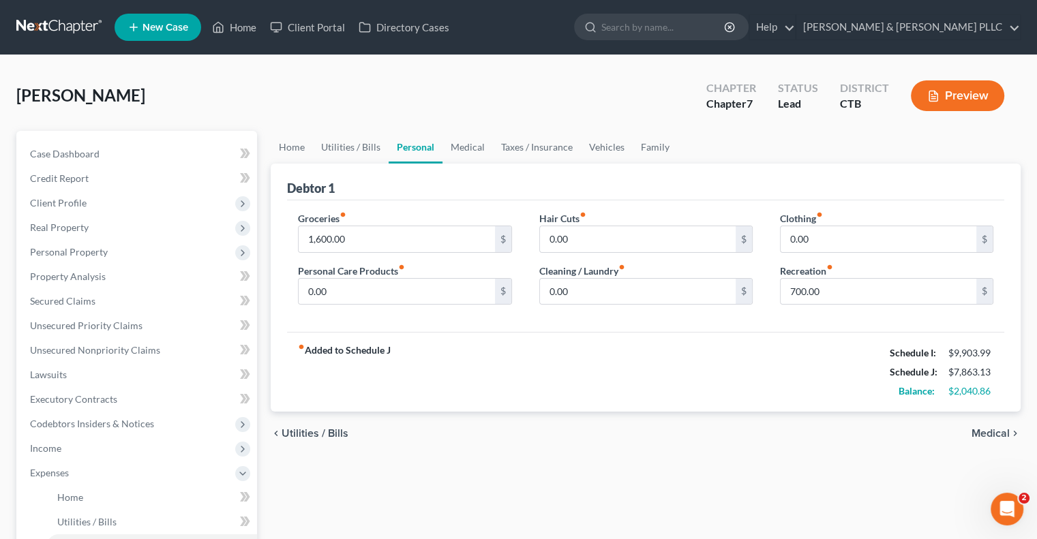
click at [987, 428] on span "Medical" at bounding box center [991, 433] width 38 height 11
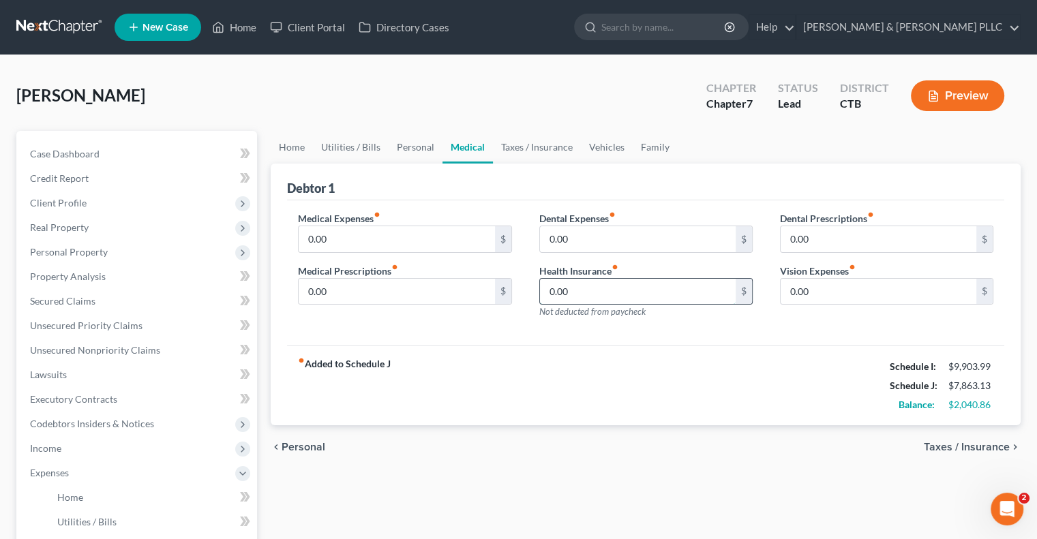
click at [548, 288] on input "0.00" at bounding box center [638, 292] width 196 height 26
click at [951, 444] on span "Taxes / Insurance" at bounding box center [967, 447] width 86 height 11
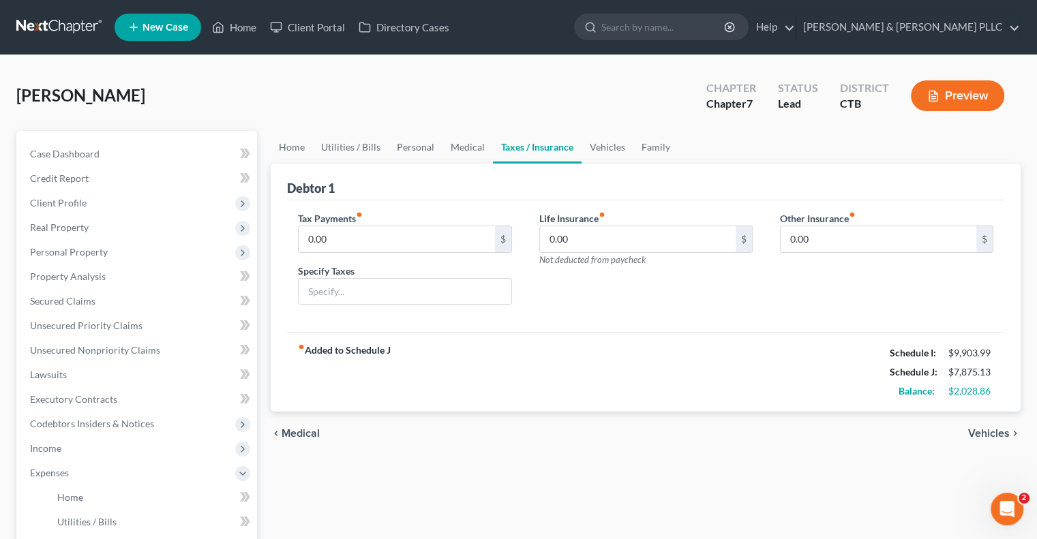
click at [300, 430] on span "Medical" at bounding box center [301, 433] width 38 height 11
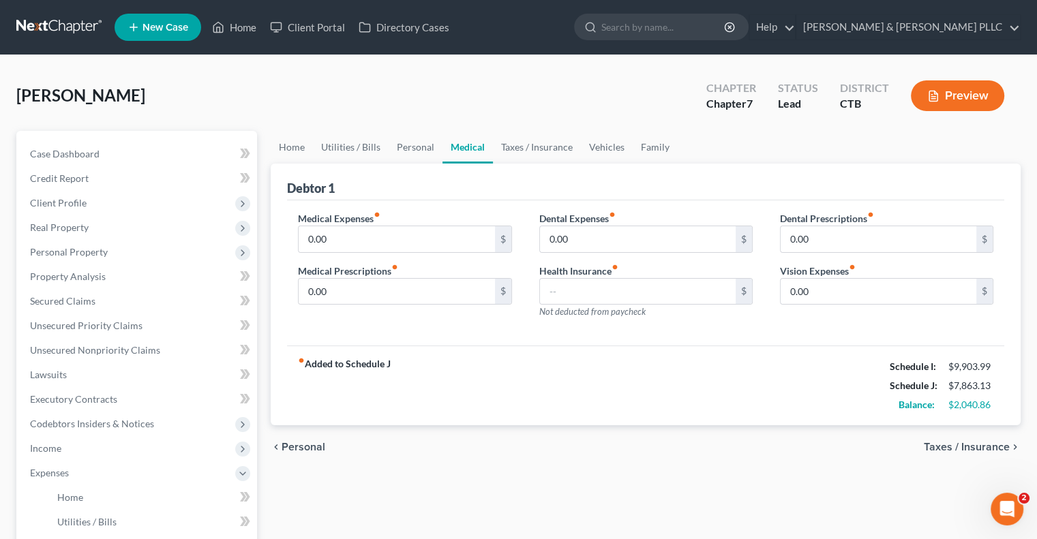
click at [946, 443] on span "Taxes / Insurance" at bounding box center [967, 447] width 86 height 11
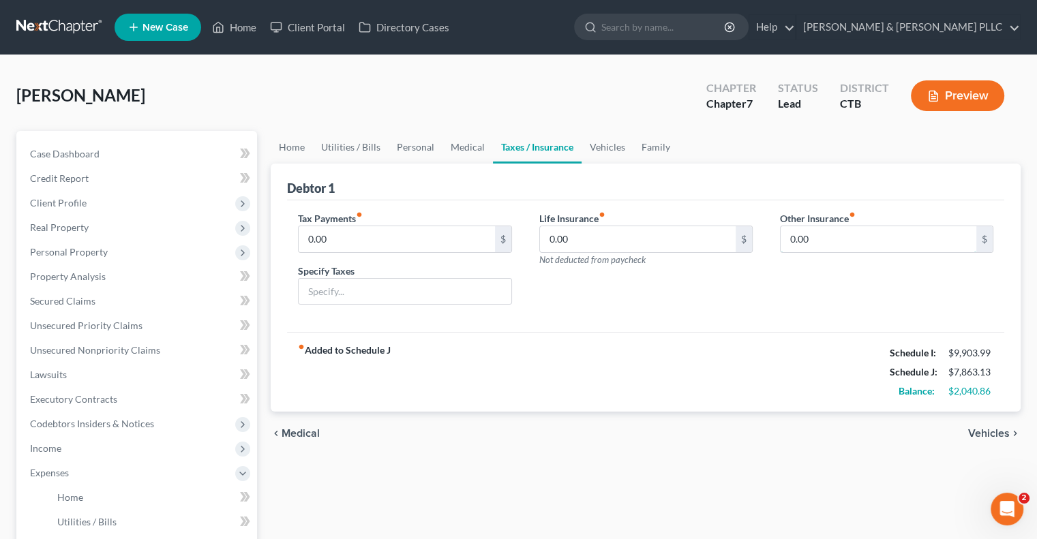
drag, startPoint x: 788, startPoint y: 238, endPoint x: 775, endPoint y: 209, distance: 31.7
click at [786, 237] on input "0.00" at bounding box center [879, 239] width 196 height 26
click at [802, 275] on input "text" at bounding box center [887, 278] width 212 height 26
drag, startPoint x: 833, startPoint y: 275, endPoint x: 759, endPoint y: 272, distance: 74.4
click at [759, 272] on div "Tax Payments fiber_manual_record 0.00 $ Specify Taxes Life Insurance fiber_manu…" at bounding box center [645, 263] width 723 height 105
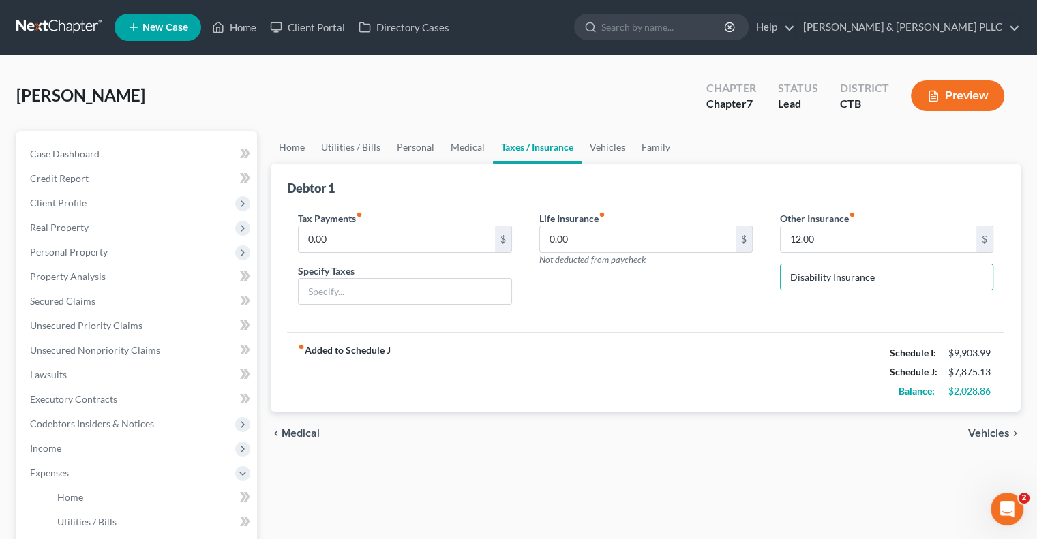
click at [994, 434] on span "Vehicles" at bounding box center [989, 433] width 42 height 11
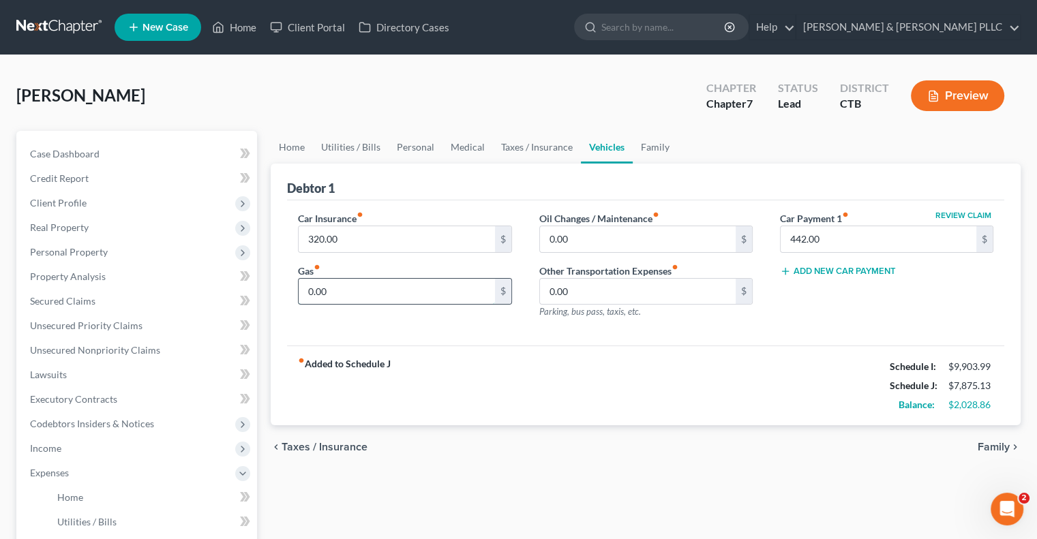
click at [303, 288] on input "0.00" at bounding box center [397, 292] width 196 height 26
drag, startPoint x: 339, startPoint y: 290, endPoint x: 302, endPoint y: 288, distance: 36.9
click at [302, 288] on input "400.00" at bounding box center [397, 292] width 196 height 26
click at [990, 444] on span "Family" at bounding box center [994, 447] width 32 height 11
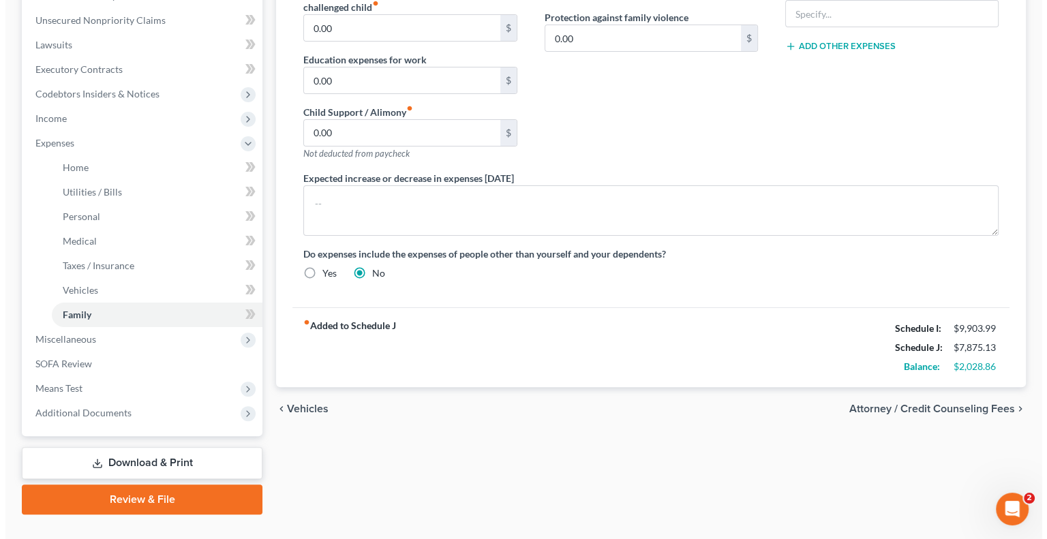
scroll to position [341, 0]
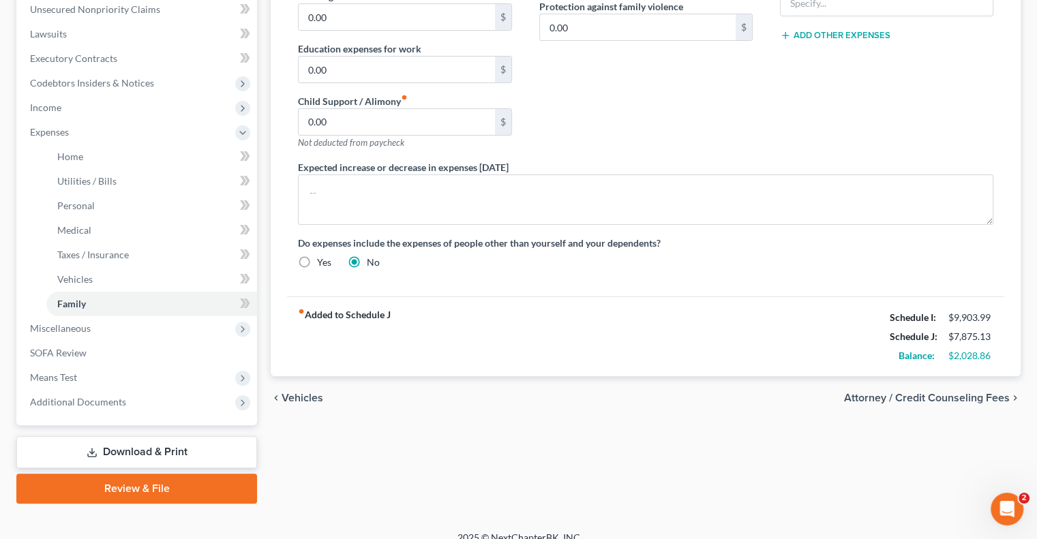
click at [922, 394] on span "Attorney / Credit Counseling Fees" at bounding box center [927, 398] width 166 height 11
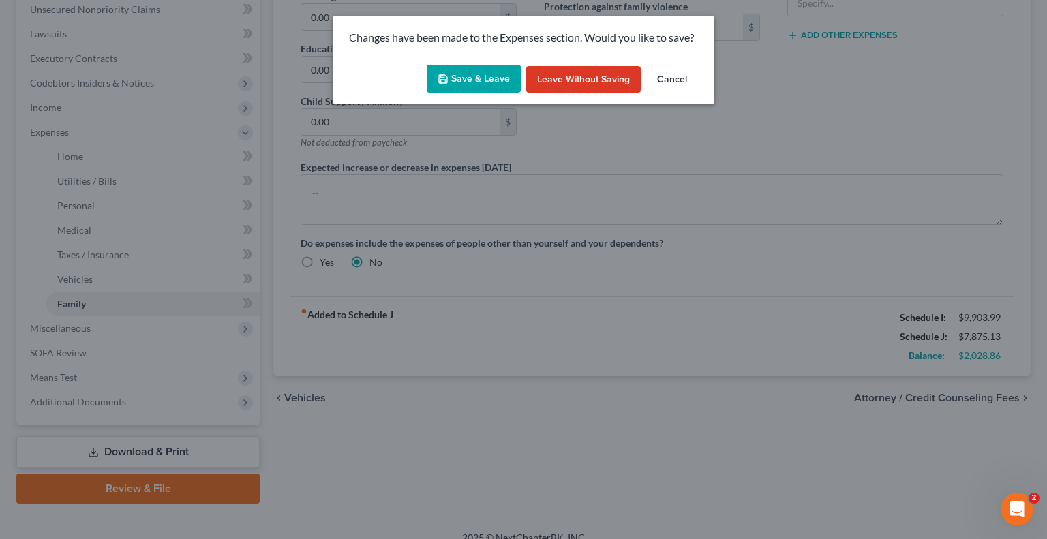
click at [463, 73] on button "Save & Leave" at bounding box center [474, 79] width 94 height 29
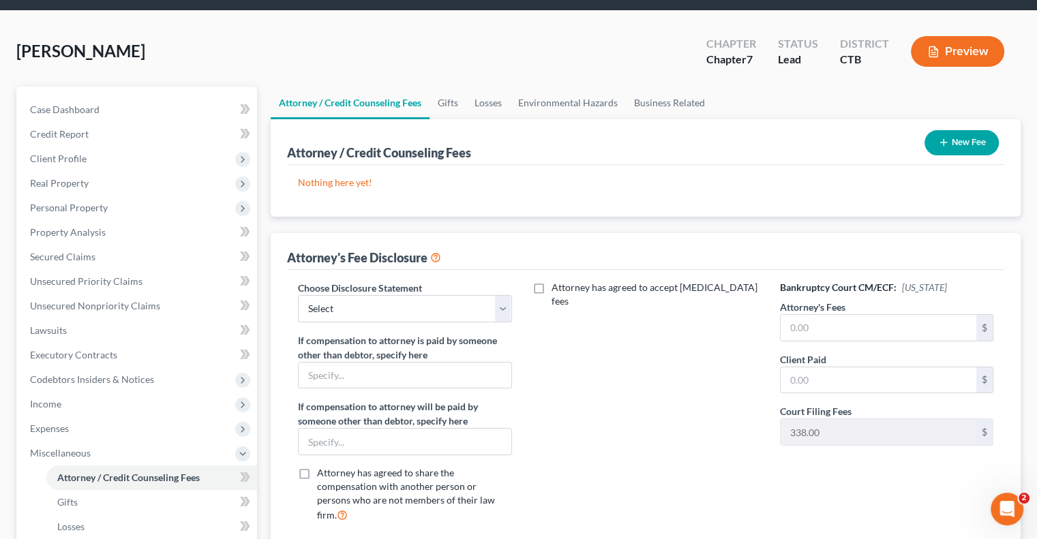
scroll to position [68, 0]
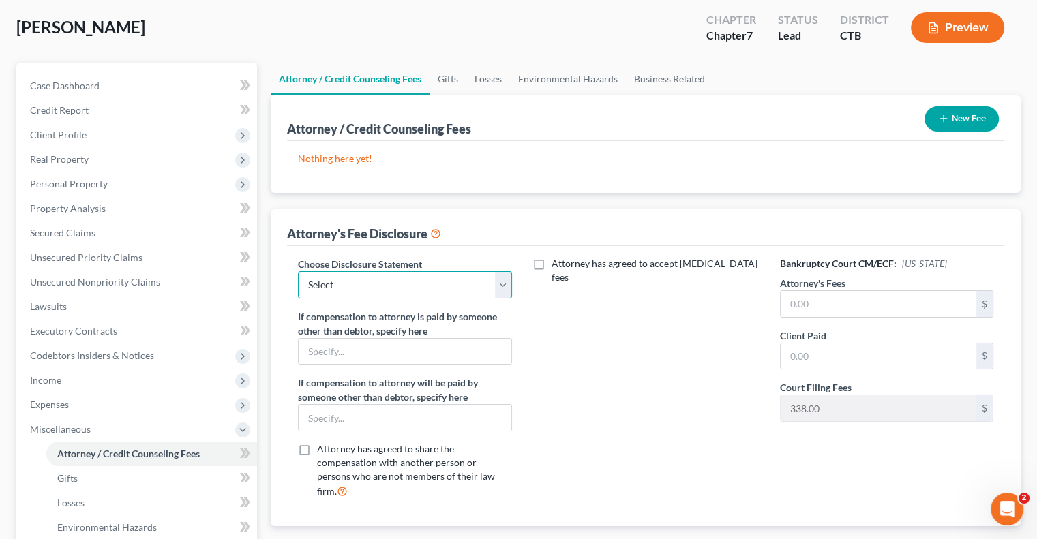
click at [501, 281] on select "Select Ch 13 - CT Ch 13 - SDNY Ch 13 - EDNY Ch 7 - CT Ch 7 - SDNY Ch 7 - EDNY" at bounding box center [404, 284] width 213 height 27
click at [298, 271] on select "Select Ch 13 - CT Ch 13 - SDNY Ch 13 - EDNY Ch 7 - CT Ch 7 - SDNY Ch 7 - EDNY" at bounding box center [404, 284] width 213 height 27
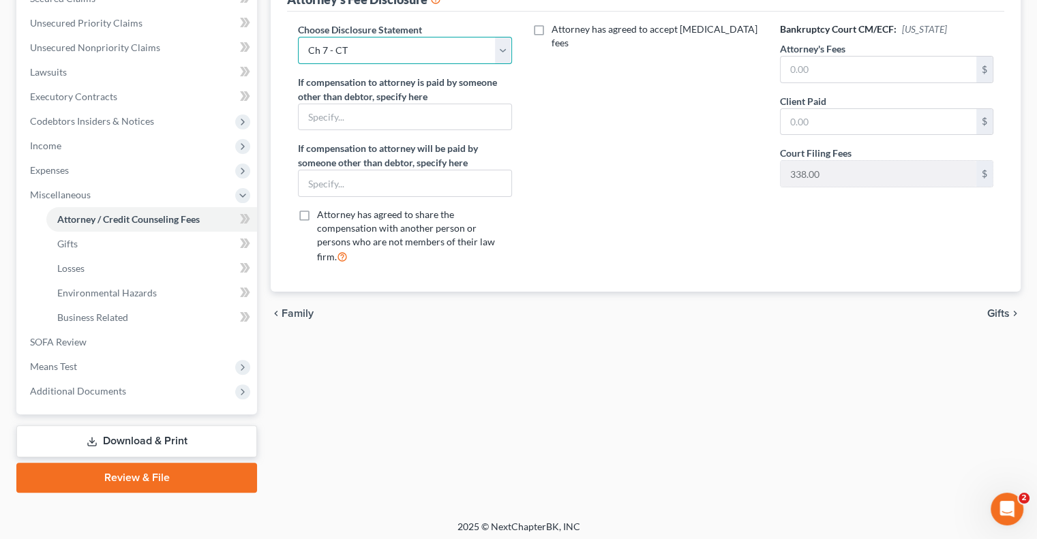
scroll to position [307, 0]
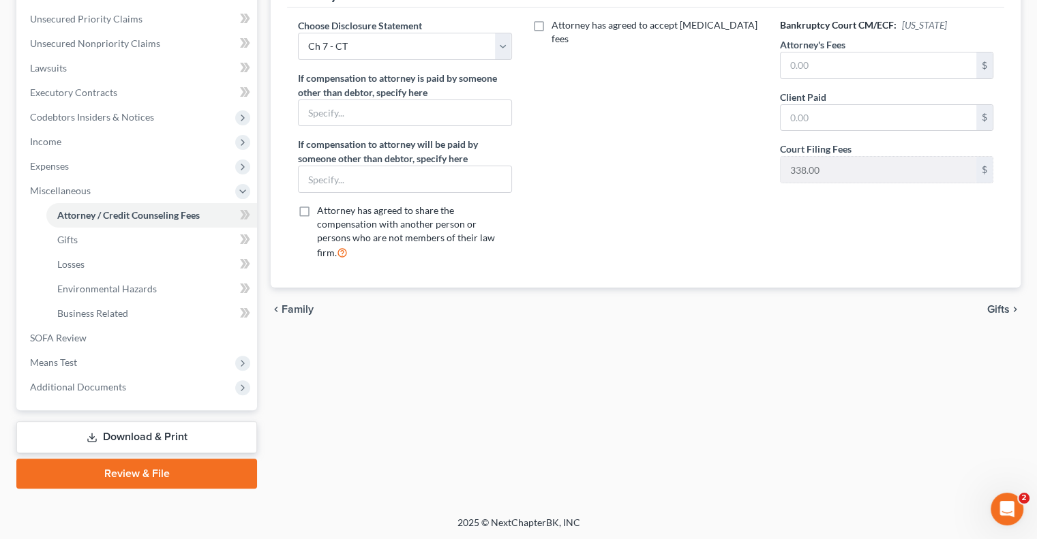
click at [998, 304] on span "Gifts" at bounding box center [998, 309] width 23 height 11
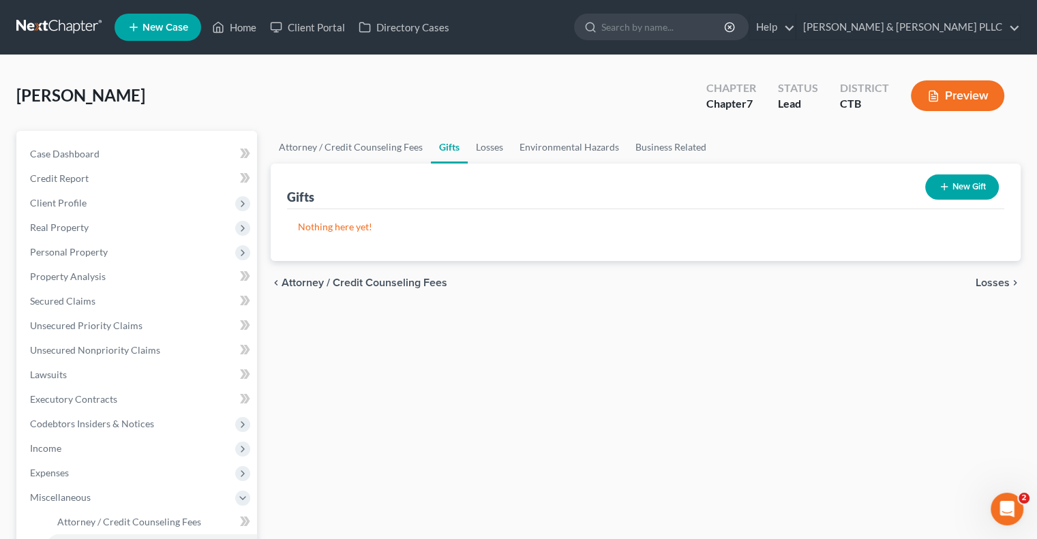
click at [992, 280] on span "Losses" at bounding box center [993, 283] width 34 height 11
click at [992, 280] on span "Environmental Hazards" at bounding box center [952, 283] width 115 height 11
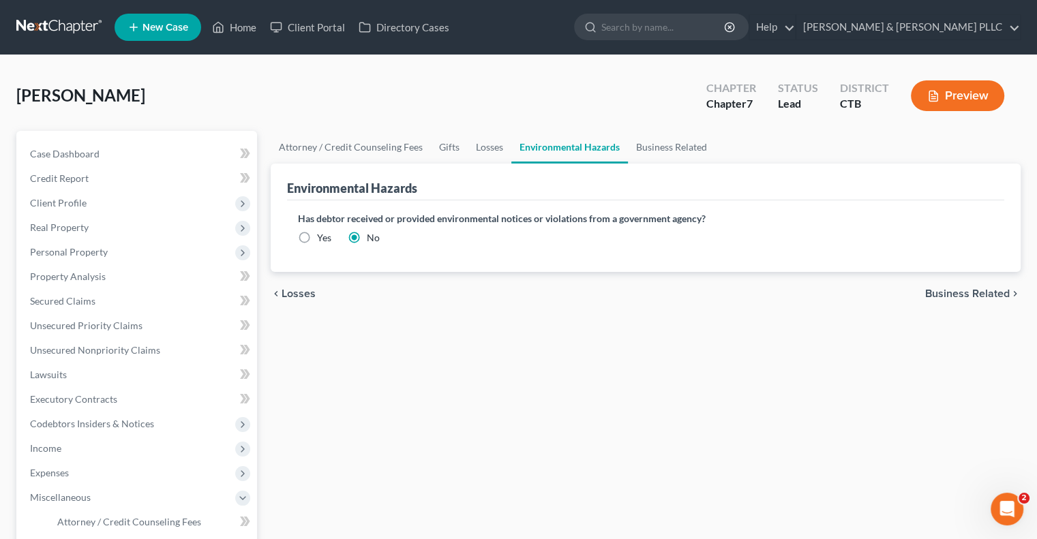
click at [987, 288] on span "Business Related" at bounding box center [967, 293] width 85 height 11
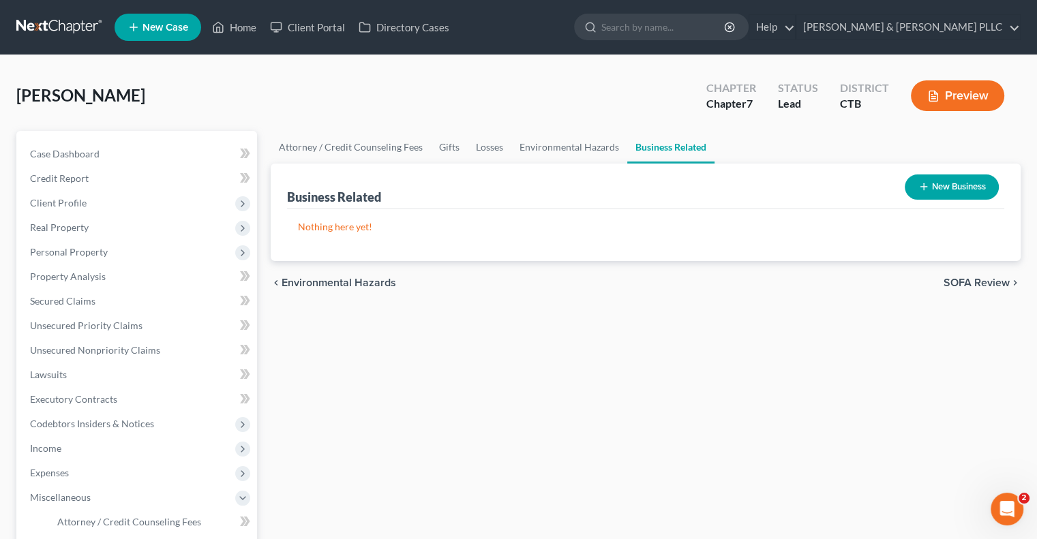
click at [985, 278] on span "SOFA Review" at bounding box center [977, 283] width 66 height 11
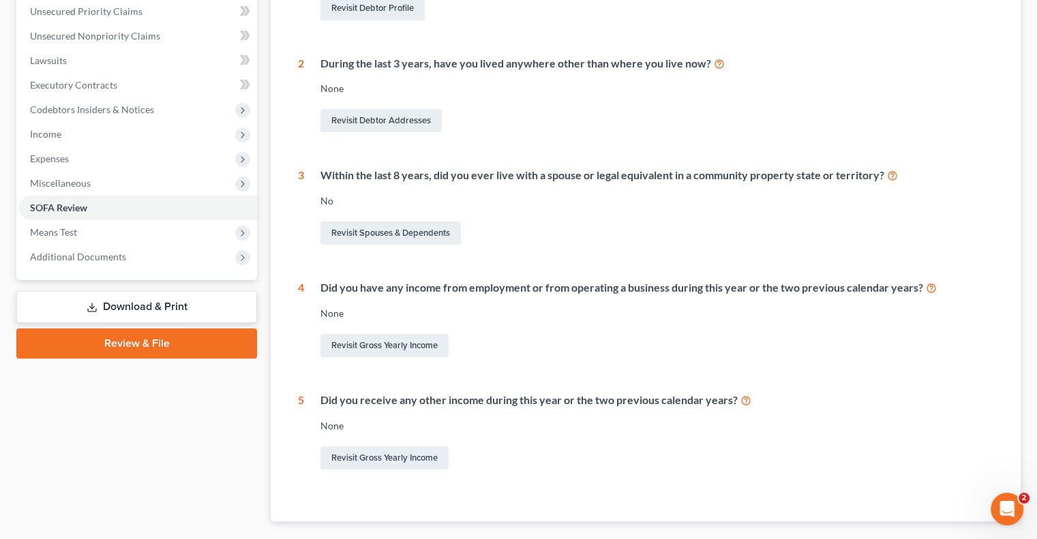
scroll to position [391, 0]
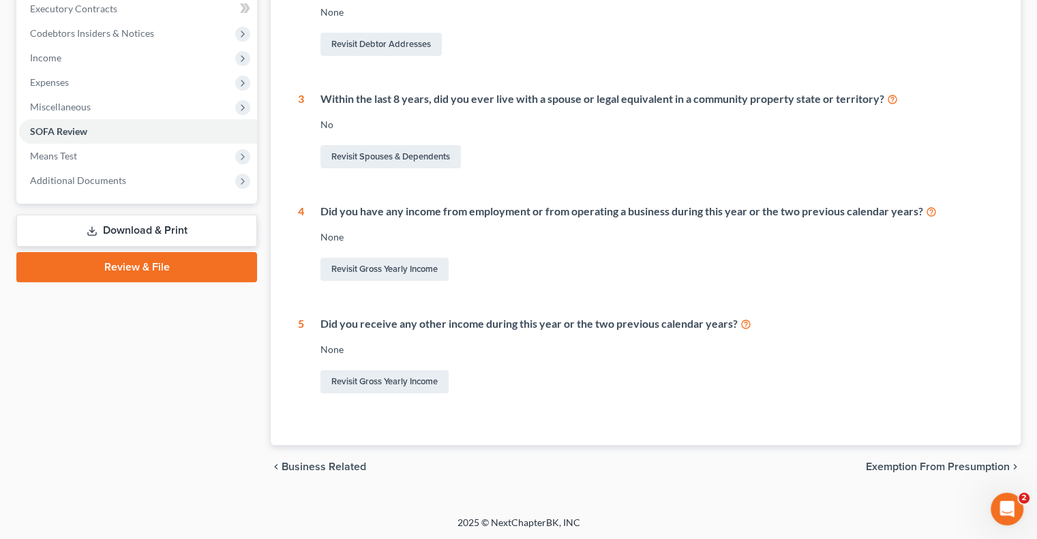
click at [946, 462] on span "Exemption from Presumption" at bounding box center [938, 467] width 144 height 11
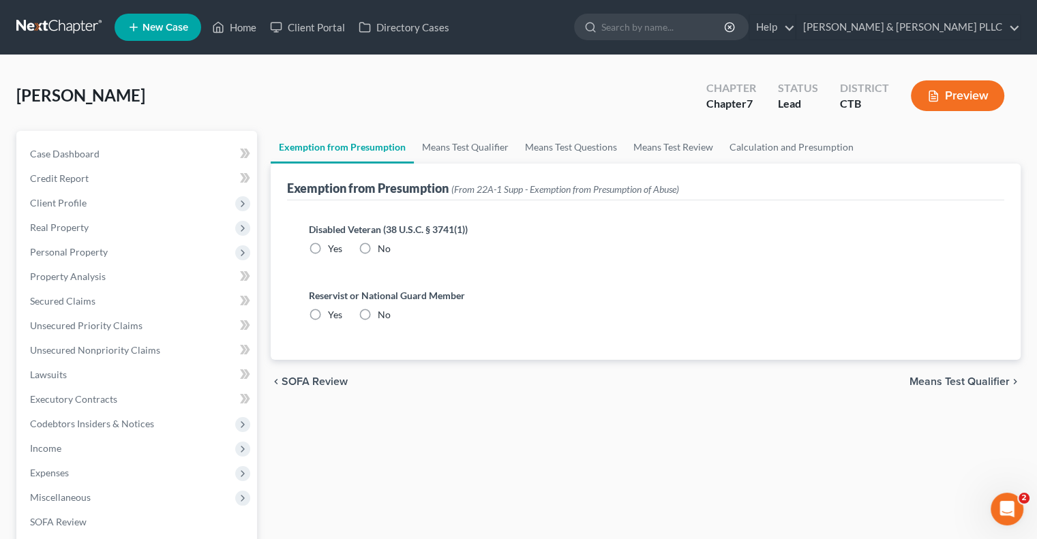
click at [378, 245] on label "No" at bounding box center [384, 249] width 13 height 14
click at [383, 245] on input "No" at bounding box center [387, 246] width 9 height 9
click at [378, 316] on label "No" at bounding box center [384, 315] width 13 height 14
click at [383, 316] on input "No" at bounding box center [387, 312] width 9 height 9
click at [967, 379] on span "Means Test Qualifier" at bounding box center [960, 381] width 100 height 11
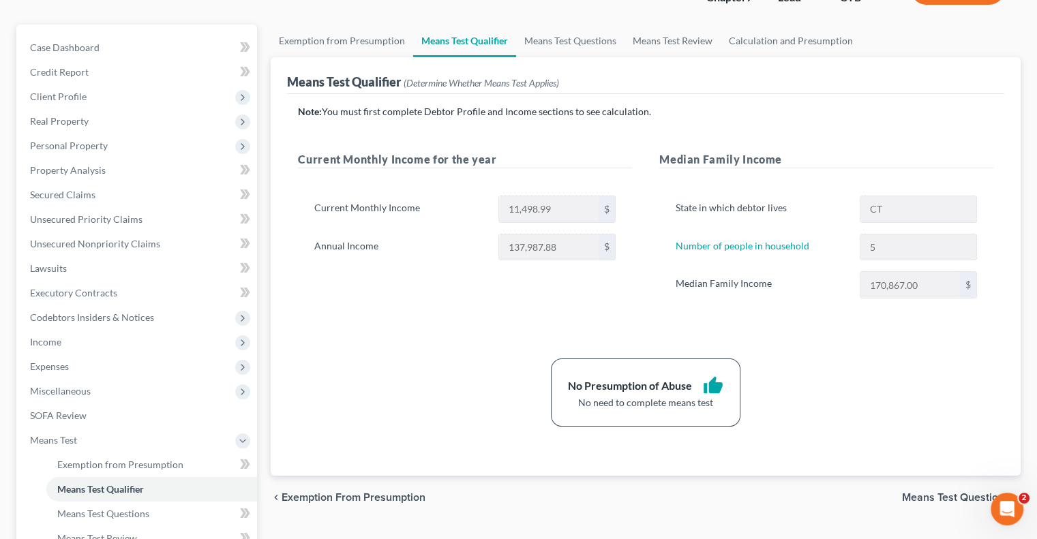
scroll to position [136, 0]
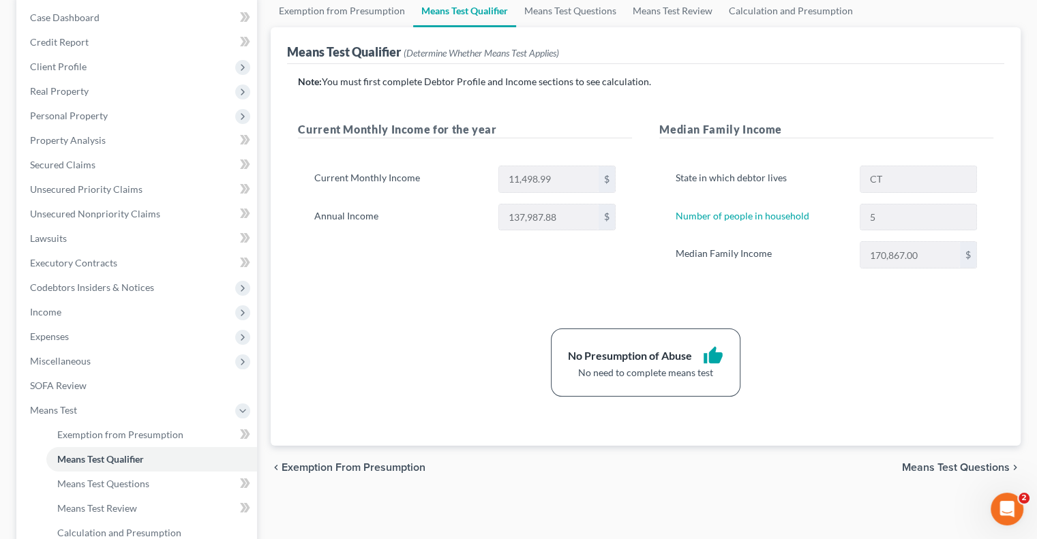
click at [927, 463] on span "Means Test Questions" at bounding box center [956, 467] width 108 height 11
